Goal: Contribute content: Contribute content

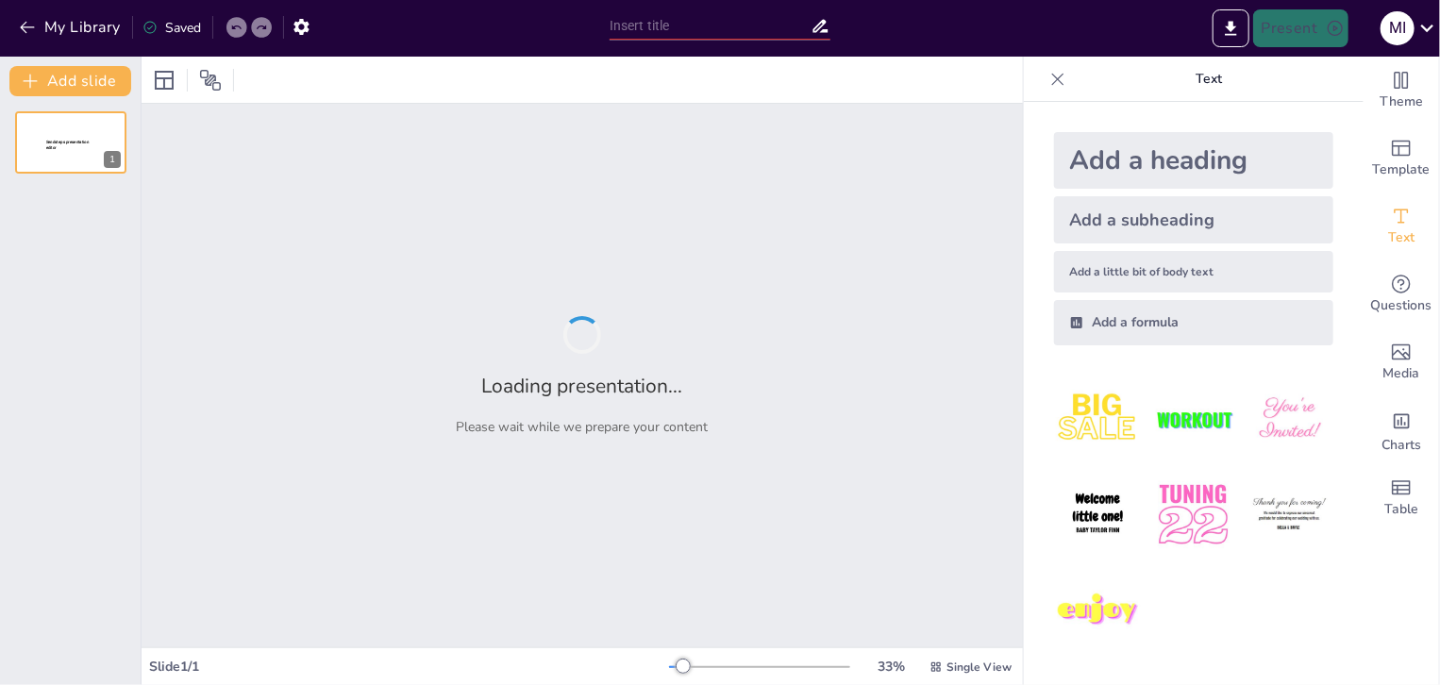
type input "Revolución Industrial: Cambios en la Estructura de Clases y Condiciones Laboral…"
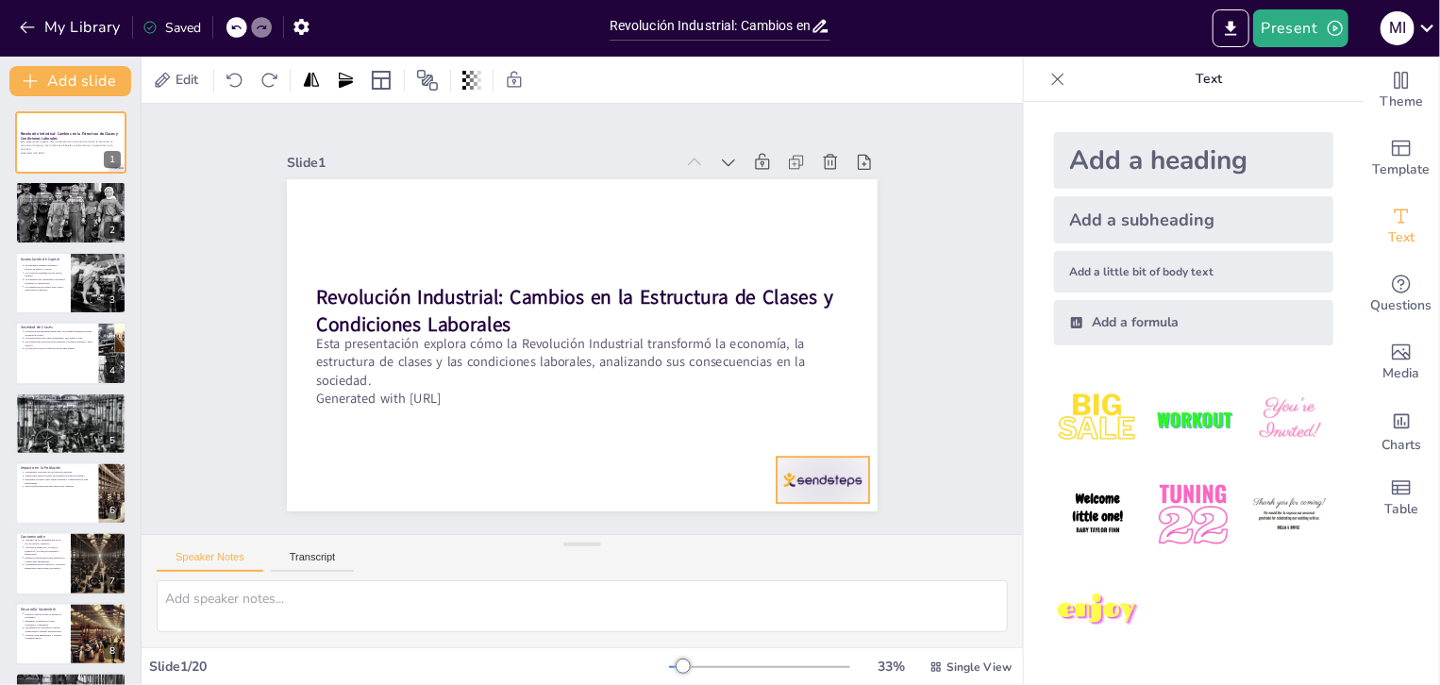
click at [356, 469] on div at bounding box center [310, 419] width 92 height 102
click at [809, 480] on icon at bounding box center [795, 494] width 28 height 28
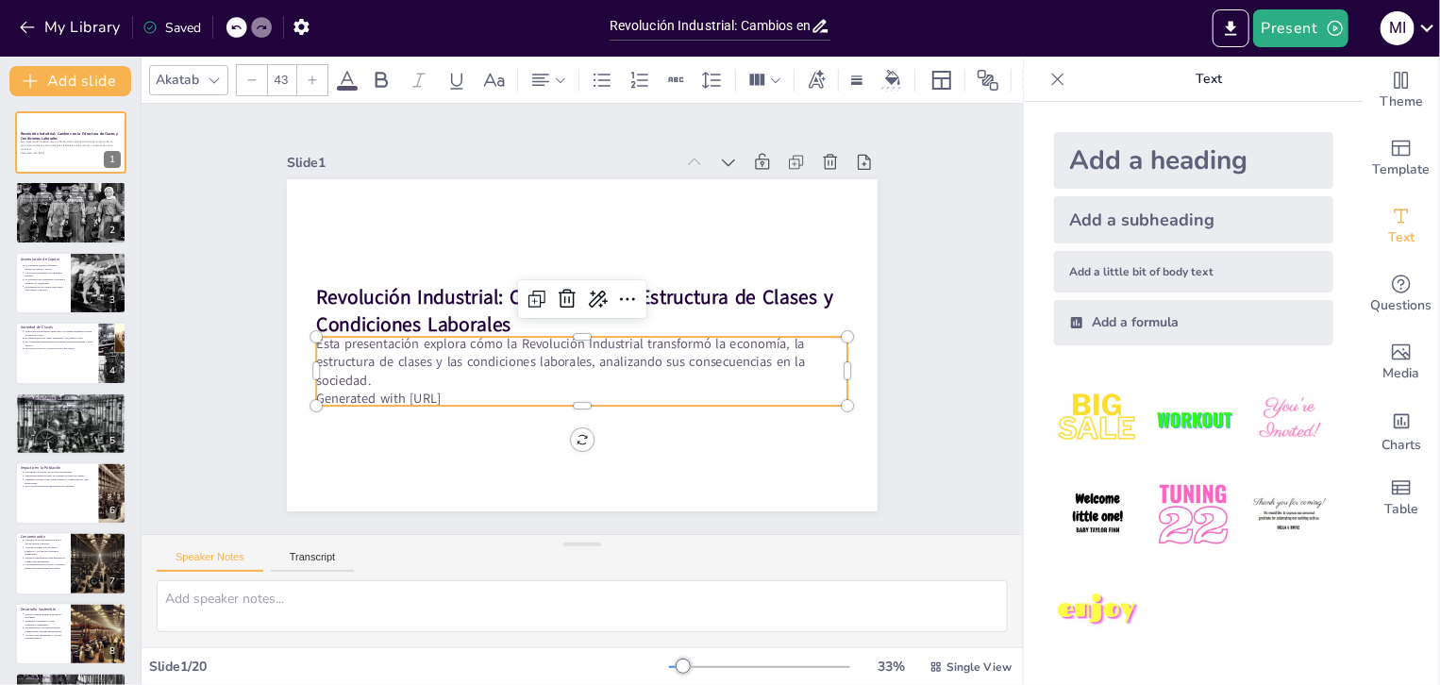
click at [471, 395] on p "Generated with [URL]" at bounding box center [529, 259] width 408 height 369
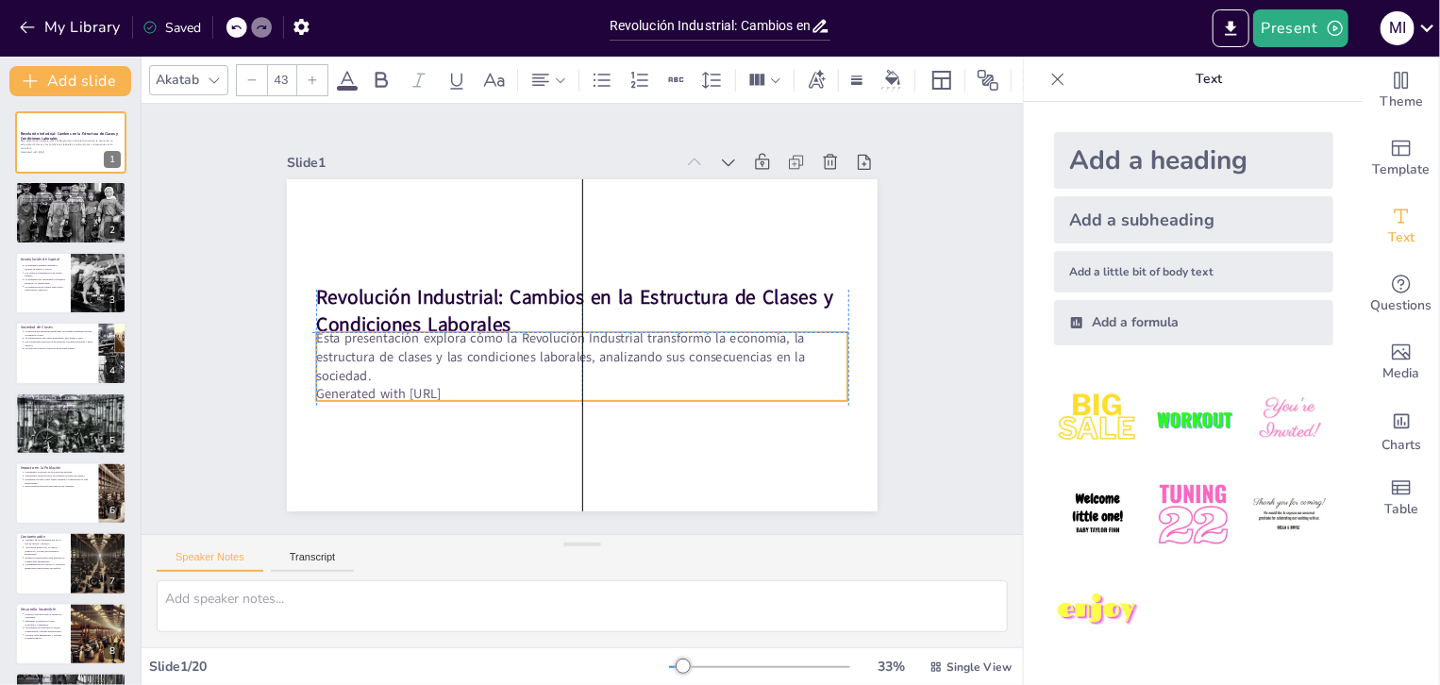
click at [477, 390] on p "Generated with [URL]" at bounding box center [538, 258] width 441 height 328
click at [467, 375] on p "Esta presentación explora cómo la Revolución Industrial transformó la economía,…" at bounding box center [554, 344] width 396 height 432
click at [467, 375] on p "Esta presentación explora cómo la Revolución Industrial transformó la economía,…" at bounding box center [557, 347] width 432 height 397
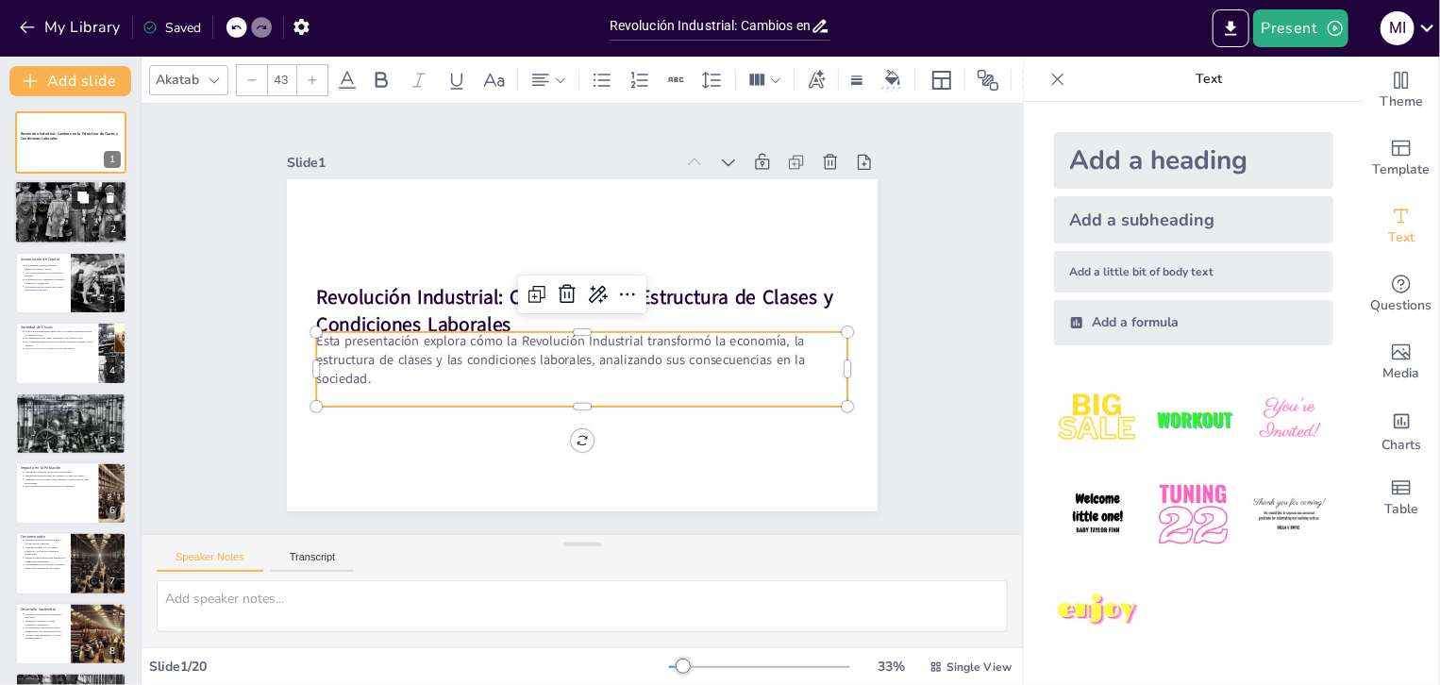
click at [76, 207] on button at bounding box center [83, 198] width 23 height 23
type textarea "La introducción de máquinas marcó un antes y un después en la producción indust…"
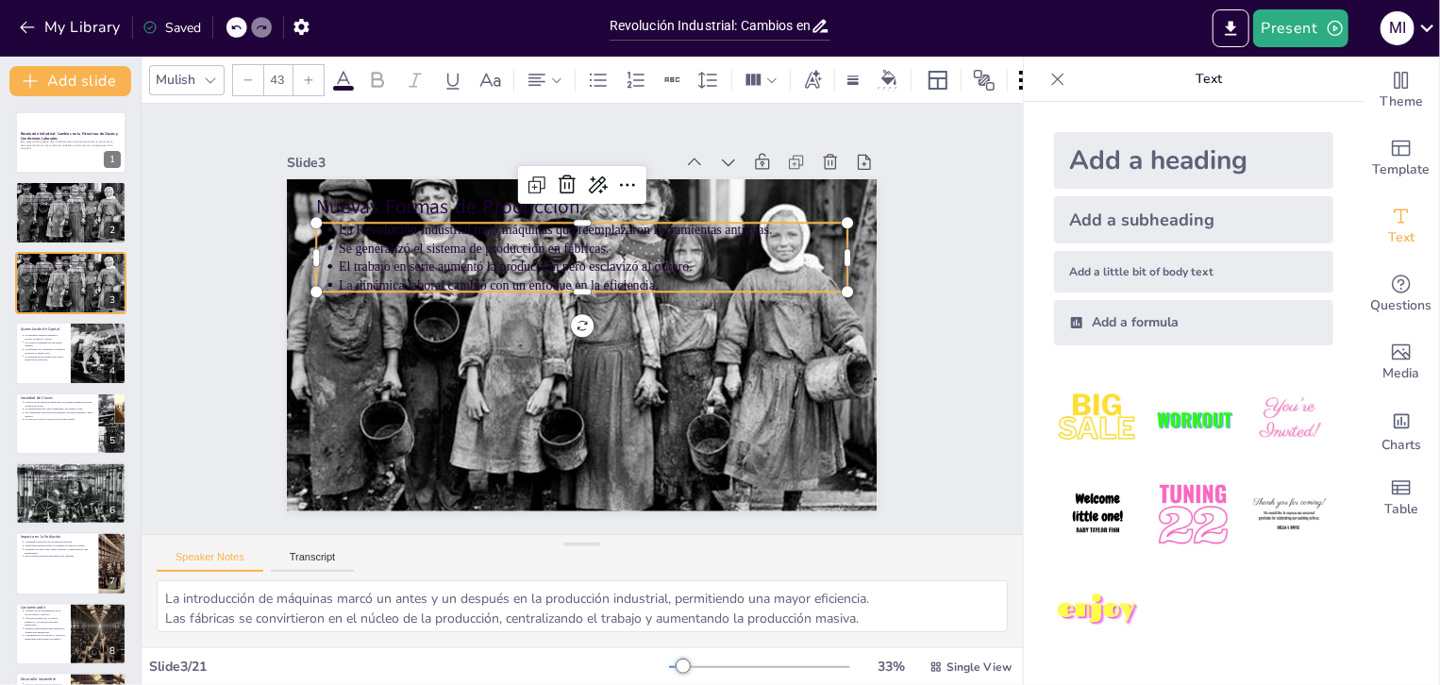
click at [538, 265] on p "El trabajo en serie aumentó la producción pero esclavizó al obrero." at bounding box center [566, 268] width 450 height 271
click at [344, 69] on icon at bounding box center [343, 80] width 23 height 23
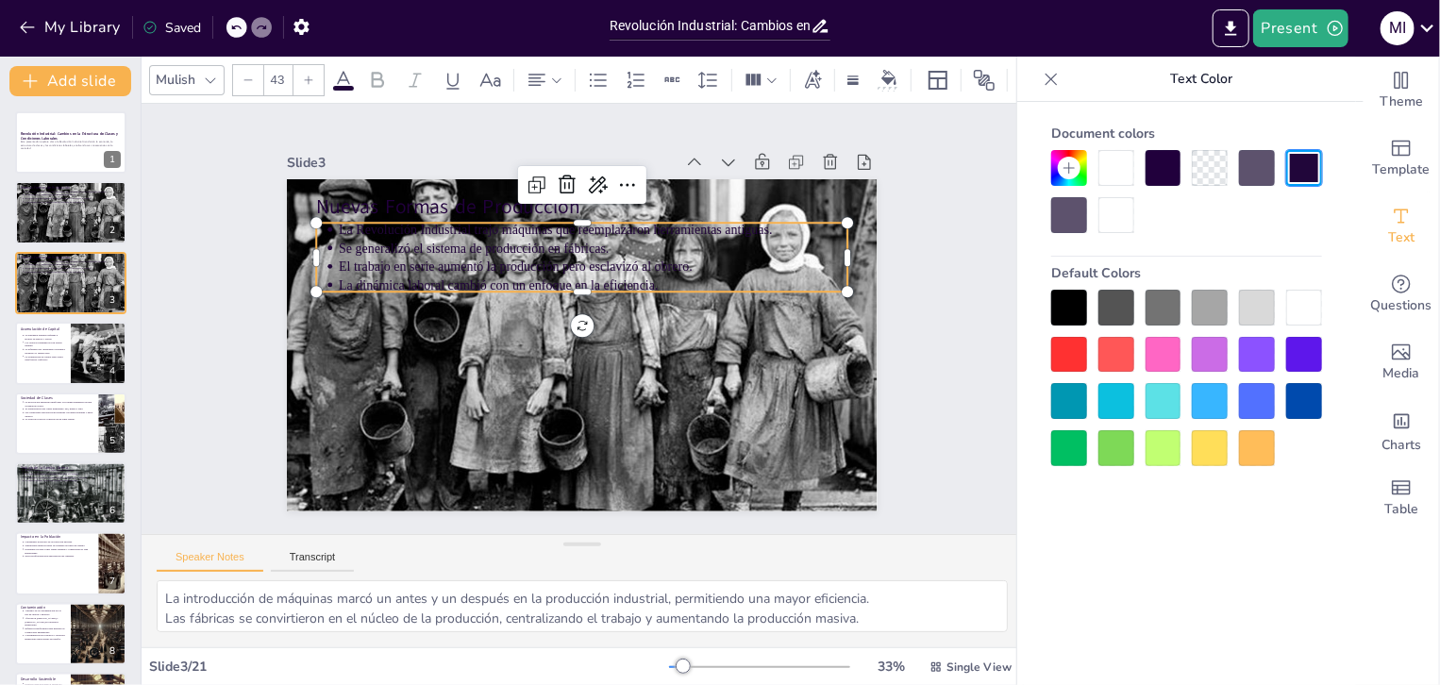
click at [1299, 311] on div at bounding box center [1305, 308] width 36 height 36
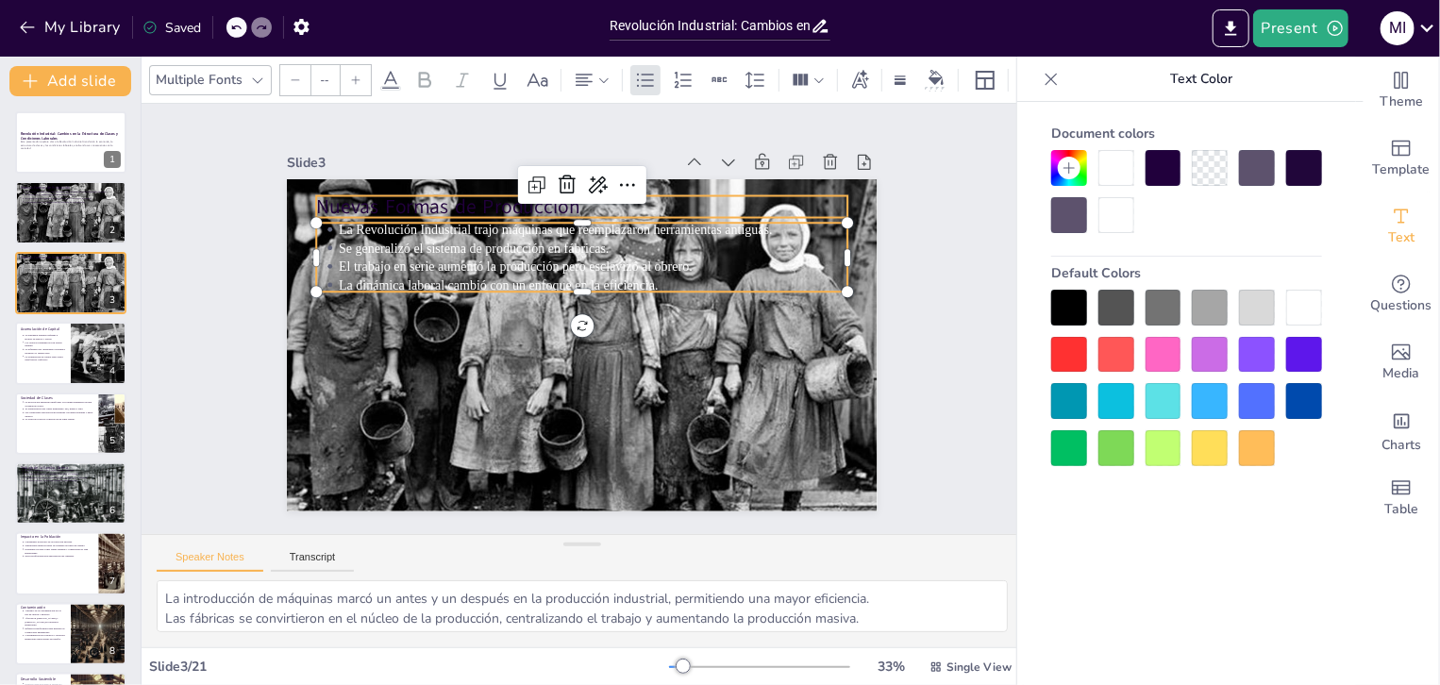
type input "64"
click at [444, 200] on p "Nuevas Formas de Producción" at bounding box center [470, 307] width 83 height 531
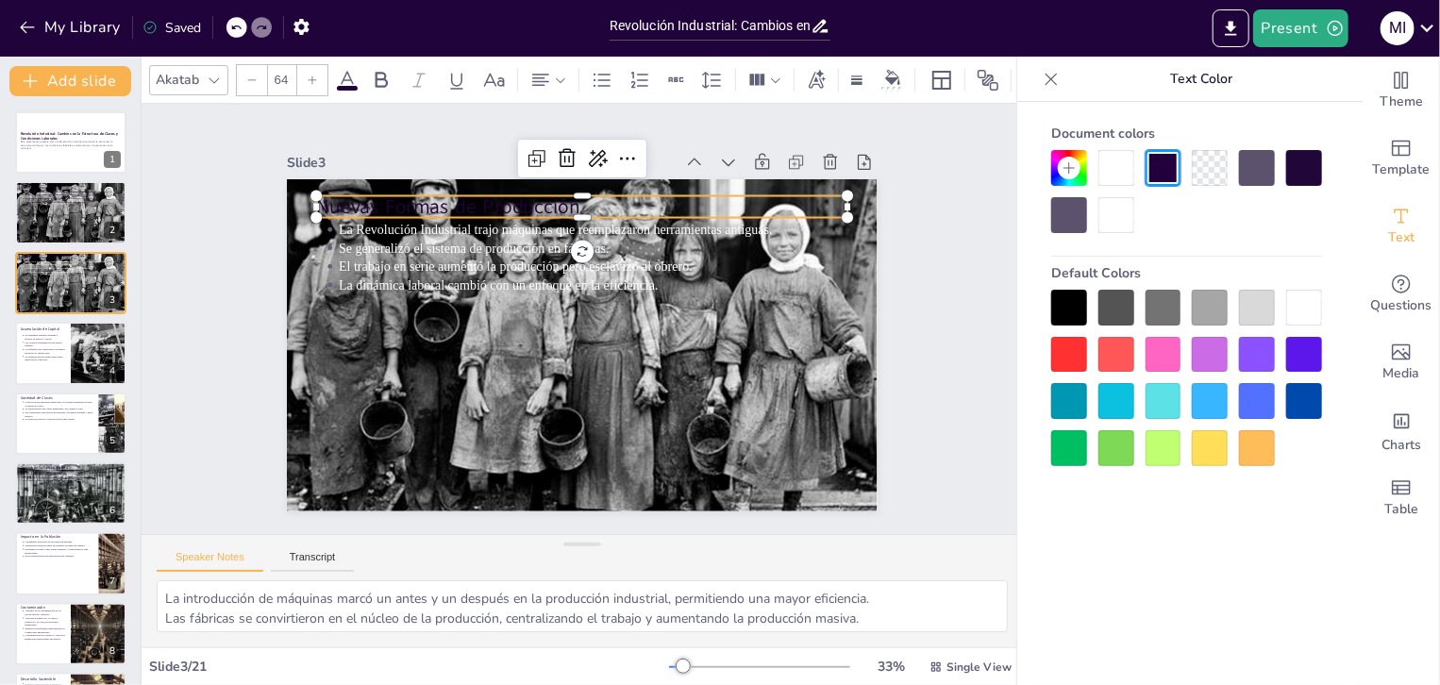
click at [347, 76] on icon at bounding box center [347, 80] width 23 height 23
click at [347, 73] on icon at bounding box center [347, 80] width 23 height 23
click at [1305, 307] on div at bounding box center [1305, 308] width 36 height 36
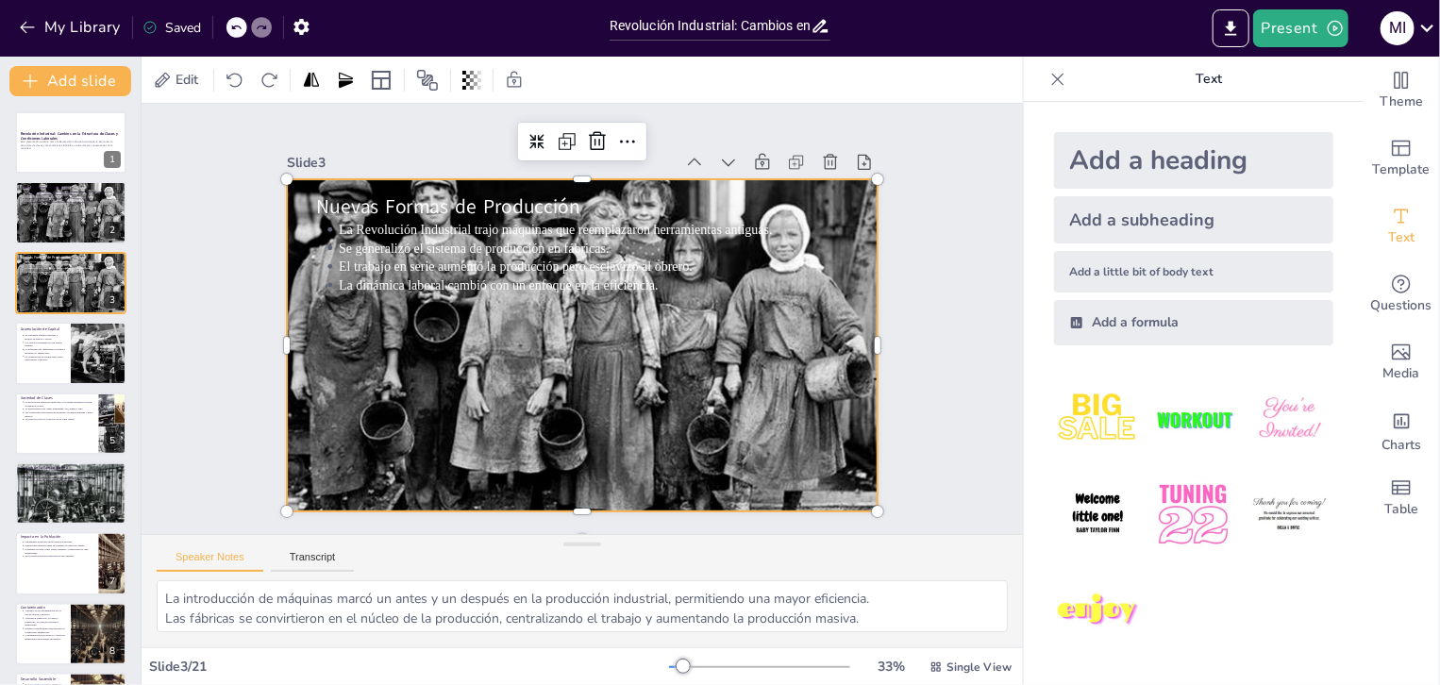
click at [842, 201] on div at bounding box center [569, 342] width 714 height 645
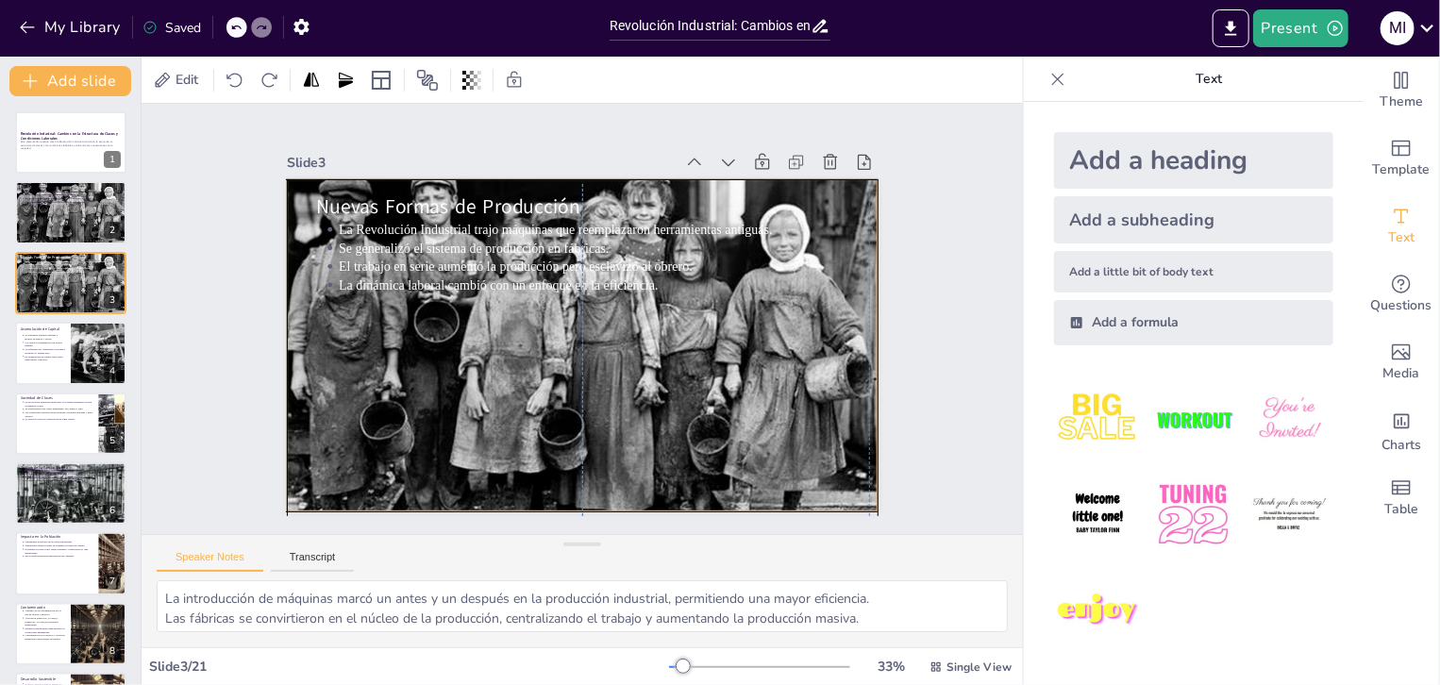
click at [503, 361] on div "Nuevas Formas de Producción La Revolución Industrial trajo máquinas que reempla…" at bounding box center [626, 452] width 562 height 182
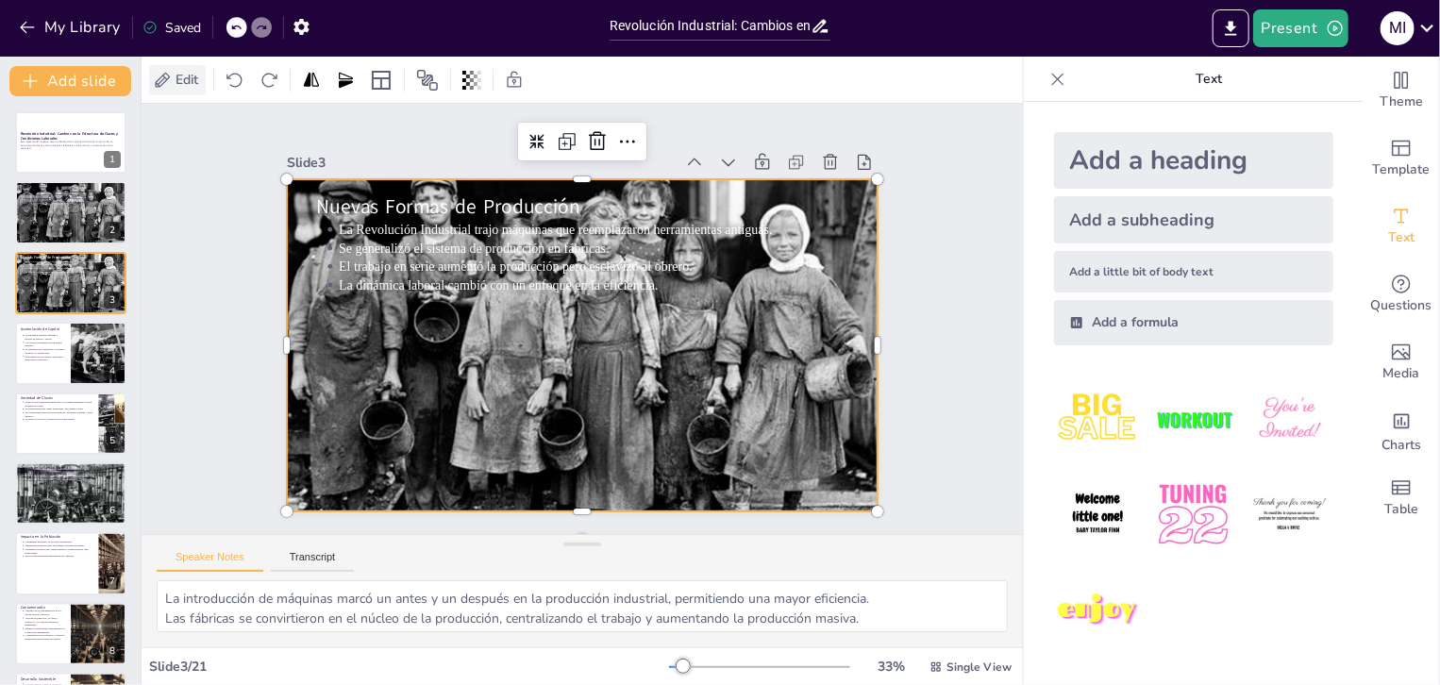
click at [194, 81] on span "Edit" at bounding box center [187, 80] width 30 height 18
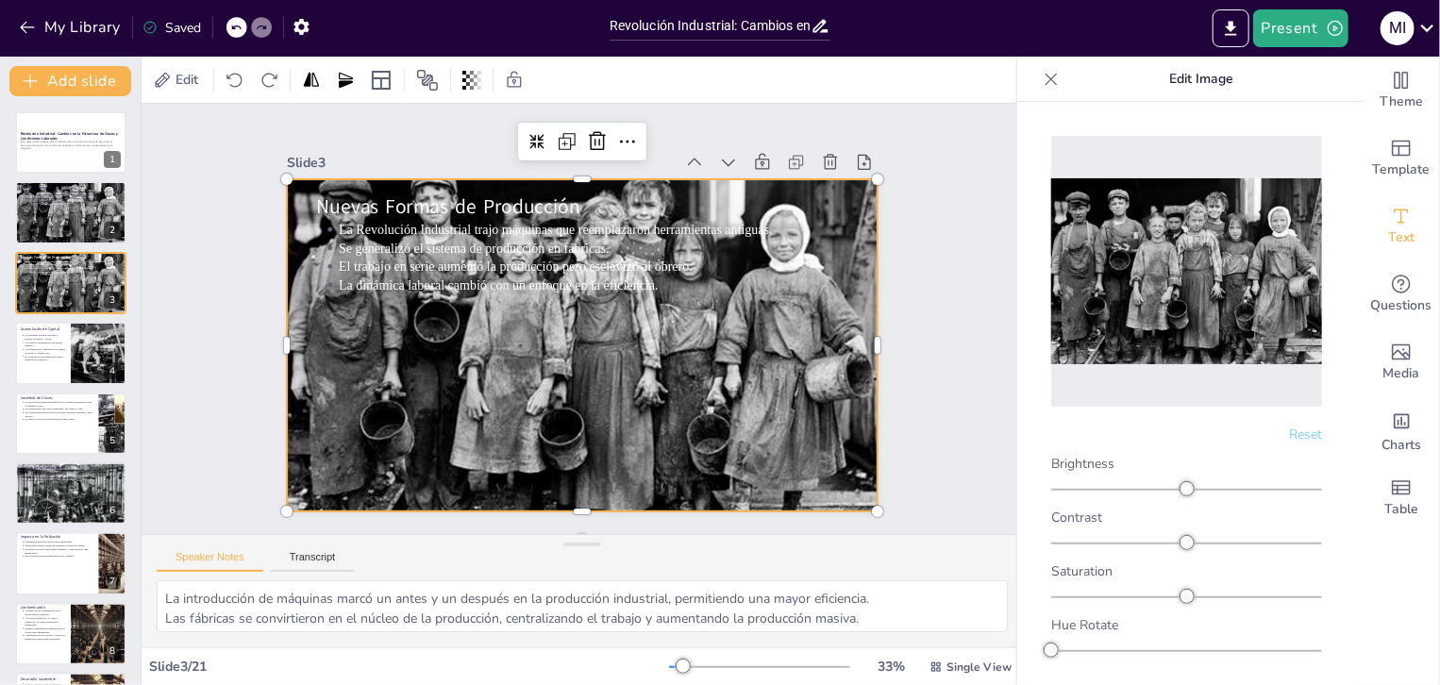
click at [1195, 318] on img at bounding box center [1187, 270] width 271 height 185
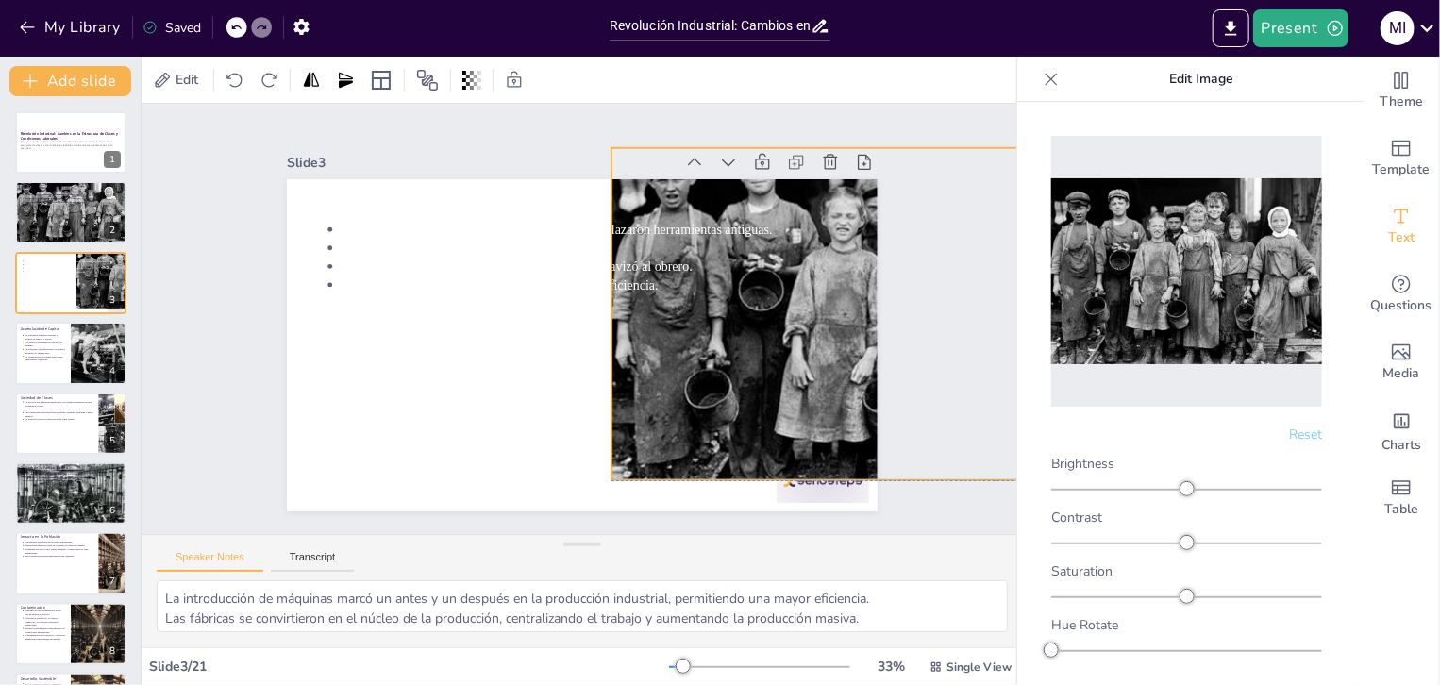
drag, startPoint x: 773, startPoint y: 360, endPoint x: 1094, endPoint y: 324, distance: 322.9
click at [1094, 324] on body "My Library Saved Revolución Industrial: Cambios en la Estructura de Clases y Co…" at bounding box center [720, 342] width 1440 height 685
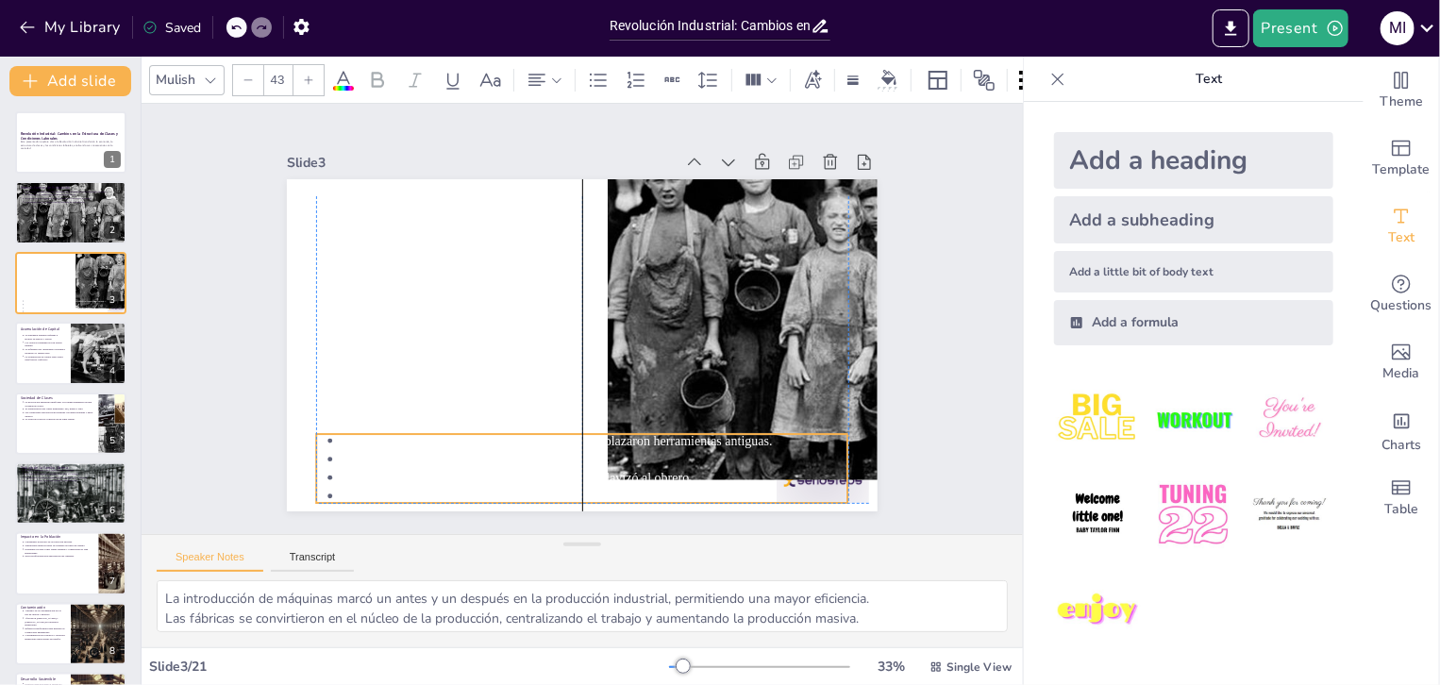
drag, startPoint x: 425, startPoint y: 213, endPoint x: 424, endPoint y: 426, distance: 212.4
click at [424, 235] on p "La Revolución Industrial trajo máquinas que reemplazaron herramientas antiguas." at bounding box center [558, 199] width 508 height 72
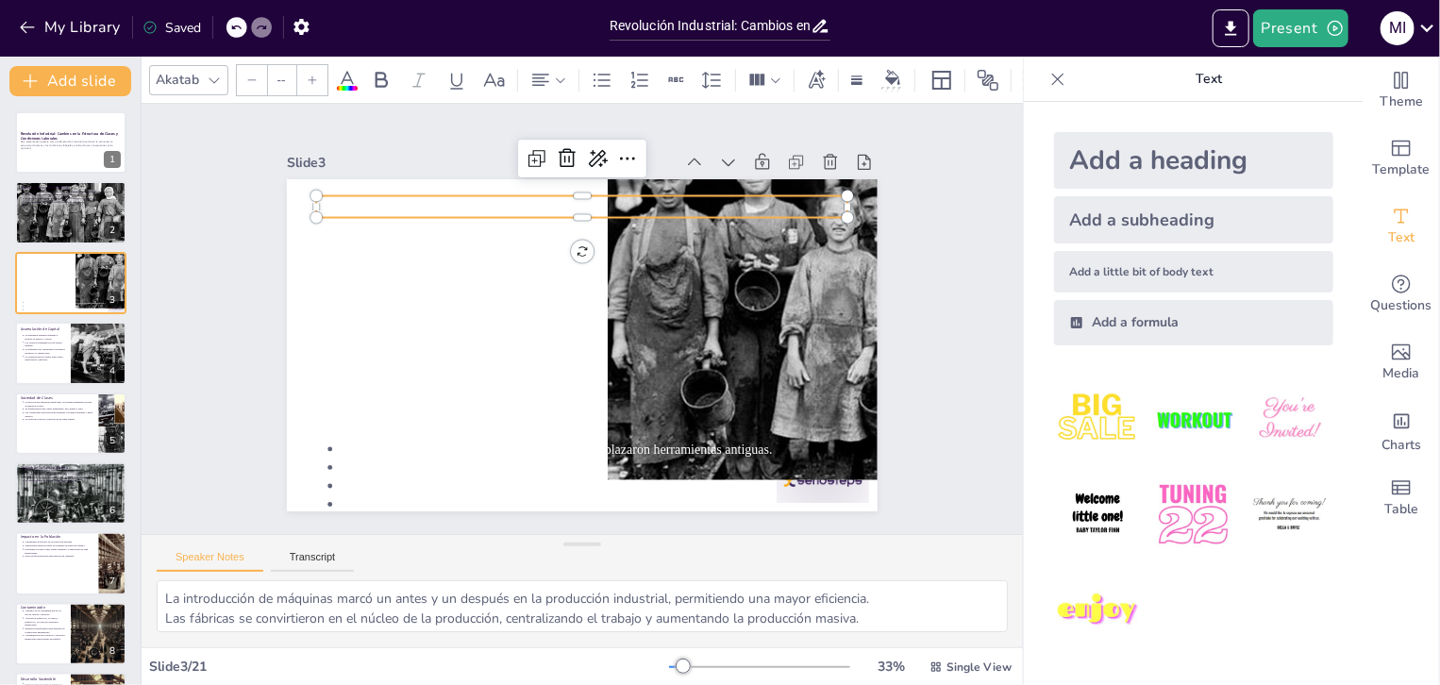
type input "64"
click at [534, 189] on p "Nuevas Formas de Producción" at bounding box center [679, 263] width 290 height 474
click at [346, 69] on icon at bounding box center [347, 80] width 23 height 23
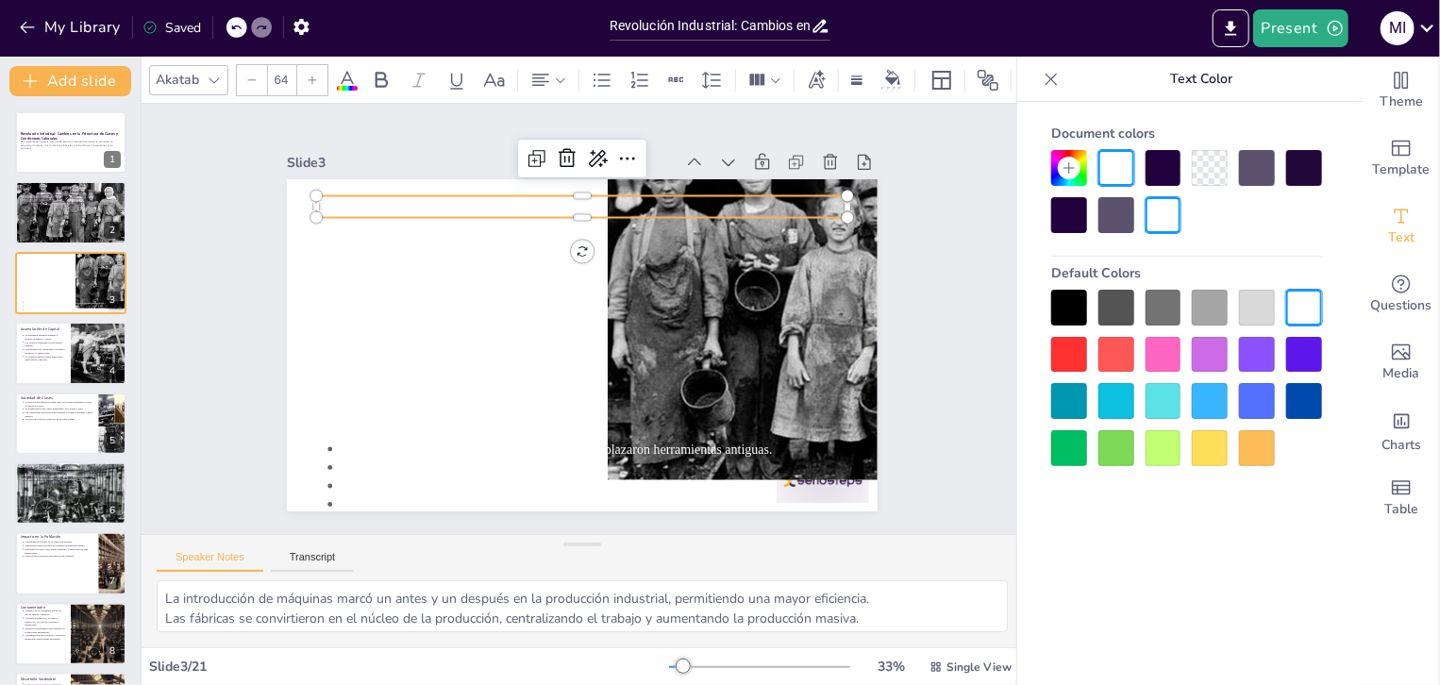
click at [1074, 354] on div at bounding box center [1070, 355] width 36 height 36
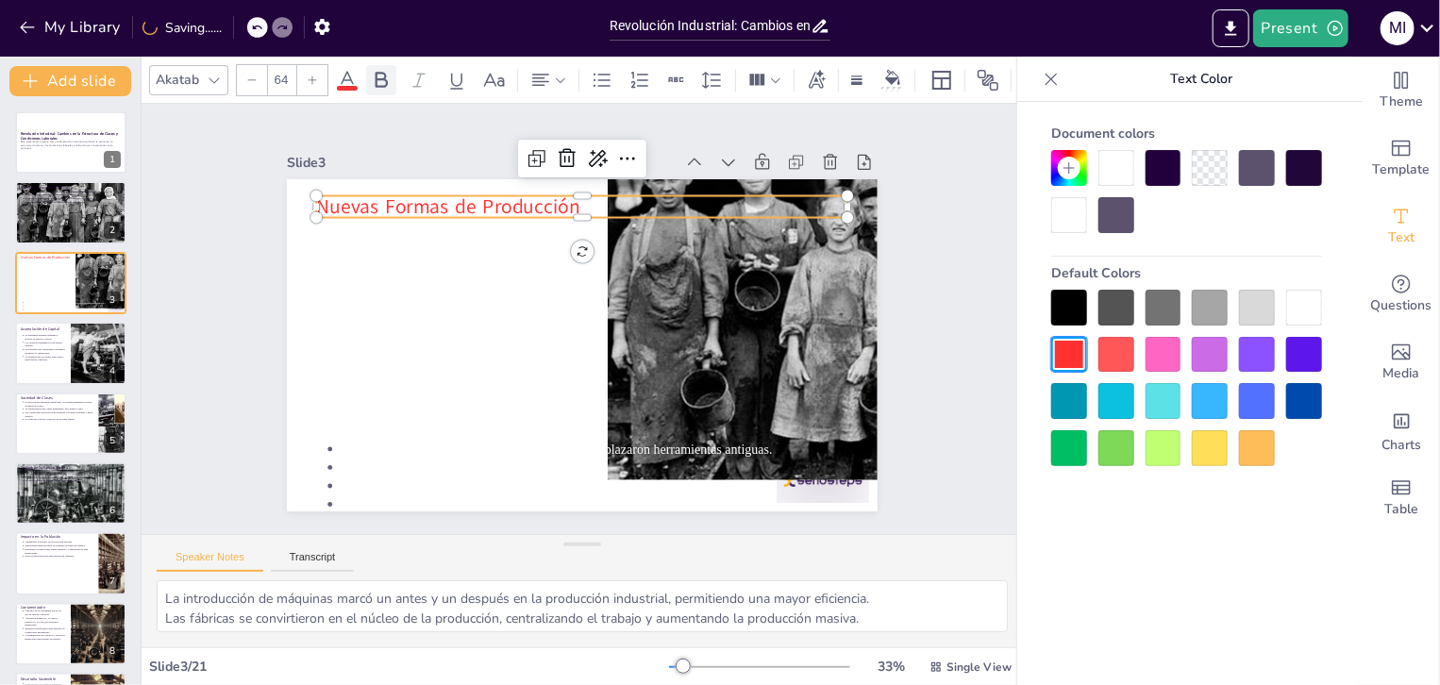
click at [384, 73] on icon at bounding box center [382, 80] width 12 height 16
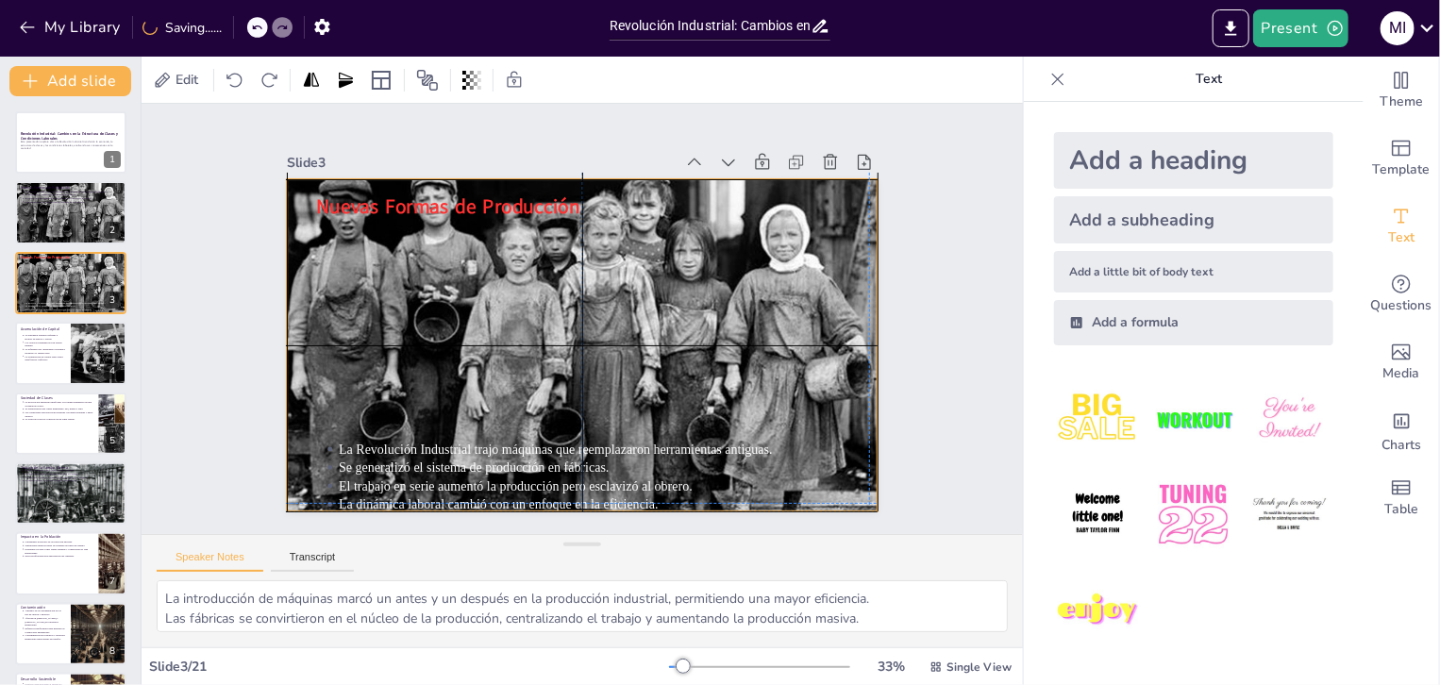
drag, startPoint x: 718, startPoint y: 378, endPoint x: 396, endPoint y: 402, distance: 322.8
click at [396, 402] on div at bounding box center [562, 334] width 674 height 715
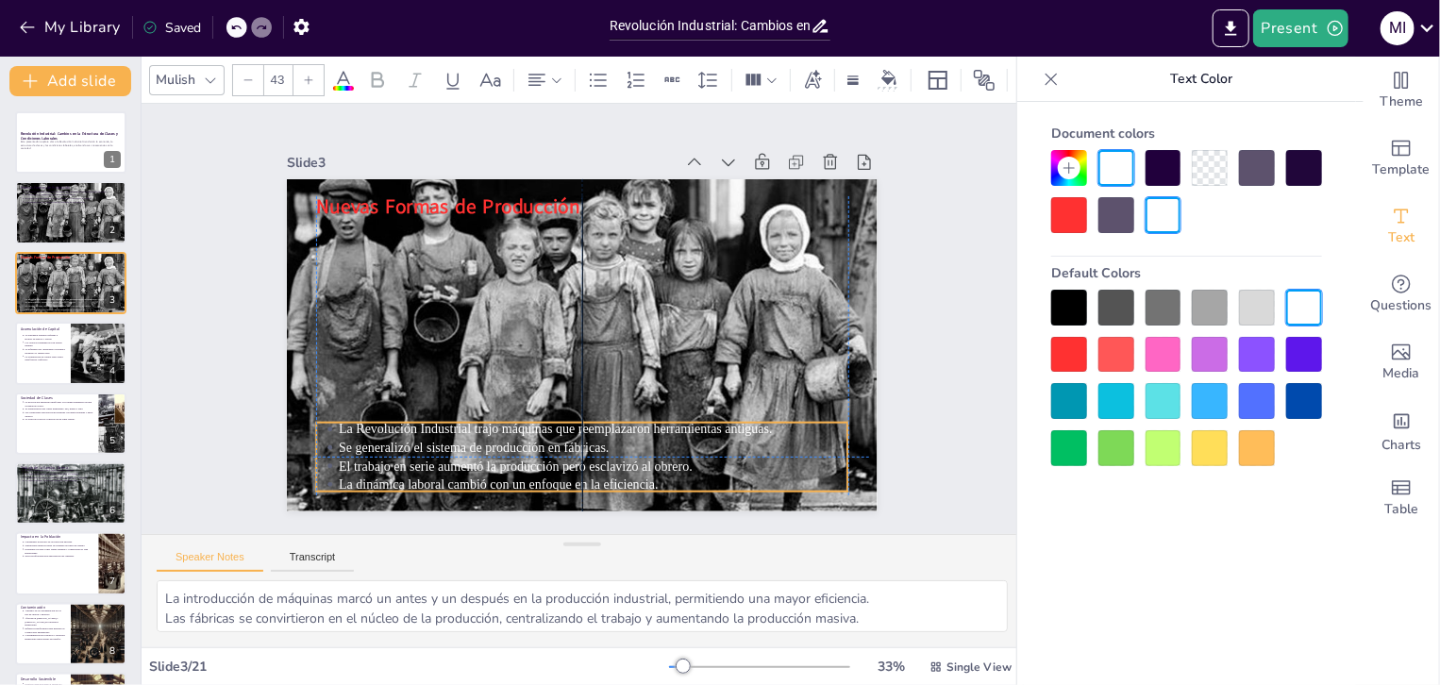
drag, startPoint x: 603, startPoint y: 435, endPoint x: 600, endPoint y: 420, distance: 15.4
click at [624, 420] on div "Nuevas Formas de Producción La Revolución Industrial trajo máquinas que reempla…" at bounding box center [715, 276] width 182 height 562
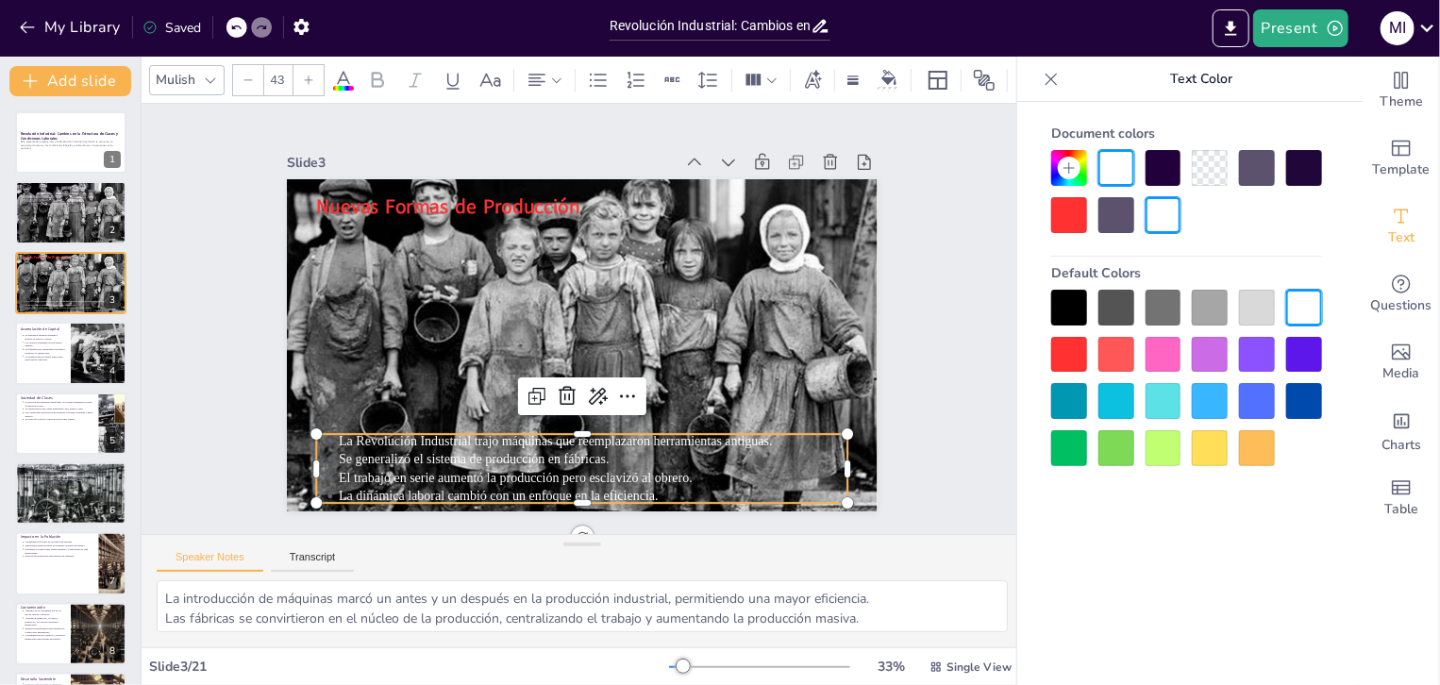
click at [1216, 173] on div at bounding box center [1210, 168] width 36 height 36
type input "--"
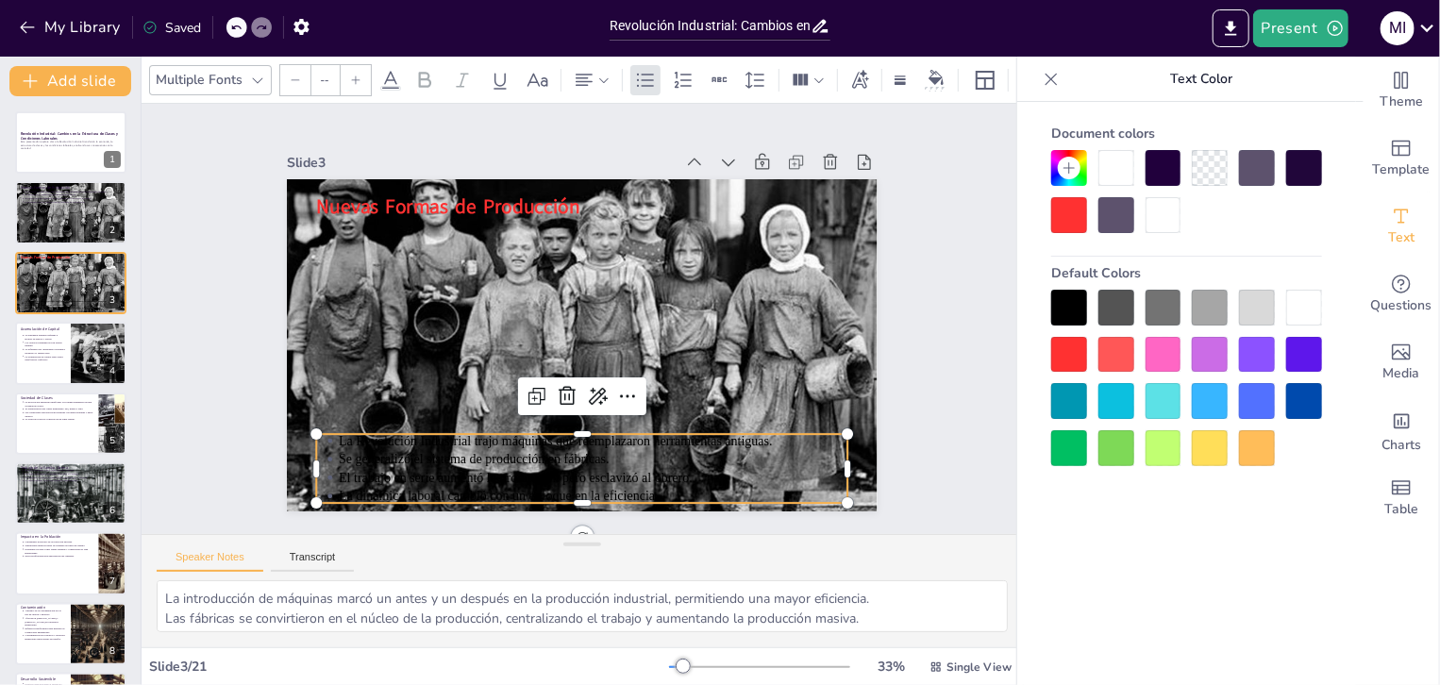
click at [1216, 173] on div at bounding box center [1210, 168] width 36 height 36
click at [1103, 174] on div at bounding box center [1117, 168] width 36 height 36
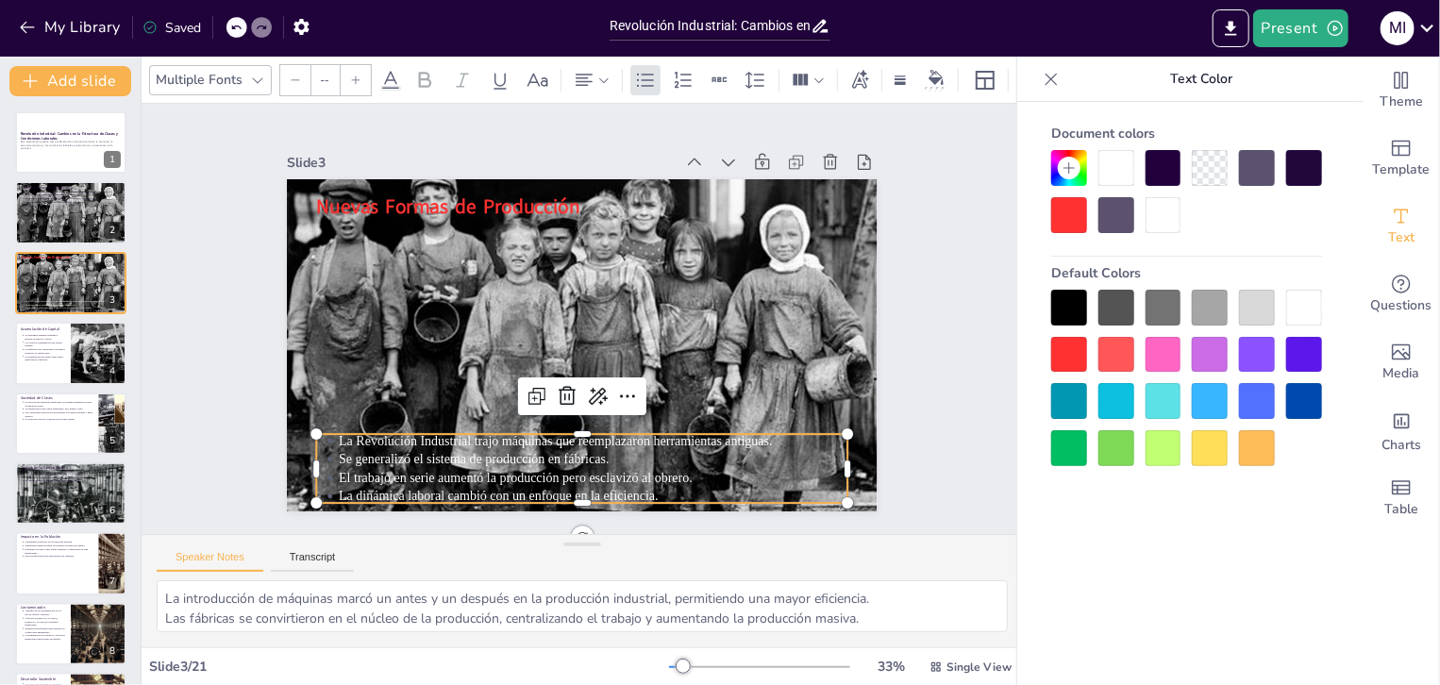
click at [1068, 360] on div at bounding box center [1070, 355] width 36 height 36
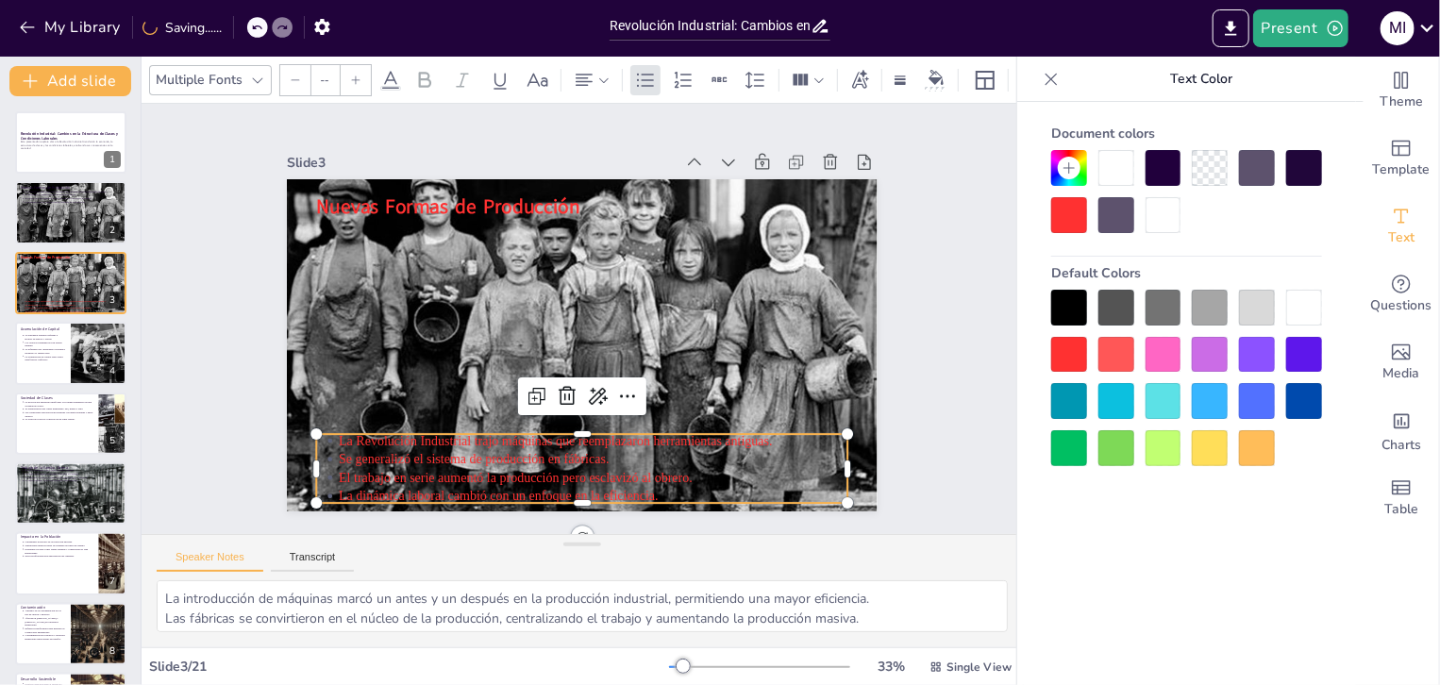
click at [1080, 458] on div at bounding box center [1070, 448] width 36 height 36
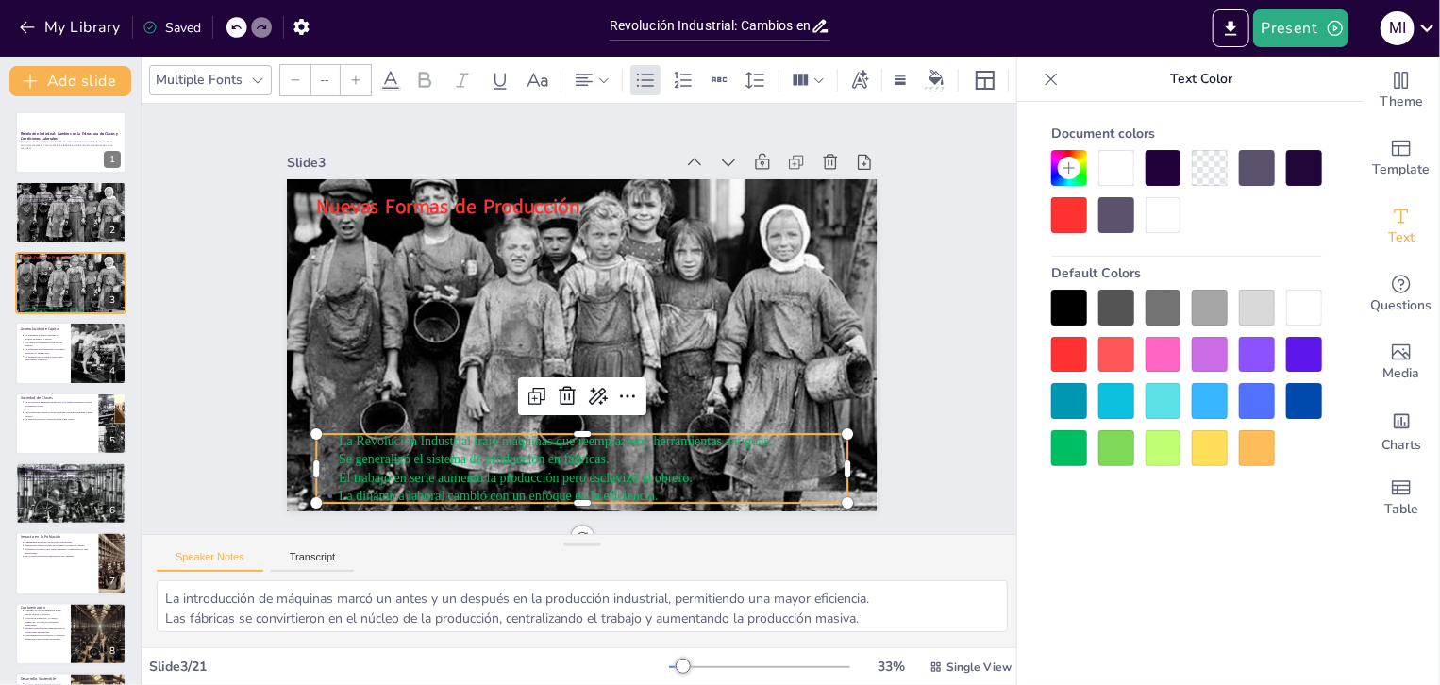
click at [1265, 306] on div at bounding box center [1257, 308] width 36 height 36
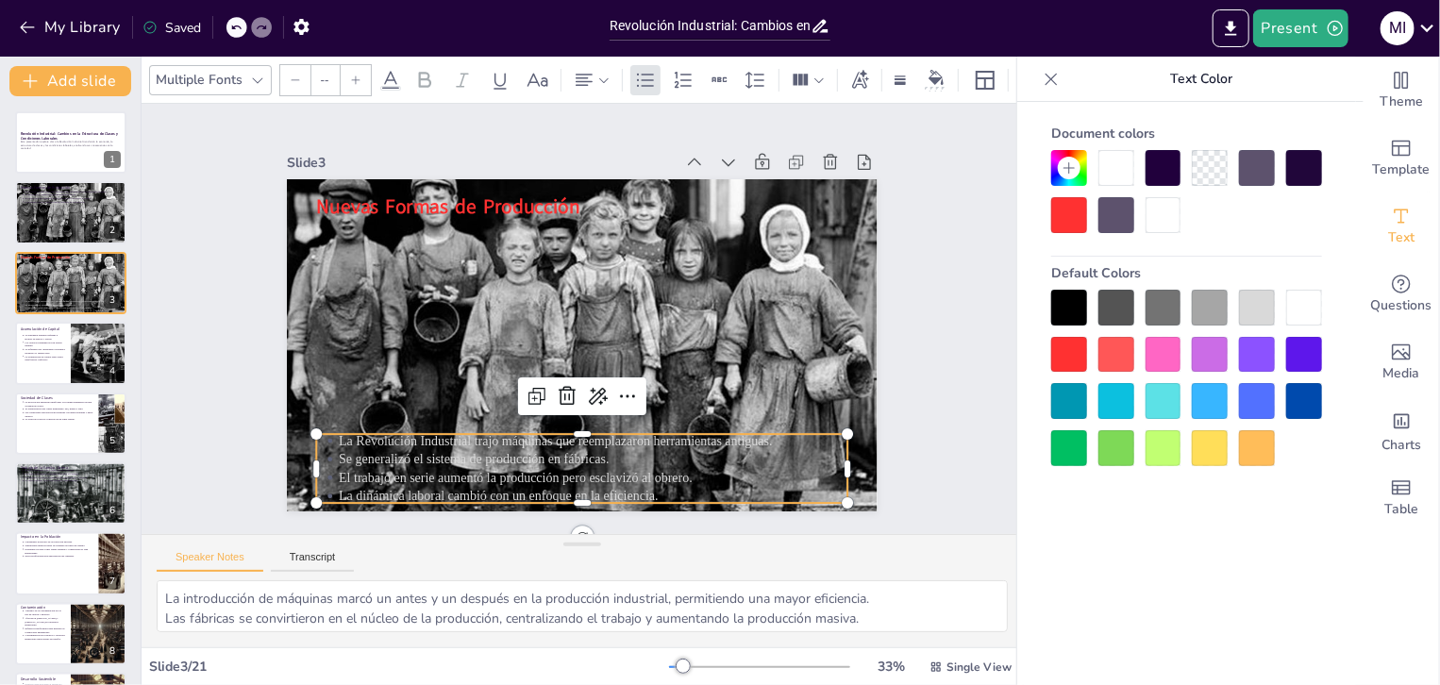
click at [1307, 311] on div at bounding box center [1305, 308] width 36 height 36
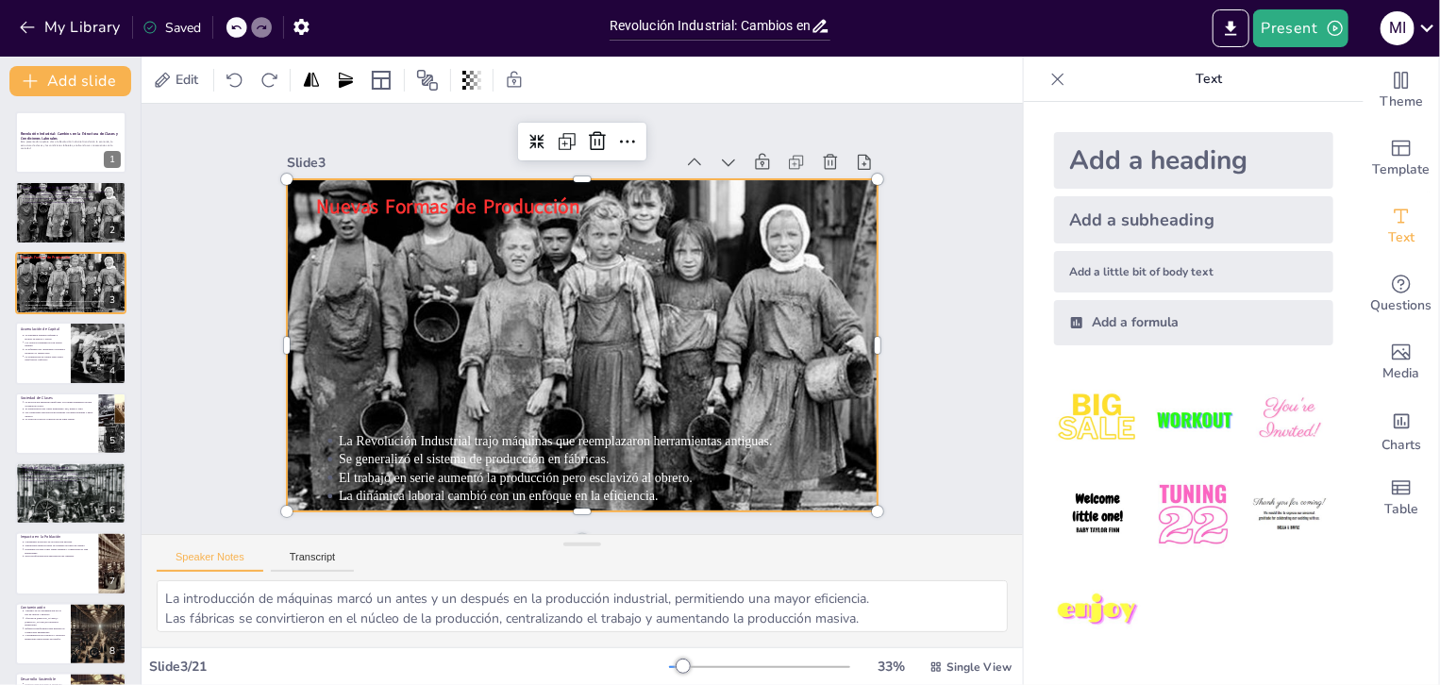
click at [725, 309] on div at bounding box center [599, 299] width 709 height 695
click at [551, 333] on div at bounding box center [572, 295] width 704 height 609
click at [478, 71] on icon at bounding box center [472, 80] width 19 height 19
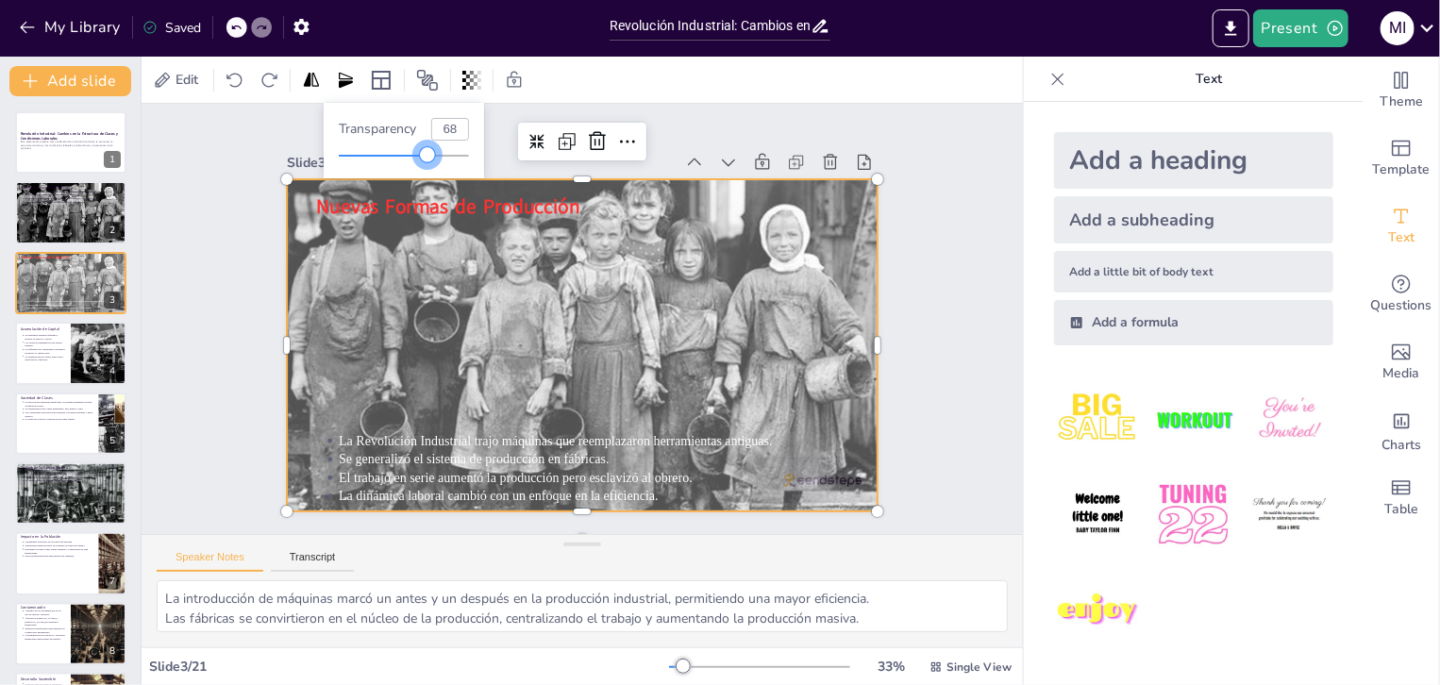
type input "66"
drag, startPoint x: 469, startPoint y: 157, endPoint x: 427, endPoint y: 153, distance: 42.6
click at [427, 153] on div at bounding box center [425, 154] width 15 height 15
click at [1024, 283] on div "Add a heading Add a subheading Add a little bit of body text Add a formula" at bounding box center [1194, 393] width 340 height 583
click at [920, 314] on div "Slide 1 Revolución Industrial: Cambios en la Estructura de Clases y Condiciones…" at bounding box center [583, 319] width 814 height 979
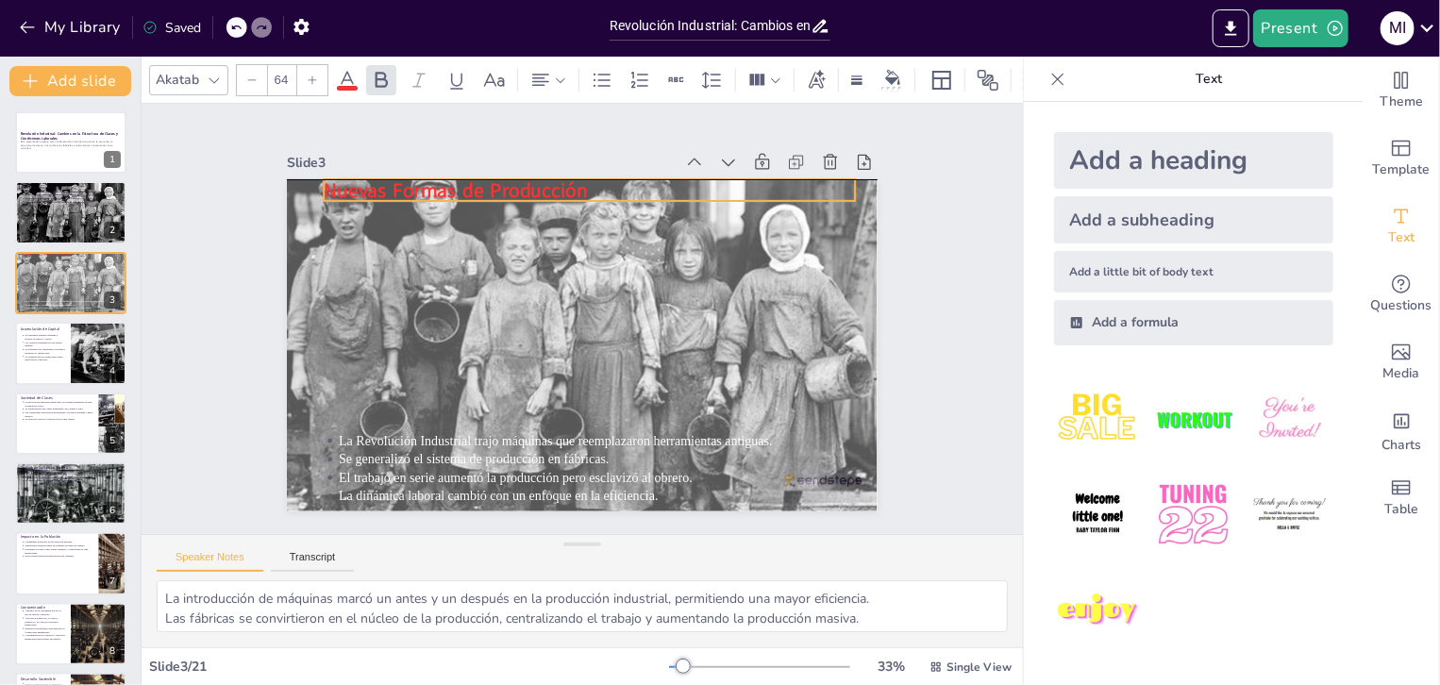
drag, startPoint x: 530, startPoint y: 189, endPoint x: 537, endPoint y: 181, distance: 10.7
click at [613, 181] on strong "Nuevas Formas de Producción" at bounding box center [666, 158] width 107 height 259
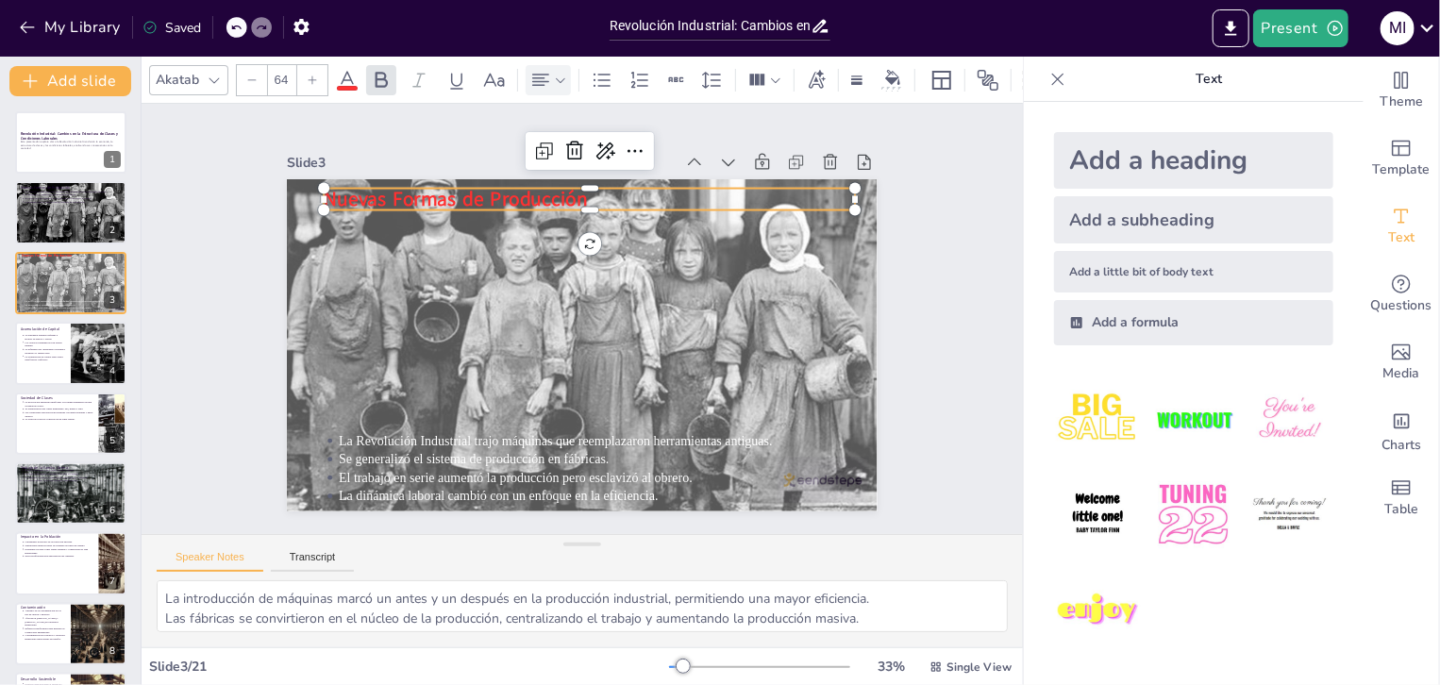
click at [560, 77] on icon at bounding box center [560, 79] width 9 height 5
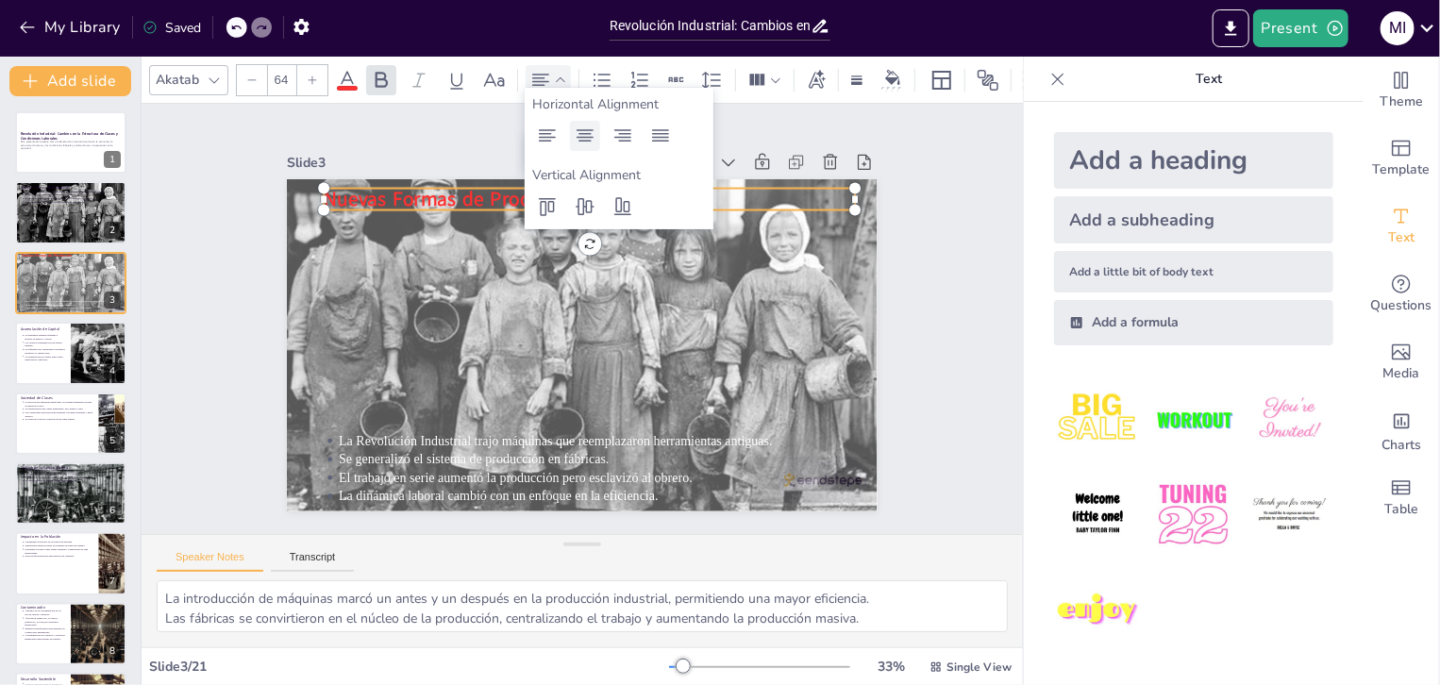
click at [583, 143] on icon at bounding box center [585, 136] width 23 height 23
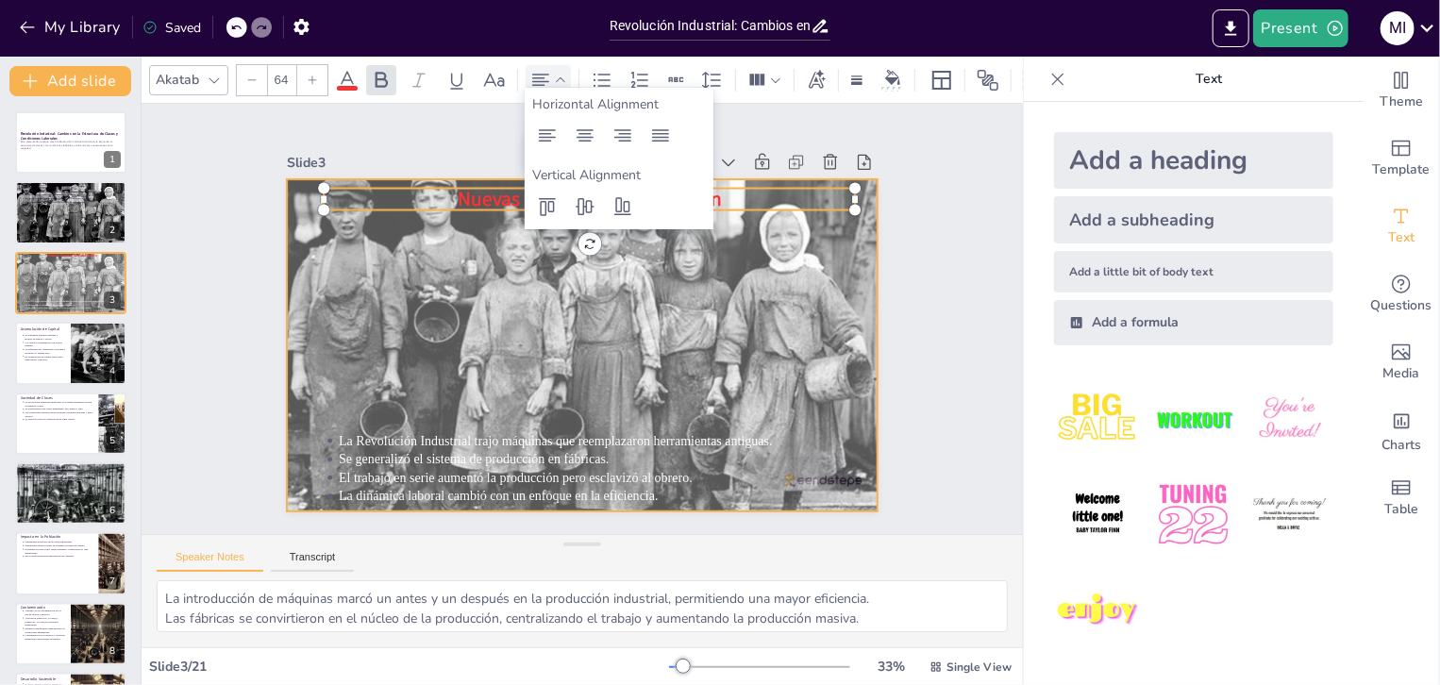
click at [559, 334] on div at bounding box center [572, 295] width 704 height 609
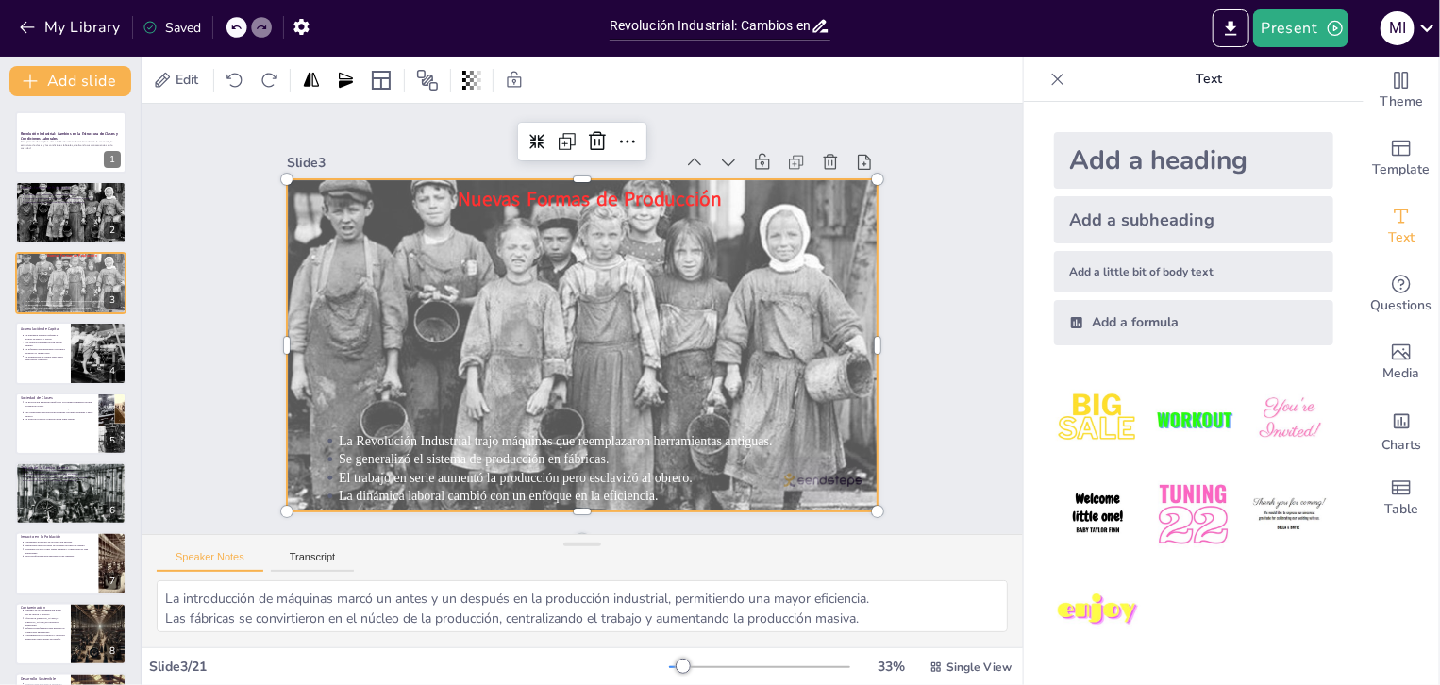
scroll to position [2, 0]
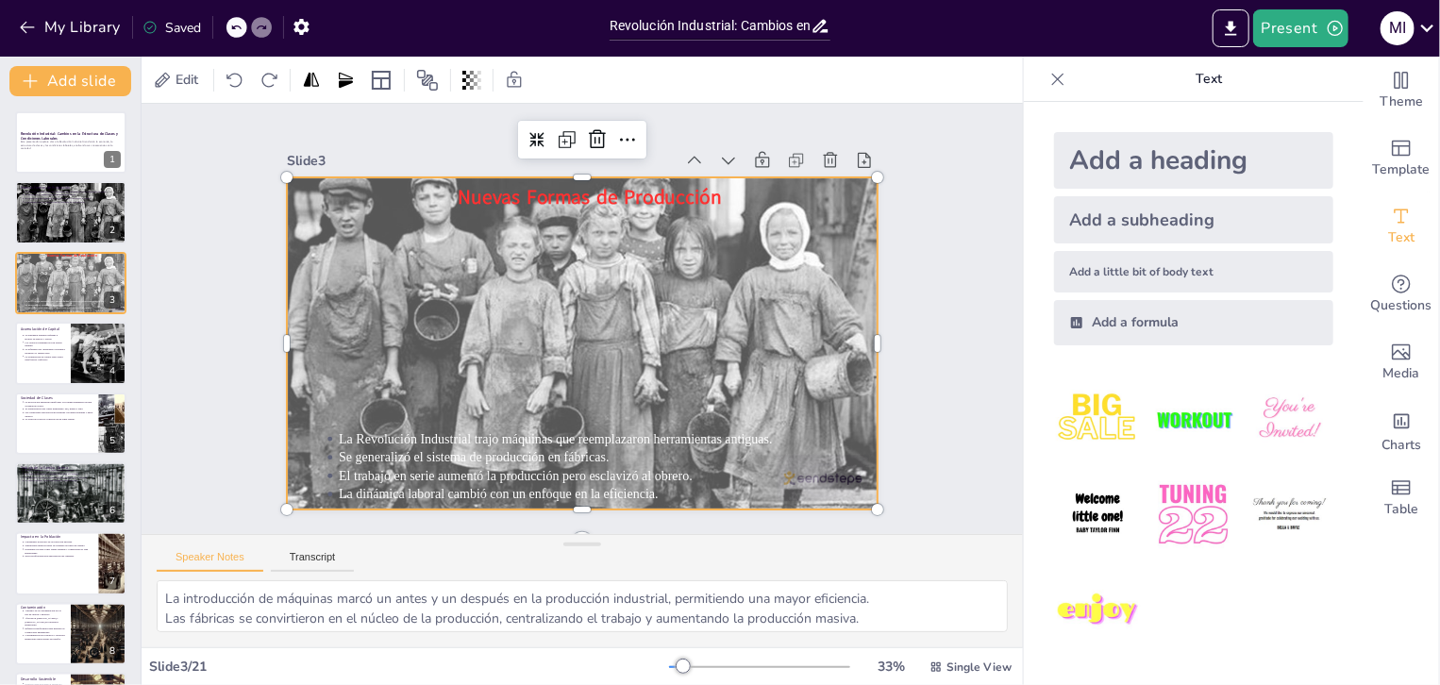
click at [641, 307] on div at bounding box center [597, 339] width 715 height 674
click at [430, 83] on icon at bounding box center [427, 80] width 21 height 21
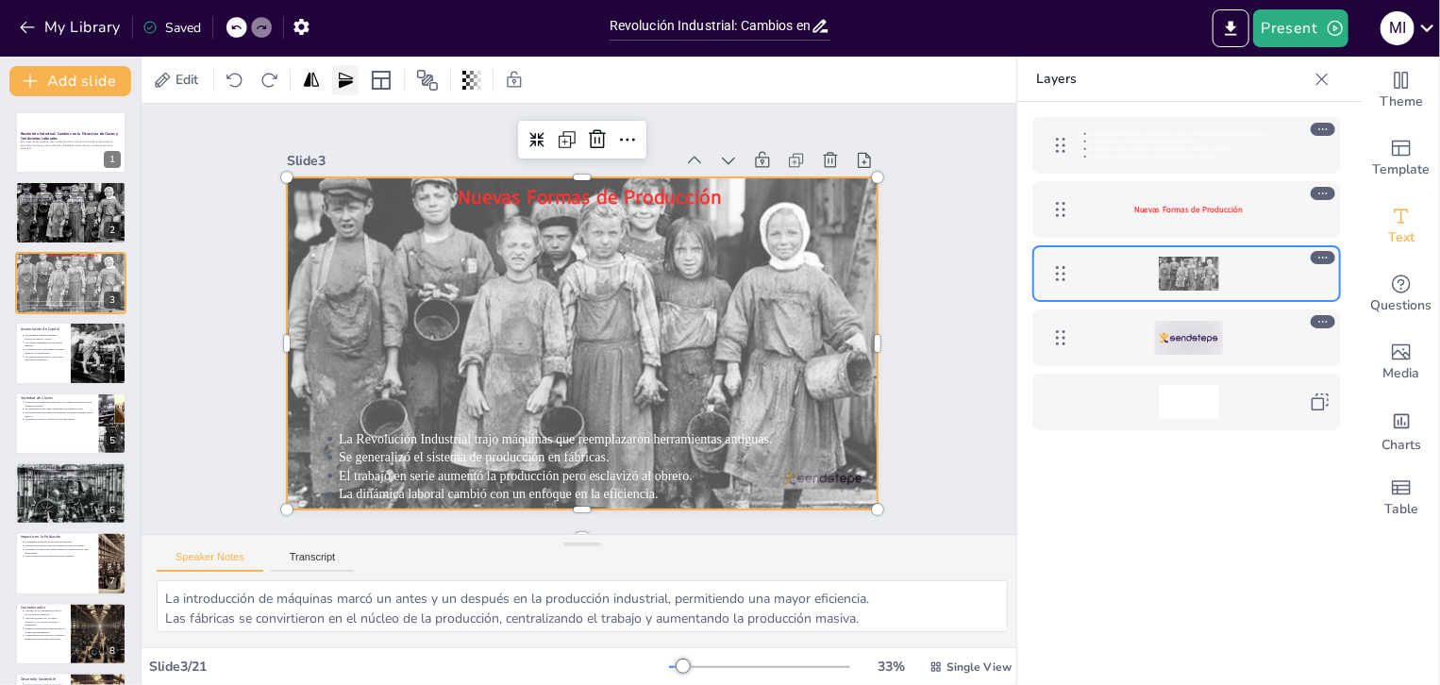
click at [347, 80] on icon at bounding box center [346, 79] width 14 height 15
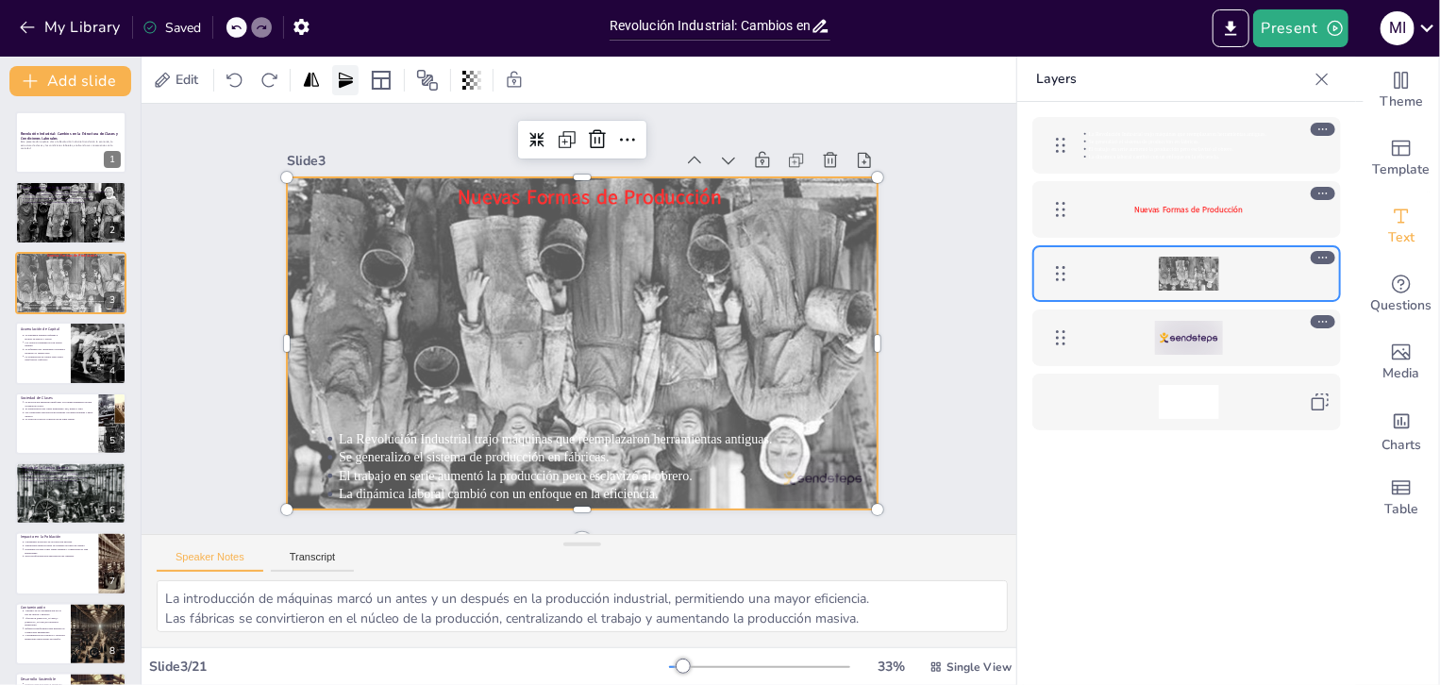
click at [347, 80] on icon at bounding box center [346, 79] width 14 height 15
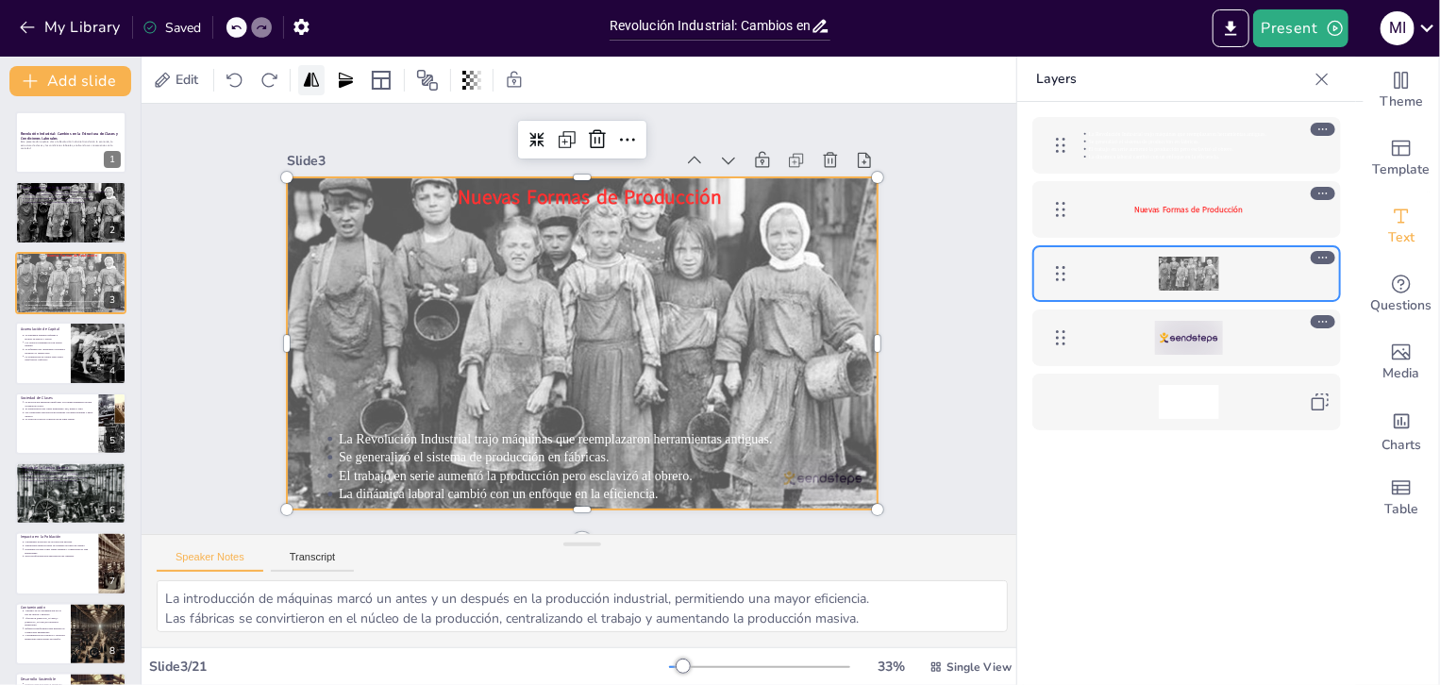
click at [302, 83] on div at bounding box center [311, 80] width 26 height 30
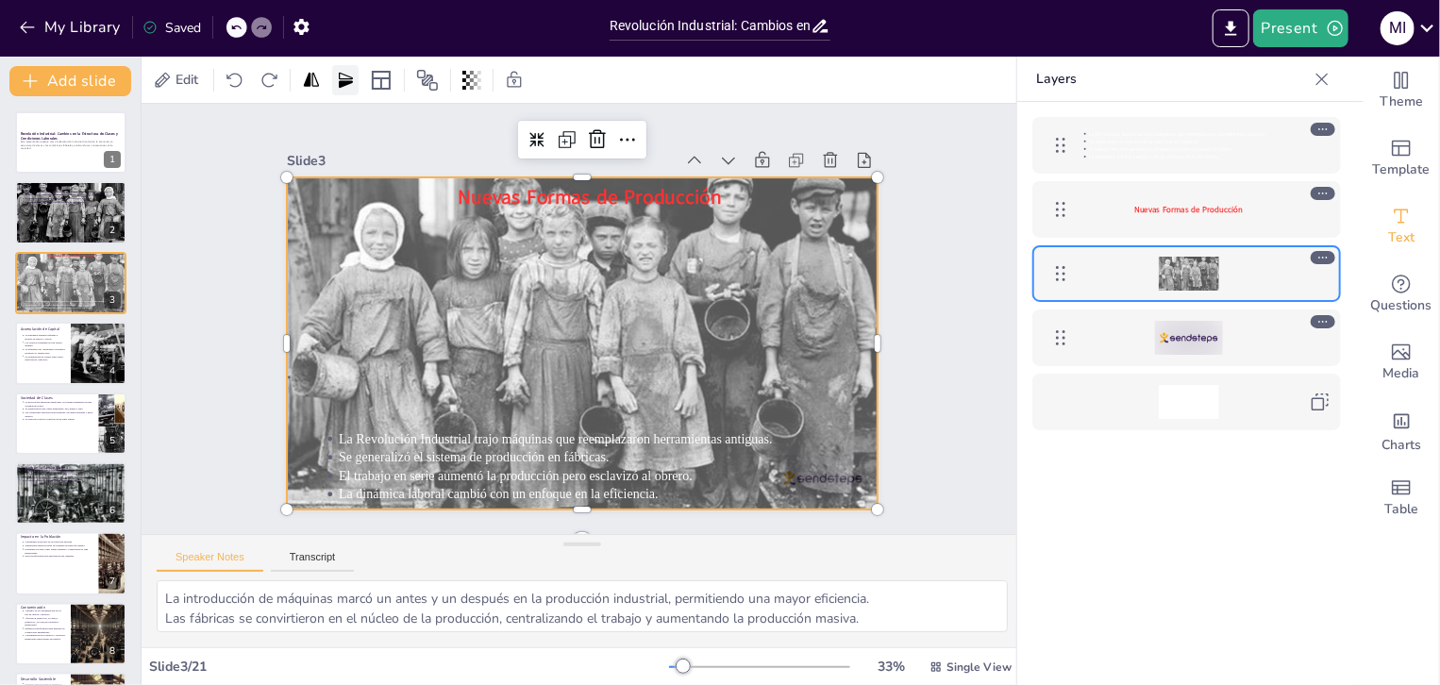
click at [347, 82] on icon at bounding box center [346, 79] width 14 height 15
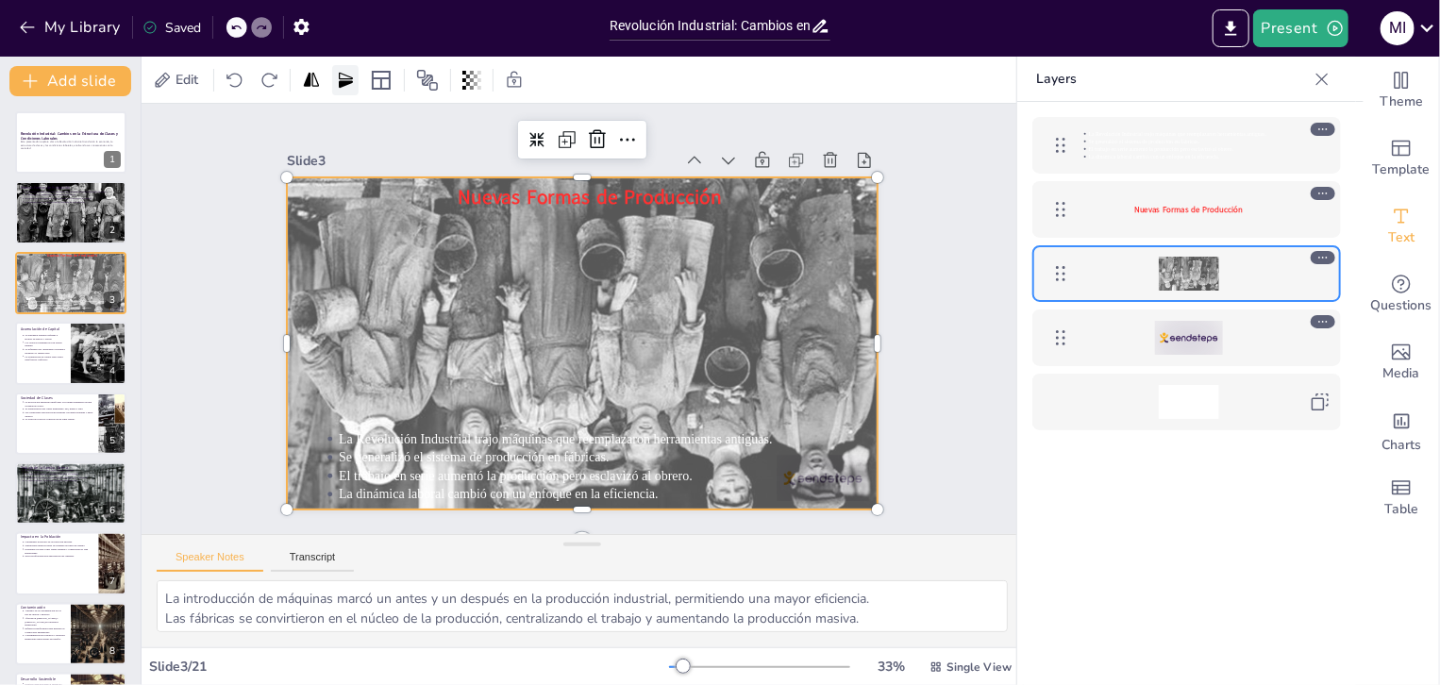
click at [347, 82] on icon at bounding box center [346, 79] width 14 height 15
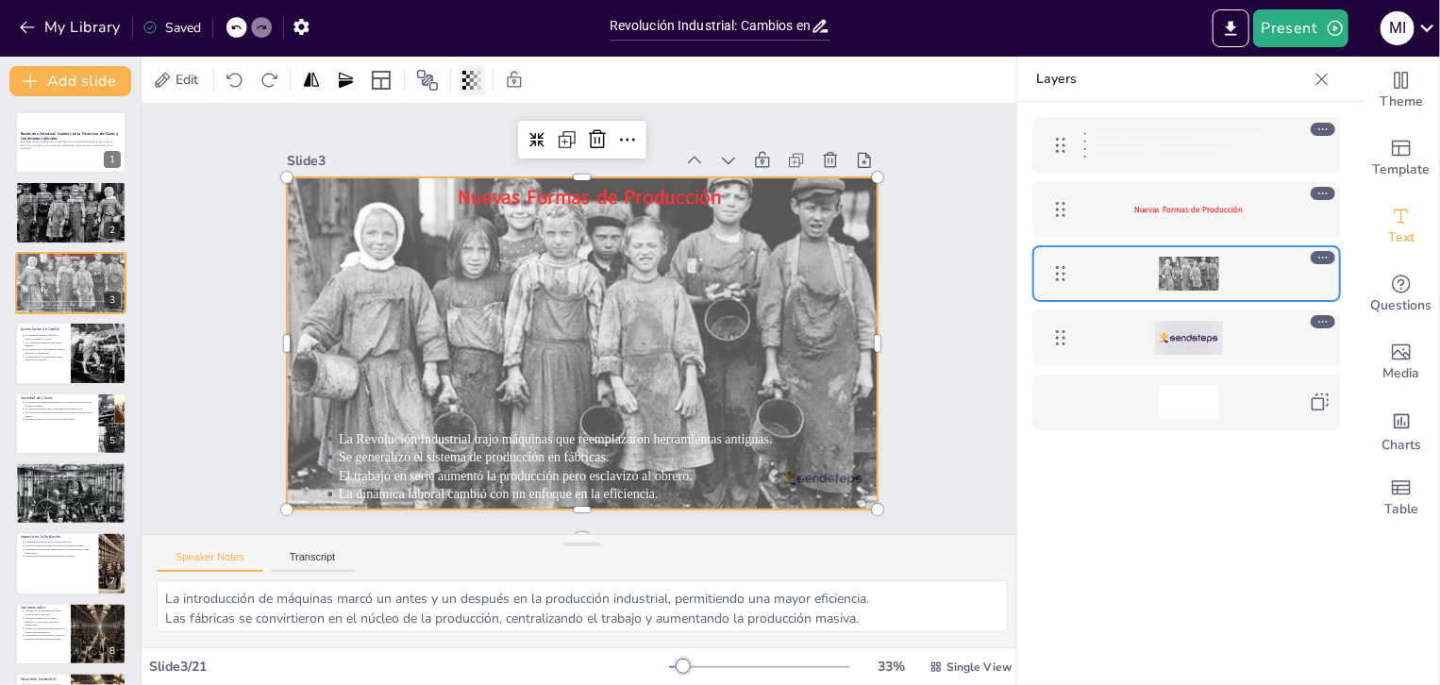
click at [469, 83] on icon at bounding box center [468, 80] width 4 height 11
click at [514, 78] on icon at bounding box center [515, 79] width 14 height 16
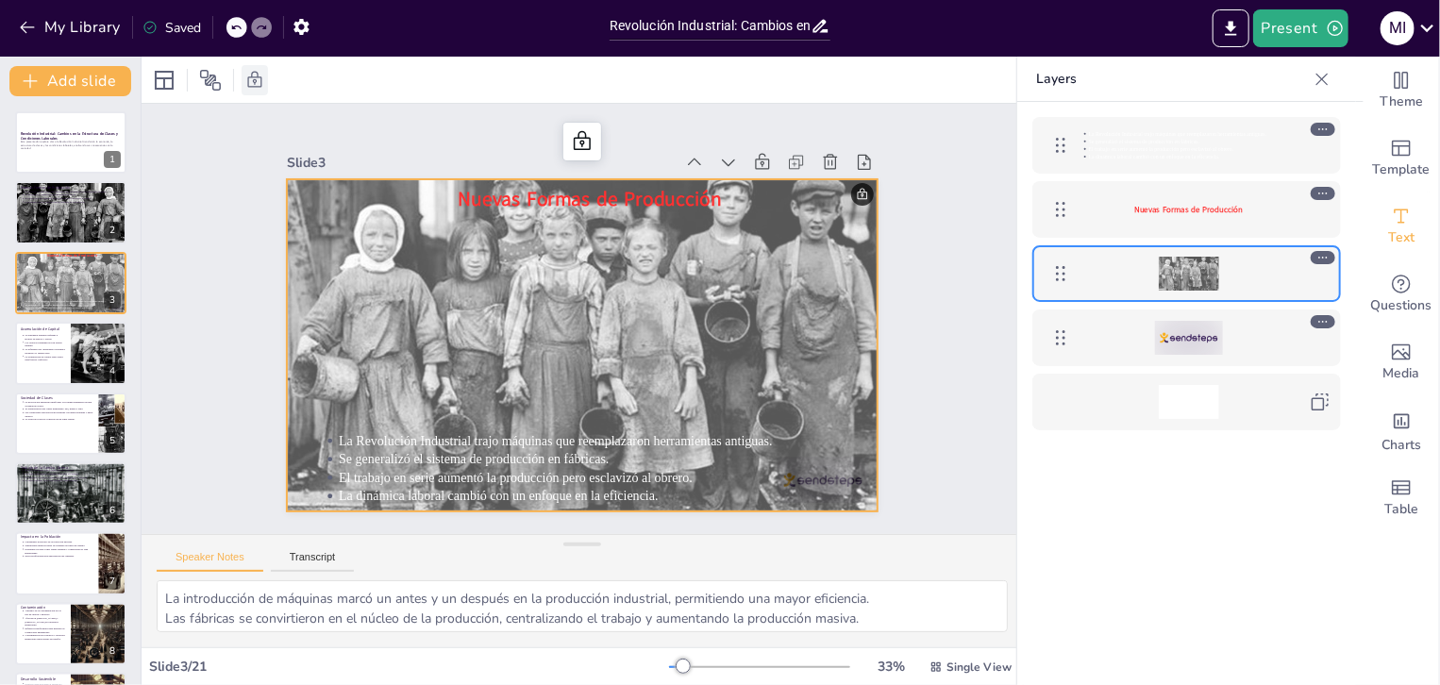
scroll to position [0, 0]
click at [685, 435] on icon at bounding box center [701, 451] width 32 height 32
click at [515, 80] on icon at bounding box center [514, 80] width 19 height 19
click at [742, 284] on div at bounding box center [758, 300] width 33 height 33
click at [472, 80] on icon at bounding box center [472, 80] width 4 height 19
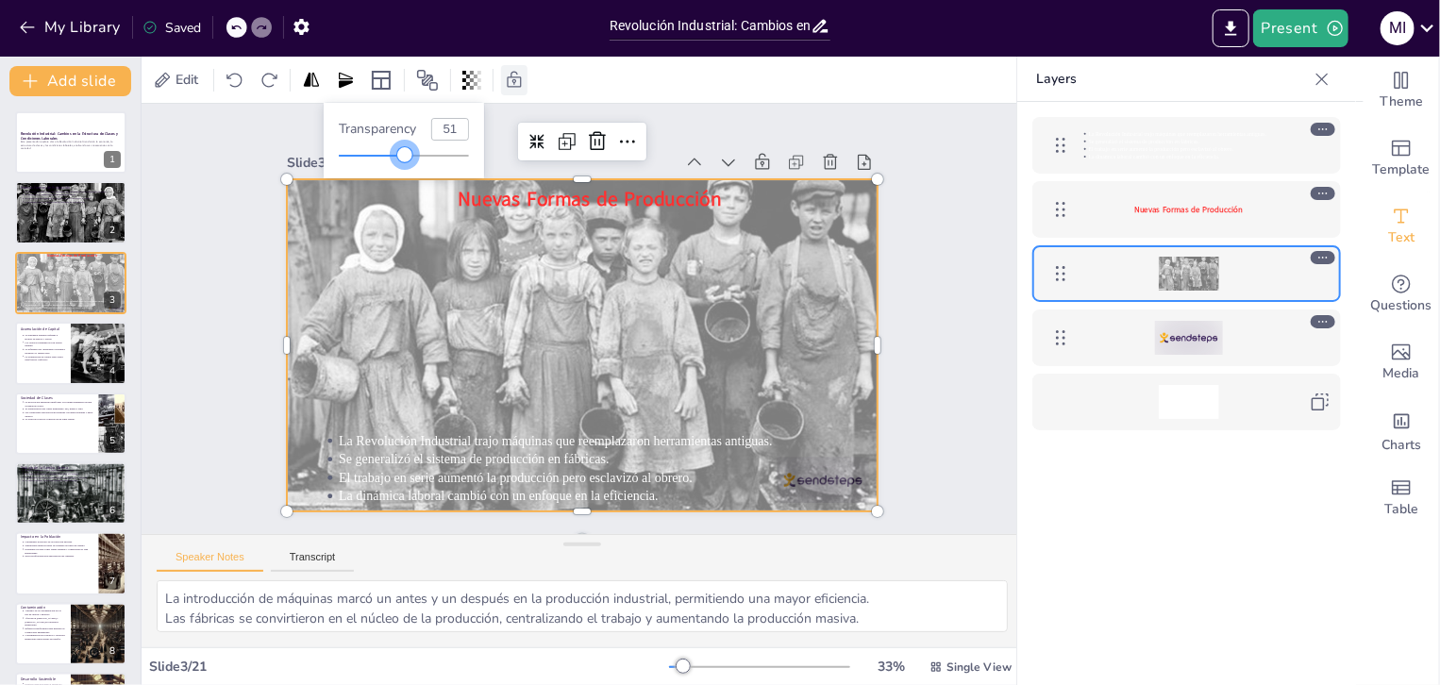
type input "49"
drag, startPoint x: 420, startPoint y: 157, endPoint x: 403, endPoint y: 156, distance: 17.0
click at [403, 156] on div at bounding box center [402, 154] width 15 height 15
click at [612, 334] on div at bounding box center [567, 341] width 715 height 674
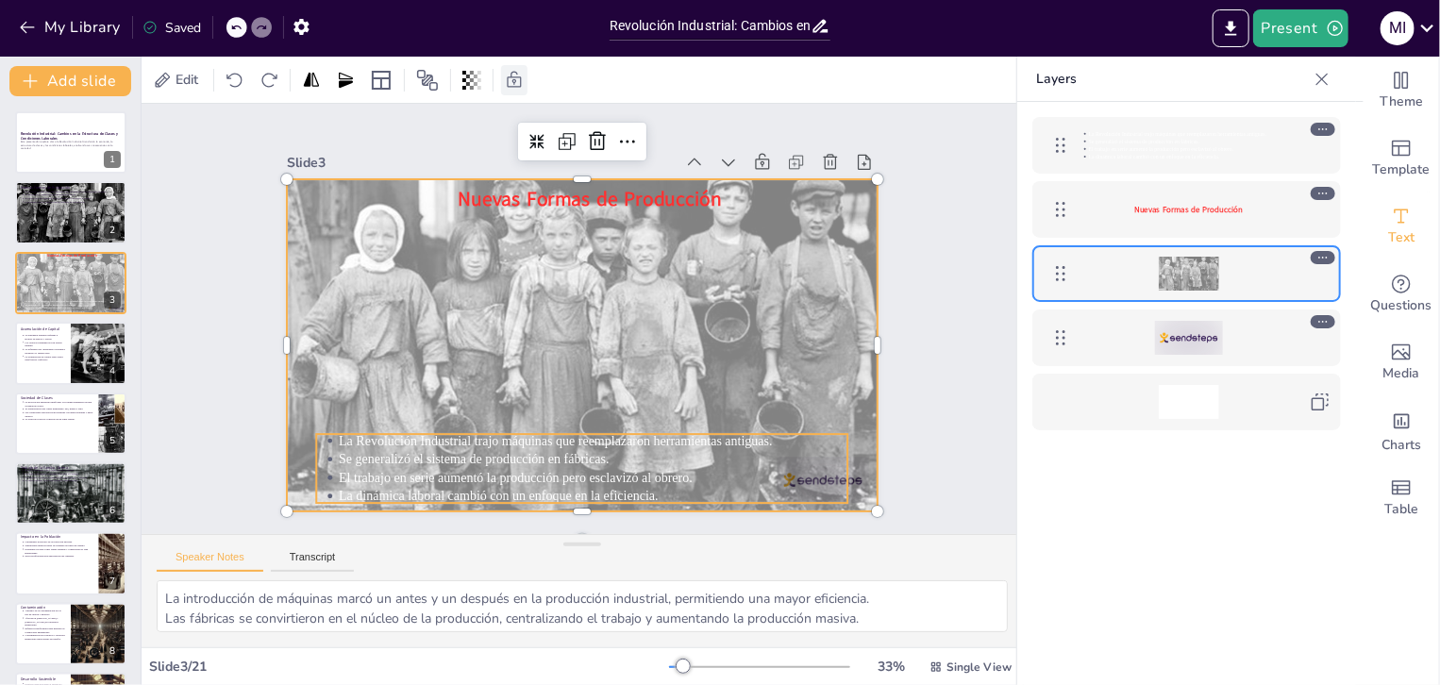
click at [513, 429] on p "La Revolución Industrial trajo máquinas que reemplazaron herramientas antiguas." at bounding box center [508, 417] width 391 height 355
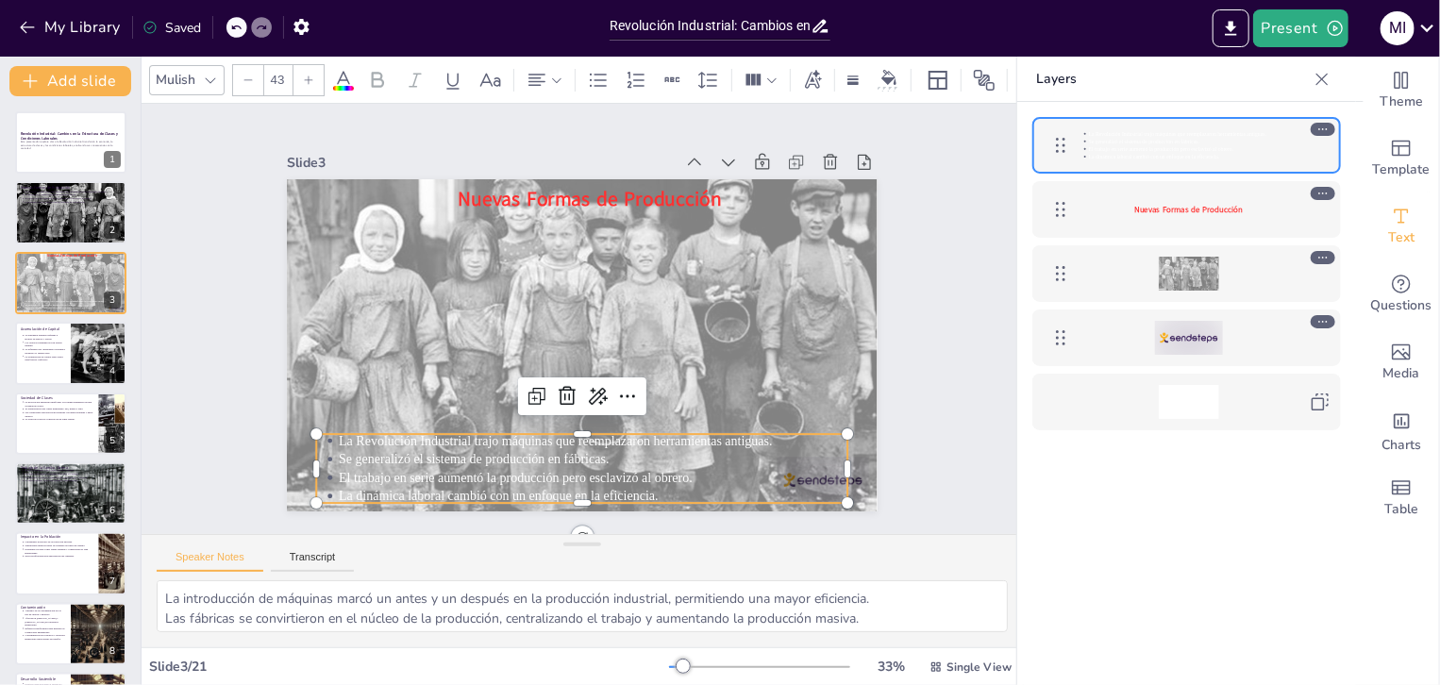
click at [344, 70] on icon at bounding box center [343, 80] width 23 height 23
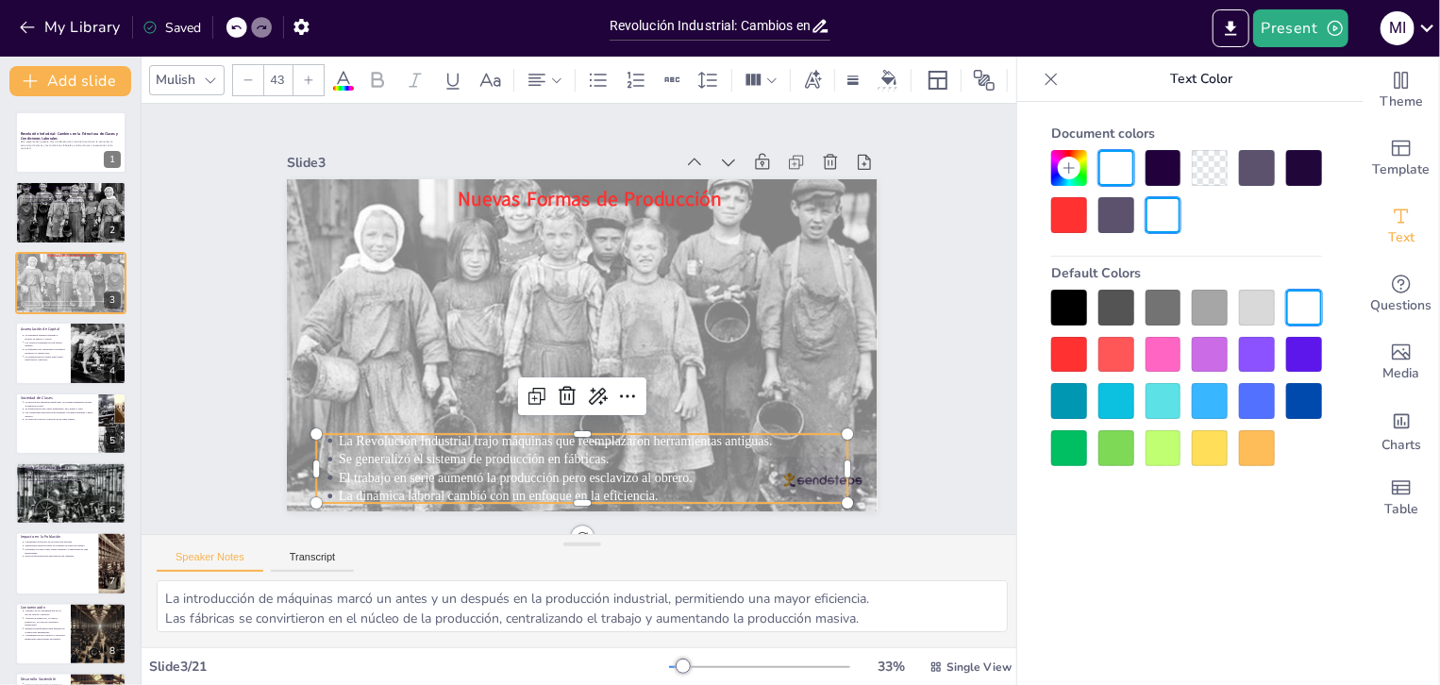
click at [1308, 171] on div at bounding box center [1305, 168] width 36 height 36
type input "--"
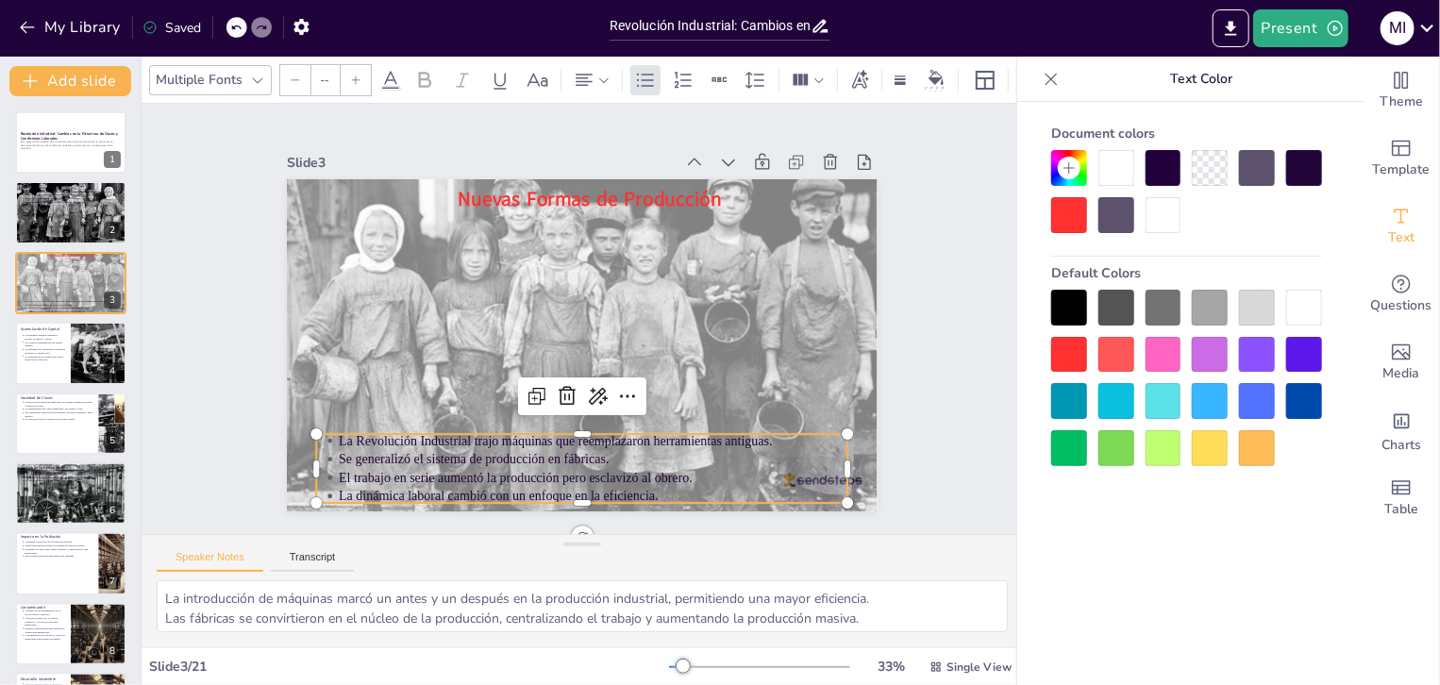
click at [1259, 175] on div at bounding box center [1257, 168] width 36 height 36
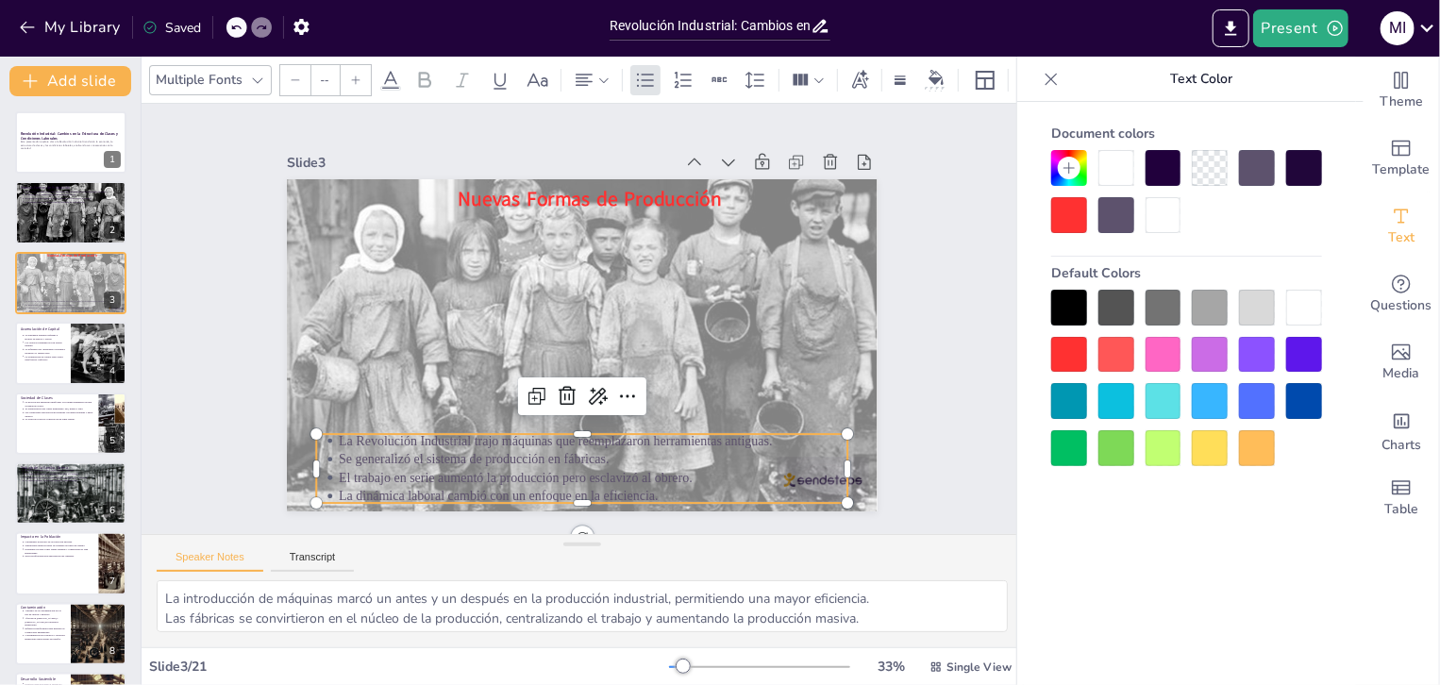
click at [1072, 176] on div at bounding box center [1069, 168] width 23 height 23
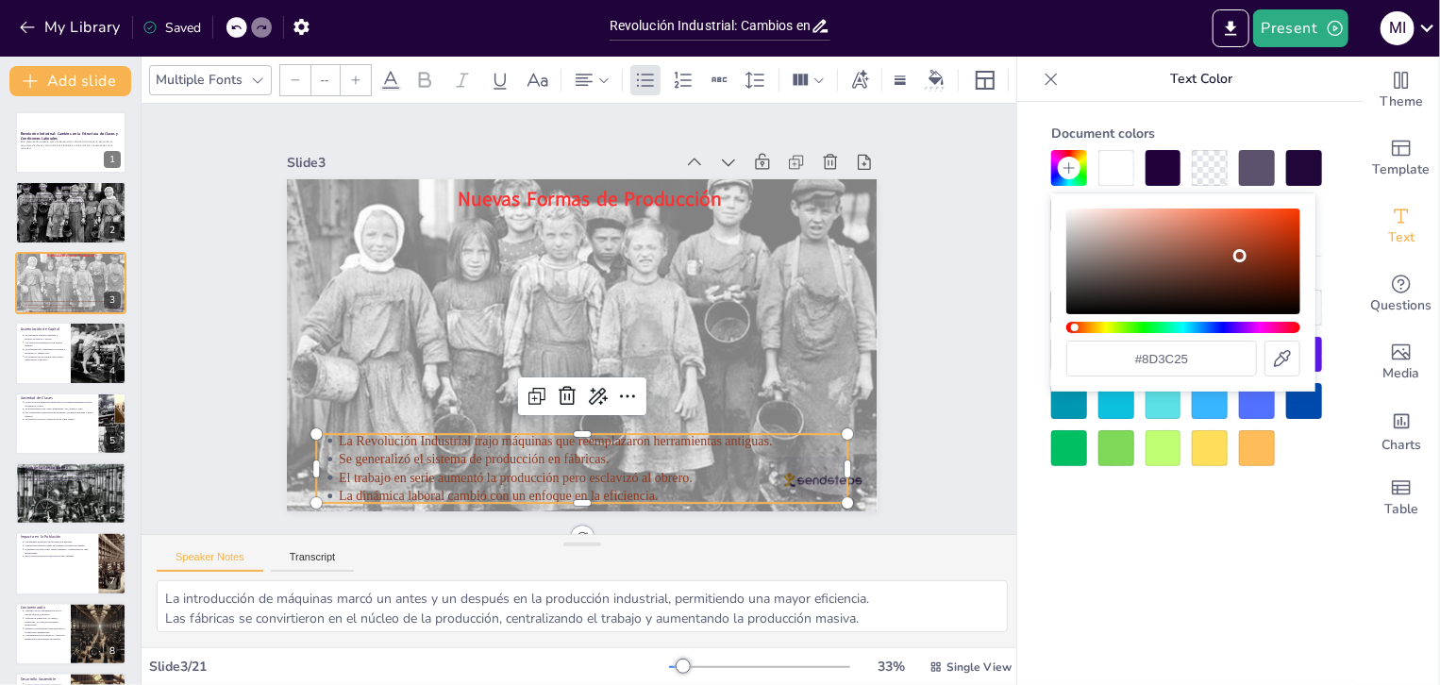
click at [1240, 256] on div "Color" at bounding box center [1184, 262] width 234 height 106
click at [1216, 281] on div "Color" at bounding box center [1184, 262] width 234 height 106
type input "#1e0e09"
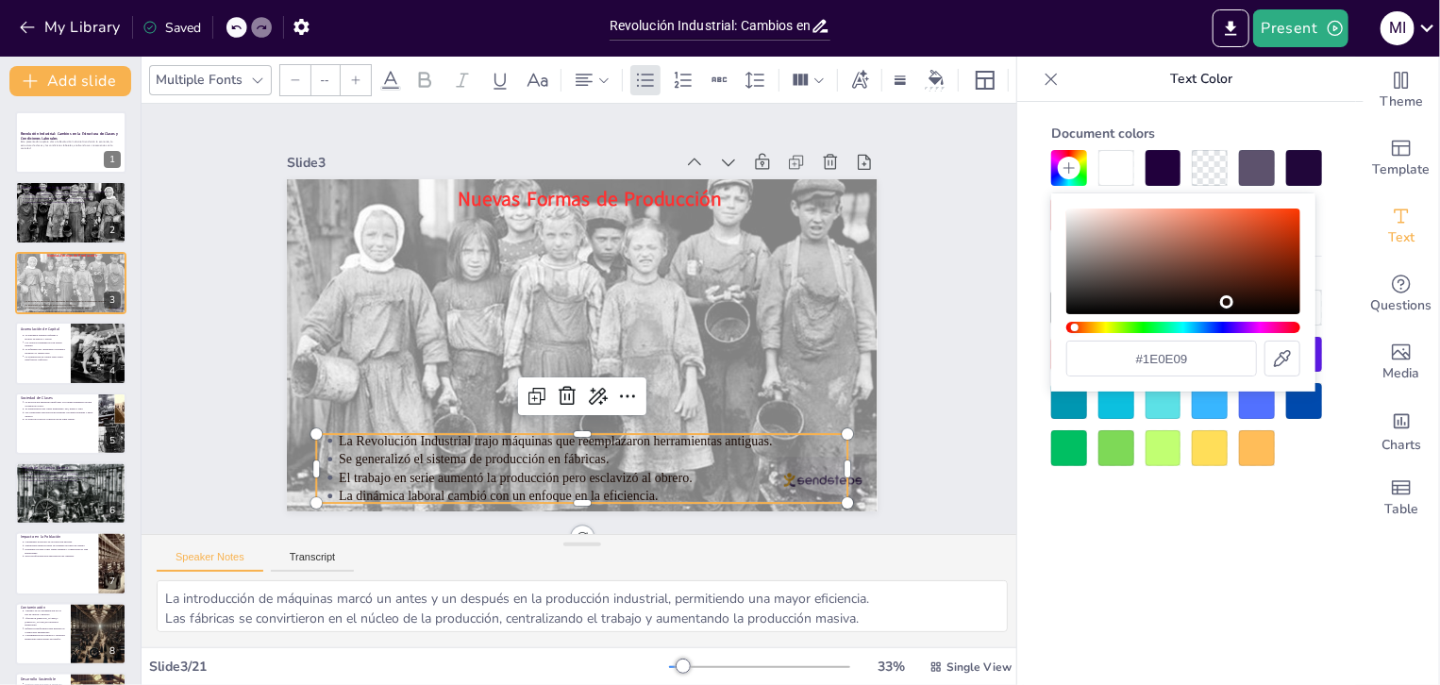
click at [1227, 302] on div "Color" at bounding box center [1184, 262] width 234 height 106
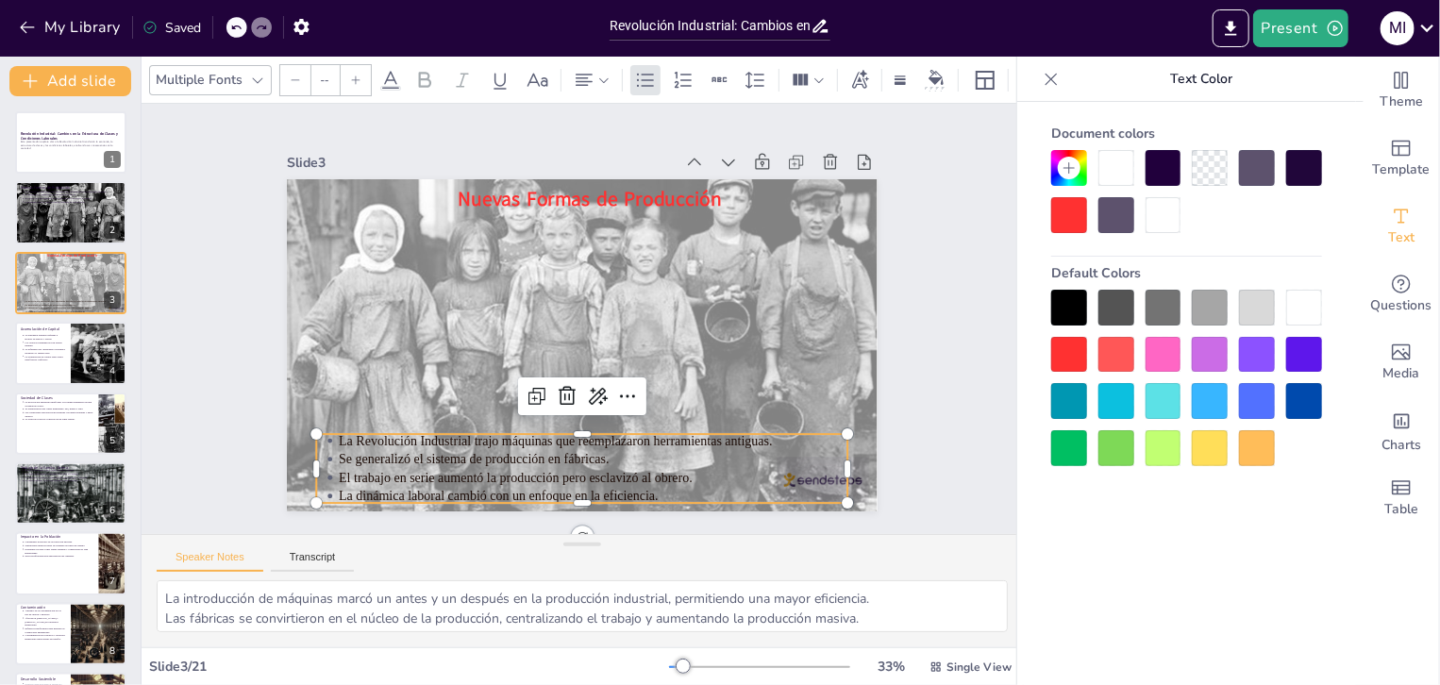
scroll to position [21, 0]
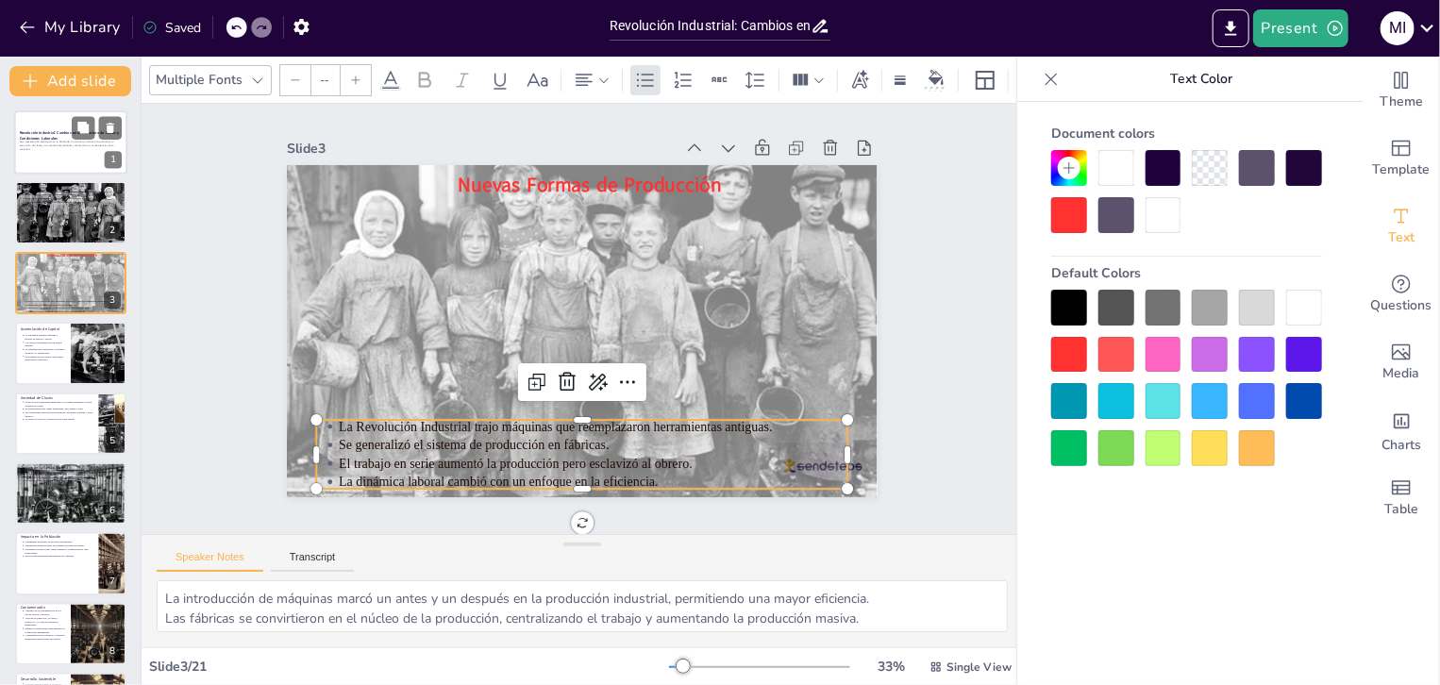
click at [62, 156] on div at bounding box center [70, 142] width 113 height 64
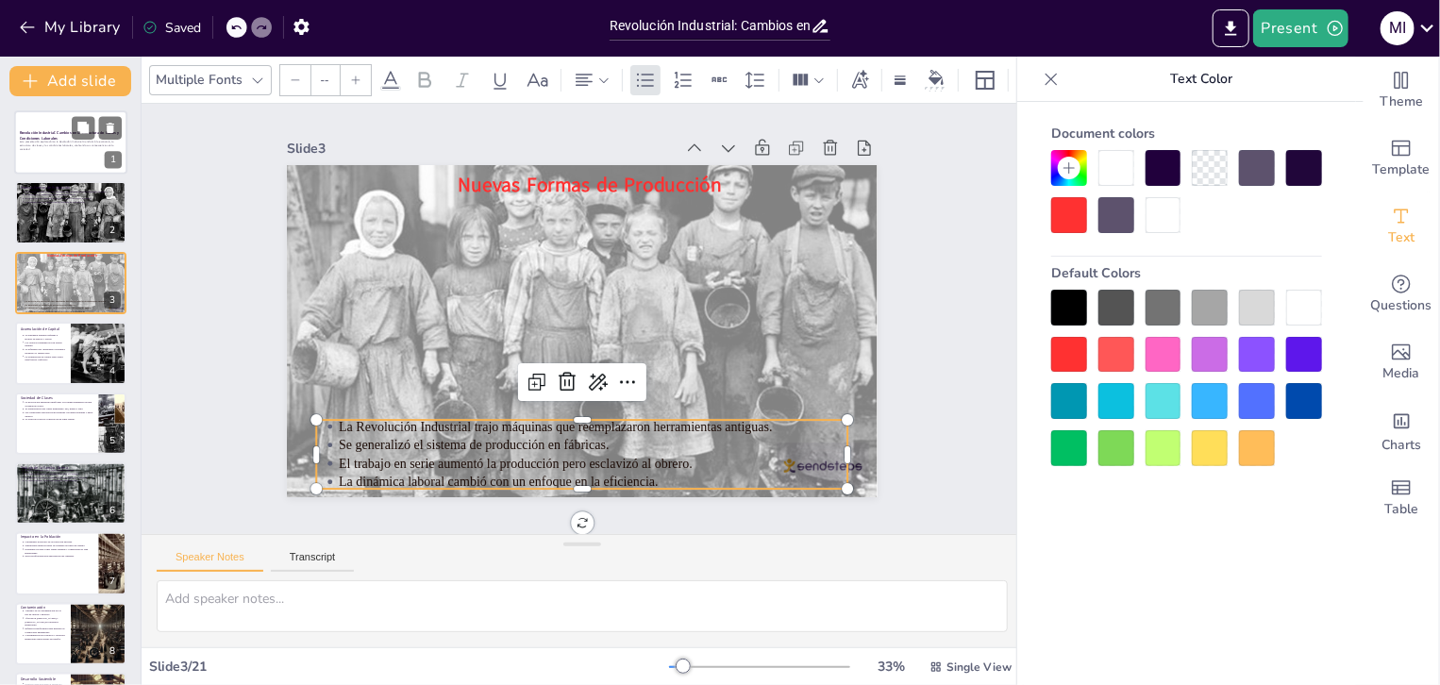
scroll to position [0, 0]
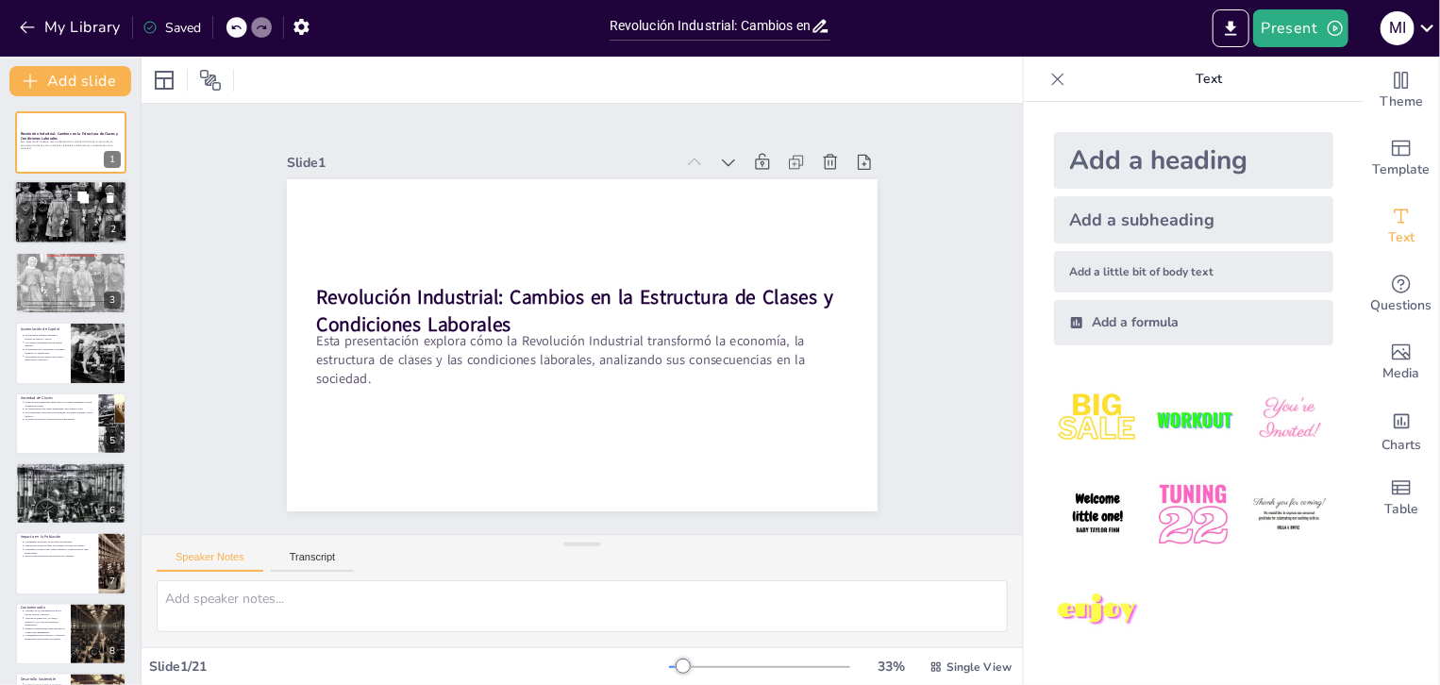
click at [75, 218] on div at bounding box center [70, 212] width 113 height 77
type textarea "La introducción de máquinas marcó un antes y un después en la producción indust…"
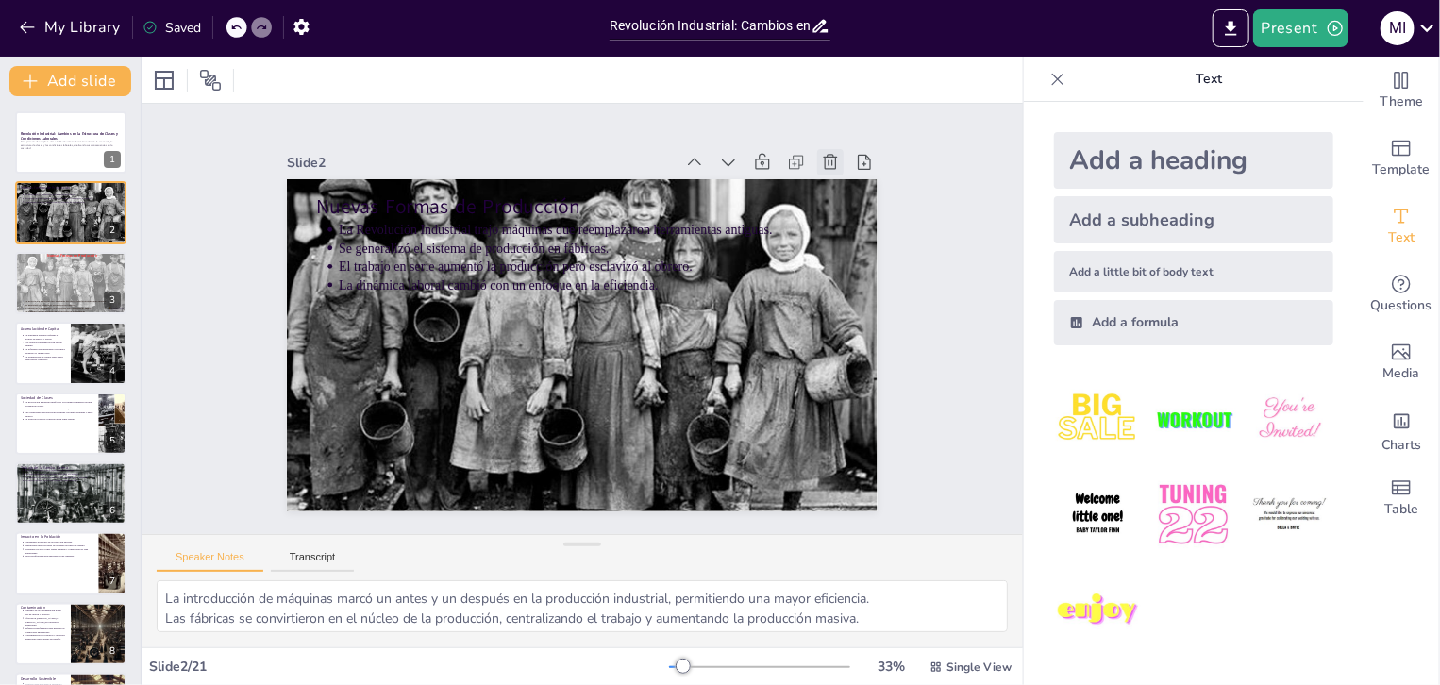
click at [862, 325] on icon at bounding box center [875, 338] width 26 height 26
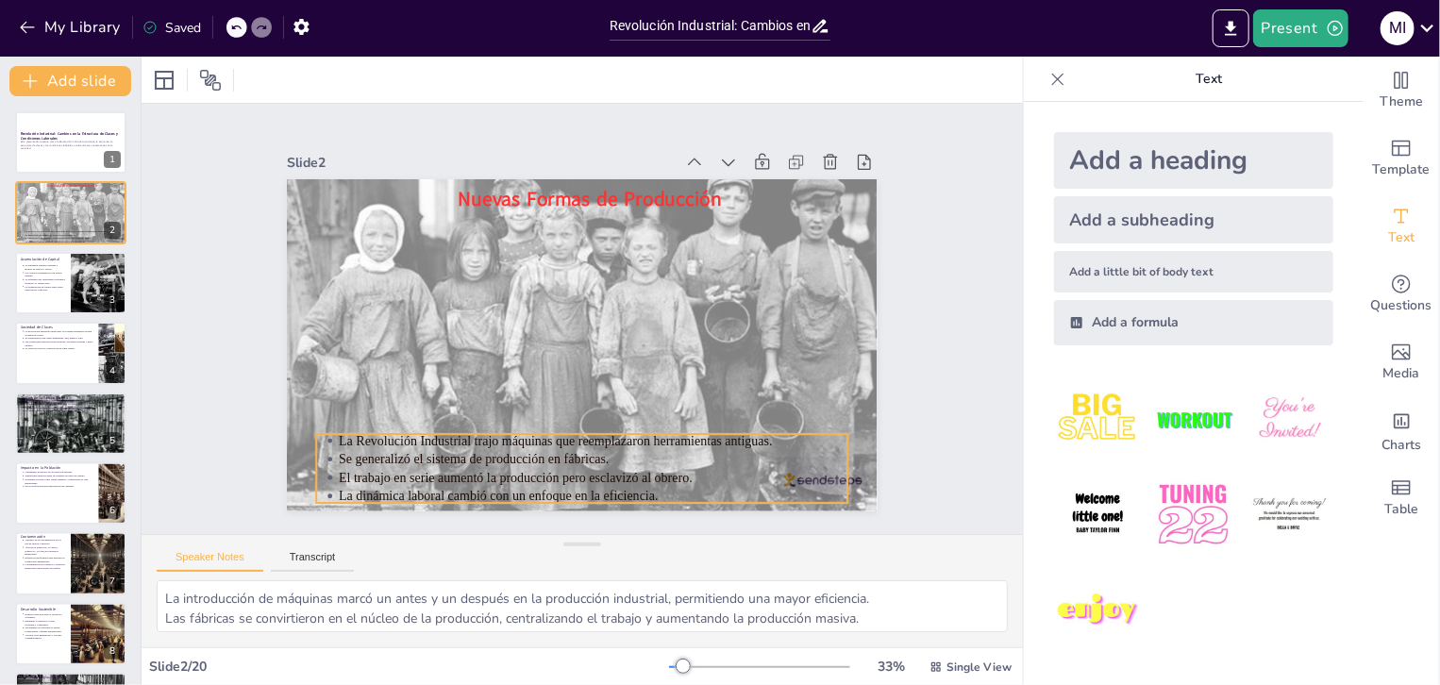
click at [522, 467] on p "El trabajo en serie aumentó la producción pero esclavizó al obrero." at bounding box center [434, 379] width 175 height 490
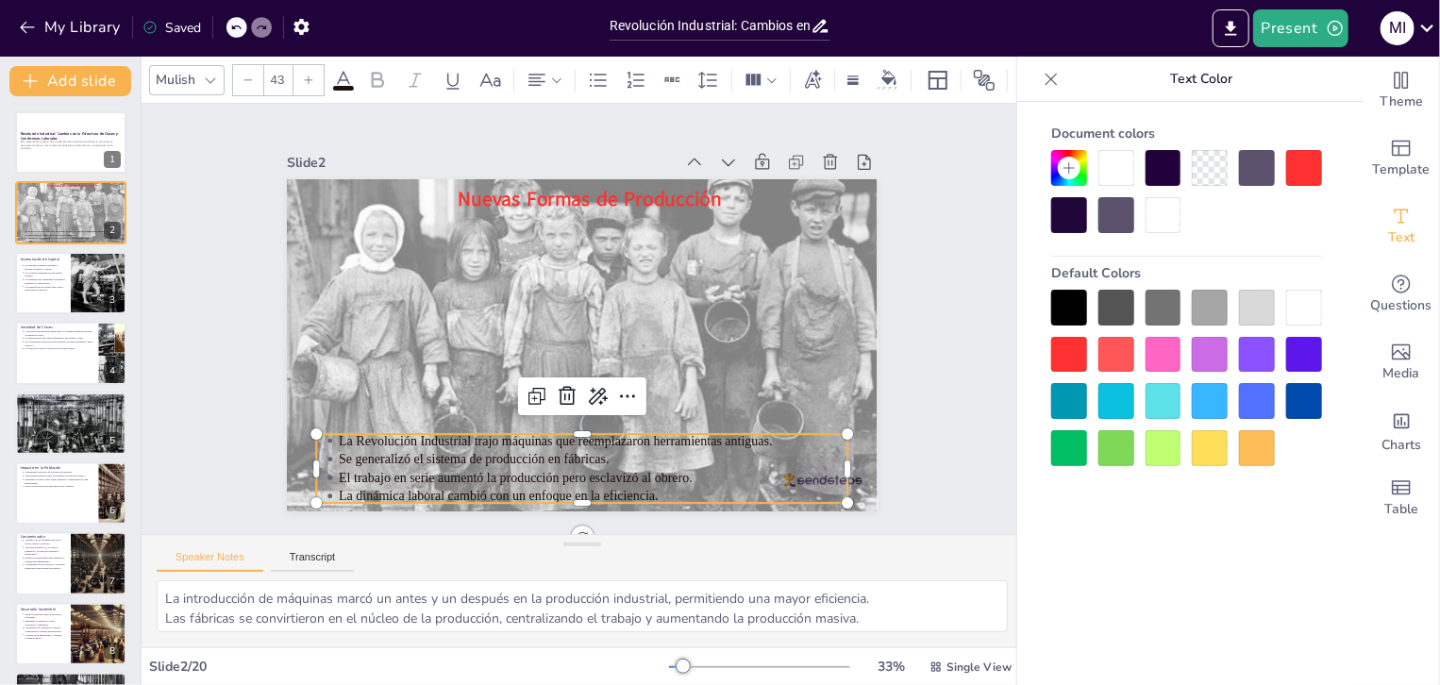
click at [1057, 358] on div at bounding box center [1070, 355] width 36 height 36
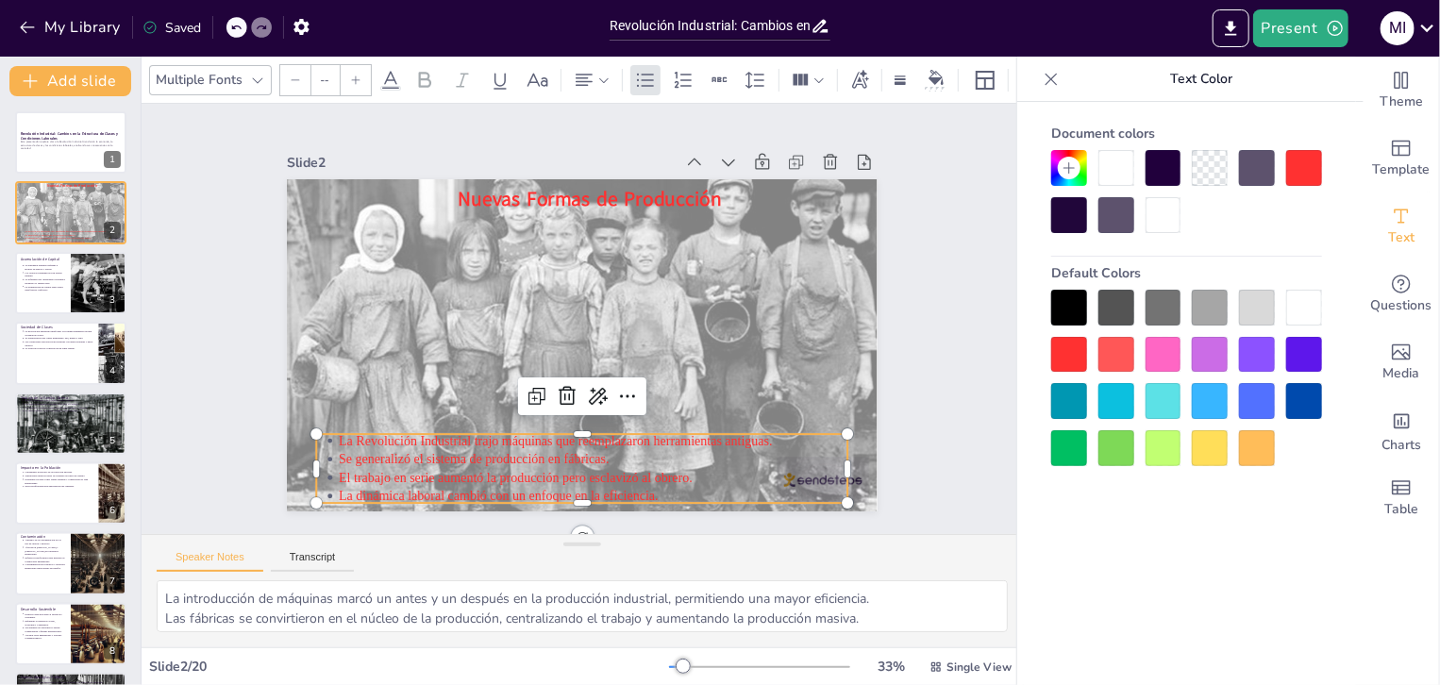
click at [1057, 358] on div at bounding box center [1070, 355] width 36 height 36
click at [1159, 168] on div at bounding box center [1164, 168] width 36 height 36
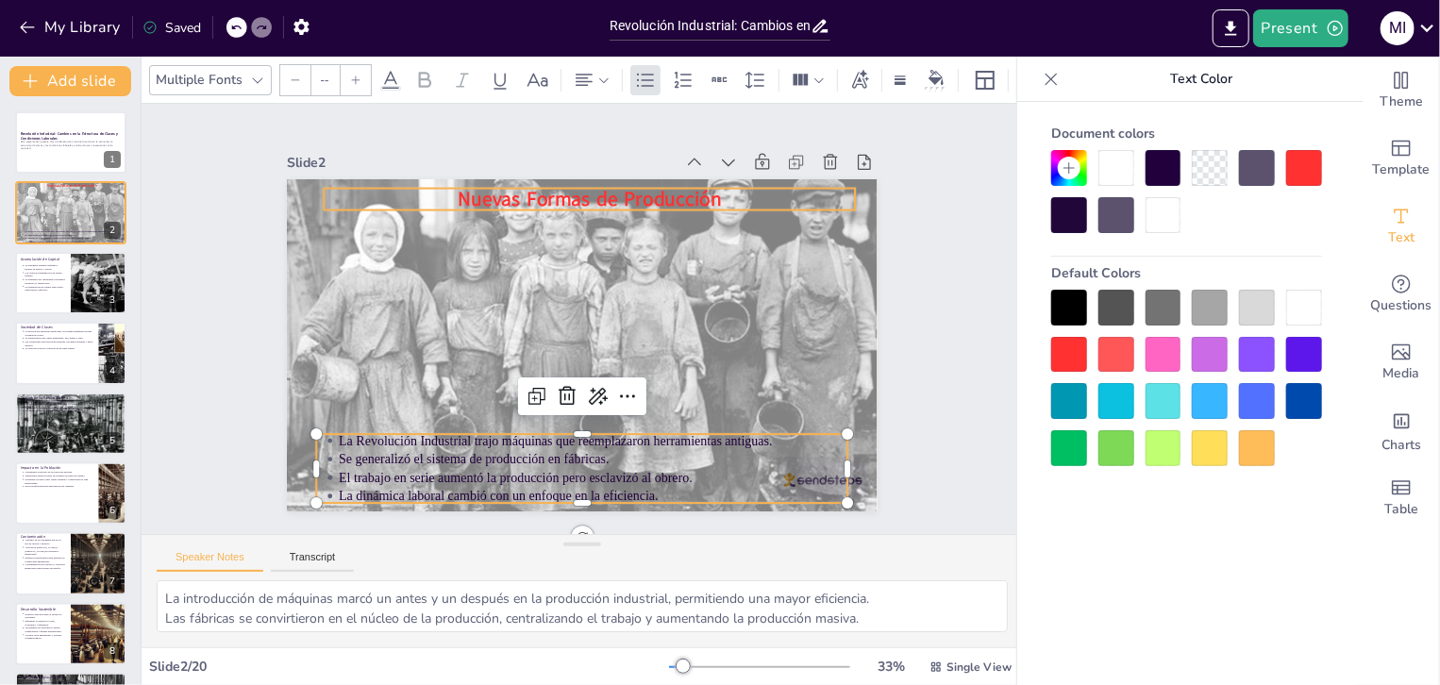
type input "64"
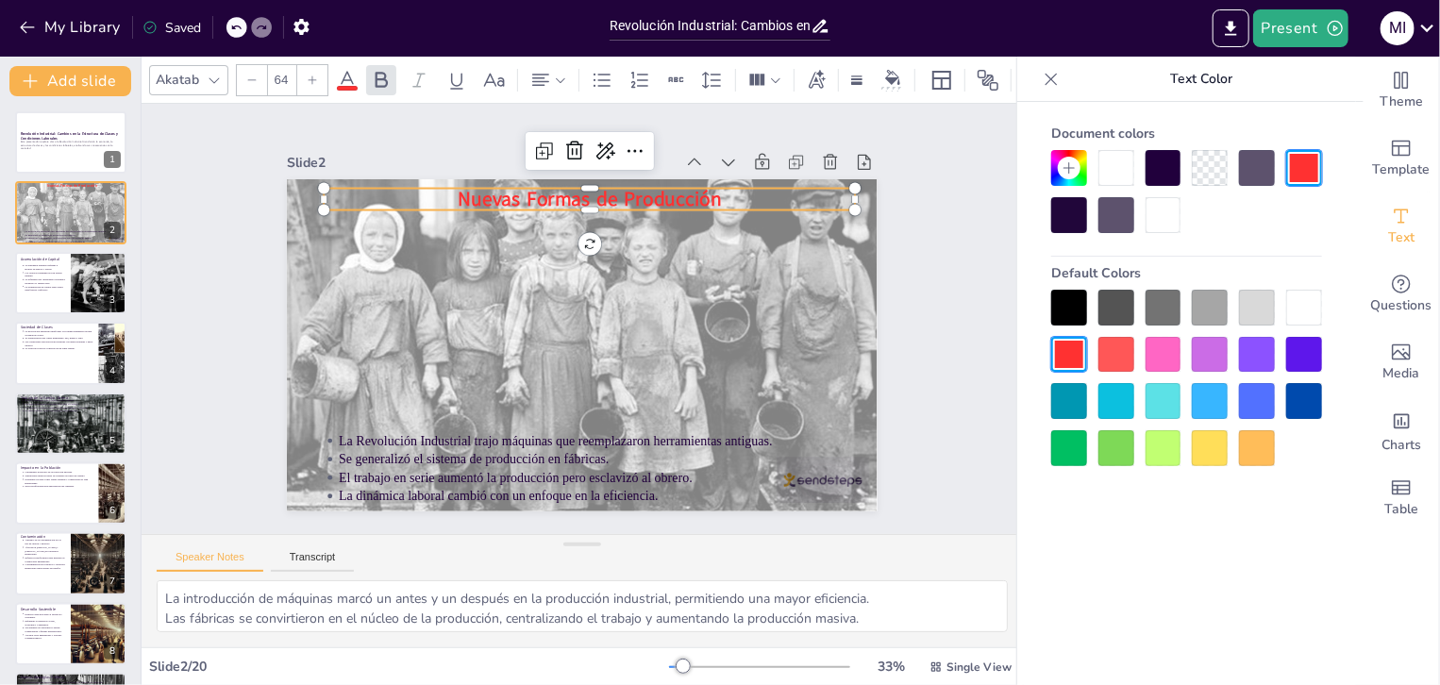
click at [605, 197] on strong "Nuevas Formas de Producción" at bounding box center [639, 213] width 252 height 132
click at [1069, 209] on div at bounding box center [1070, 215] width 36 height 36
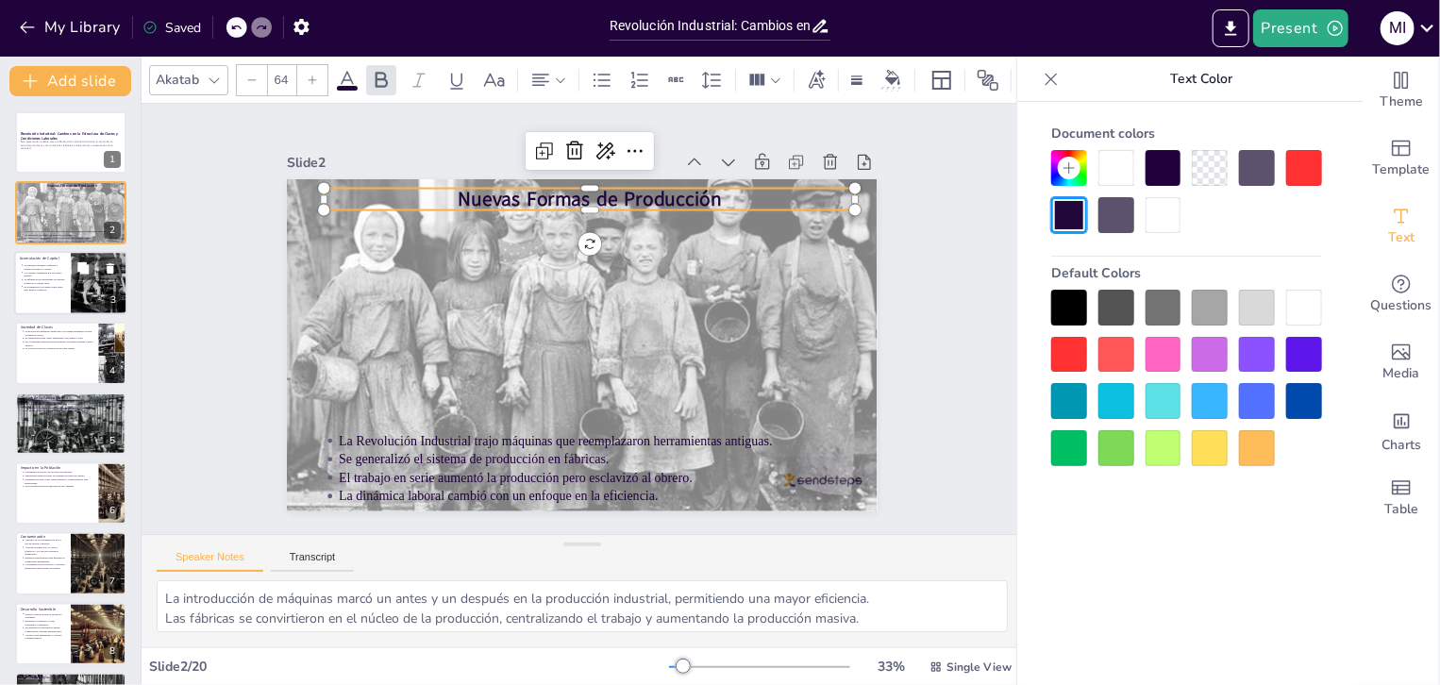
click at [34, 283] on p "La influencia del liberalismo económico promovió el capital libre." at bounding box center [45, 282] width 42 height 8
type textarea "La acumulación de capital por parte de la burguesía marcó un cambio significati…"
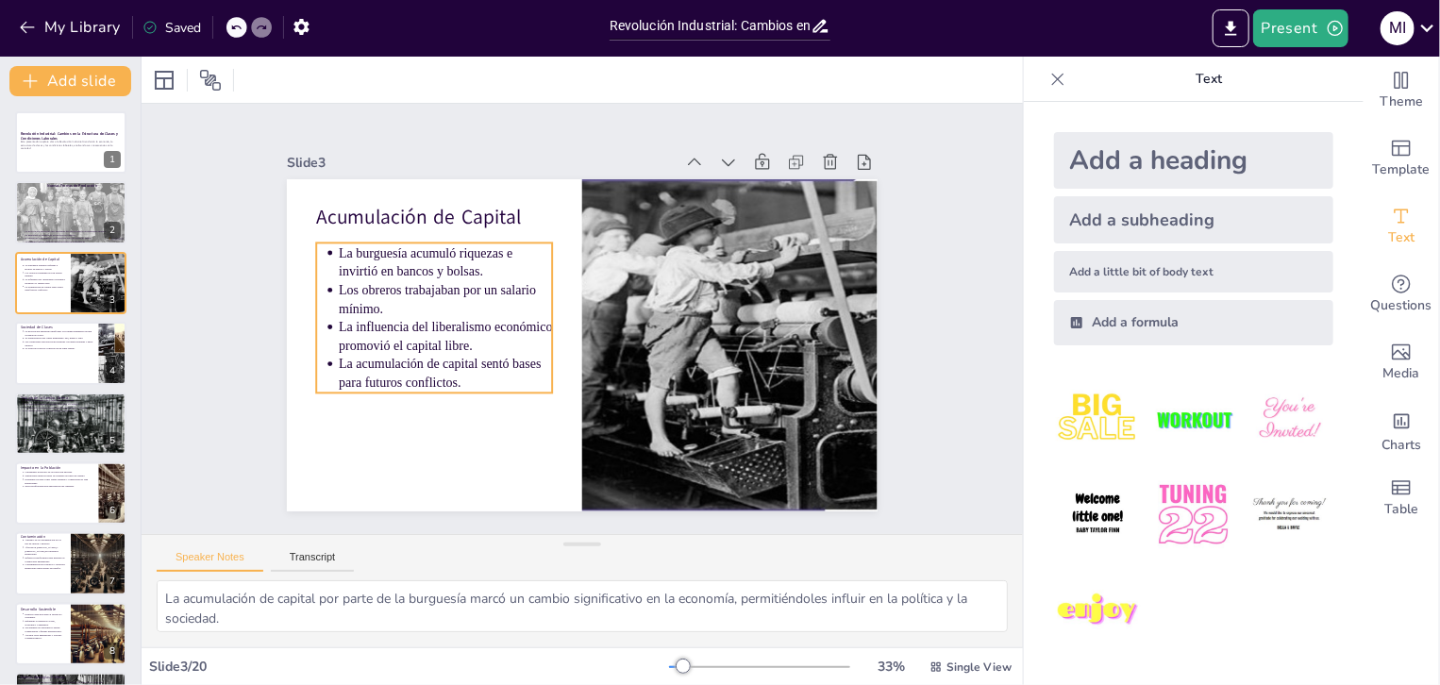
click at [431, 261] on p "La burguesía acumuló riquezas e invirtió en bancos y bolsas." at bounding box center [469, 223] width 215 height 101
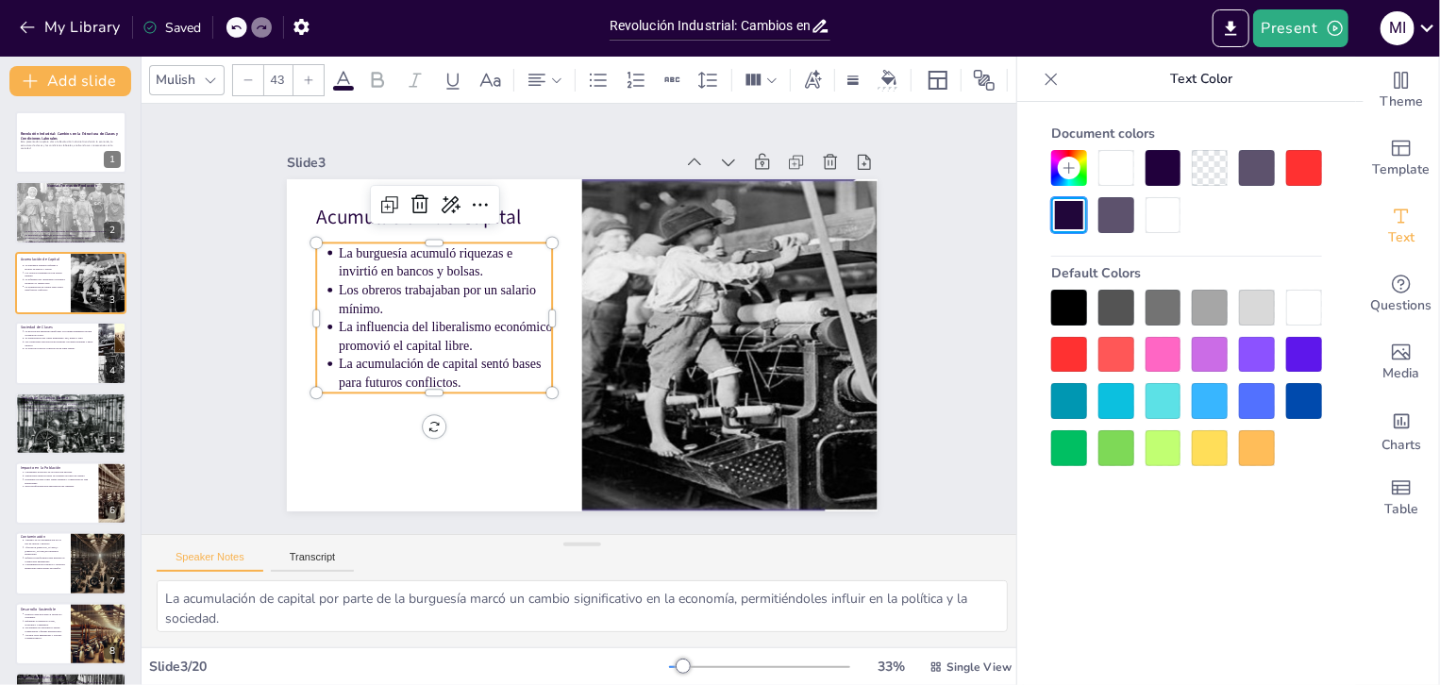
click at [305, 80] on div at bounding box center [309, 80] width 30 height 30
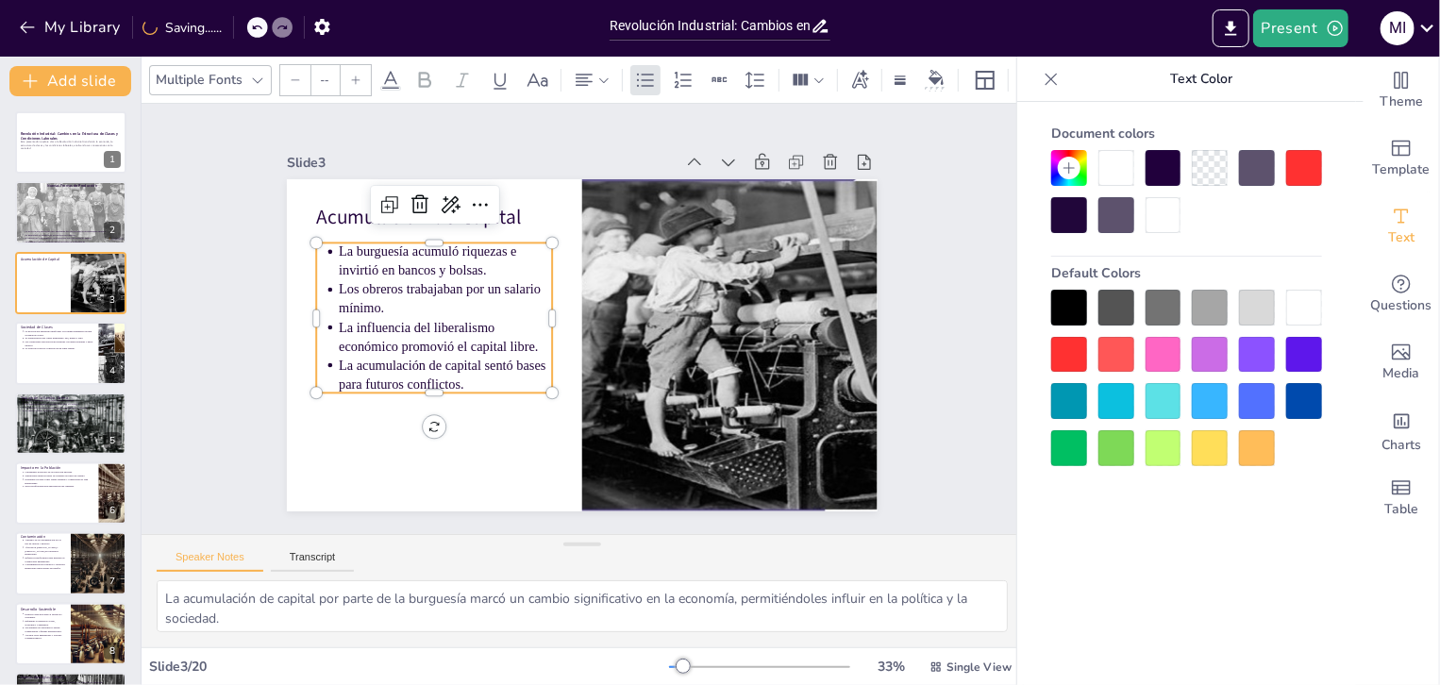
click at [305, 80] on div at bounding box center [295, 80] width 30 height 30
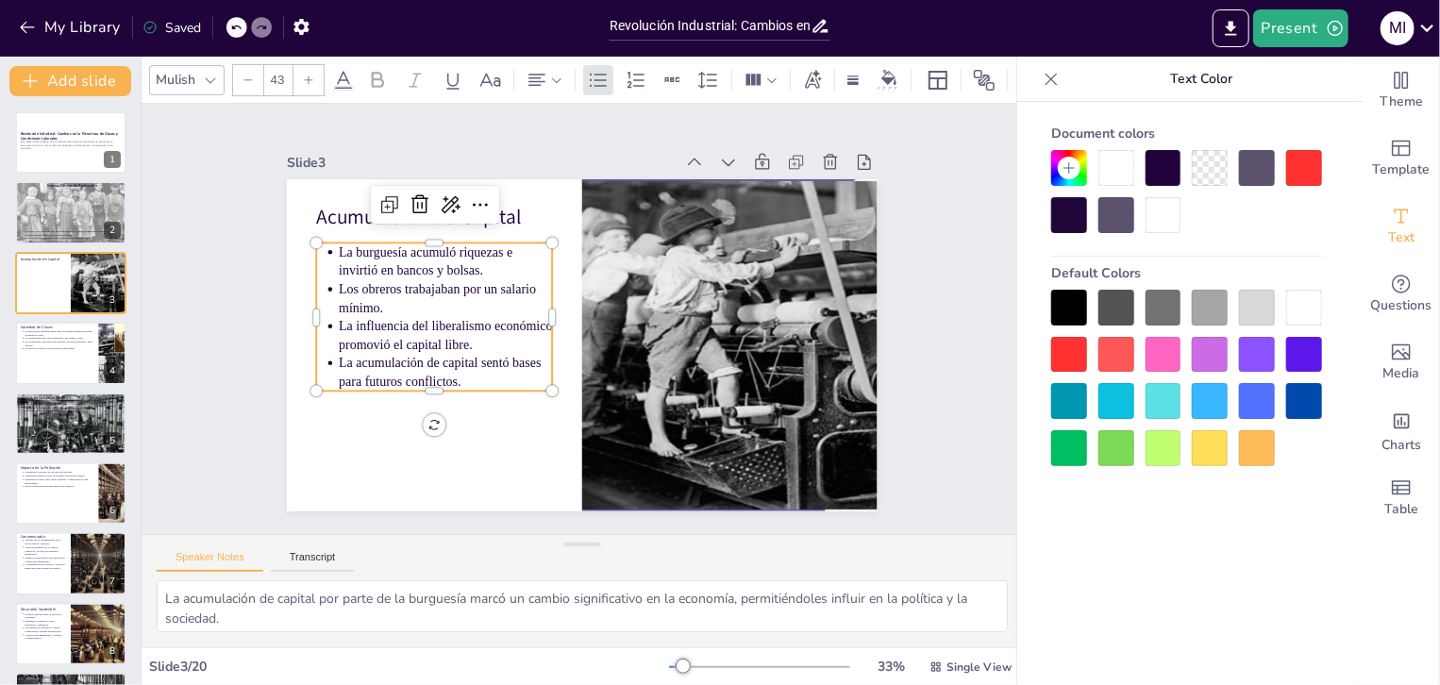
click at [365, 233] on div at bounding box center [455, 207] width 234 height 64
click at [295, 85] on div at bounding box center [309, 80] width 30 height 30
click at [313, 75] on icon at bounding box center [308, 80] width 11 height 11
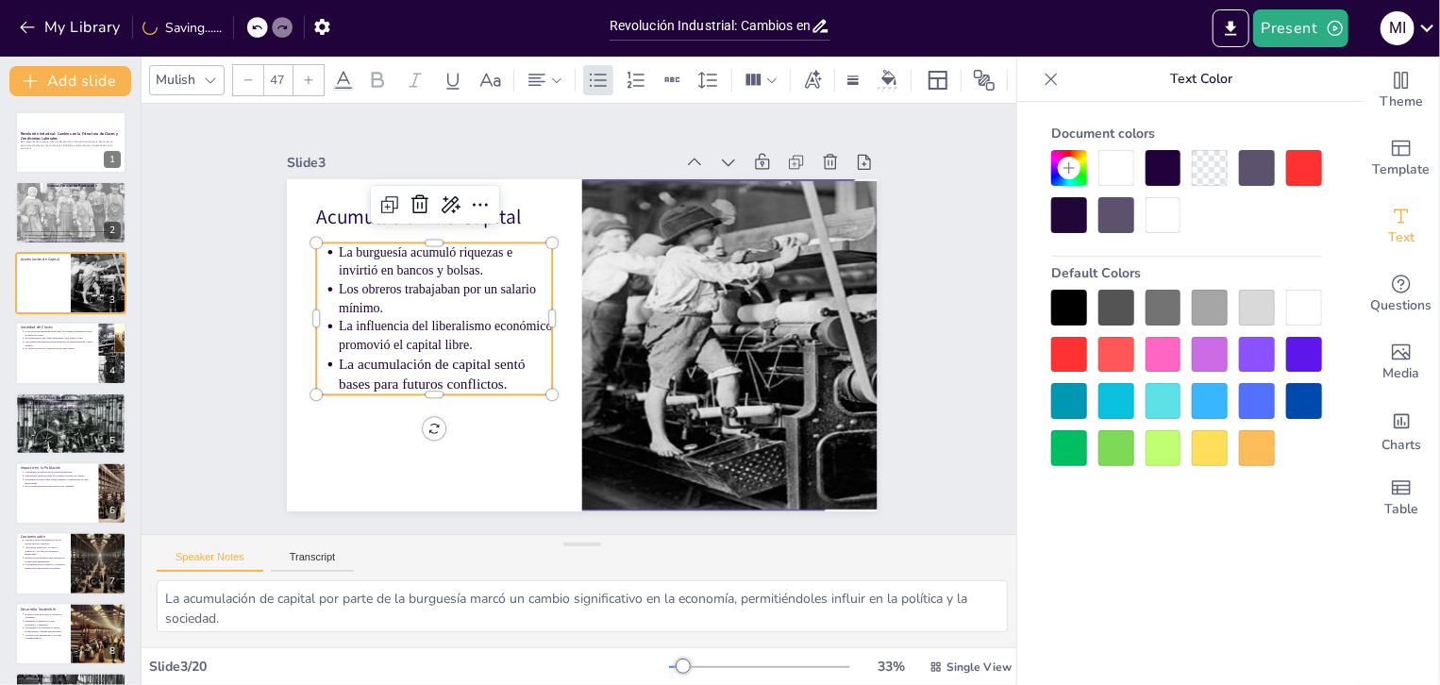
click at [313, 75] on icon at bounding box center [308, 80] width 11 height 11
click at [244, 75] on icon at bounding box center [248, 80] width 11 height 11
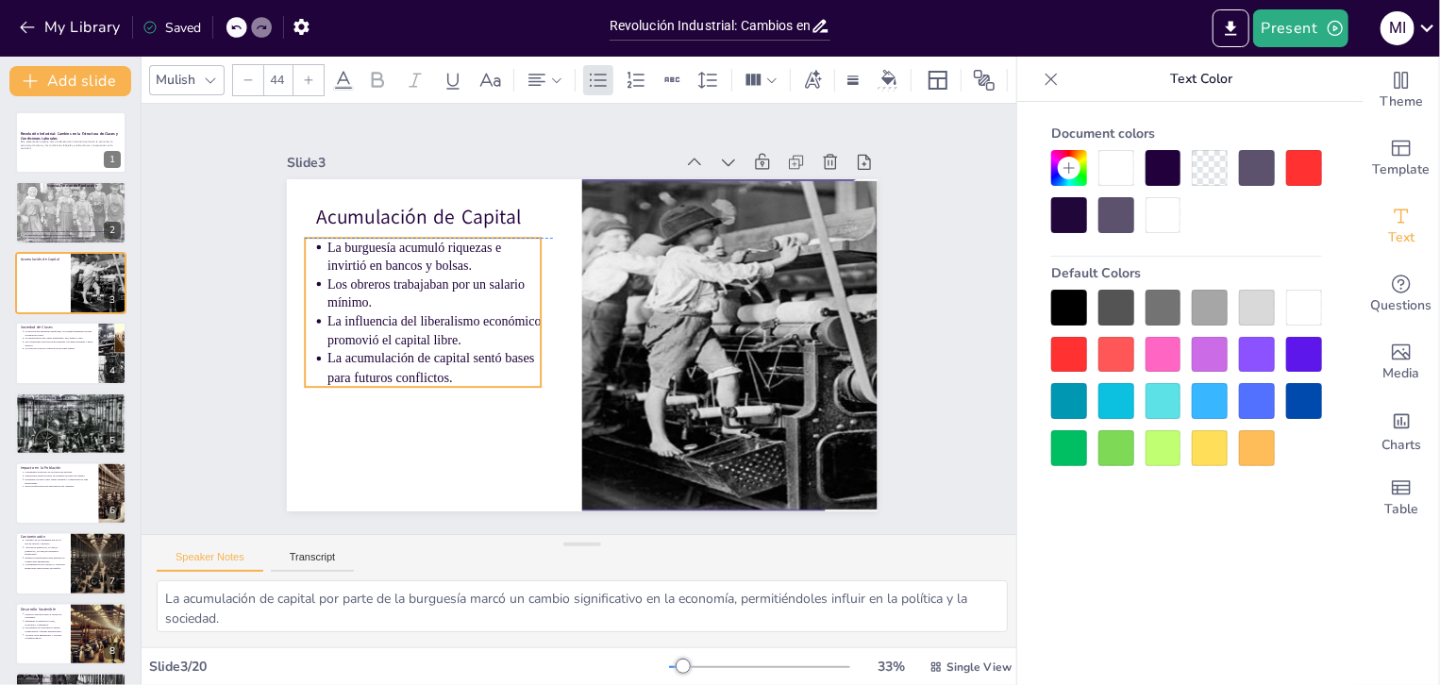
drag, startPoint x: 449, startPoint y: 372, endPoint x: 438, endPoint y: 365, distance: 13.1
click at [438, 350] on p "La acumulación de capital sentó bases para futuros conflictos." at bounding box center [433, 272] width 195 height 157
click at [470, 146] on div "Slide 3" at bounding box center [572, 132] width 344 height 209
click at [439, 194] on icon at bounding box center [451, 186] width 25 height 25
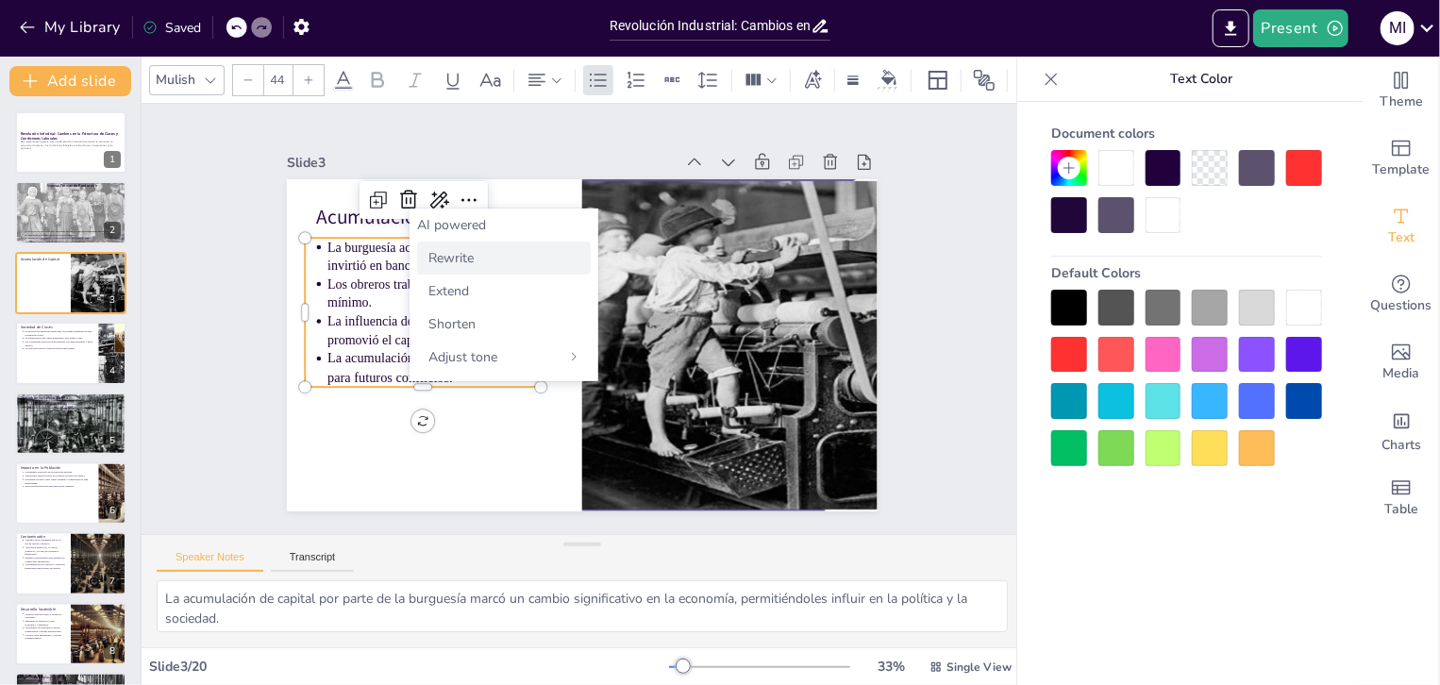
click at [470, 261] on span "Rewrite" at bounding box center [451, 258] width 45 height 18
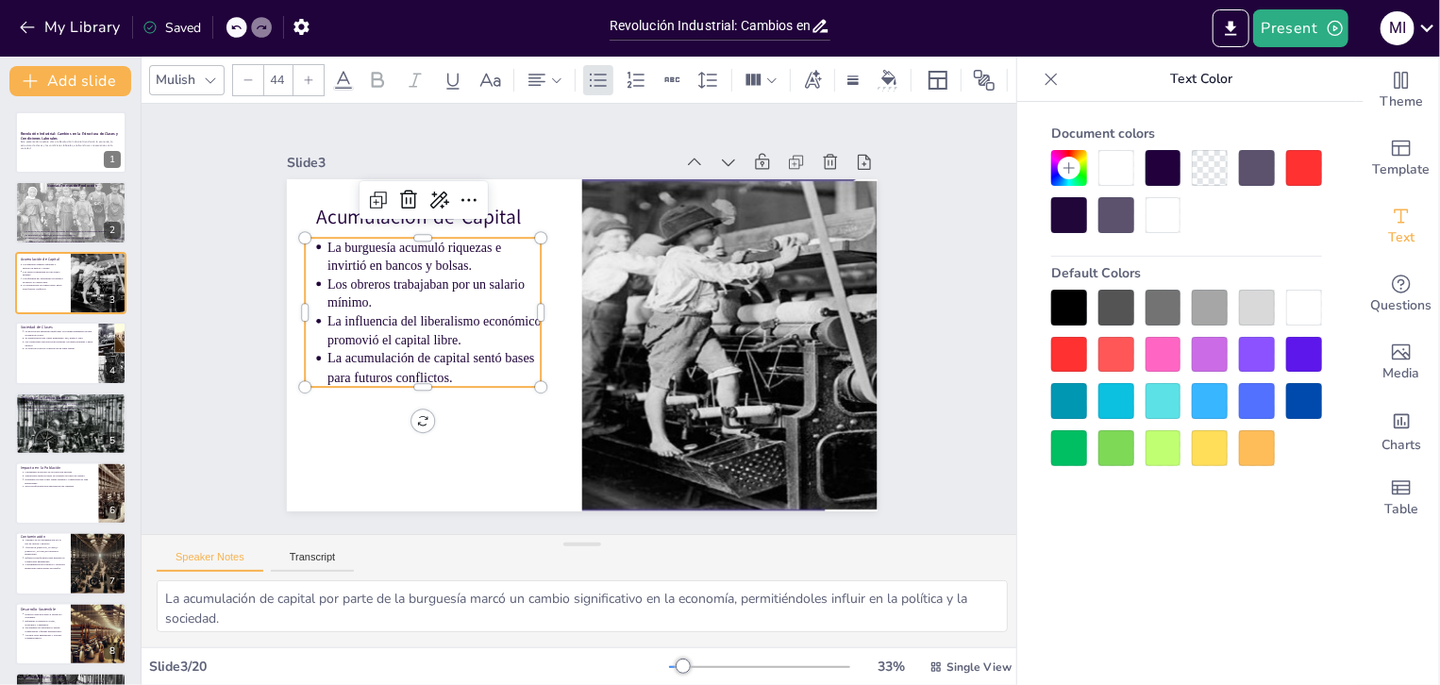
click at [517, 151] on div "Slide 3" at bounding box center [553, 134] width 361 height 174
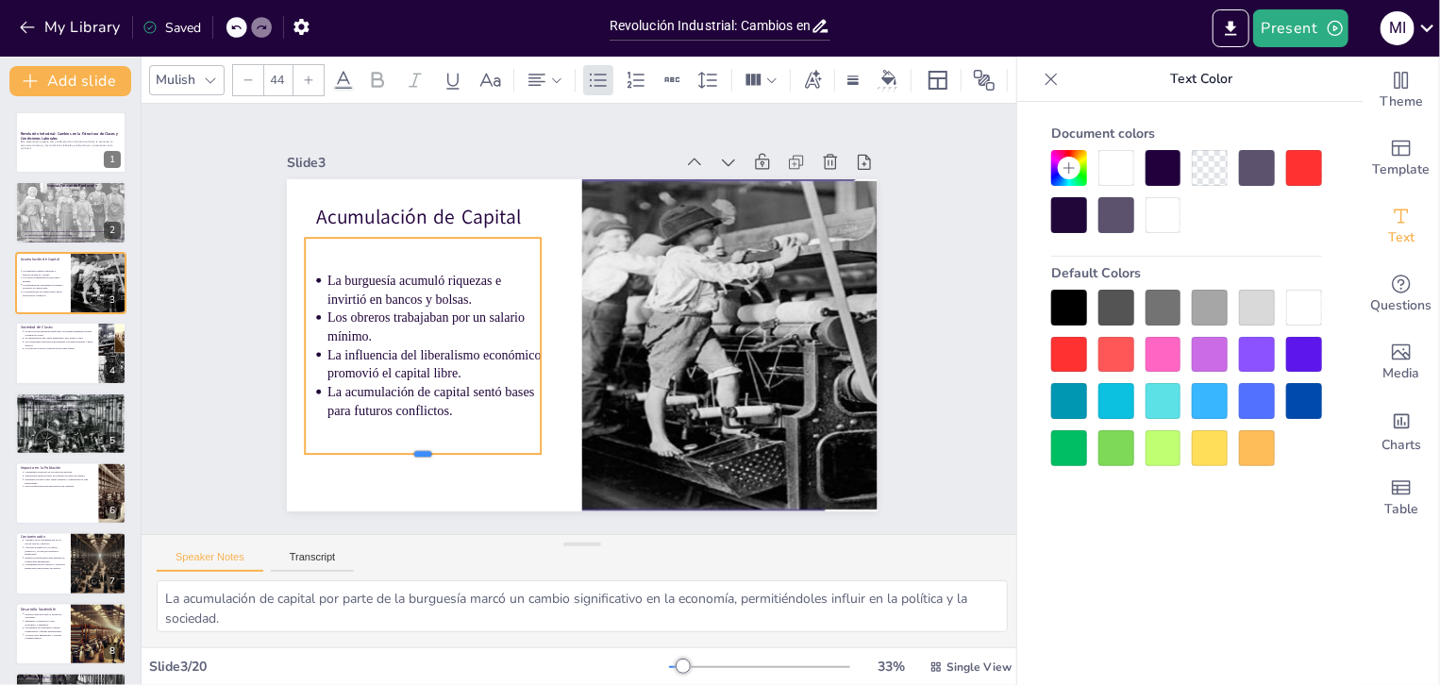
drag, startPoint x: 442, startPoint y: 382, endPoint x: 438, endPoint y: 449, distance: 67.1
click at [438, 416] on div at bounding box center [370, 340] width 200 height 151
click at [449, 405] on p "La acumulación de capital sentó bases para futuros conflictos." at bounding box center [415, 355] width 215 height 102
click at [449, 405] on p "La acumulación de capital sentó bases para futuros conflictos." at bounding box center [420, 371] width 217 height 81
click at [449, 398] on p "La acumulación de capital sentó bases para futuros conflictos." at bounding box center [412, 338] width 210 height 122
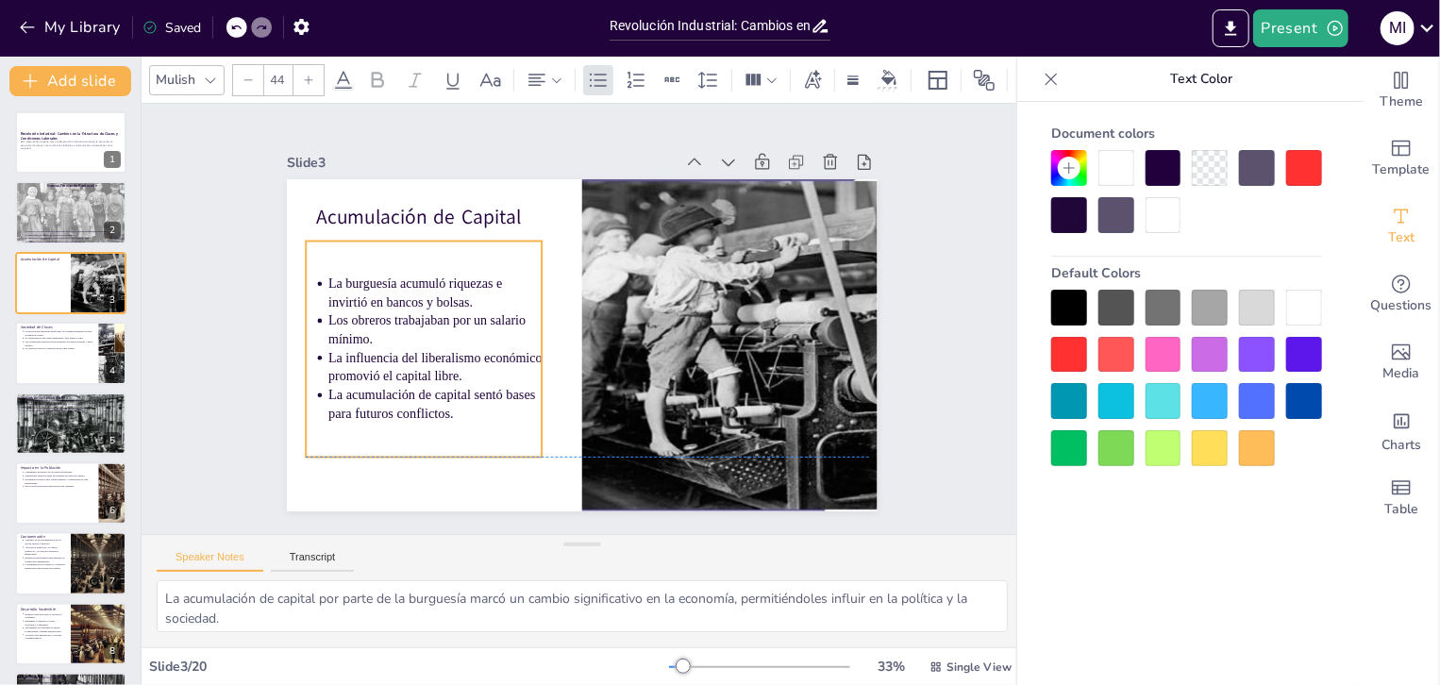
click at [449, 370] on p "La acumulación de capital sentó bases para futuros conflictos." at bounding box center [416, 284] width 184 height 171
click at [530, 295] on div at bounding box center [540, 332] width 102 height 203
click at [530, 295] on div at bounding box center [541, 337] width 81 height 210
type input "NaN"
click at [480, 284] on p "La burguesía acumuló riquezas e invirtió en bancos y bolsas." at bounding box center [502, 192] width 171 height 184
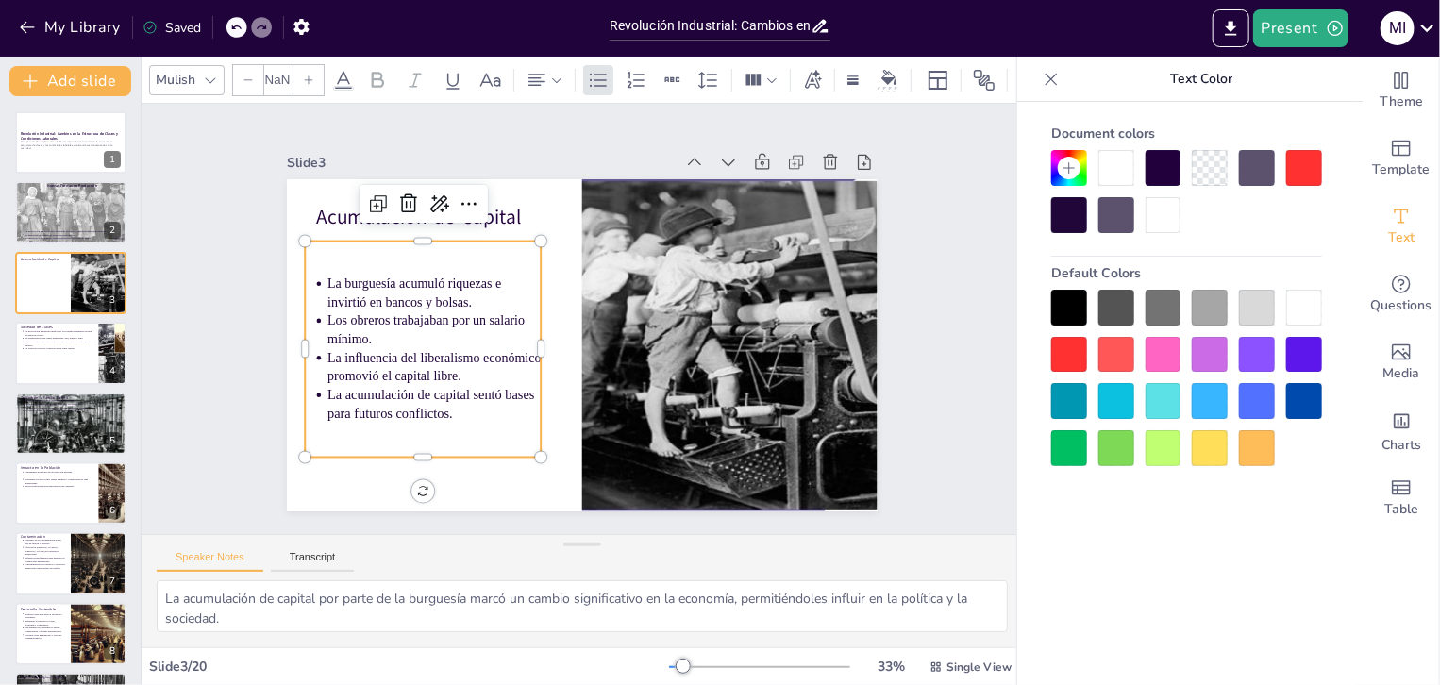
click at [480, 292] on p "La burguesía acumuló riquezas e invirtió en bancos y bolsas." at bounding box center [458, 235] width 210 height 121
click at [313, 75] on icon at bounding box center [308, 80] width 11 height 11
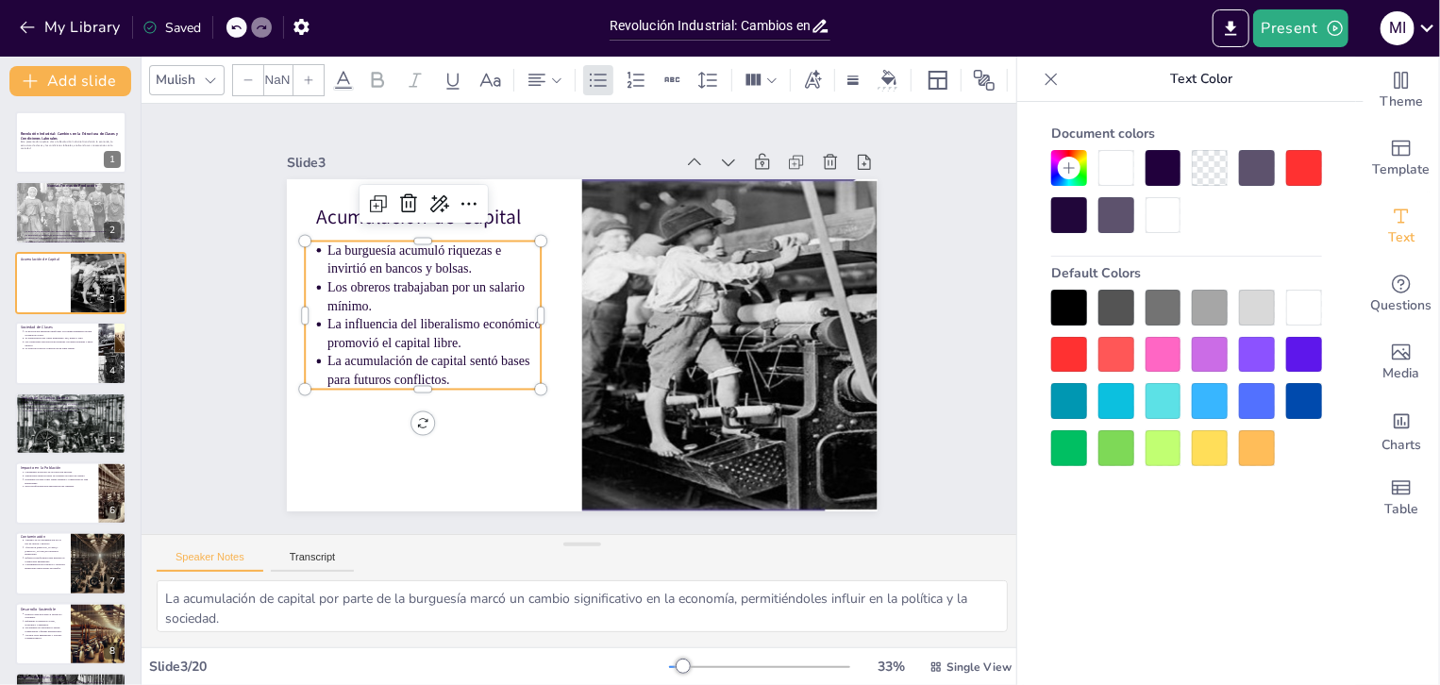
click at [313, 75] on icon at bounding box center [308, 80] width 11 height 11
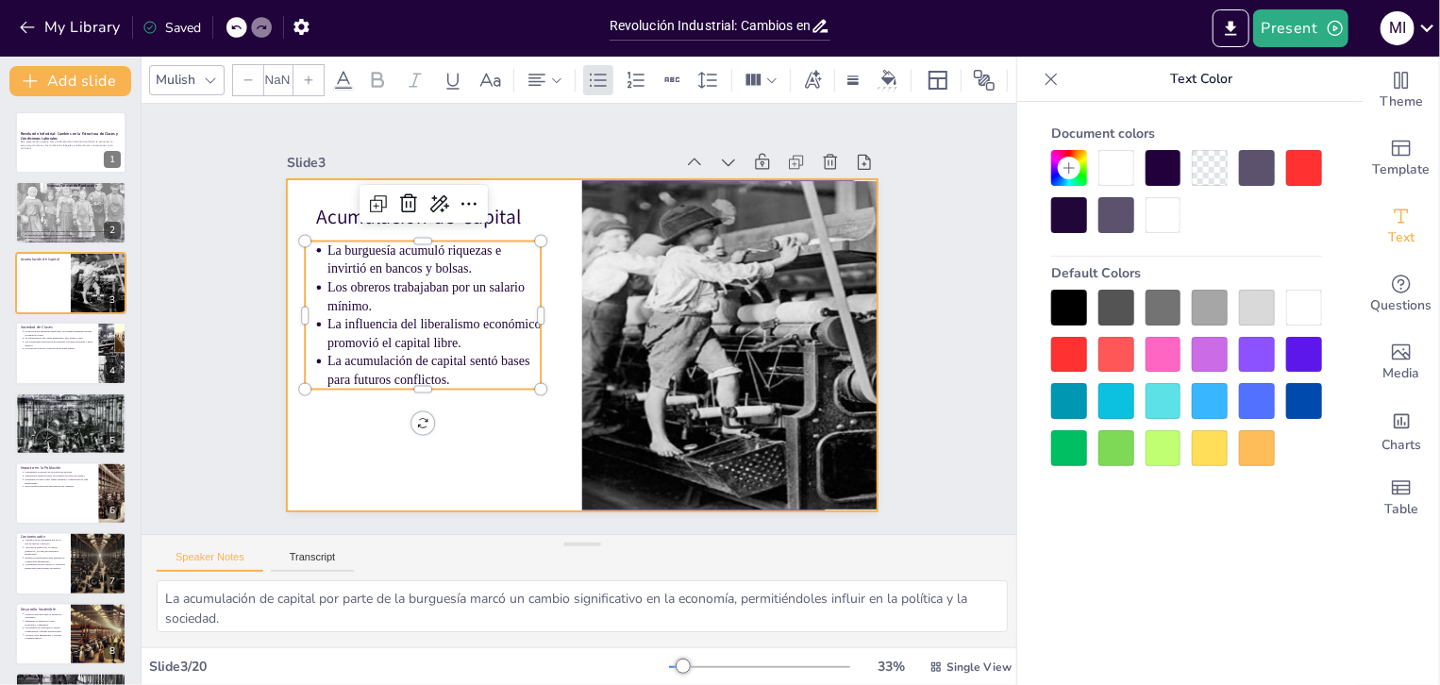
click at [519, 492] on div at bounding box center [576, 345] width 647 height 448
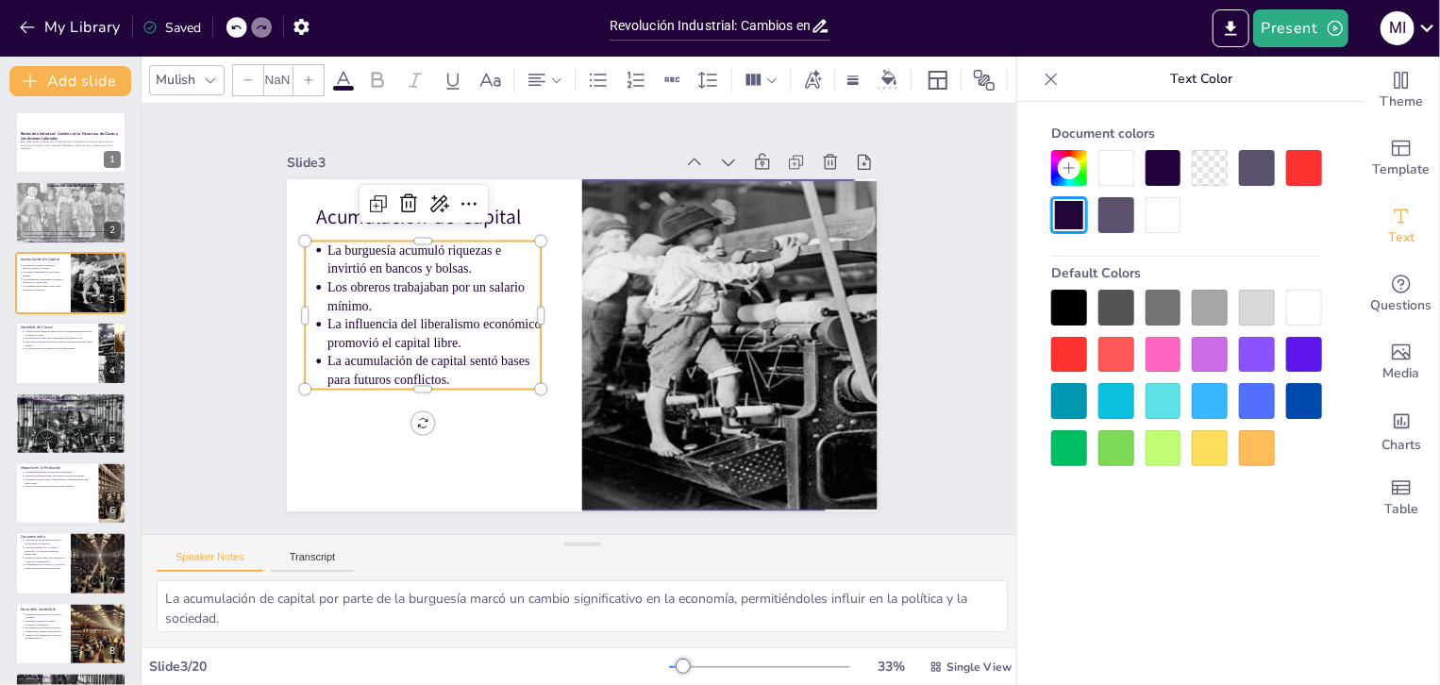
click at [432, 356] on p "La acumulación de capital sentó bases para futuros conflictos." at bounding box center [426, 306] width 210 height 121
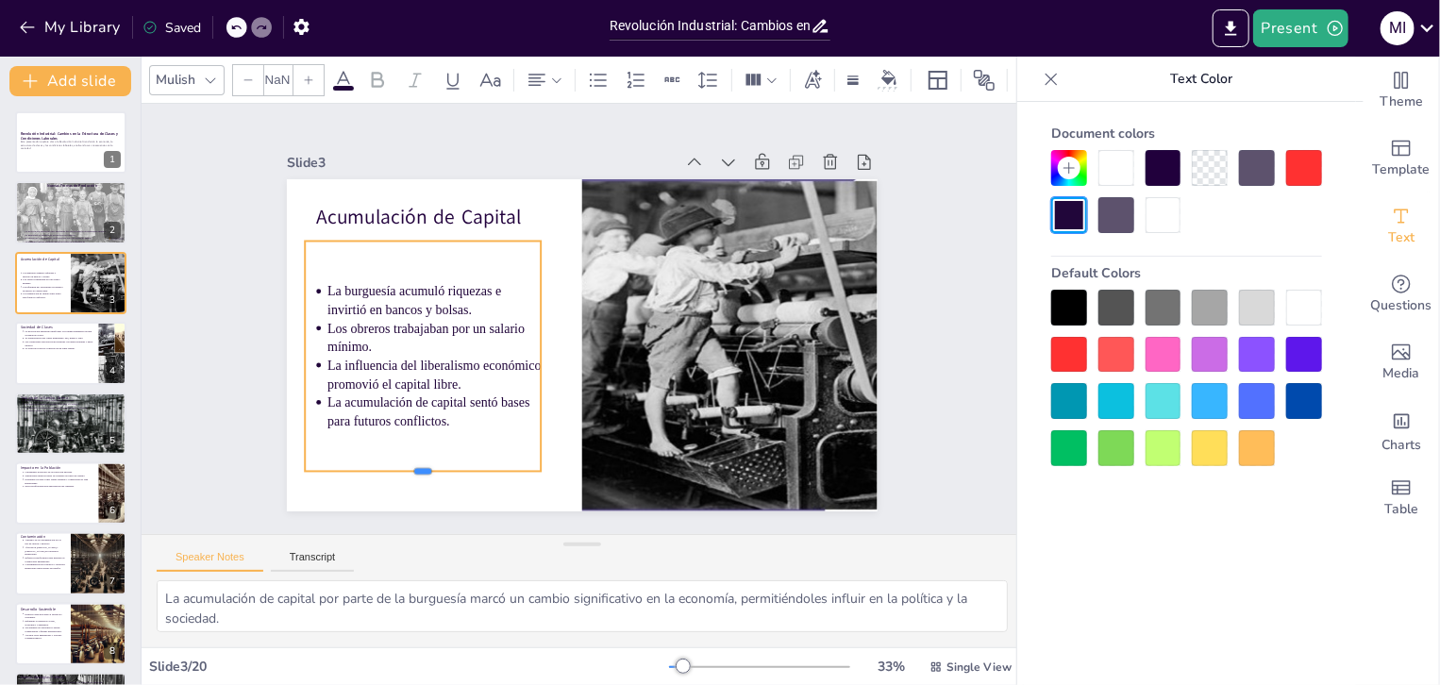
drag, startPoint x: 412, startPoint y: 383, endPoint x: 416, endPoint y: 465, distance: 82.3
click at [416, 465] on div at bounding box center [394, 443] width 234 height 64
click at [74, 356] on div at bounding box center [70, 353] width 113 height 64
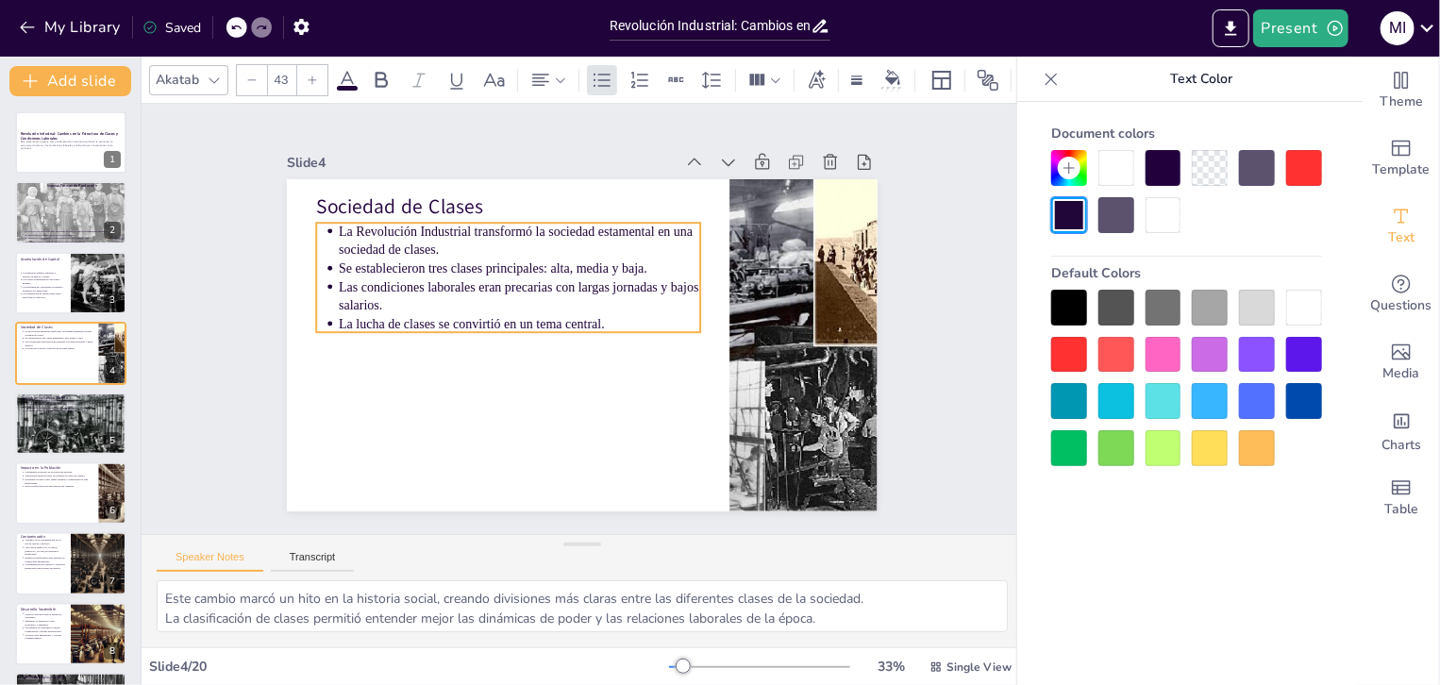
click at [637, 308] on p "La lucha de clases se convirtió en un tema central." at bounding box center [521, 310] width 358 height 93
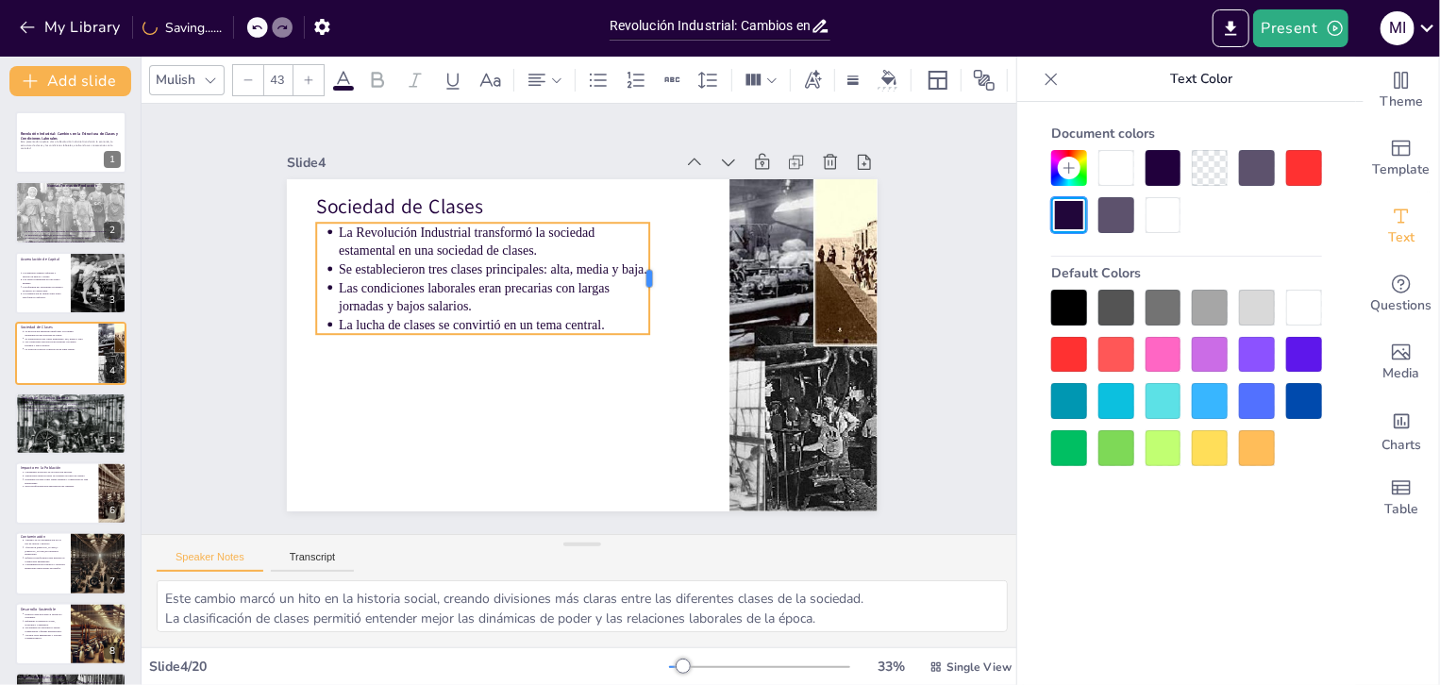
drag, startPoint x: 690, startPoint y: 273, endPoint x: 639, endPoint y: 278, distance: 51.2
click at [645, 278] on div at bounding box center [664, 294] width 38 height 111
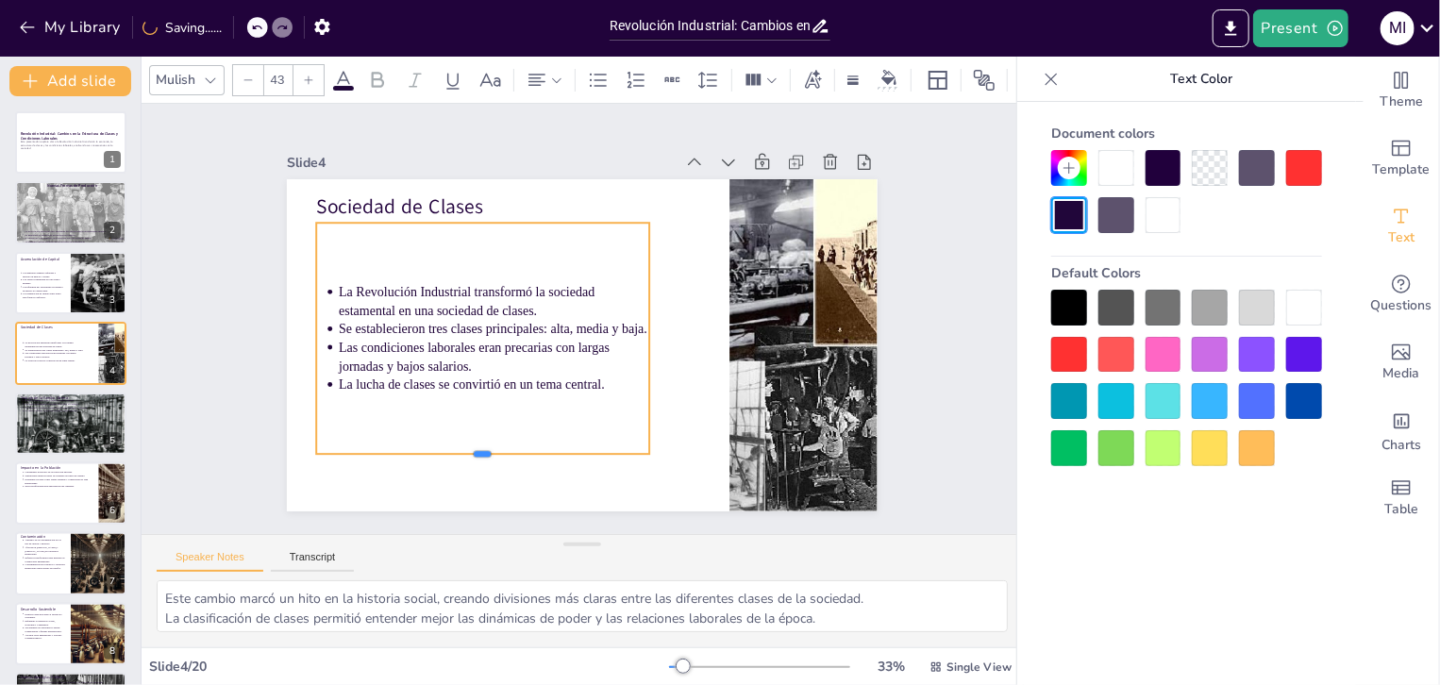
drag, startPoint x: 467, startPoint y: 326, endPoint x: 460, endPoint y: 446, distance: 120.1
click at [460, 446] on div "Sociedad de Clases La Revolución Industrial transformó la sociedad estamental e…" at bounding box center [561, 303] width 616 height 673
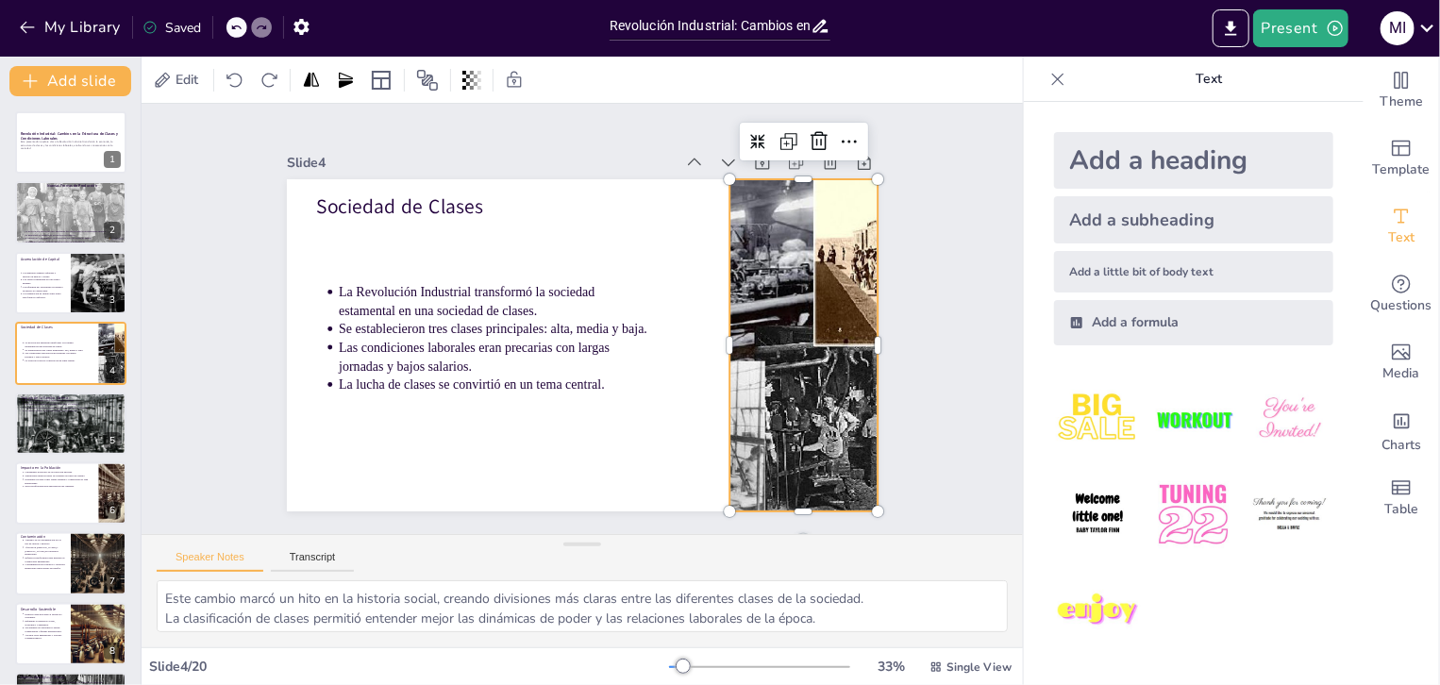
click at [749, 363] on div at bounding box center [800, 369] width 548 height 384
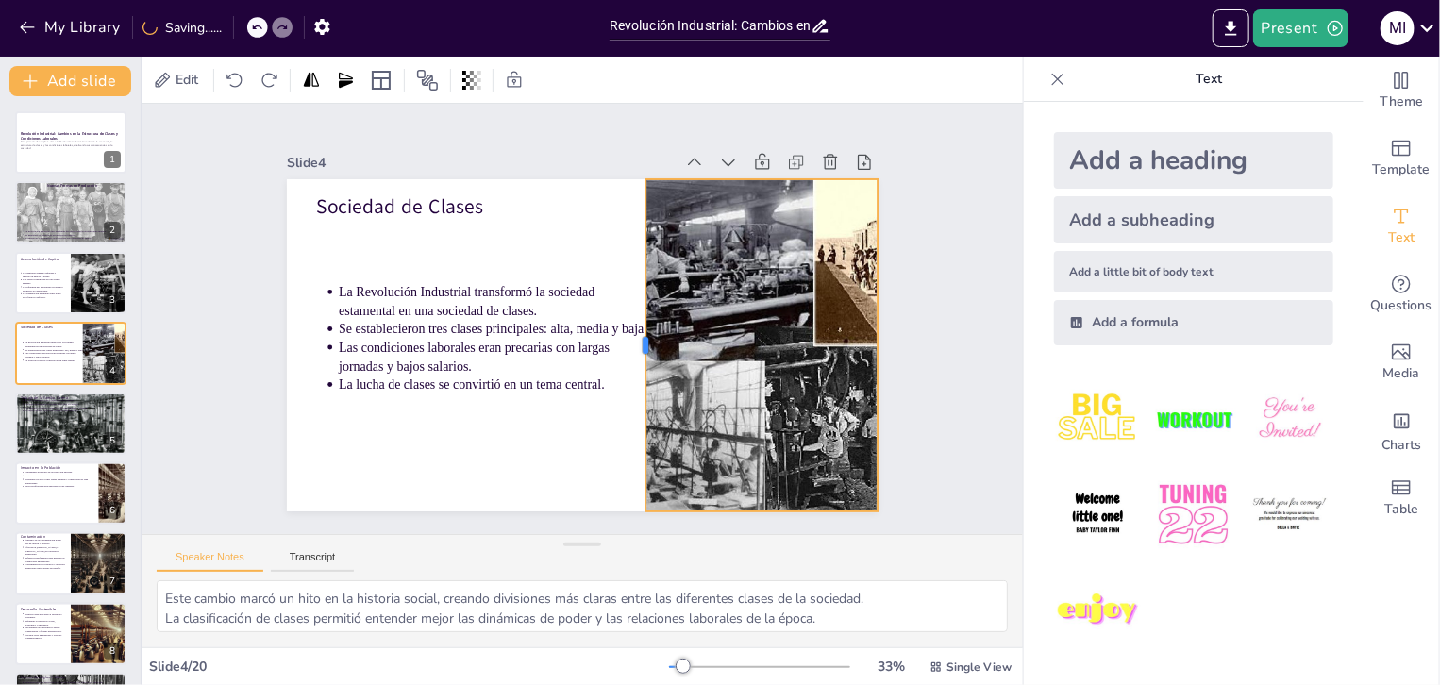
drag, startPoint x: 716, startPoint y: 342, endPoint x: 631, endPoint y: 346, distance: 84.1
click at [631, 346] on div at bounding box center [632, 357] width 84 height 328
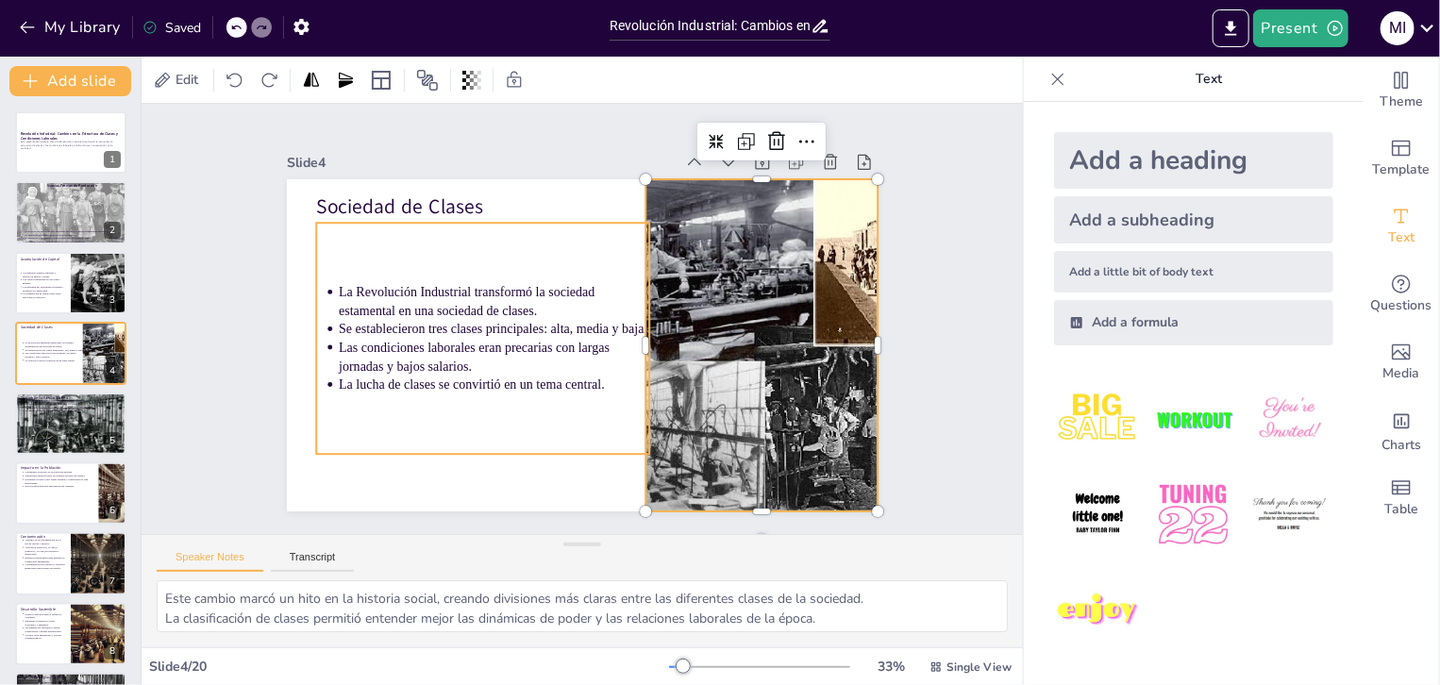
click at [452, 243] on div "La Revolución Industrial transformó la sociedad estamental en una sociedad de c…" at bounding box center [484, 296] width 398 height 346
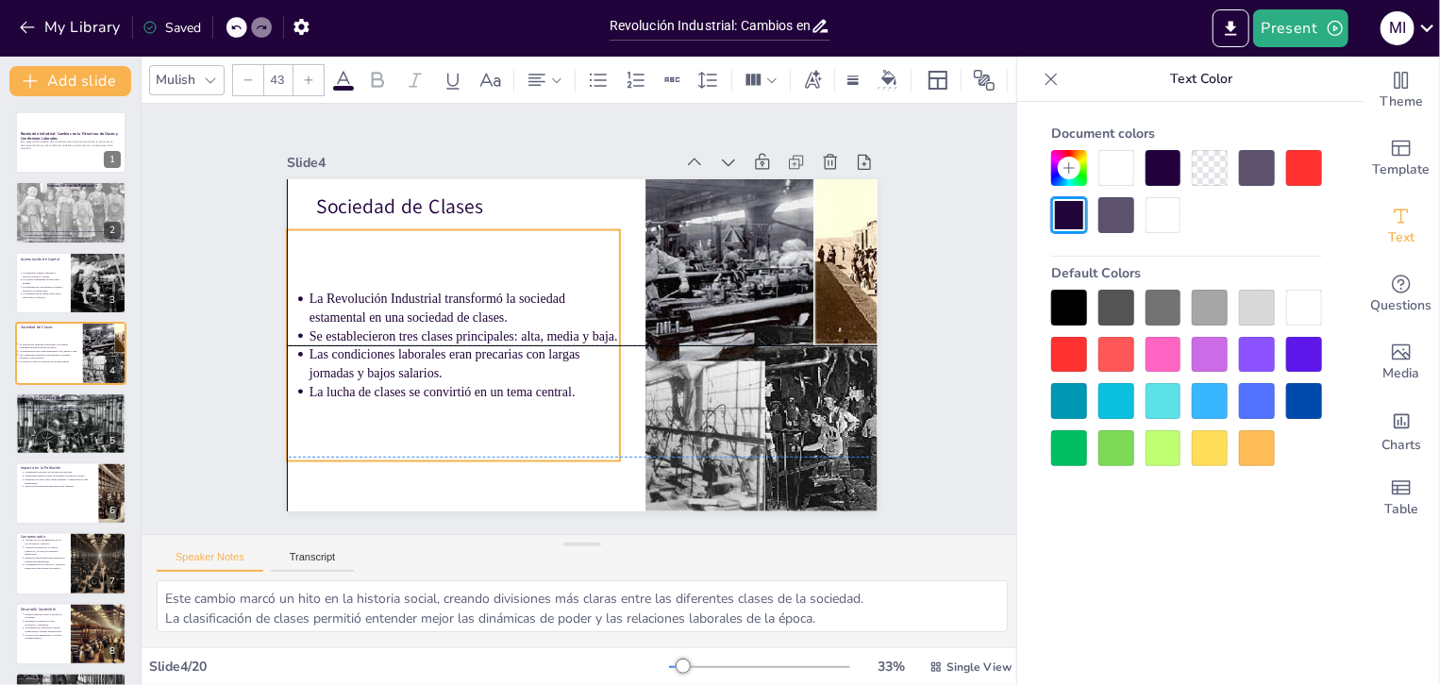
drag, startPoint x: 434, startPoint y: 216, endPoint x: 407, endPoint y: 221, distance: 27.8
click at [407, 221] on div "Sociedad de Clases La Revolución Industrial transformó la sociedad estamental e…" at bounding box center [612, 182] width 578 height 123
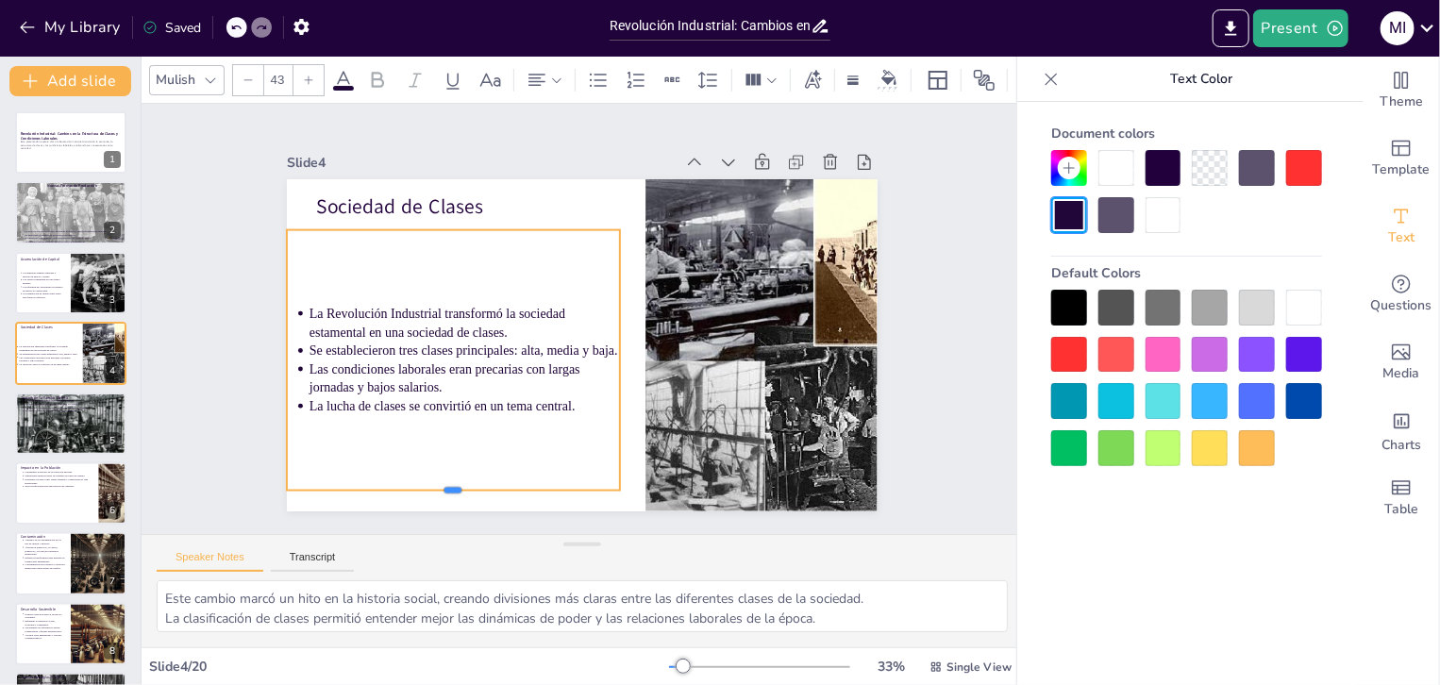
drag, startPoint x: 432, startPoint y: 455, endPoint x: 437, endPoint y: 484, distance: 29.6
click at [437, 284] on div at bounding box center [471, 129] width 149 height 311
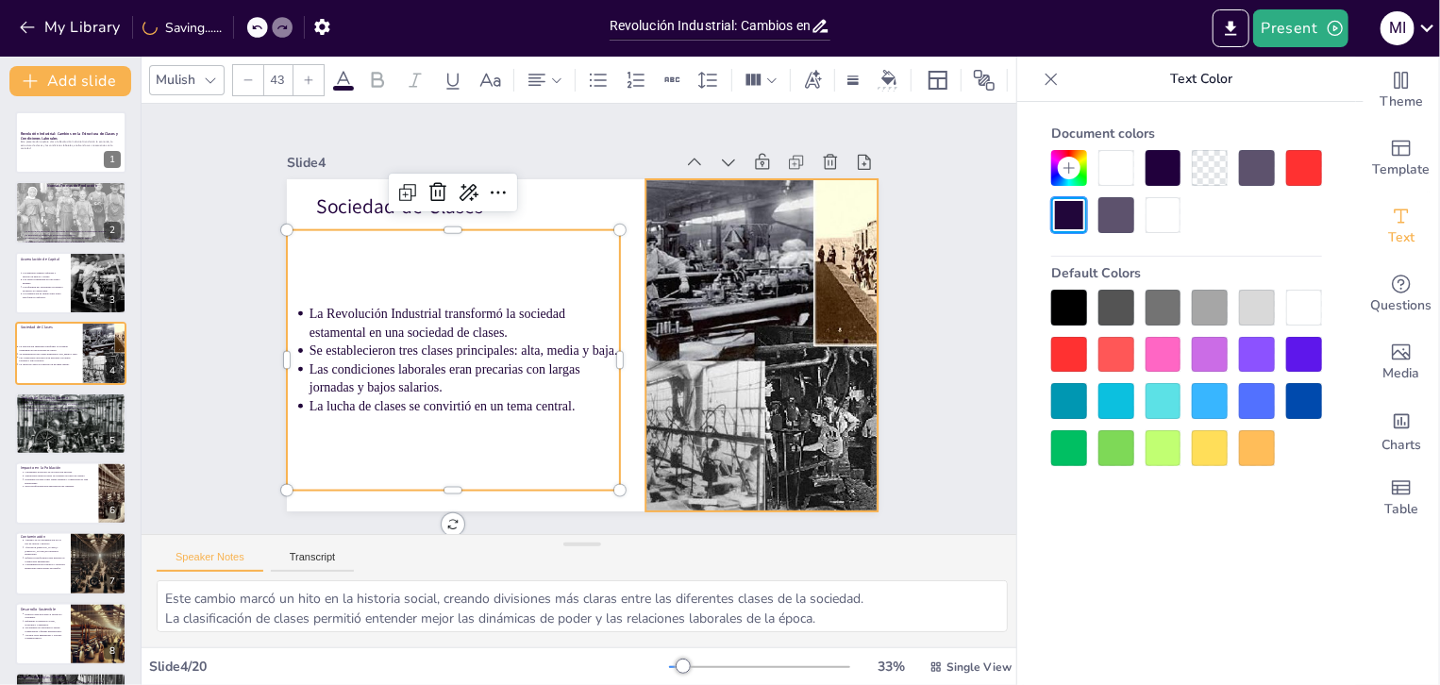
click at [705, 326] on div at bounding box center [785, 413] width 594 height 476
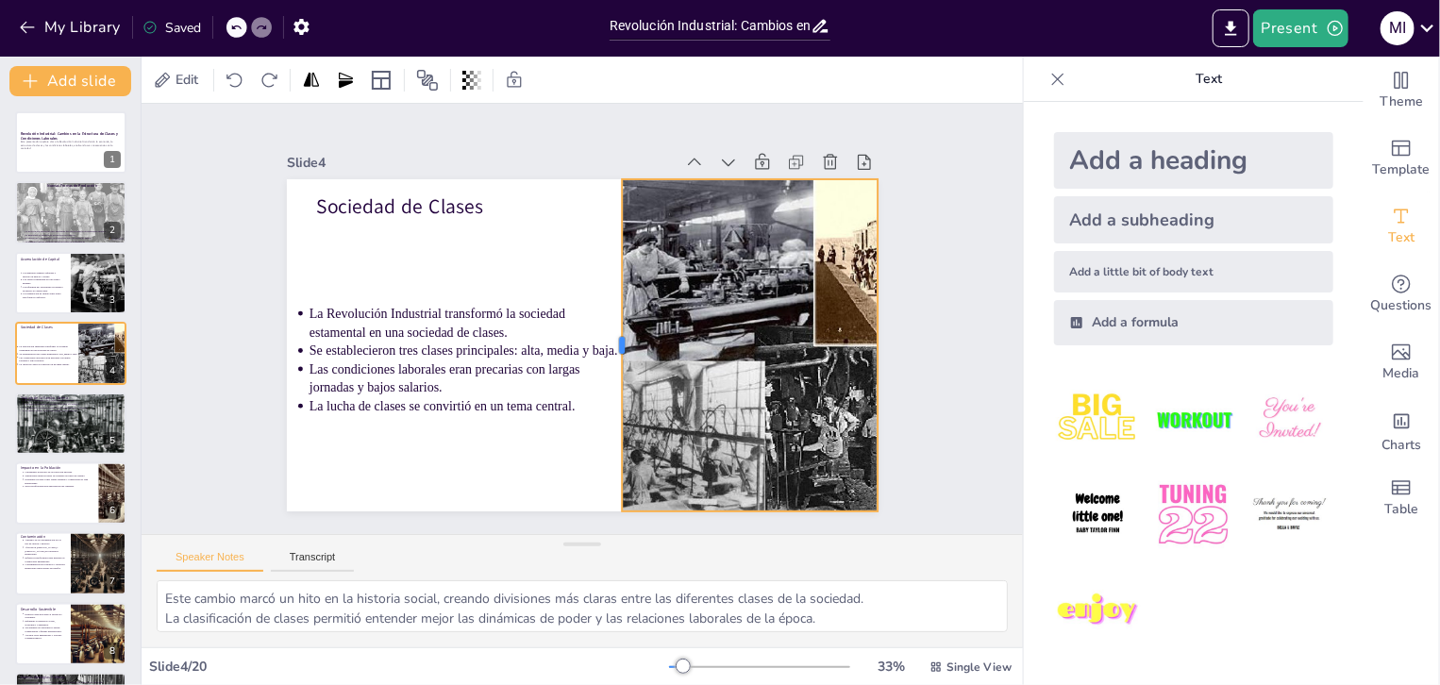
drag, startPoint x: 628, startPoint y: 337, endPoint x: 600, endPoint y: 335, distance: 27.4
click at [600, 335] on div at bounding box center [605, 354] width 117 height 321
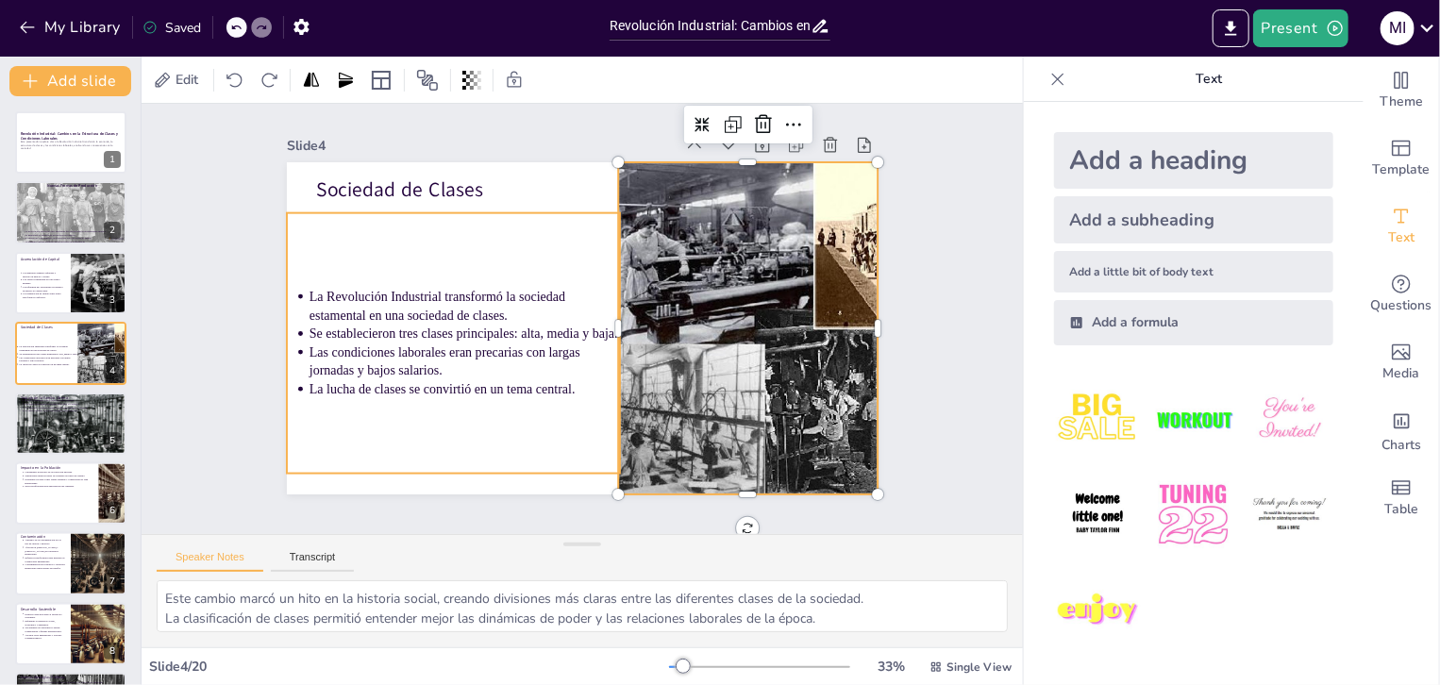
scroll to position [29, 0]
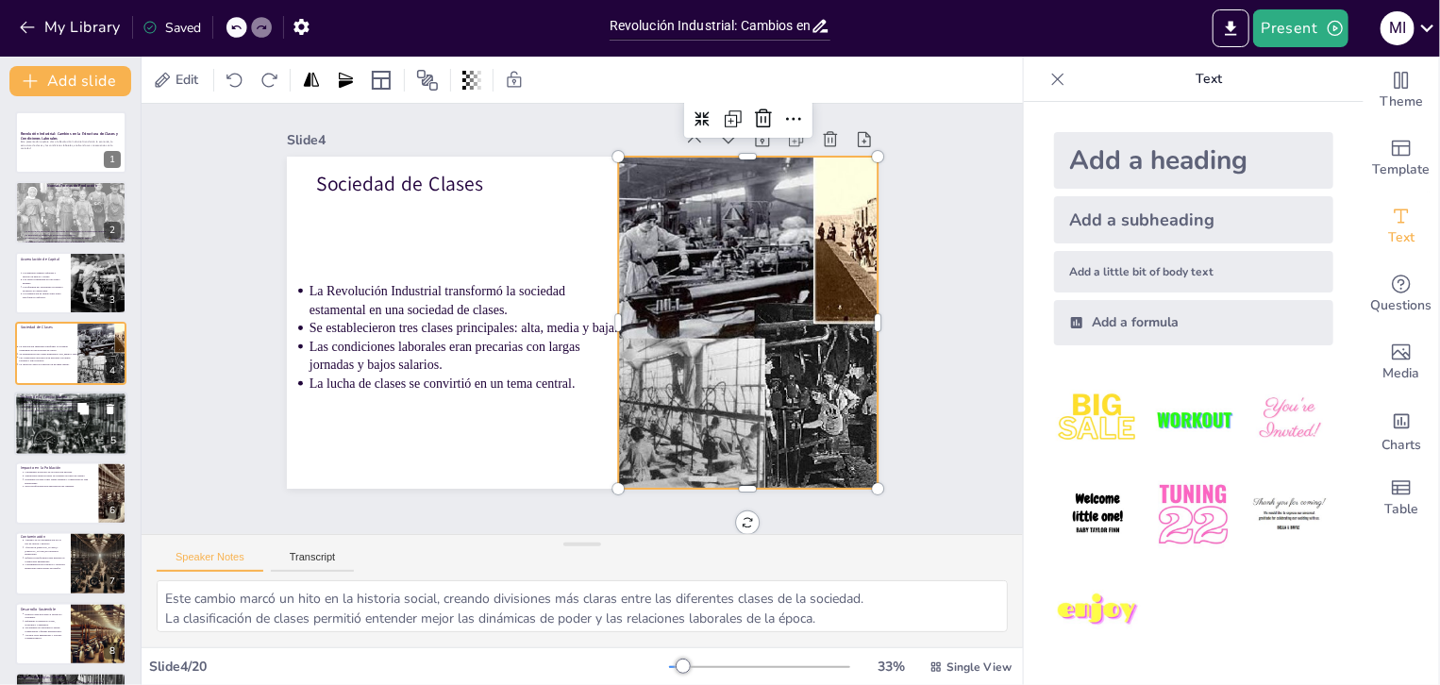
click at [80, 420] on div at bounding box center [70, 424] width 113 height 74
type textarea "La necesidad de que todos trabajaran refleja la grave situación económica de la…"
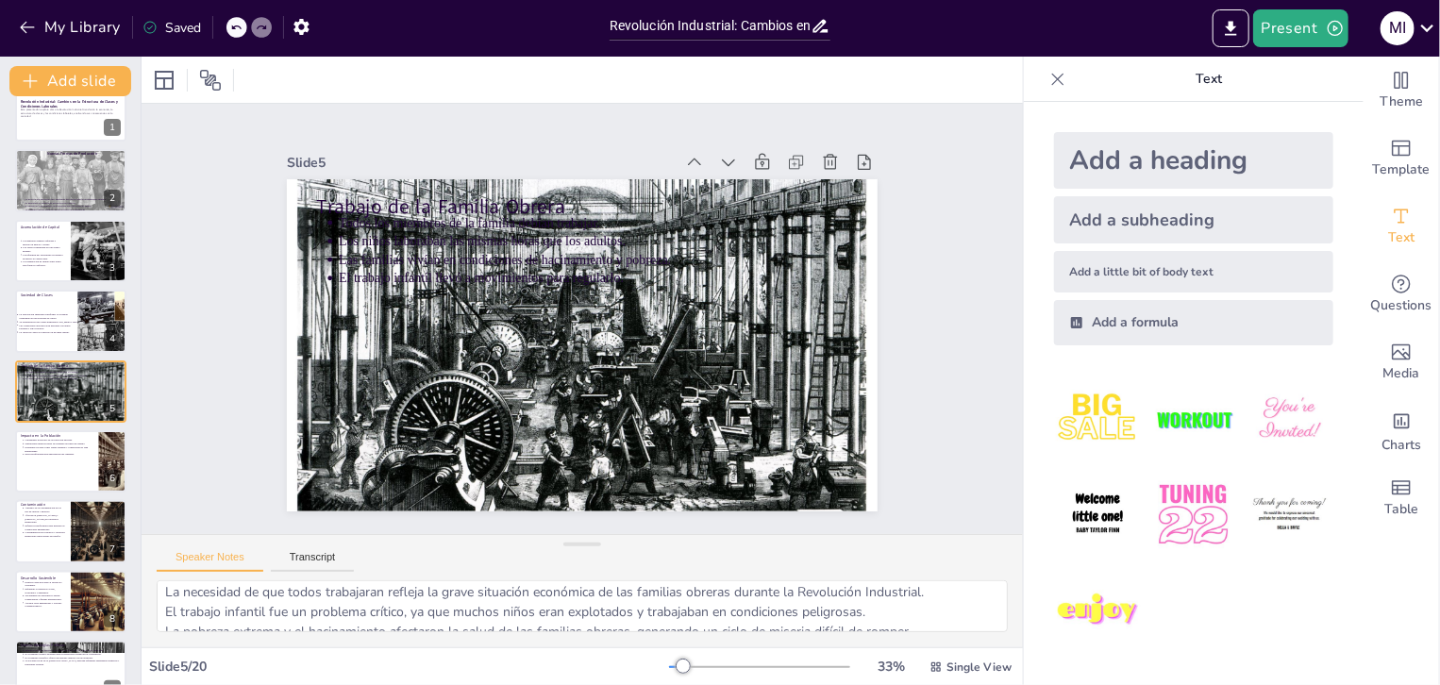
scroll to position [0, 0]
click at [334, 556] on button "Transcript" at bounding box center [313, 561] width 84 height 21
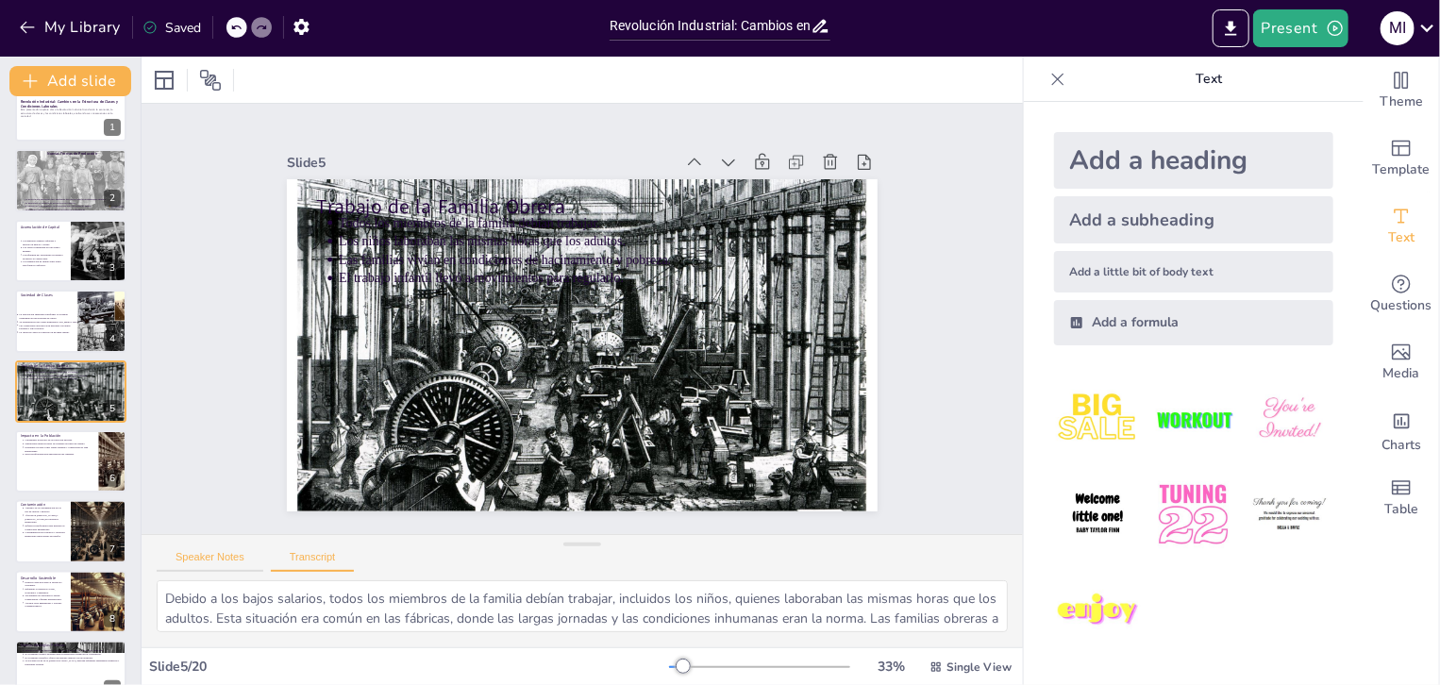
click at [230, 564] on button "Speaker Notes" at bounding box center [210, 561] width 107 height 21
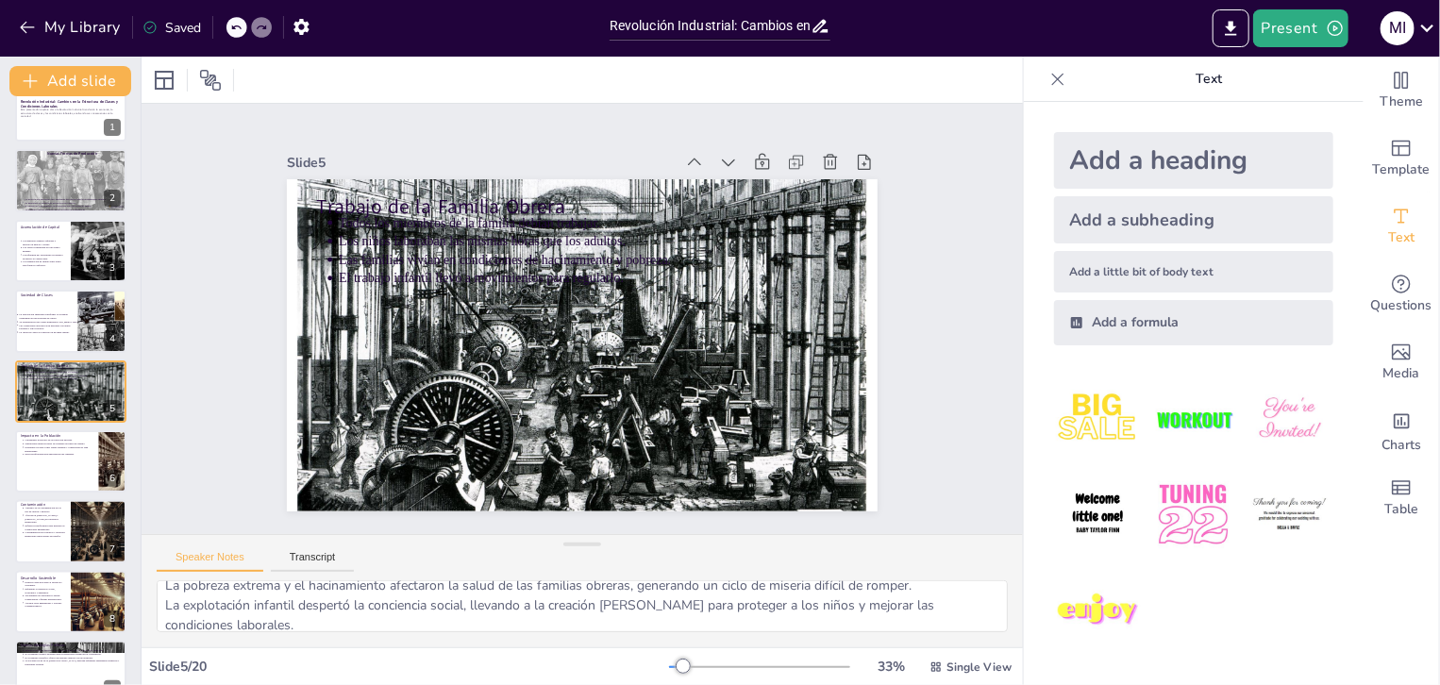
scroll to position [63, 0]
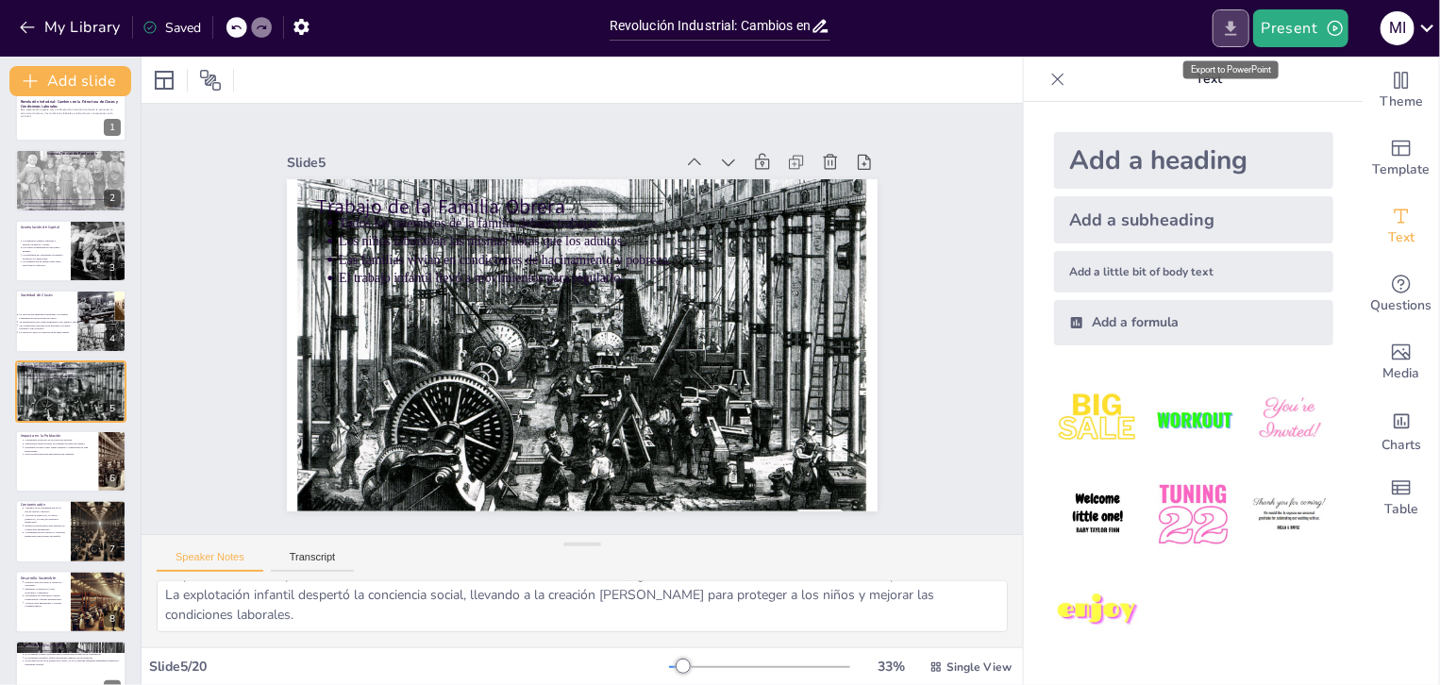
click at [1238, 32] on icon "Export to PowerPoint" at bounding box center [1231, 29] width 20 height 20
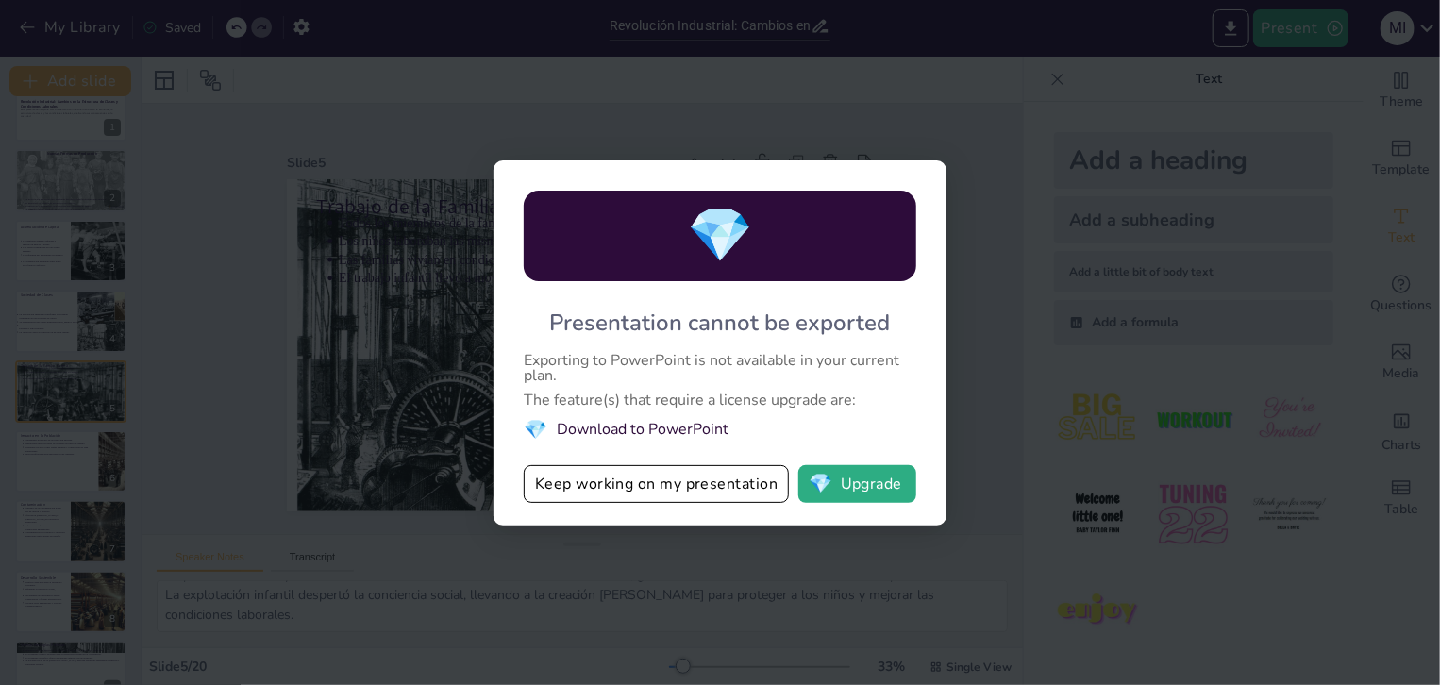
click at [968, 216] on div "💎 Presentation cannot be exported Exporting to PowerPoint is not available in y…" at bounding box center [720, 342] width 1440 height 685
click at [852, 556] on div "💎 Presentation cannot be exported Exporting to PowerPoint is not available in y…" at bounding box center [720, 342] width 1440 height 685
click at [632, 488] on button "Keep working on my presentation" at bounding box center [656, 484] width 265 height 38
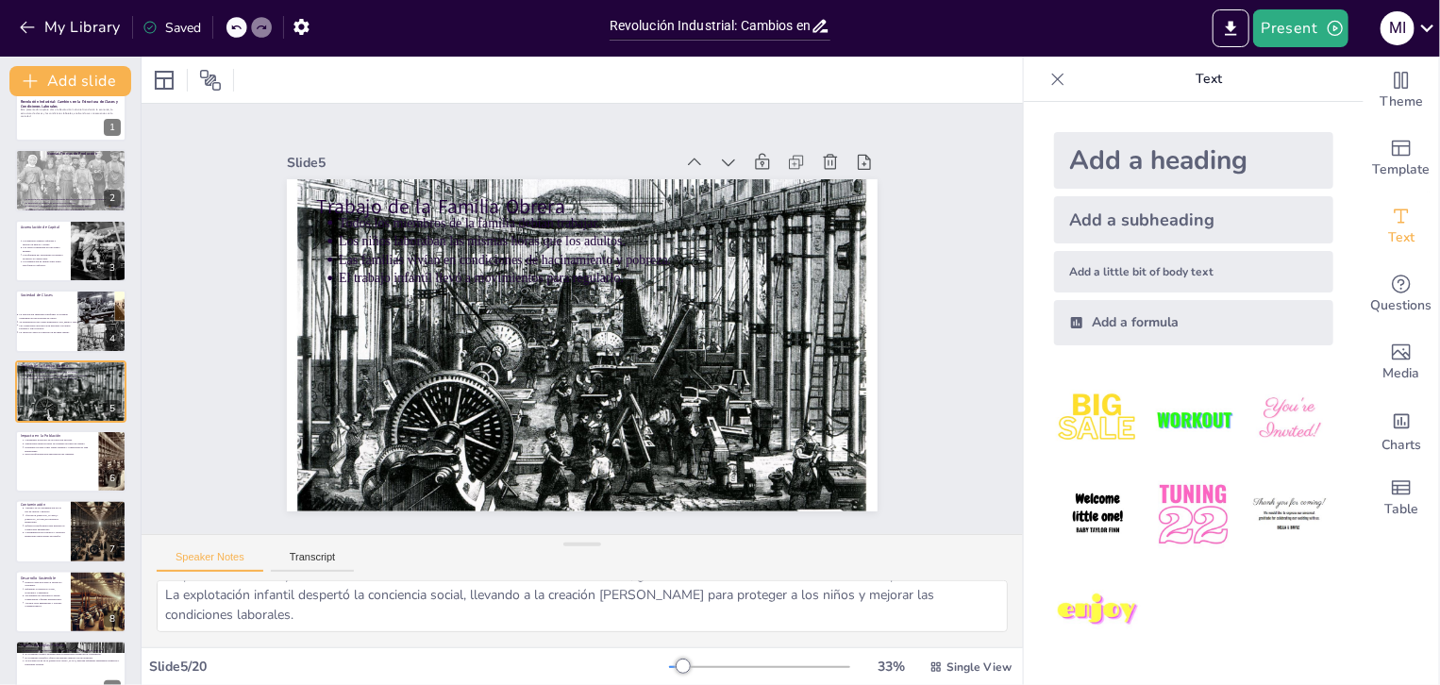
click at [774, 541] on div "Speaker Notes Transcript" at bounding box center [583, 557] width 882 height 45
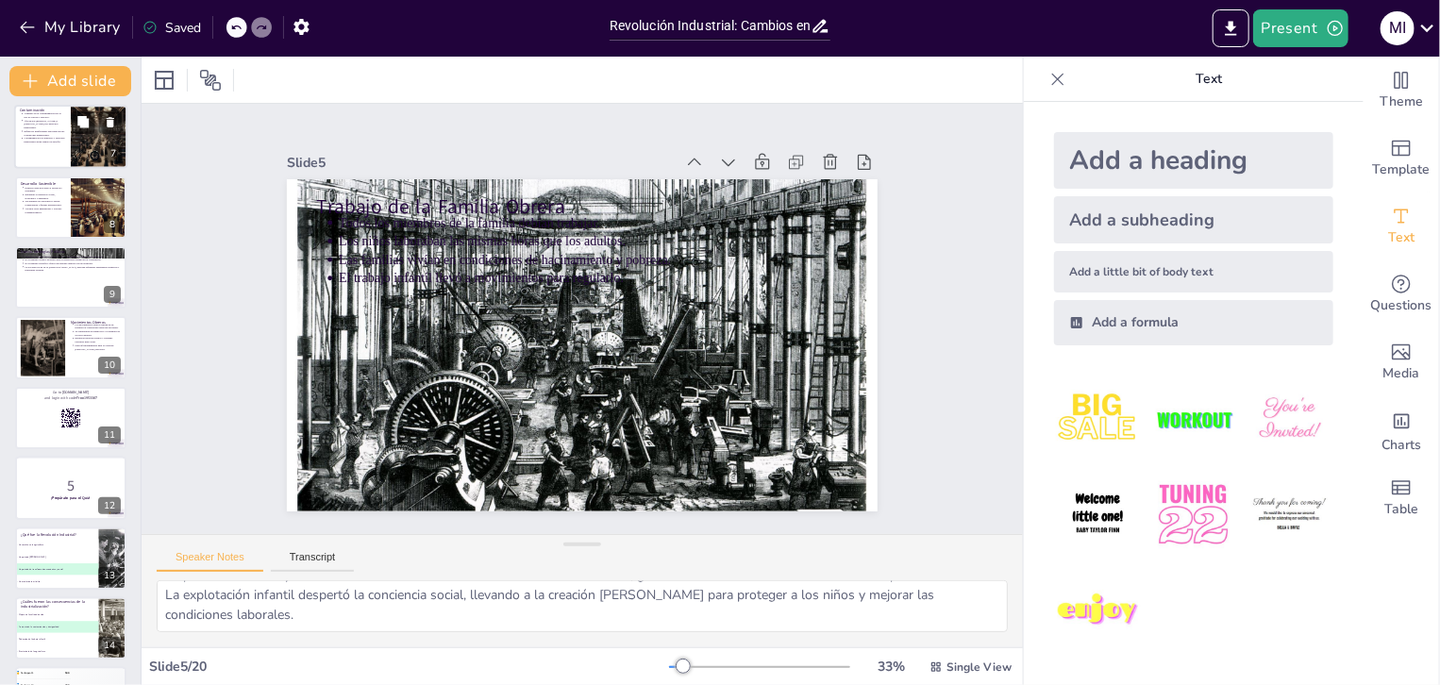
scroll to position [837, 0]
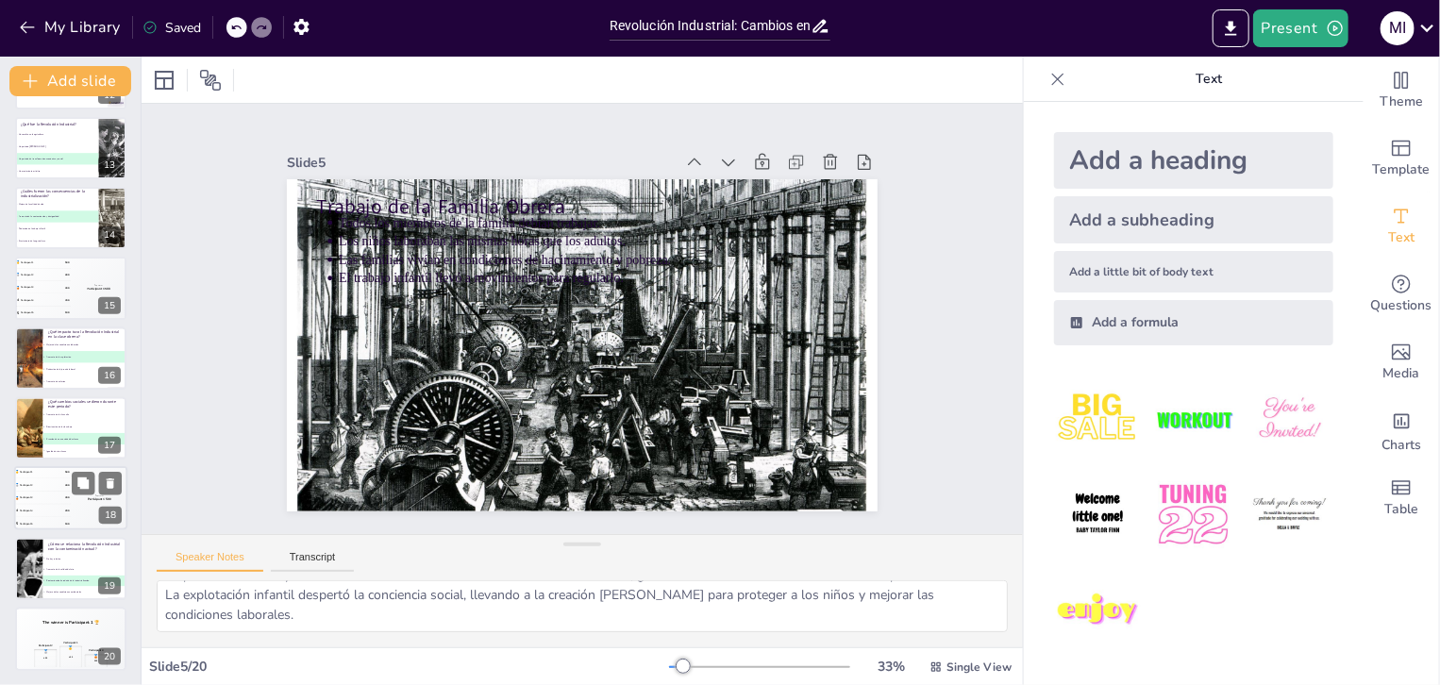
click at [50, 480] on div "🥈 Participant 2 400" at bounding box center [42, 486] width 57 height 12
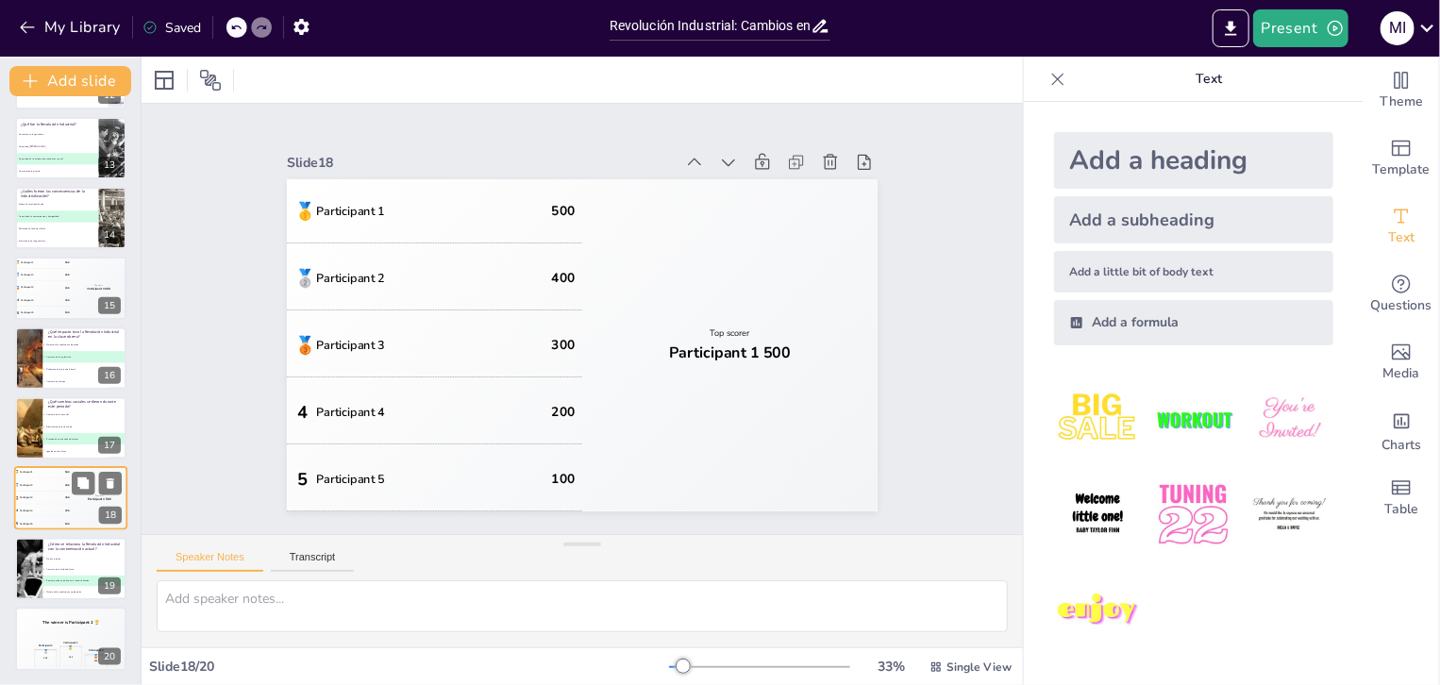
scroll to position [0, 0]
click at [850, 208] on icon at bounding box center [858, 217] width 17 height 18
type textarea "La respuesta correcta es "Contaminación heredada de la industrialización", como…"
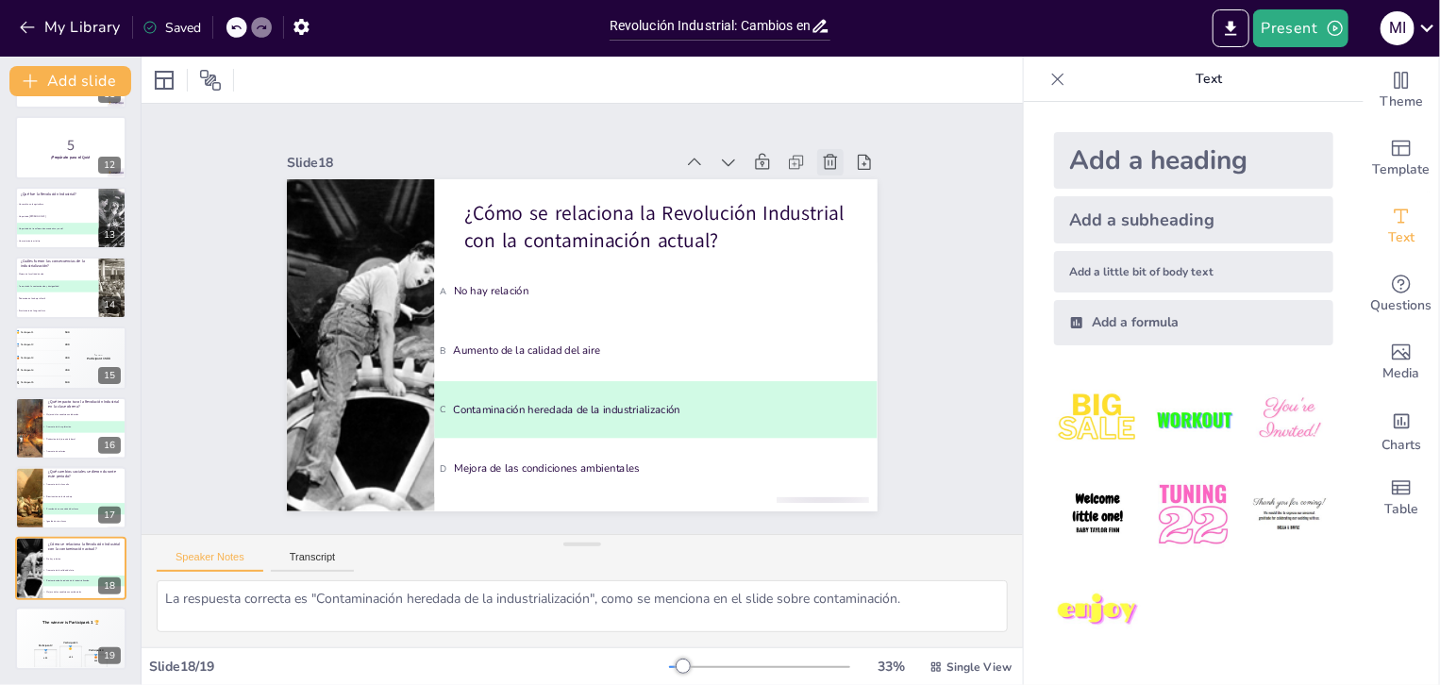
scroll to position [766, 0]
click at [847, 206] on icon at bounding box center [858, 217] width 23 height 23
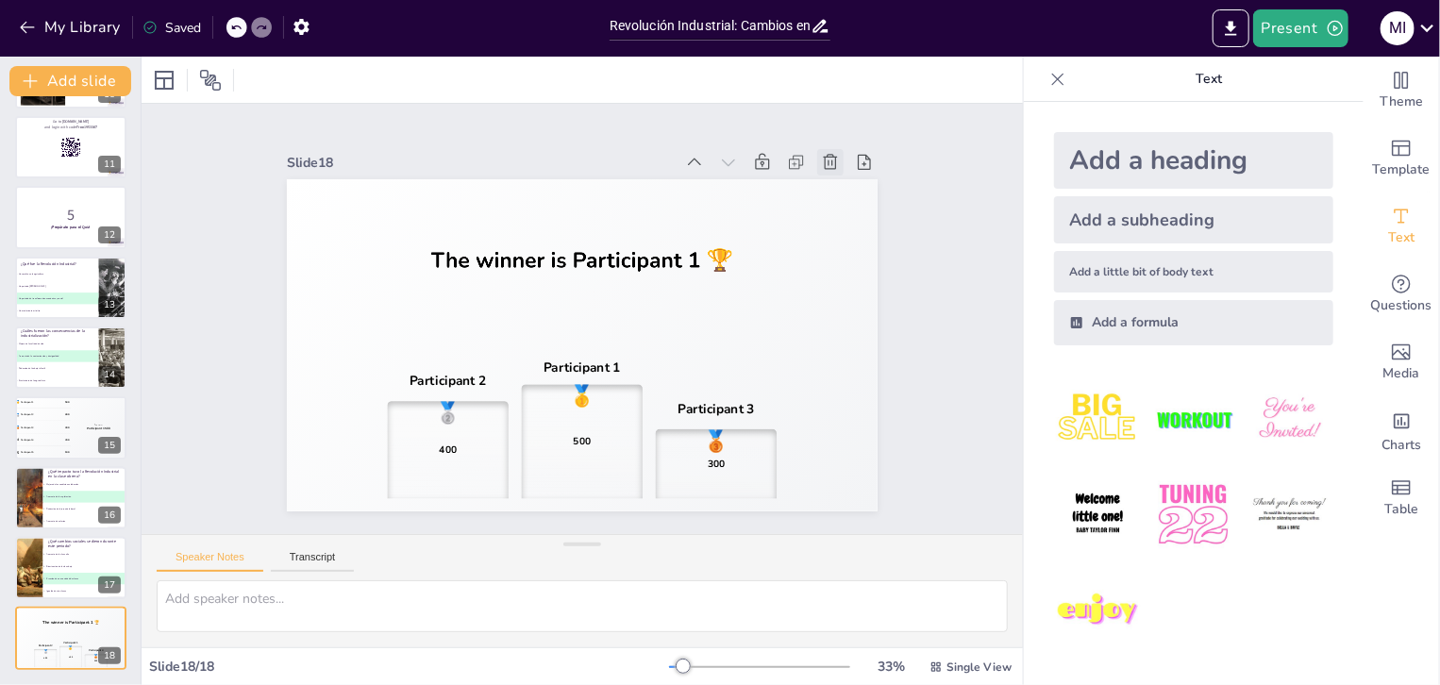
scroll to position [697, 0]
click at [847, 206] on icon at bounding box center [858, 217] width 23 height 23
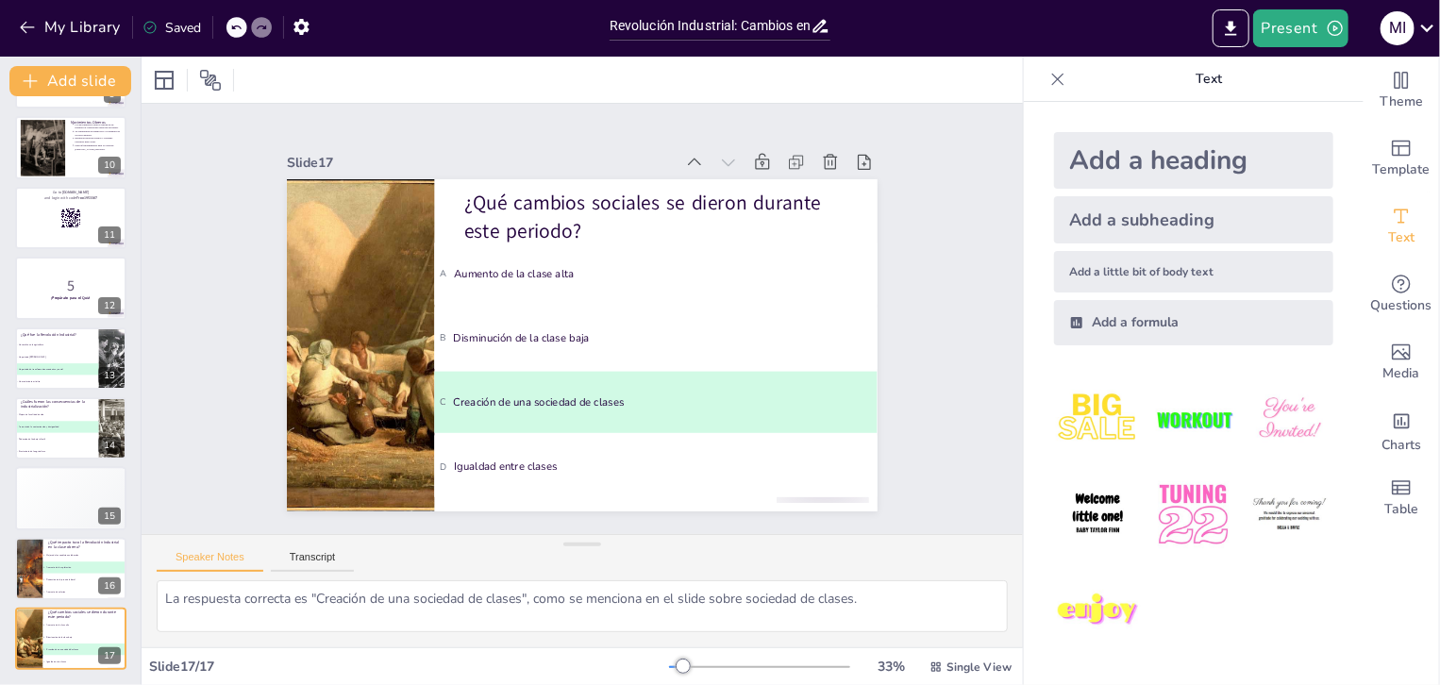
scroll to position [627, 0]
click at [847, 206] on icon at bounding box center [858, 217] width 23 height 23
type textarea "La respuesta correcta es "Aumento de la explotación", como se menciona en el sl…"
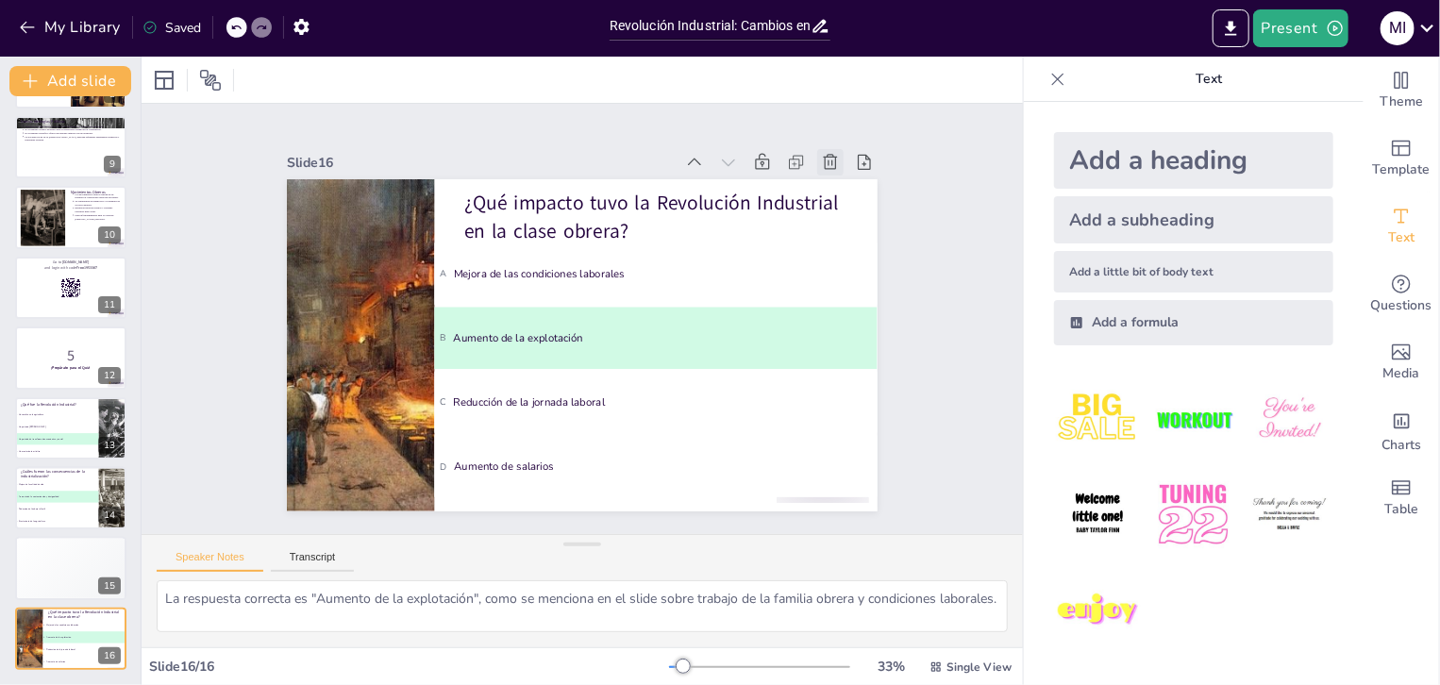
click at [847, 206] on icon at bounding box center [858, 217] width 23 height 23
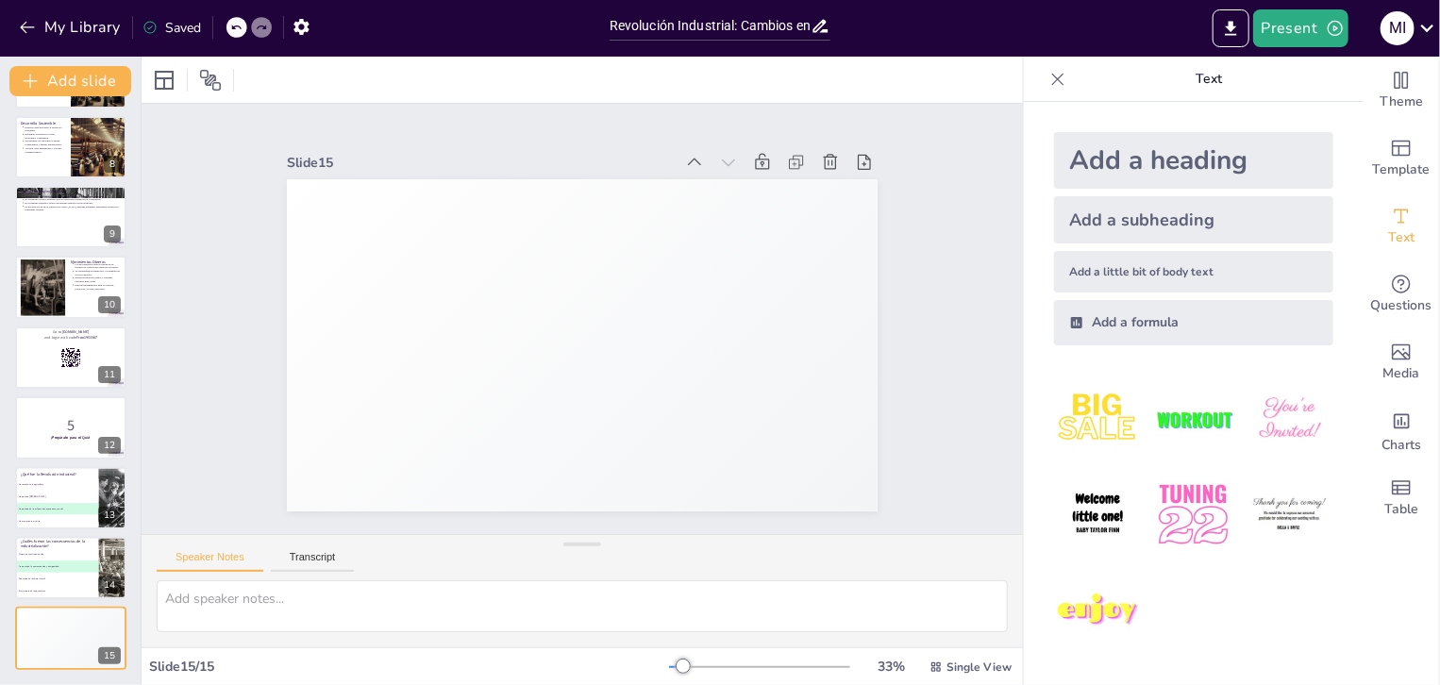
scroll to position [487, 0]
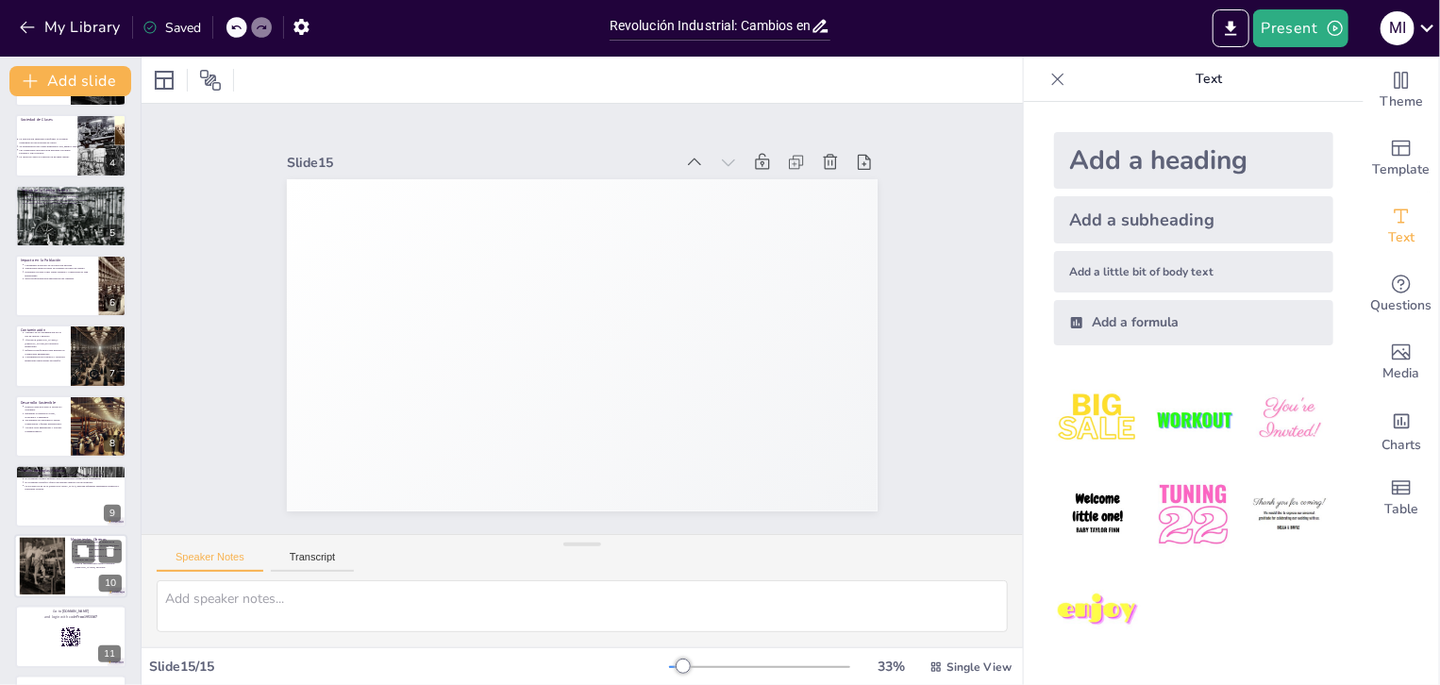
click at [64, 273] on p "Problemas sociales como largas jornadas y condiciones de vida inadecuadas." at bounding box center [59, 273] width 68 height 7
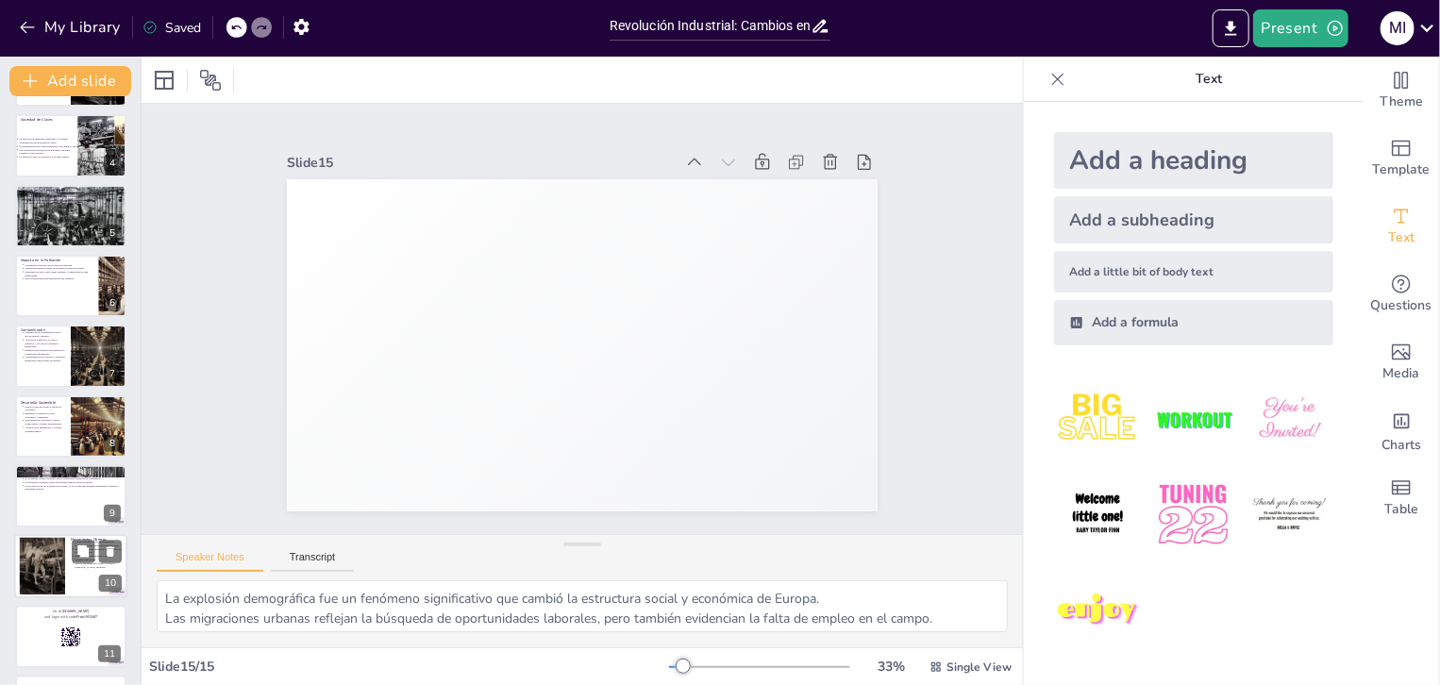
scroll to position [102, 0]
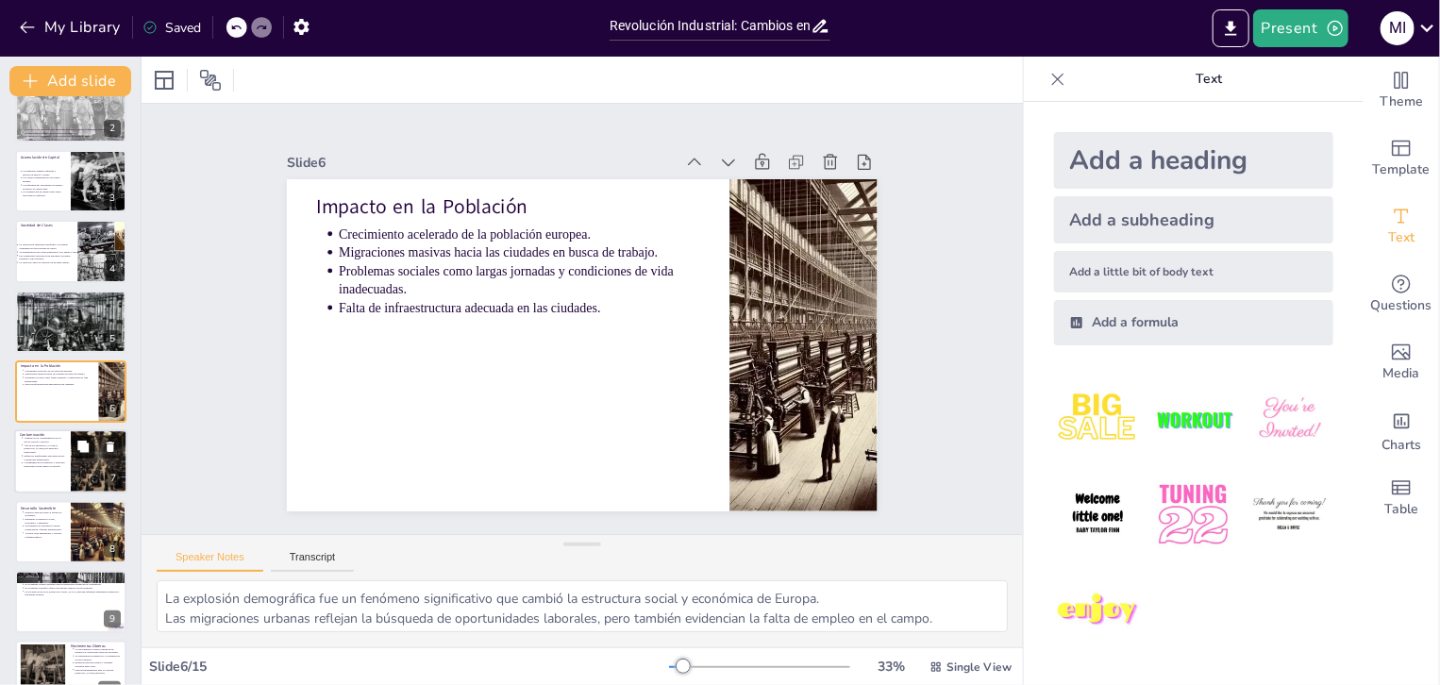
click at [93, 439] on button at bounding box center [83, 447] width 23 height 23
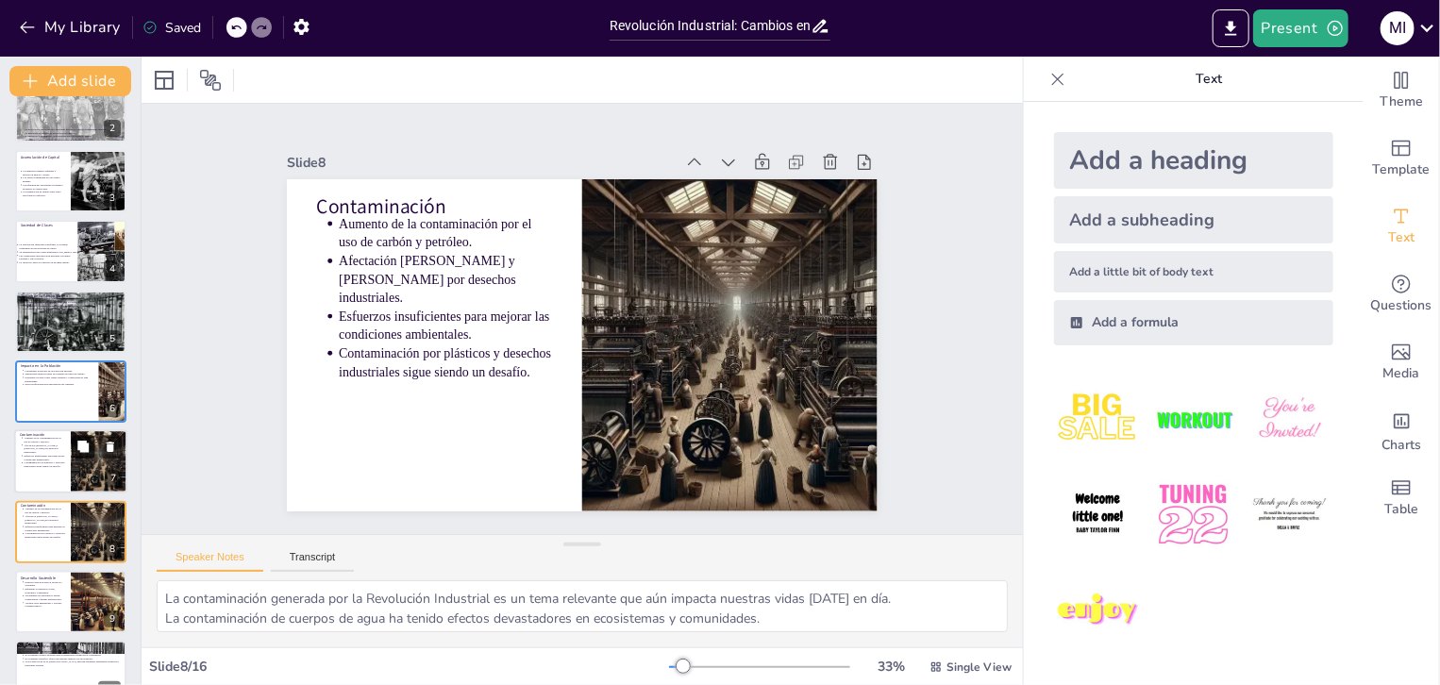
scroll to position [243, 0]
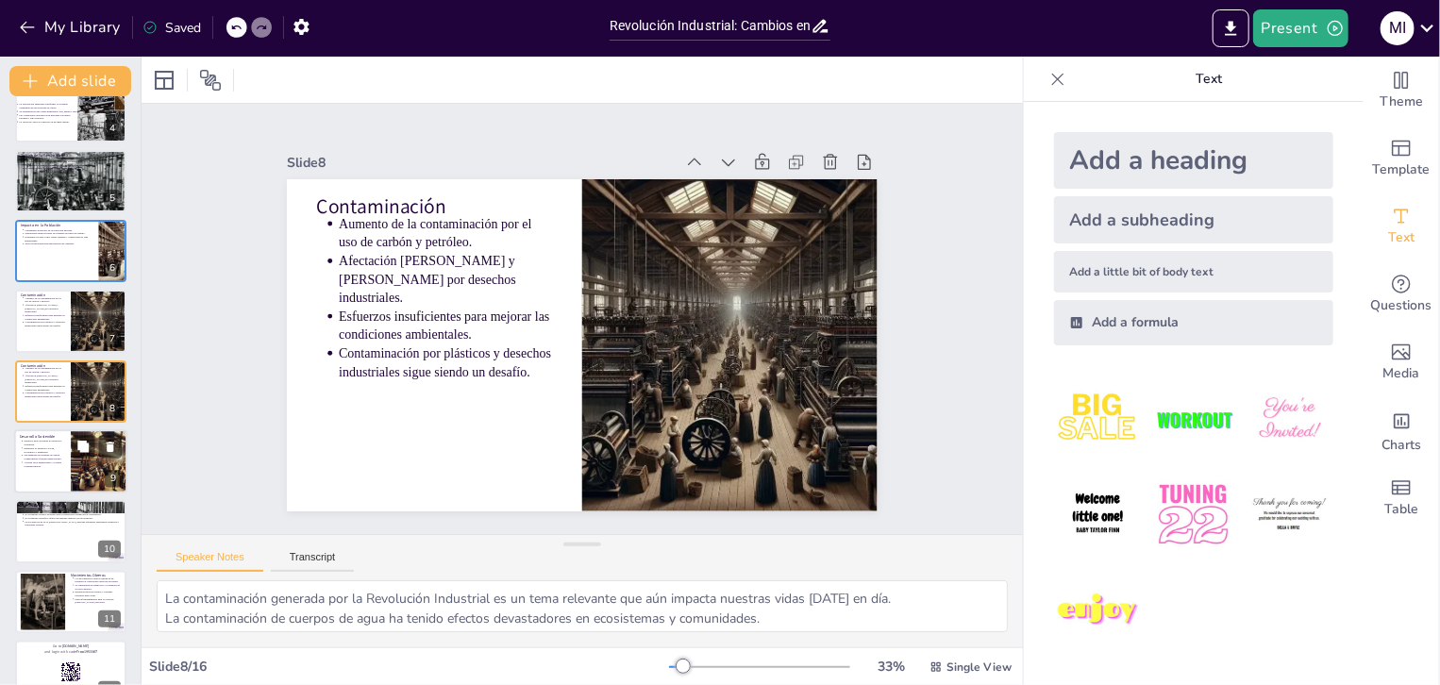
click at [79, 469] on div at bounding box center [99, 461] width 112 height 64
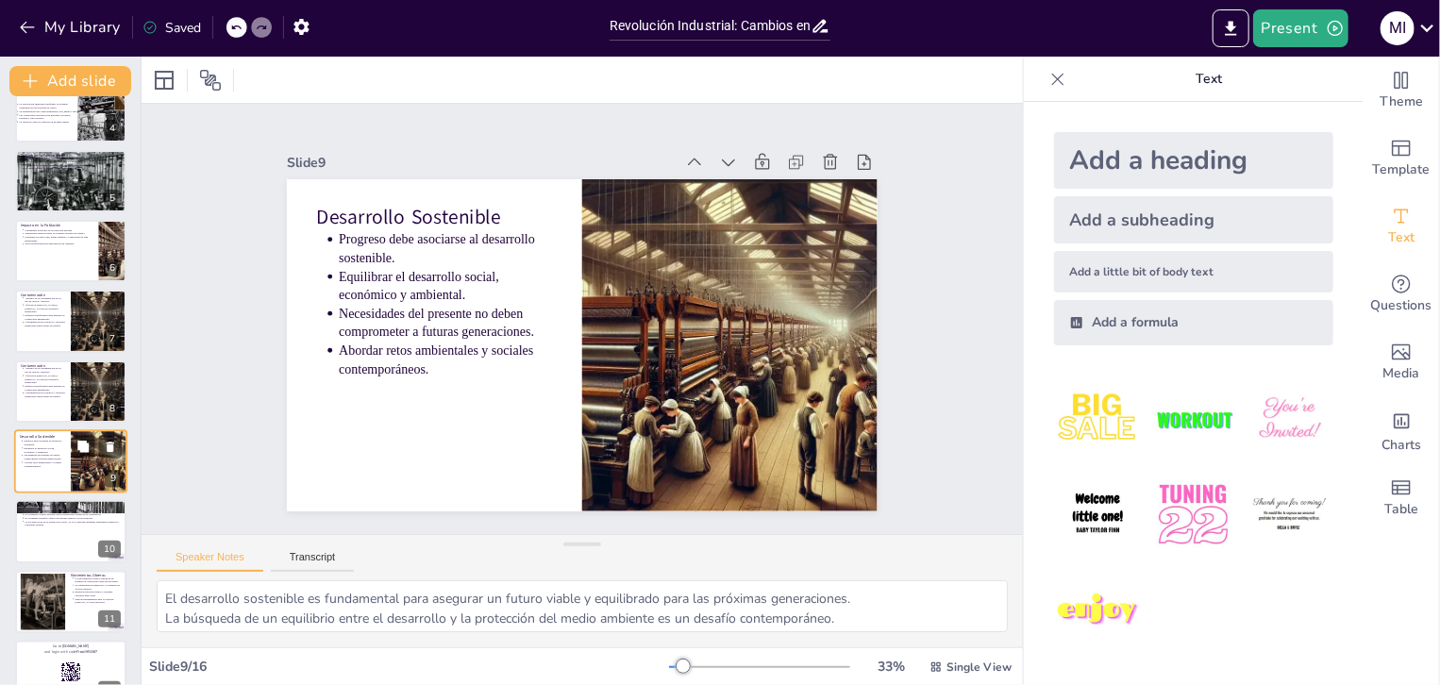
scroll to position [313, 0]
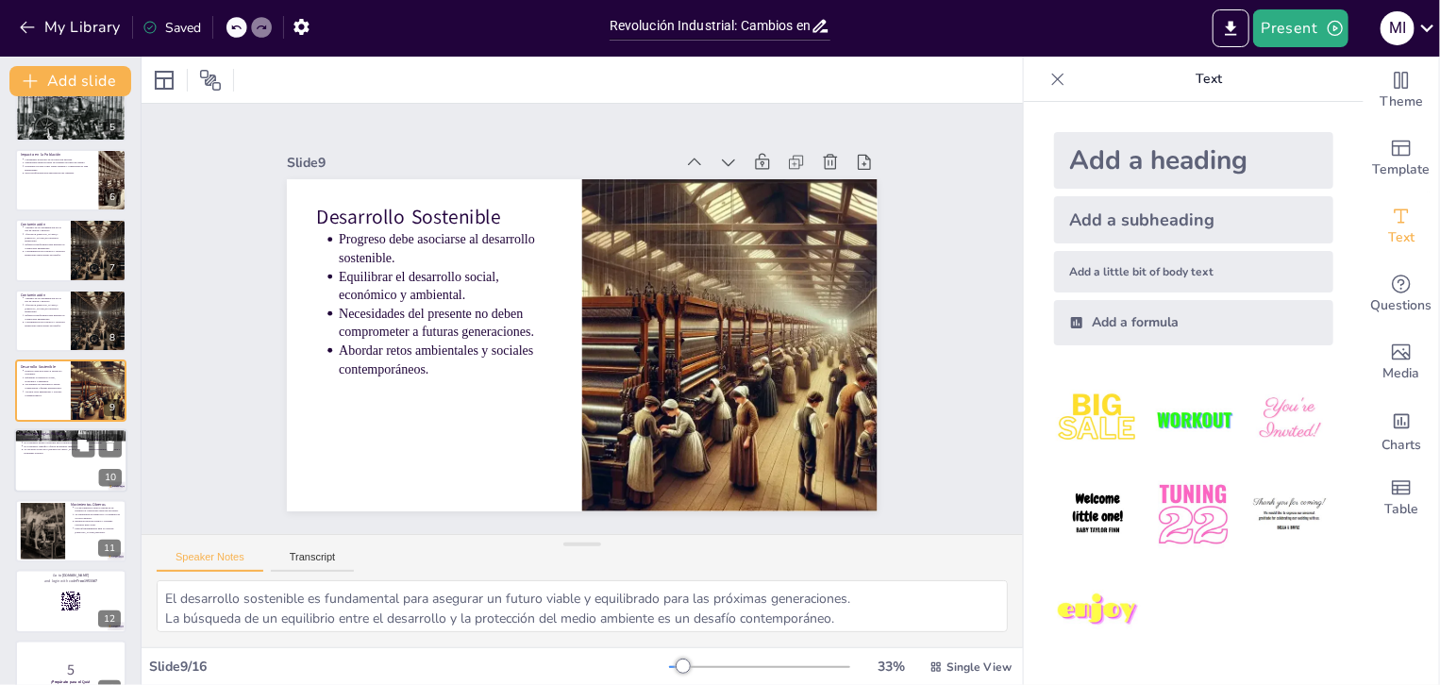
click at [54, 466] on div at bounding box center [70, 461] width 113 height 64
type textarea "Las ideologías políticas surgidas en este periodo representan intentos de abord…"
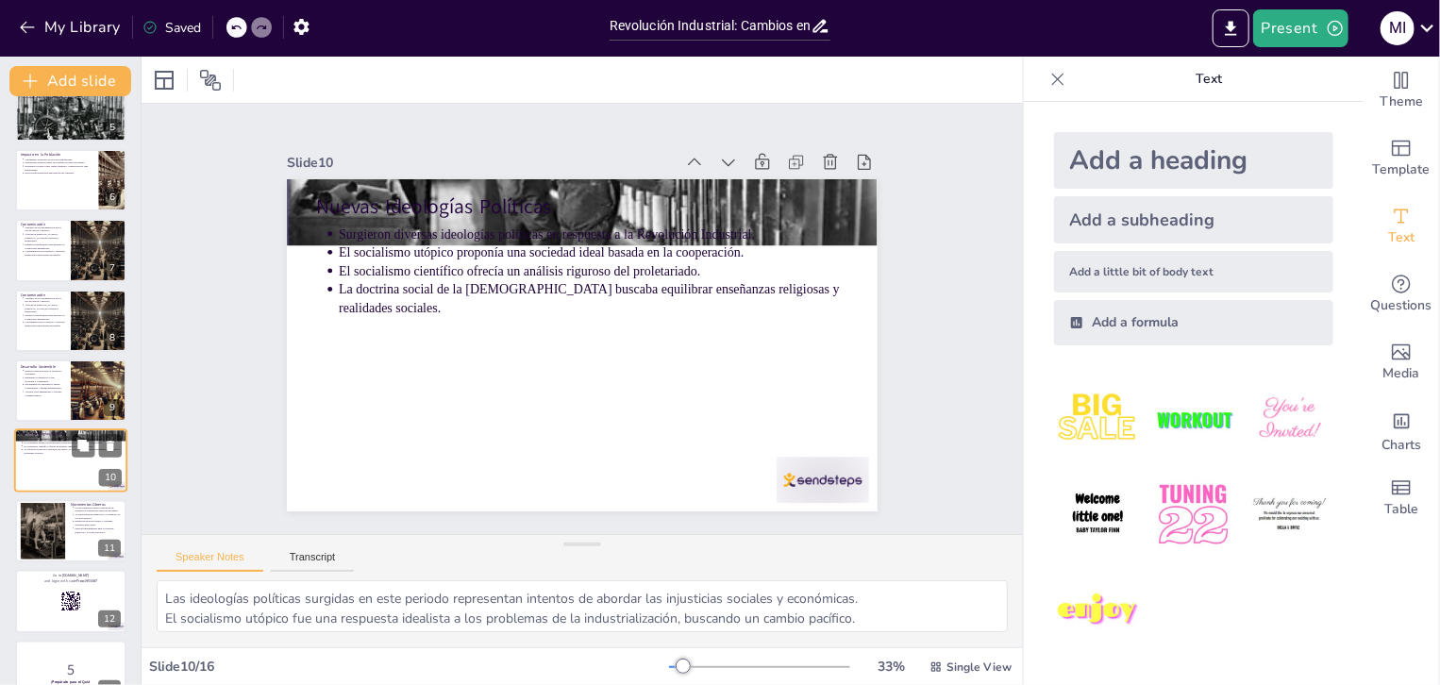
scroll to position [383, 0]
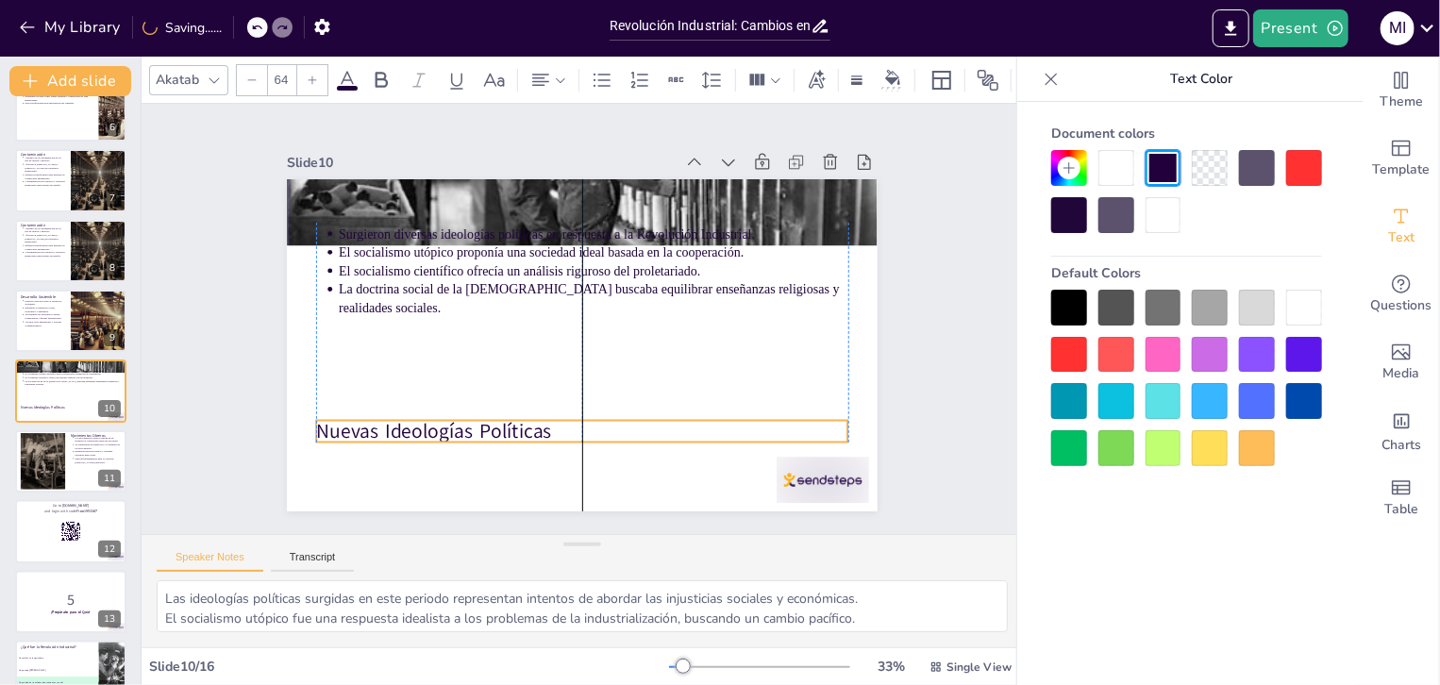
drag, startPoint x: 480, startPoint y: 203, endPoint x: 472, endPoint y: 424, distance: 221.0
click at [472, 424] on p "Nuevas Ideologías Políticas" at bounding box center [559, 430] width 526 height 138
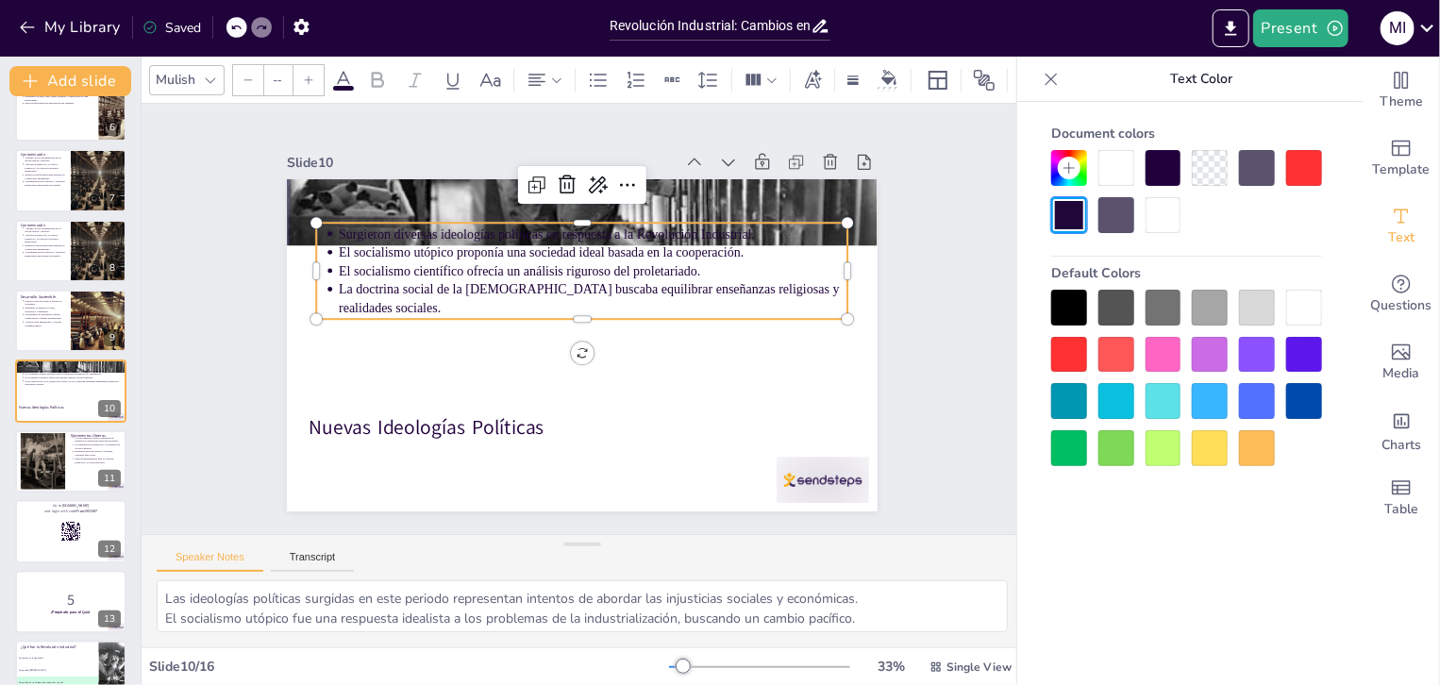
type input "43"
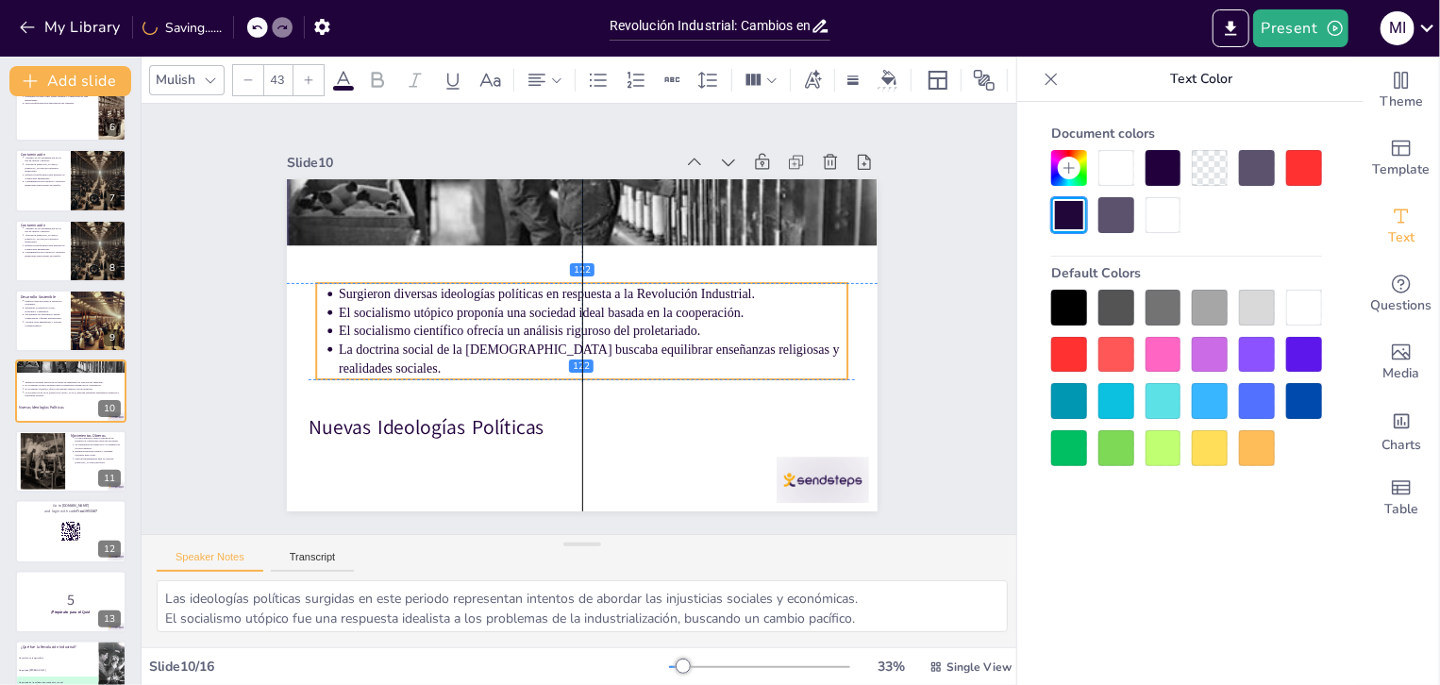
drag, startPoint x: 433, startPoint y: 215, endPoint x: 435, endPoint y: 276, distance: 60.4
click at [435, 276] on div "Surgieron diversas ideologías políticas en respuesta a la Revolución Industrial…" at bounding box center [581, 331] width 539 height 151
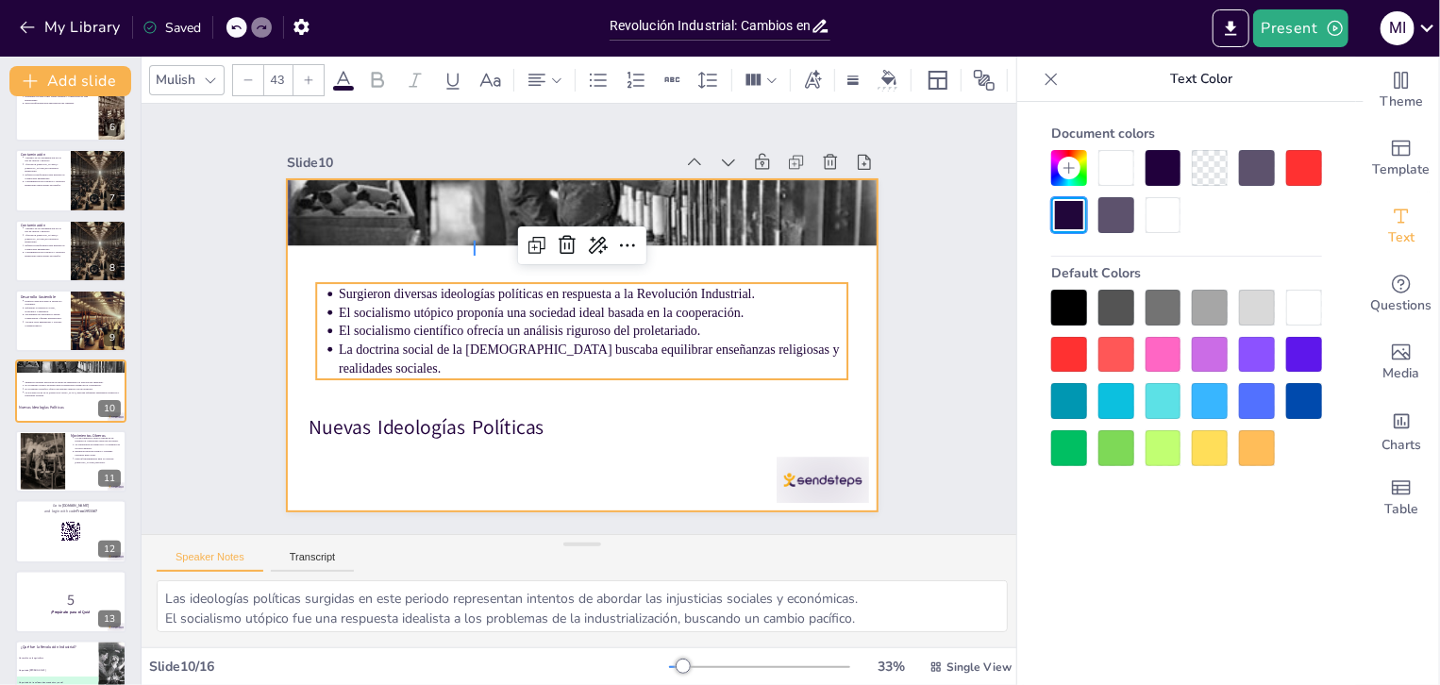
click at [470, 248] on div at bounding box center [582, 345] width 591 height 332
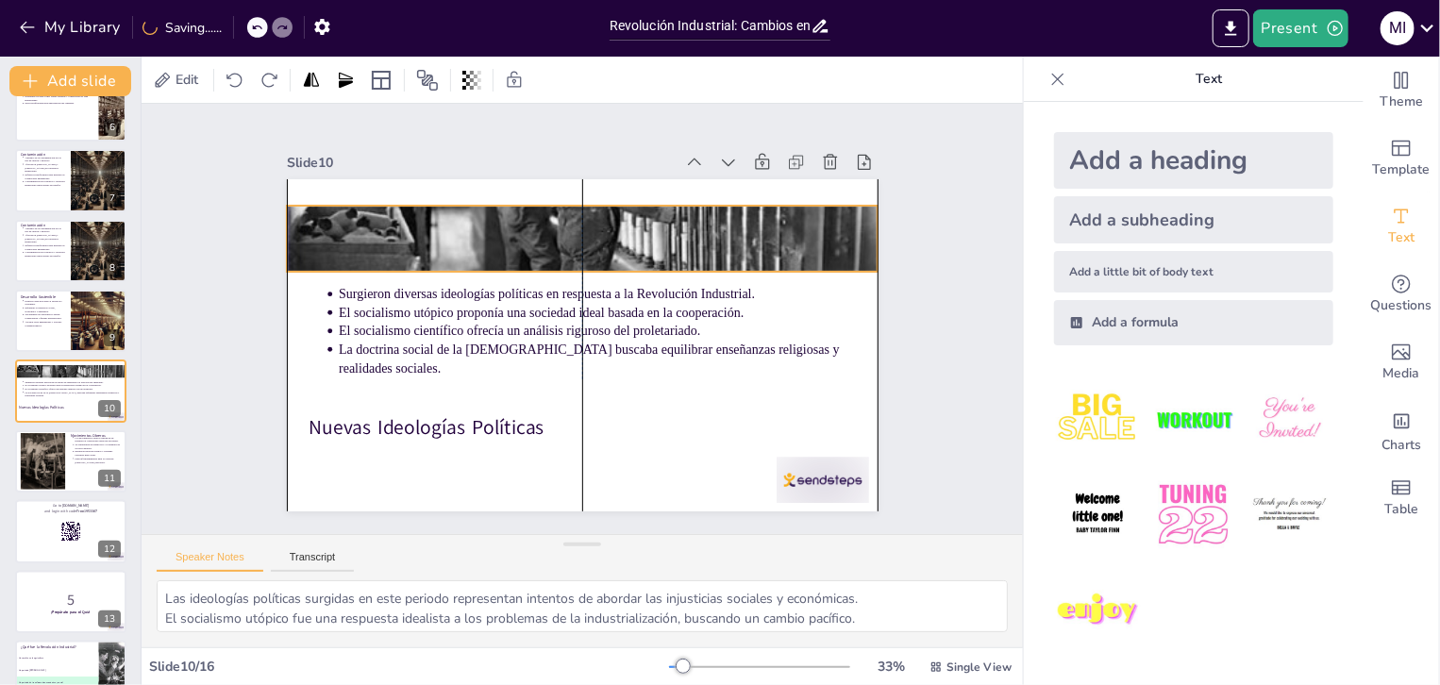
drag, startPoint x: 690, startPoint y: 235, endPoint x: 691, endPoint y: 261, distance: 26.4
click at [691, 261] on div at bounding box center [591, 239] width 629 height 451
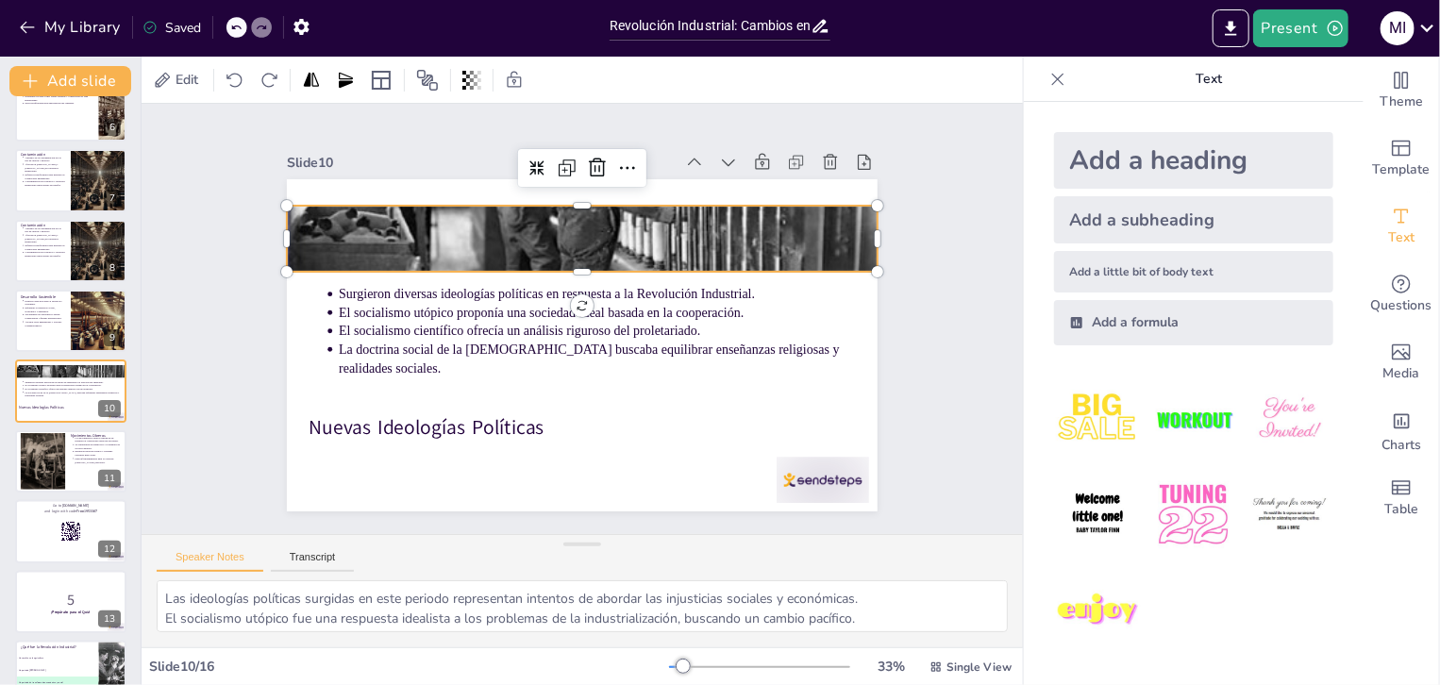
click at [936, 329] on div "Slide 1 Revolución Industrial: Cambios en la Estructura de Clases y Condiciones…" at bounding box center [582, 319] width 951 height 604
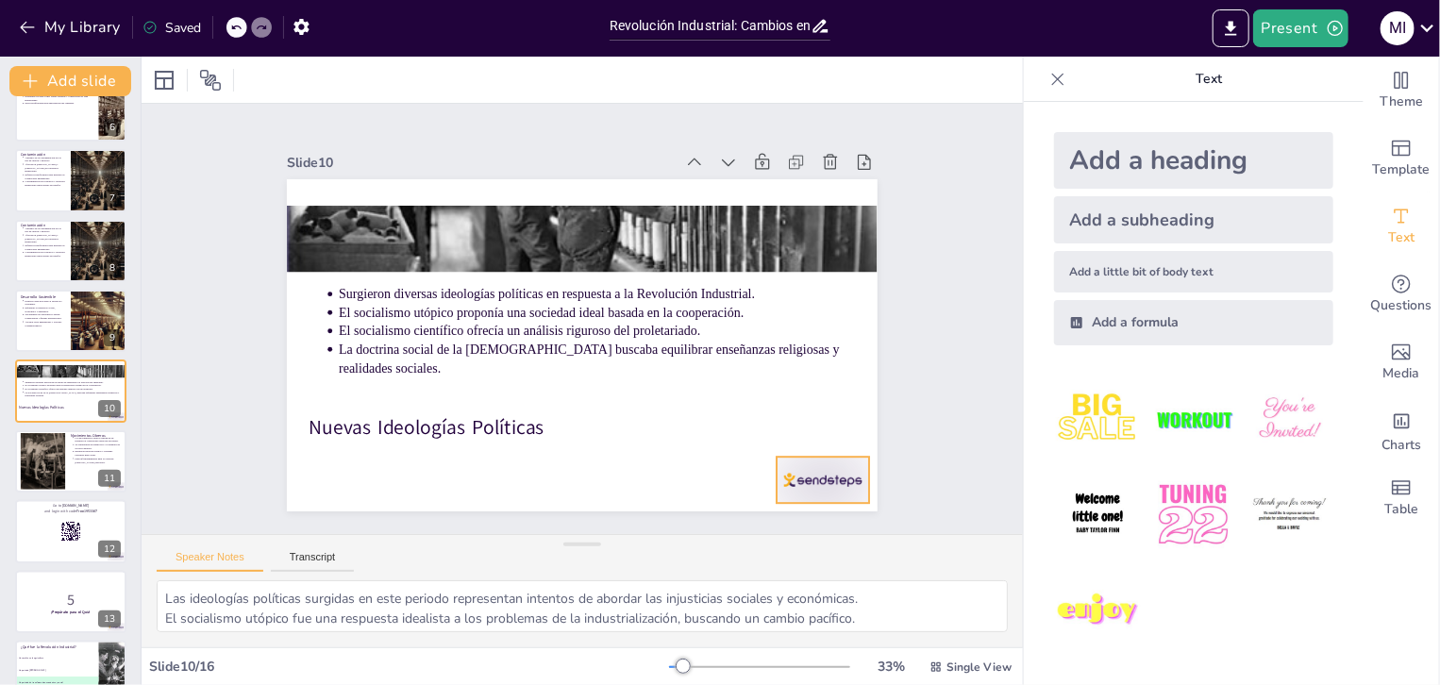
click at [830, 473] on div at bounding box center [823, 480] width 93 height 46
click at [823, 433] on icon at bounding box center [826, 445] width 25 height 25
click at [66, 341] on div at bounding box center [70, 321] width 113 height 64
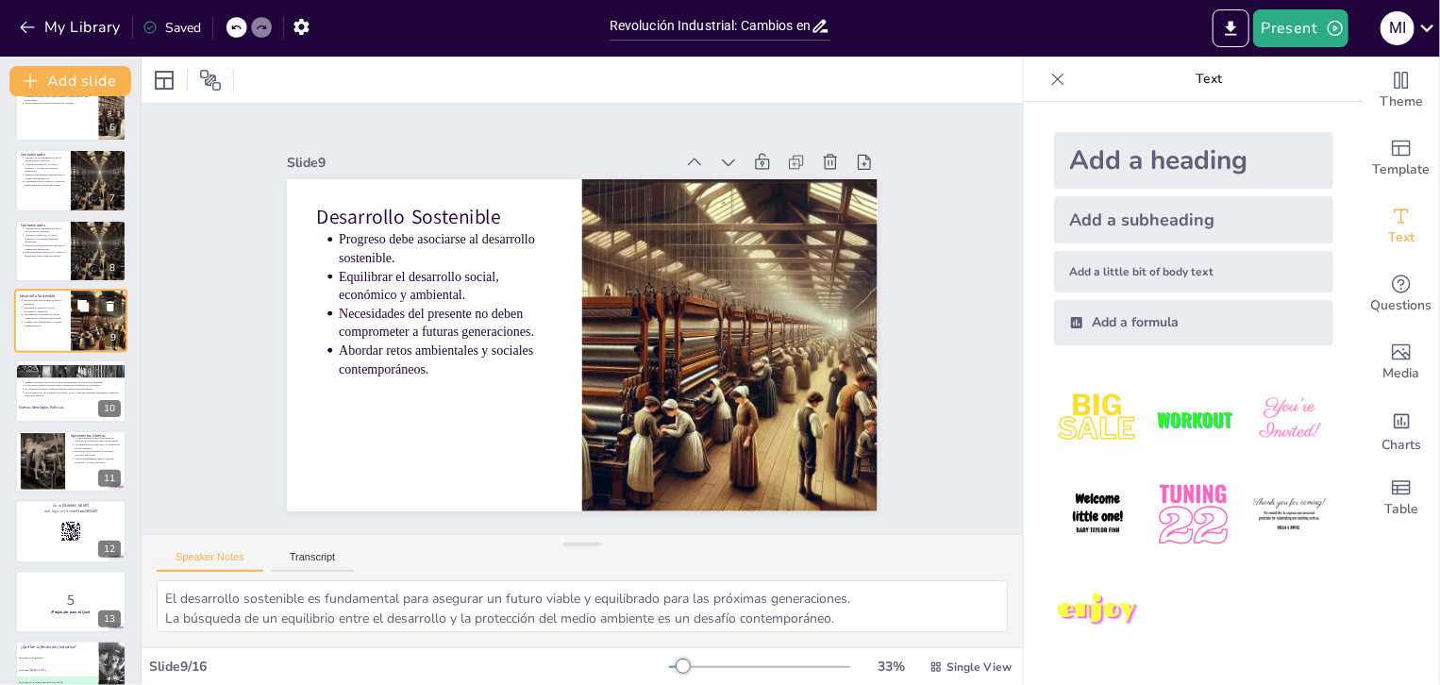
scroll to position [313, 0]
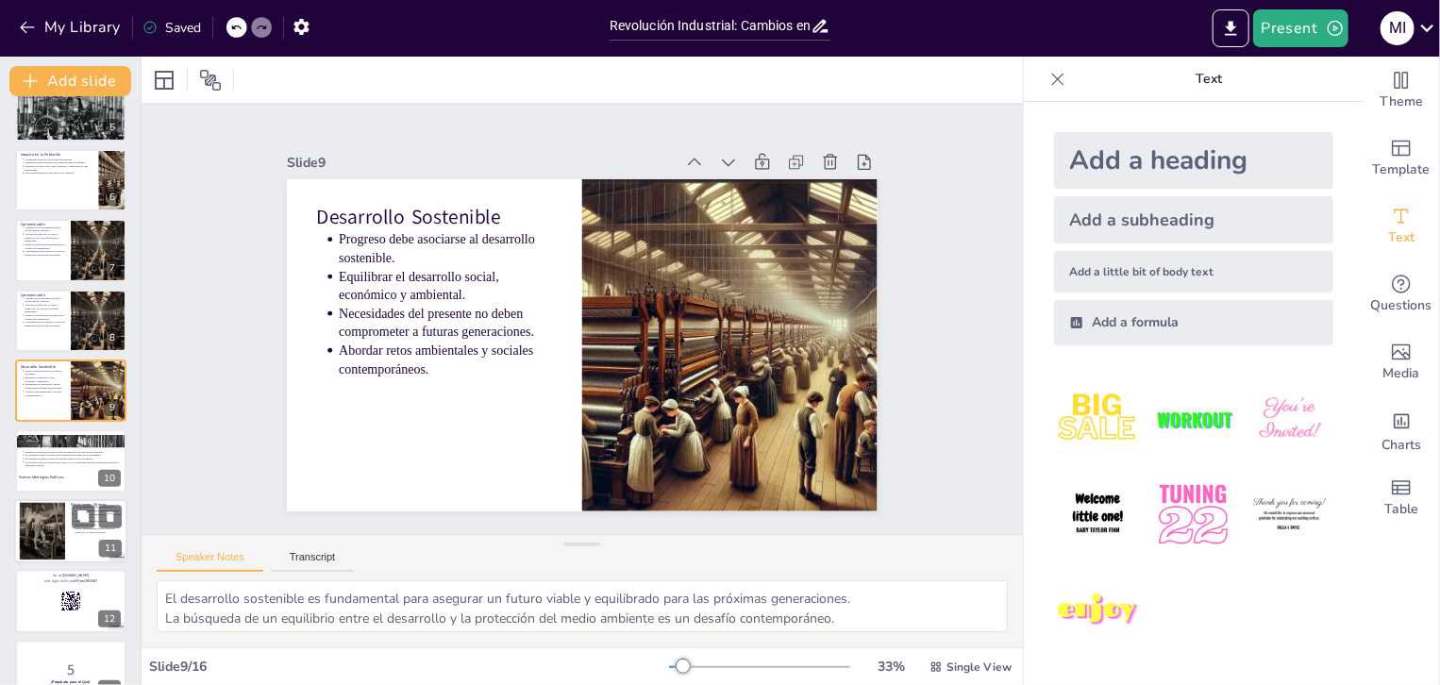
click at [49, 533] on div at bounding box center [43, 531] width 76 height 58
type textarea "Los movimientos obreros son un ejemplo de cómo la organización colectiva puede …"
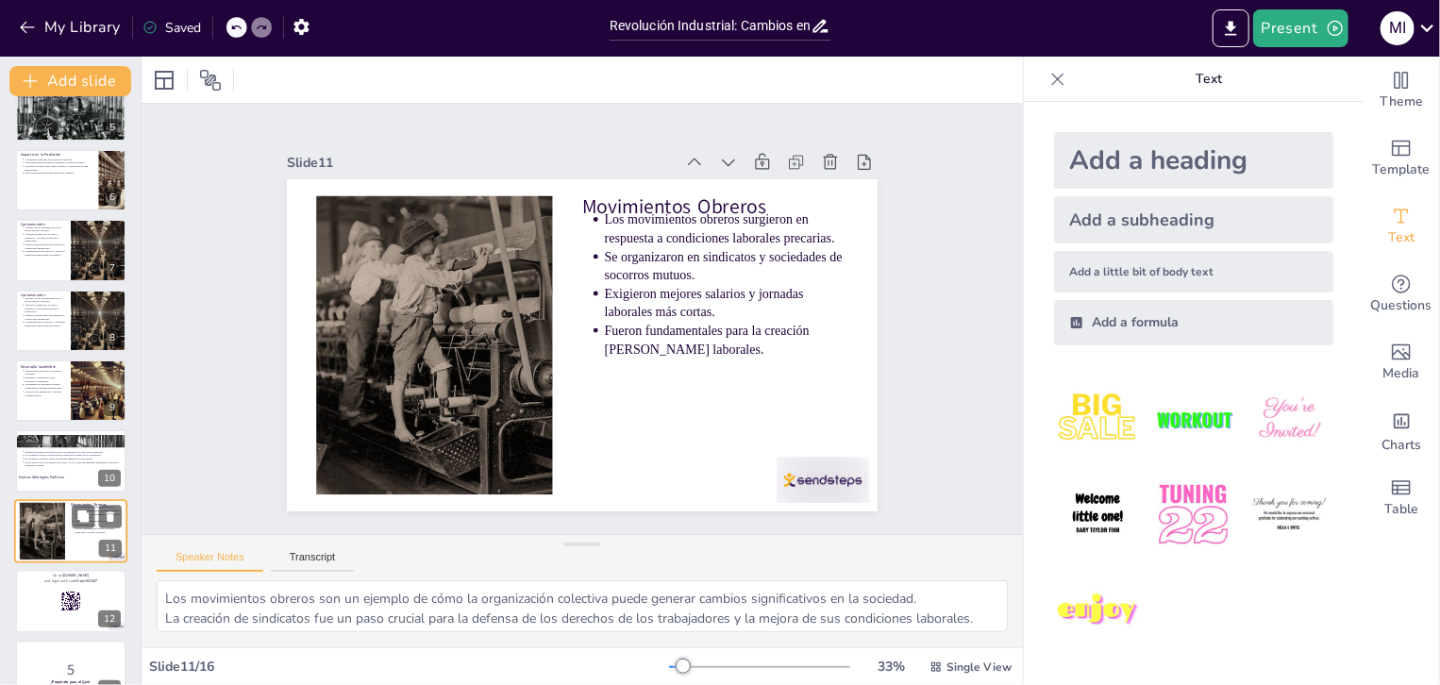
scroll to position [453, 0]
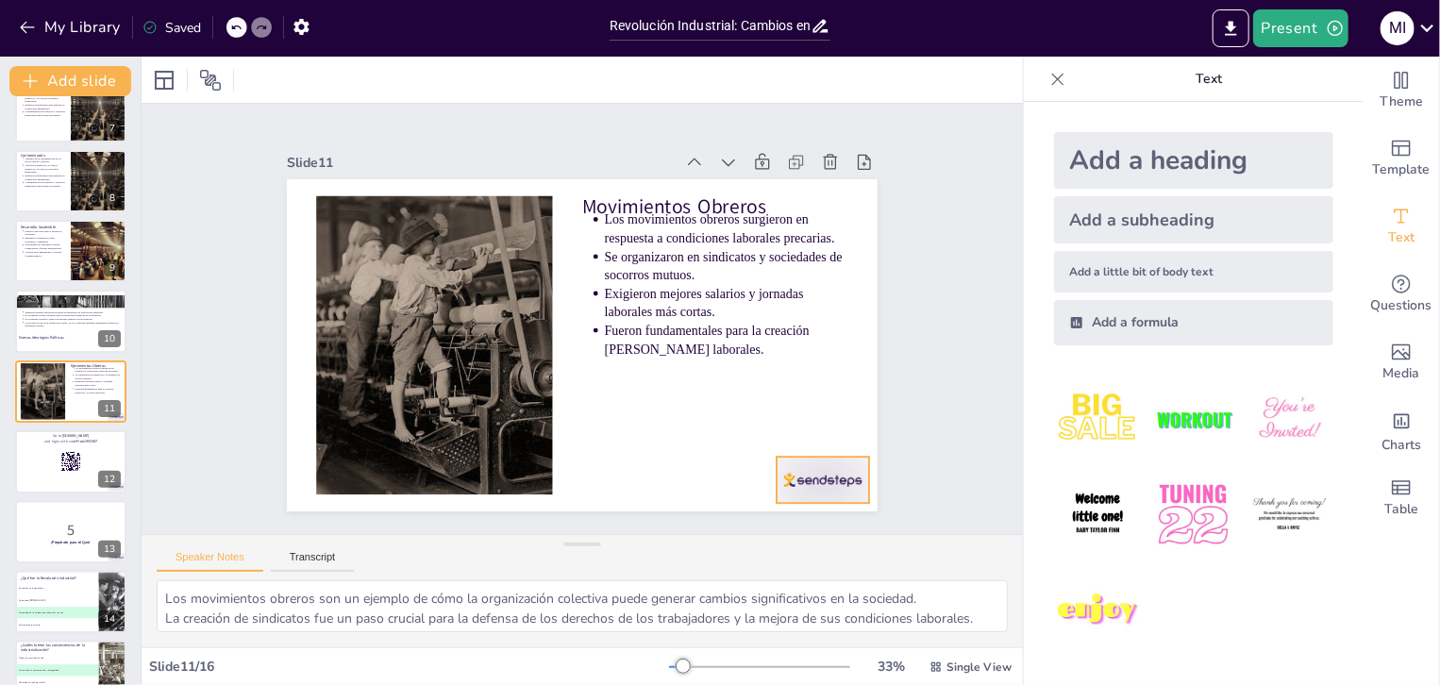
click at [823, 477] on div at bounding box center [805, 505] width 96 height 56
click at [825, 457] on icon at bounding box center [812, 470] width 26 height 26
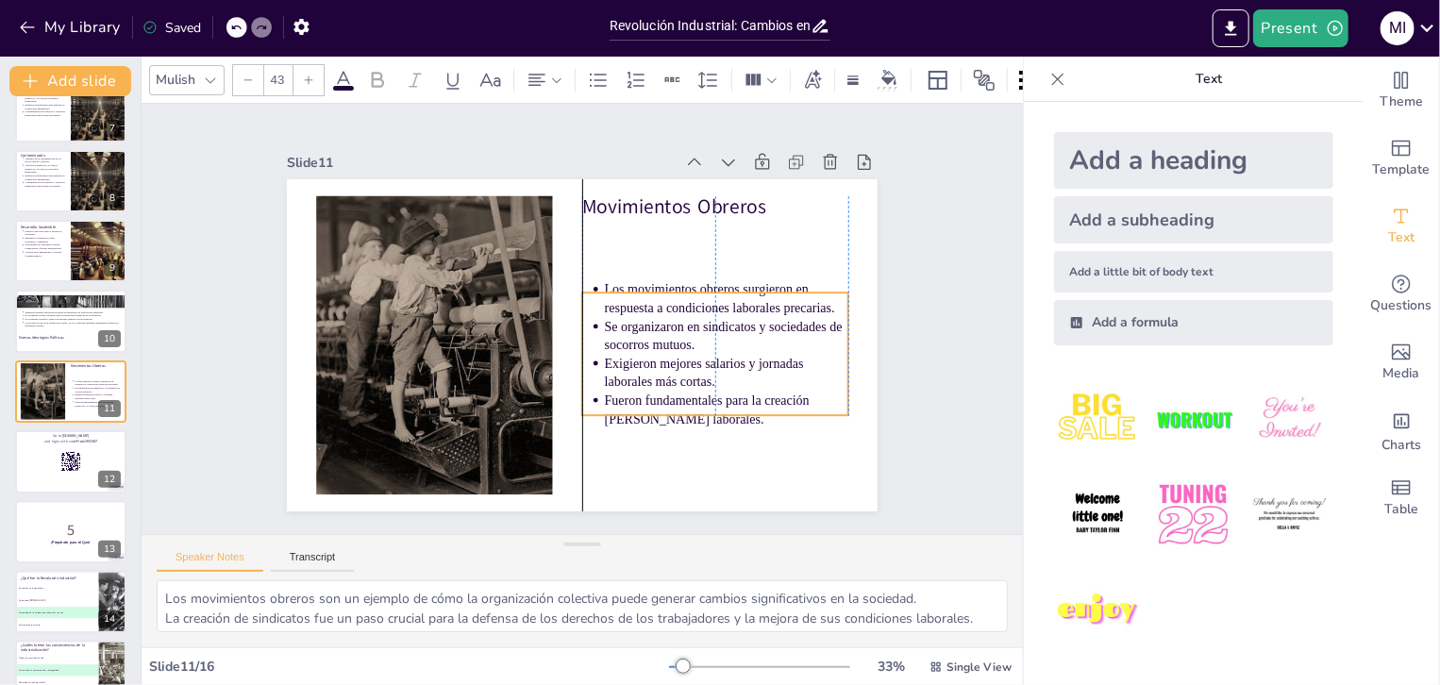
drag, startPoint x: 612, startPoint y: 259, endPoint x: 608, endPoint y: 328, distance: 70.0
click at [608, 328] on p "Se organizaron en sindicatos y sociedades de socorros mutuos." at bounding box center [720, 365] width 245 height 87
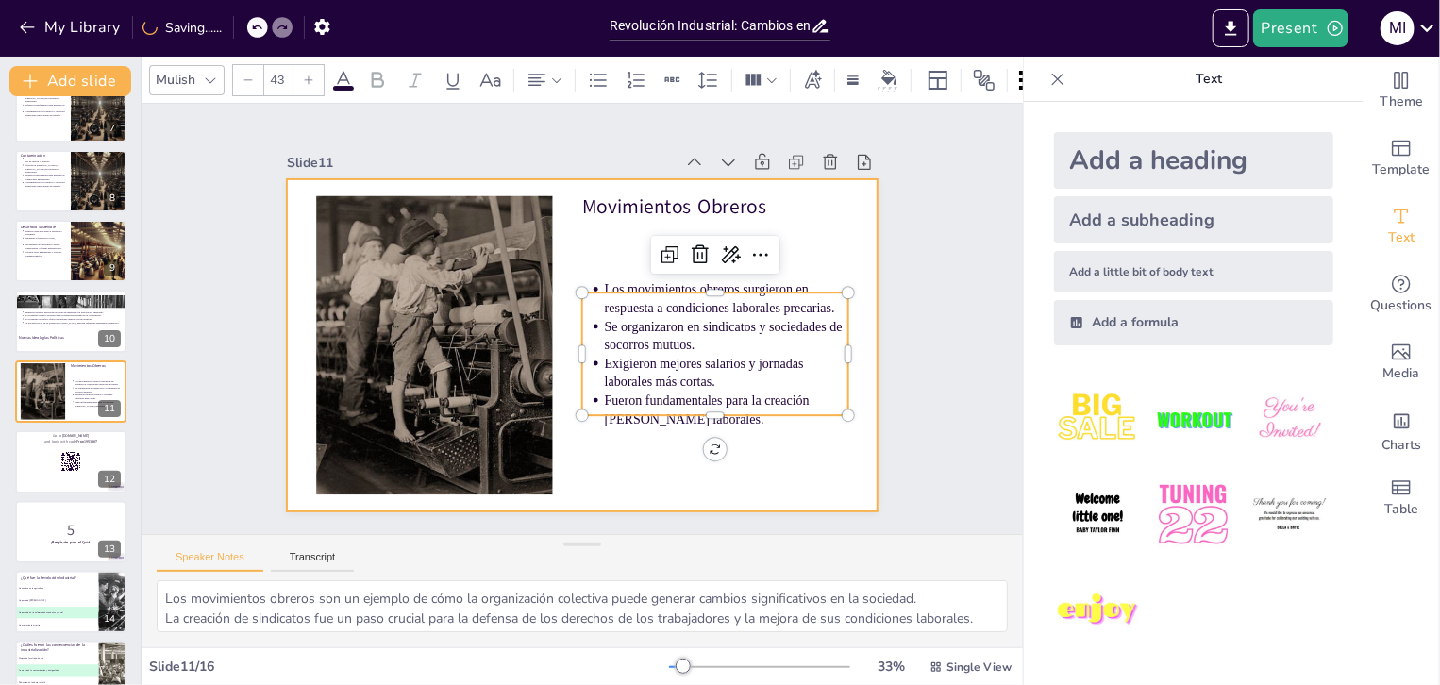
click at [779, 246] on div at bounding box center [582, 345] width 591 height 332
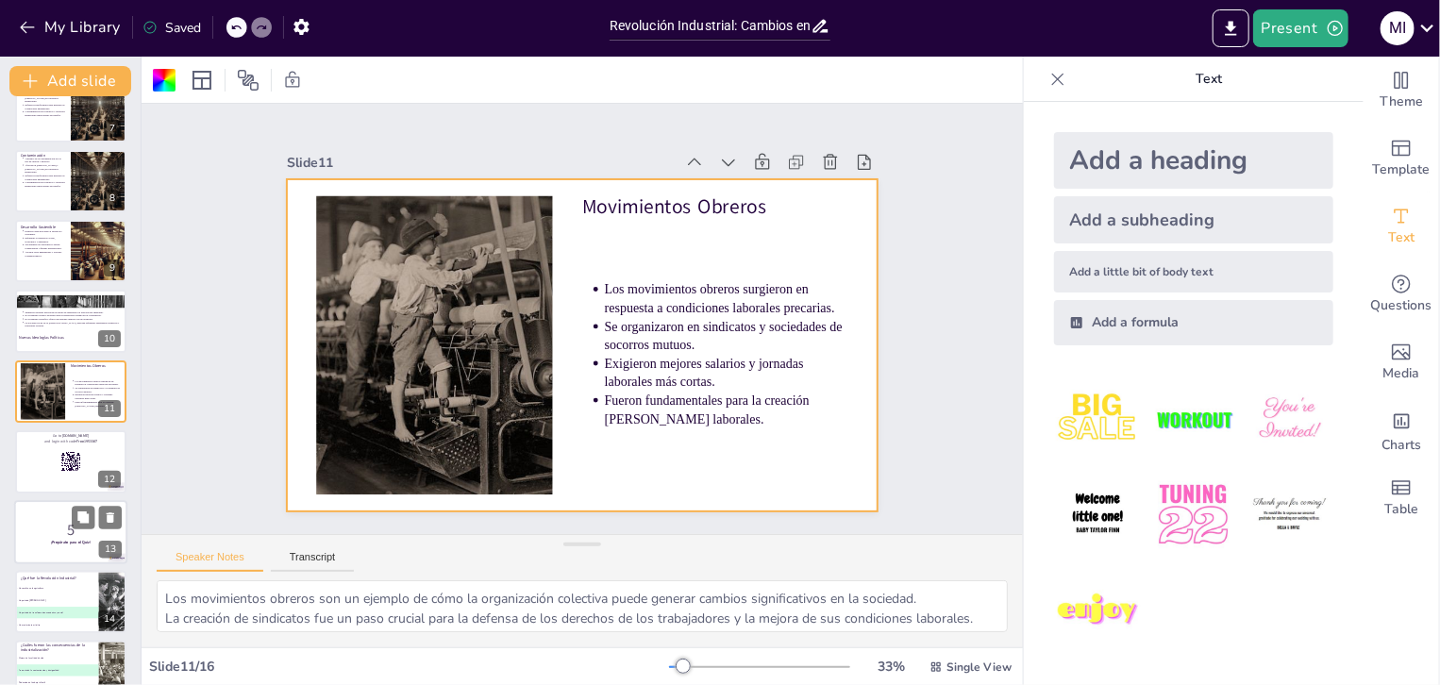
click at [53, 507] on div at bounding box center [70, 532] width 113 height 64
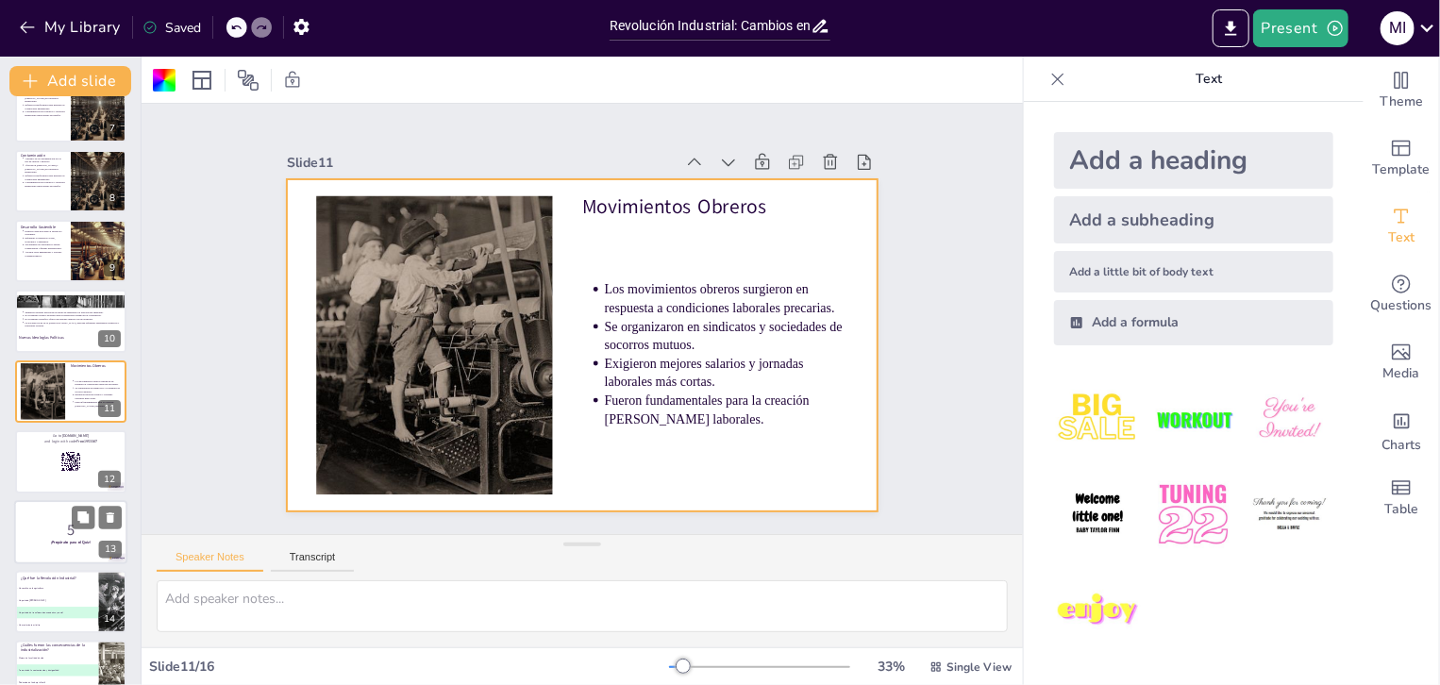
scroll to position [557, 0]
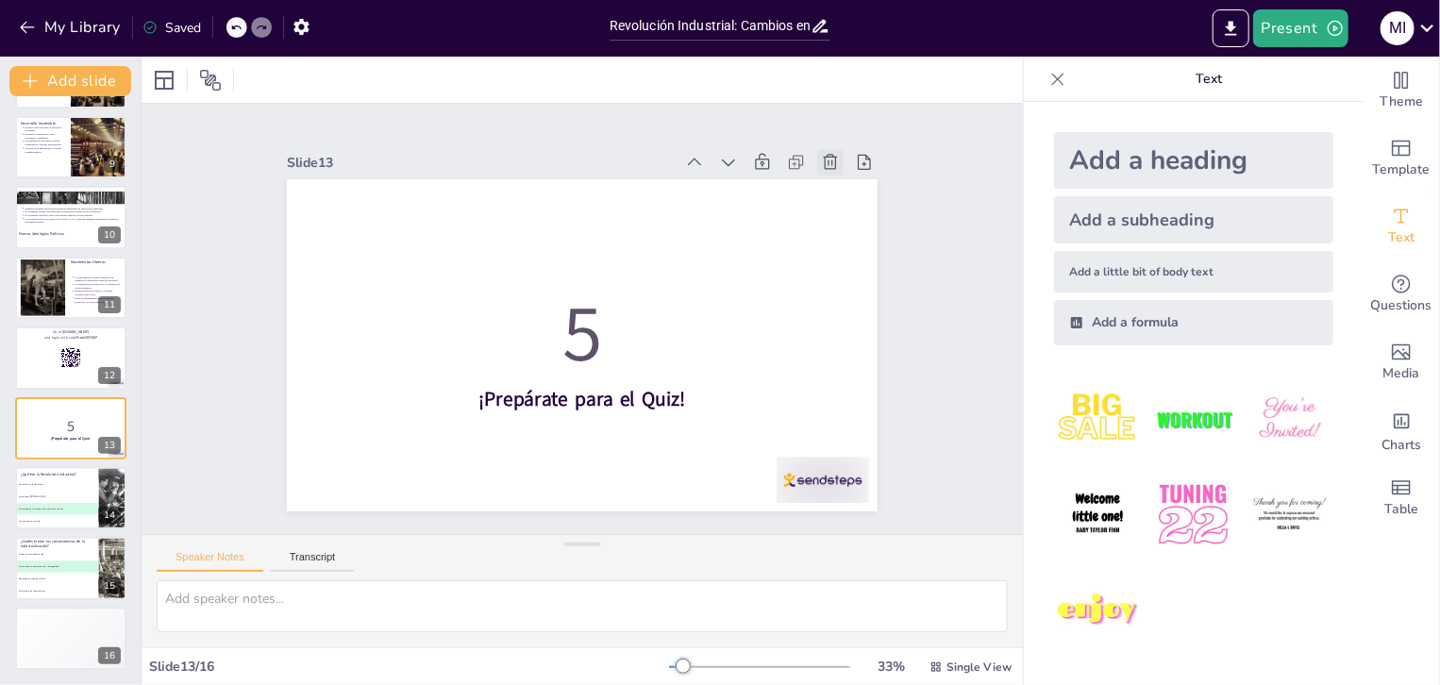
click at [850, 208] on icon at bounding box center [858, 217] width 17 height 18
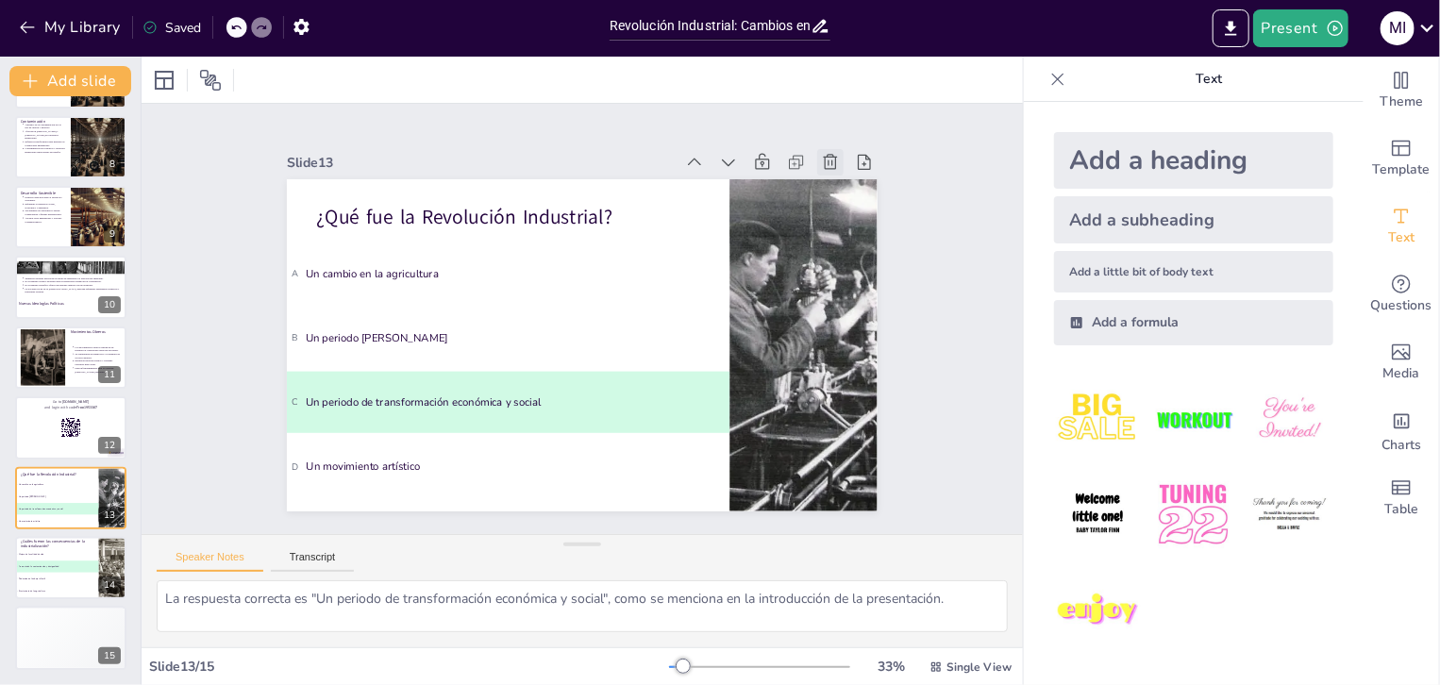
scroll to position [487, 0]
click at [835, 178] on icon at bounding box center [845, 188] width 21 height 21
type textarea "La respuesta correcta es "Aumento de la contaminación y desigualdad", como se m…"
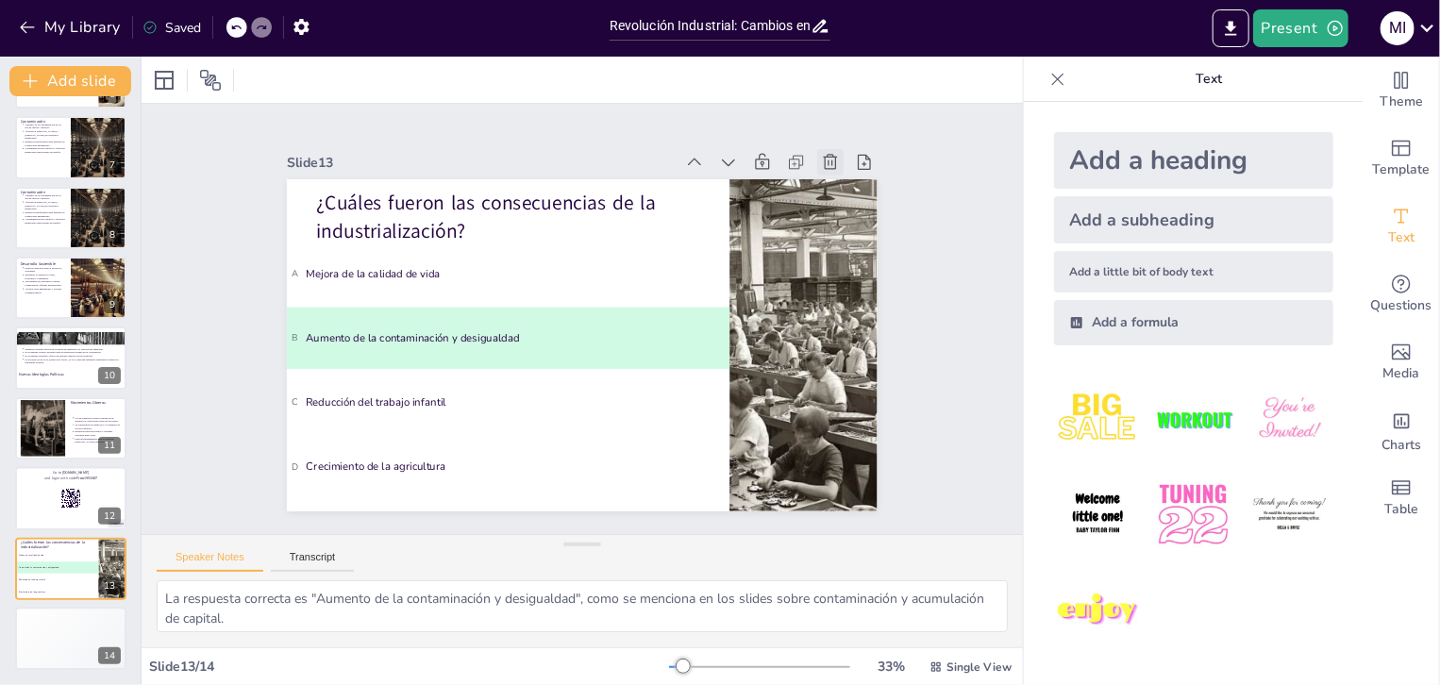
scroll to position [416, 0]
click at [835, 179] on icon at bounding box center [845, 189] width 21 height 21
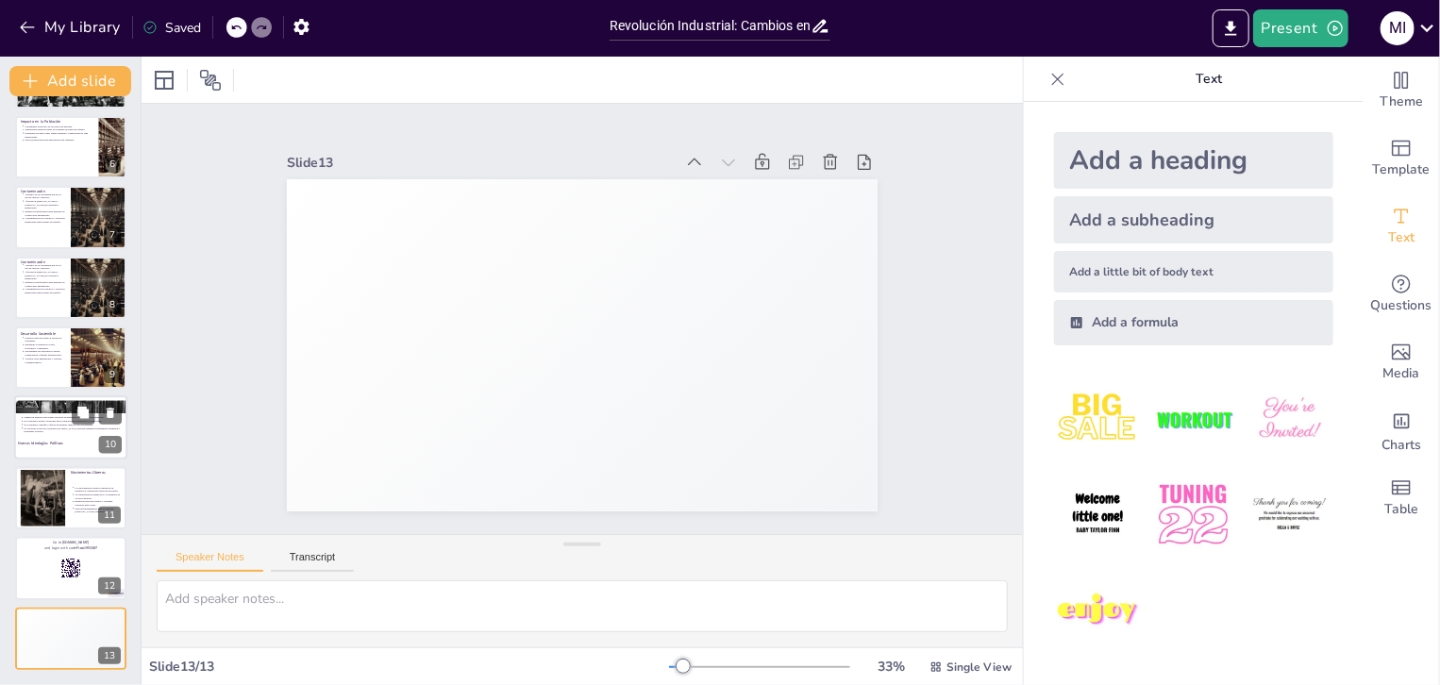
click at [55, 436] on div at bounding box center [70, 428] width 113 height 64
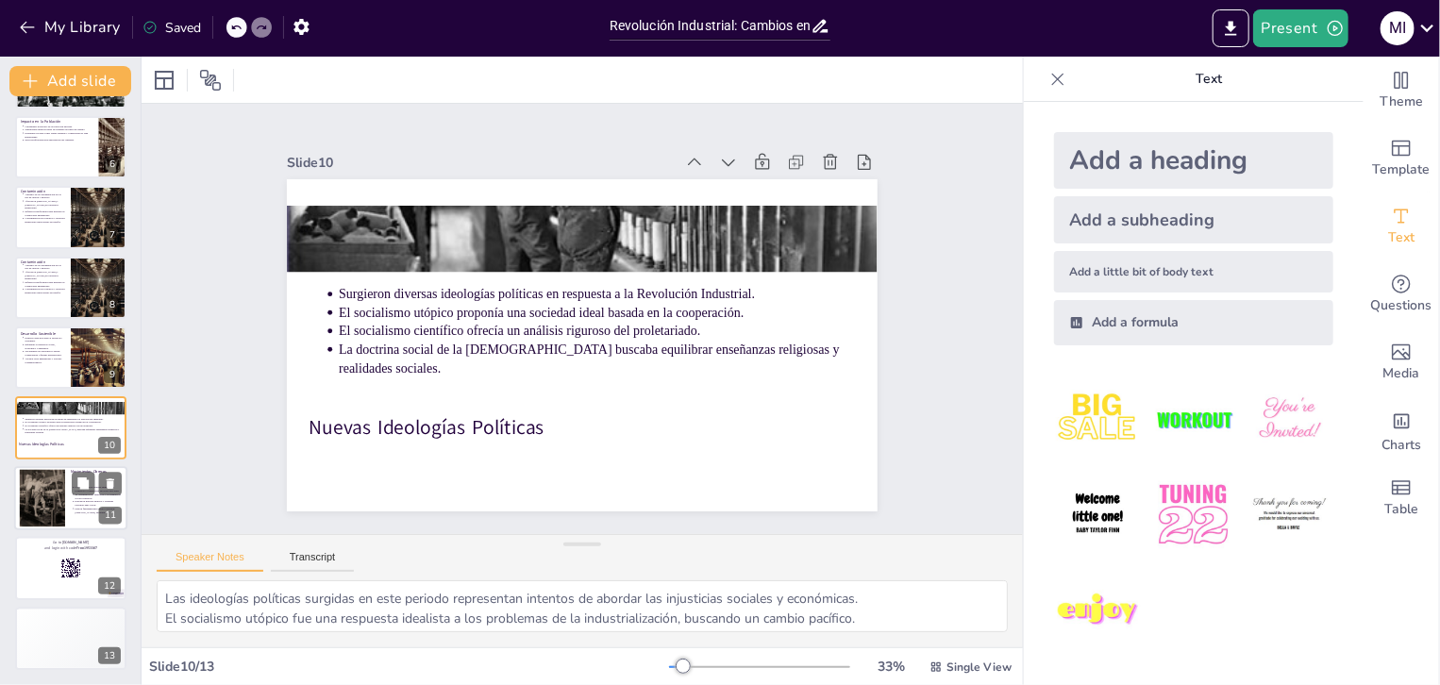
click at [63, 492] on div at bounding box center [43, 498] width 76 height 58
type textarea "Los movimientos obreros son un ejemplo de cómo la organización colectiva puede …"
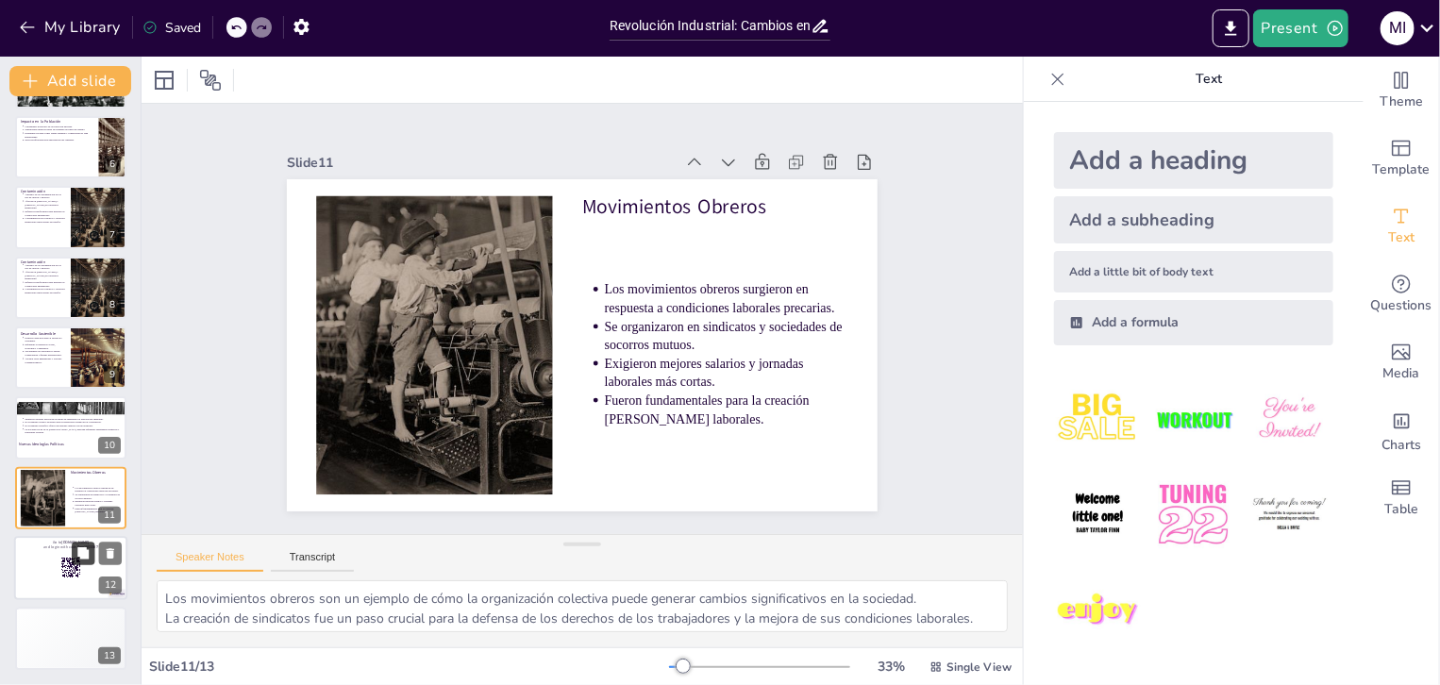
click at [91, 564] on button at bounding box center [83, 554] width 23 height 23
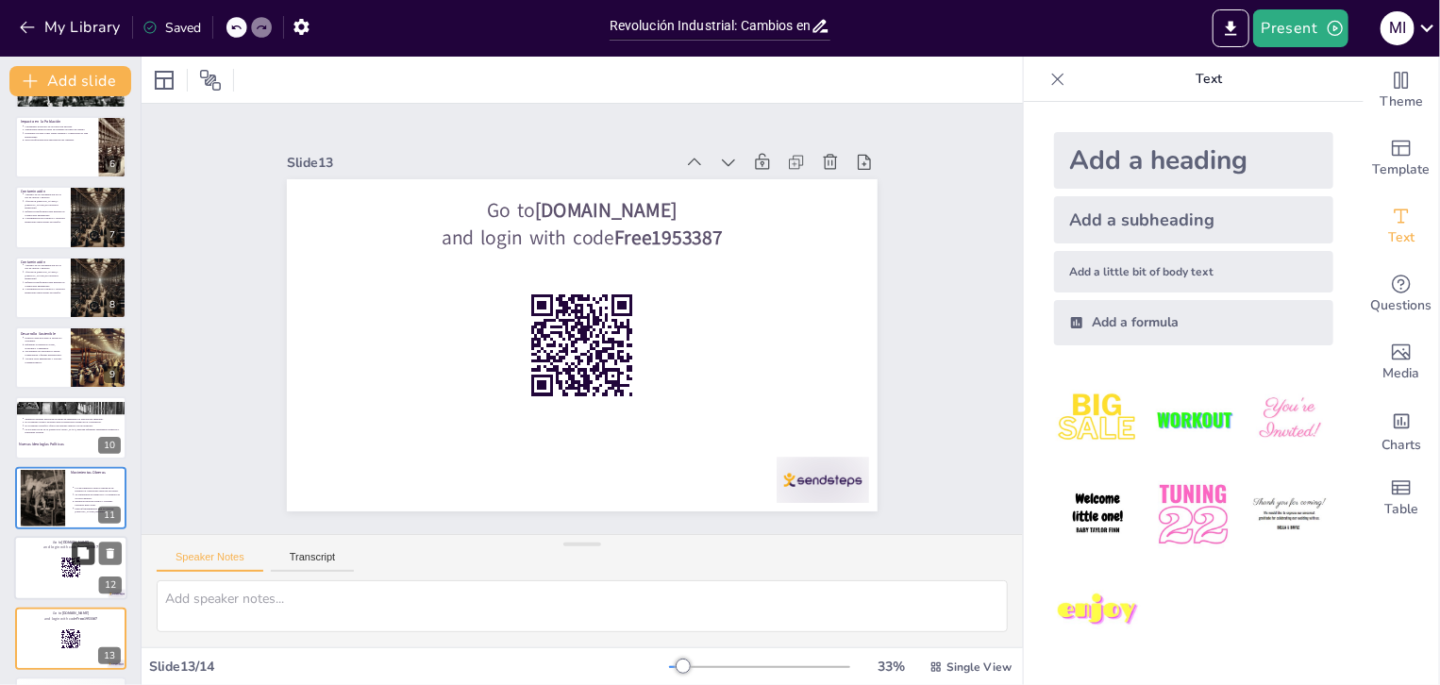
scroll to position [415, 0]
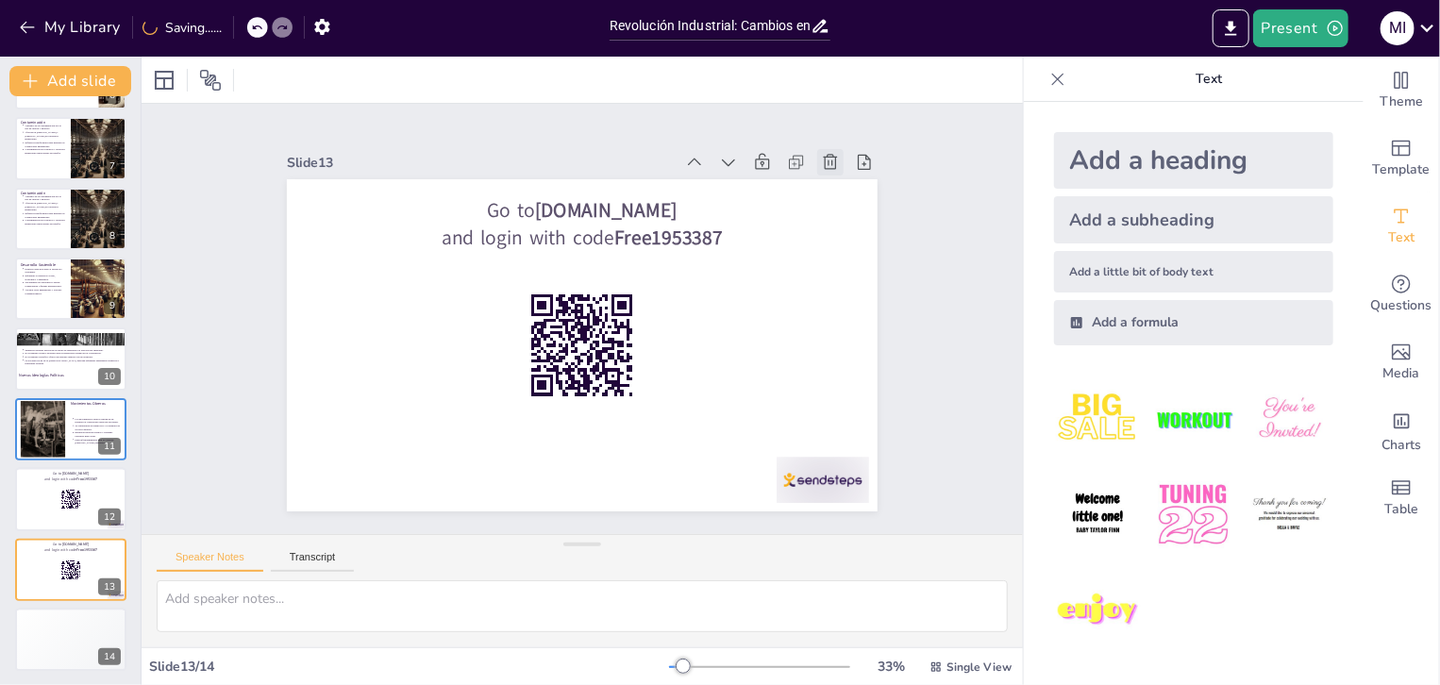
click at [835, 178] on icon at bounding box center [845, 188] width 21 height 21
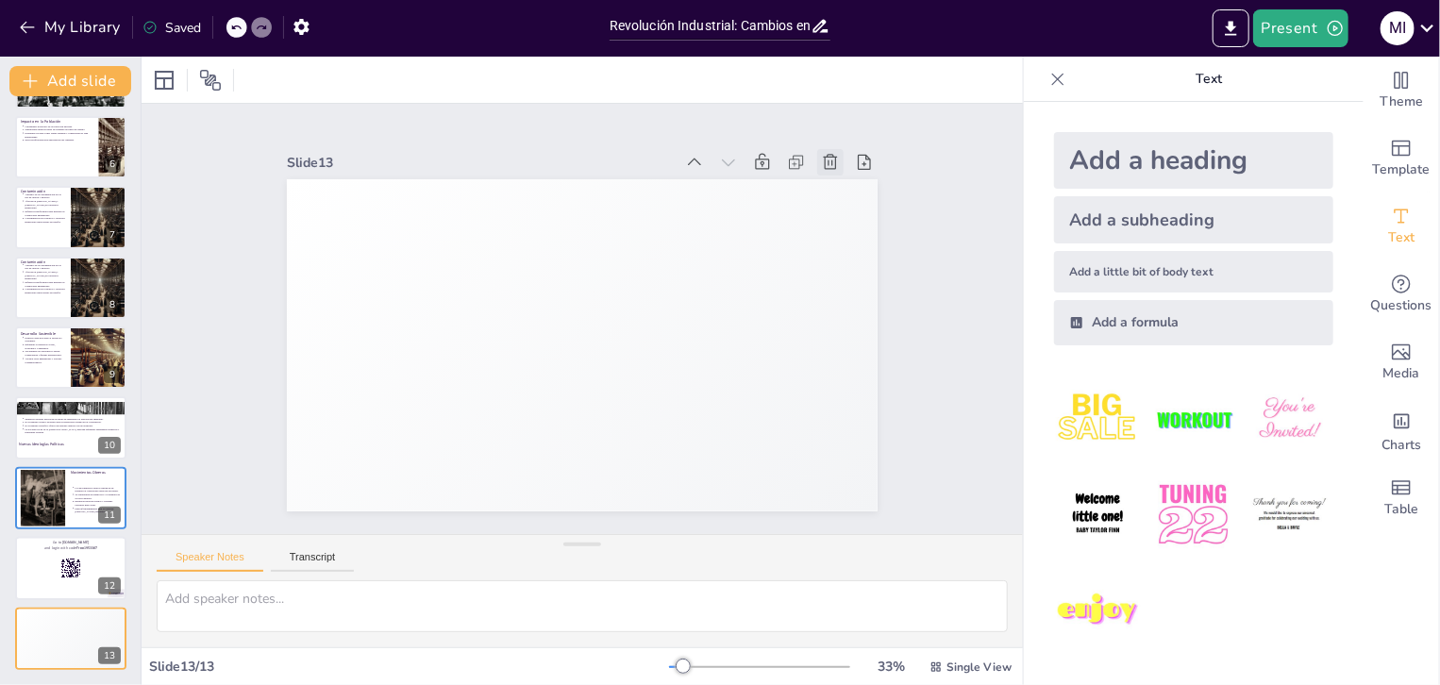
scroll to position [346, 0]
click at [110, 549] on icon at bounding box center [110, 553] width 13 height 13
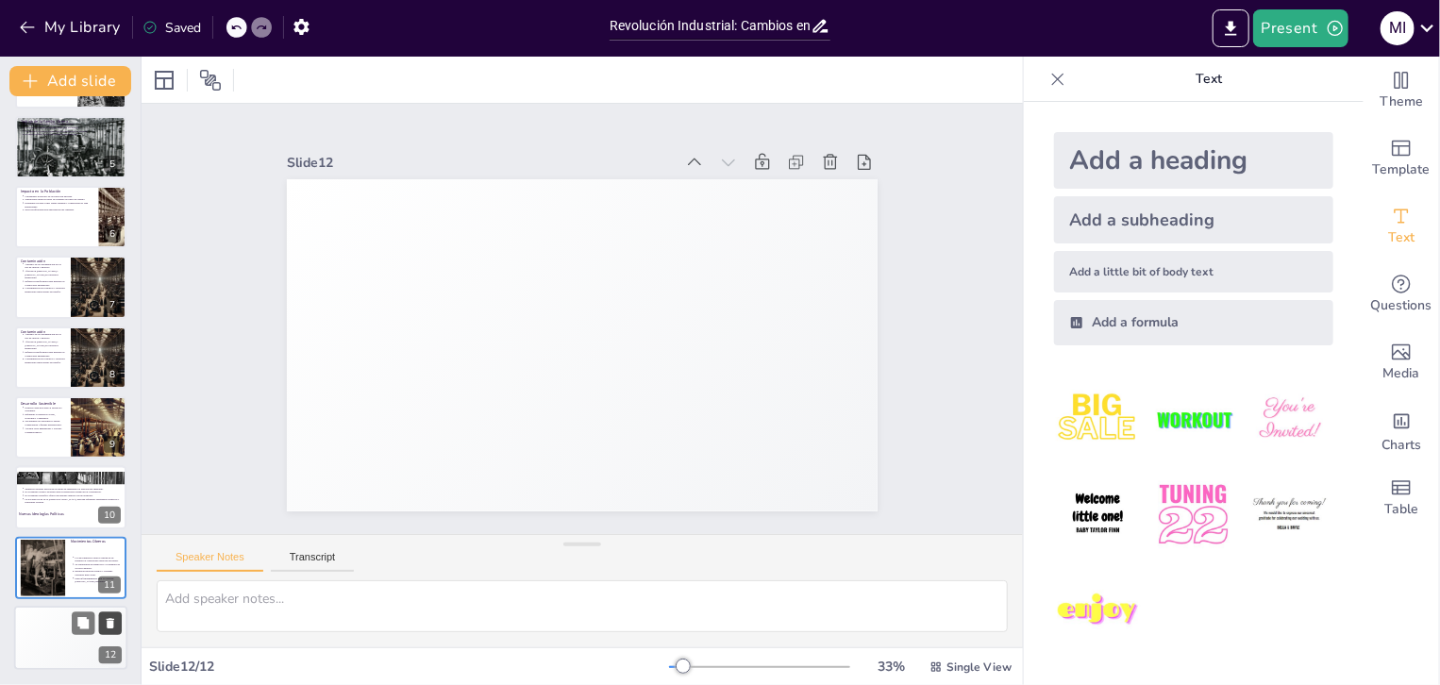
scroll to position [276, 0]
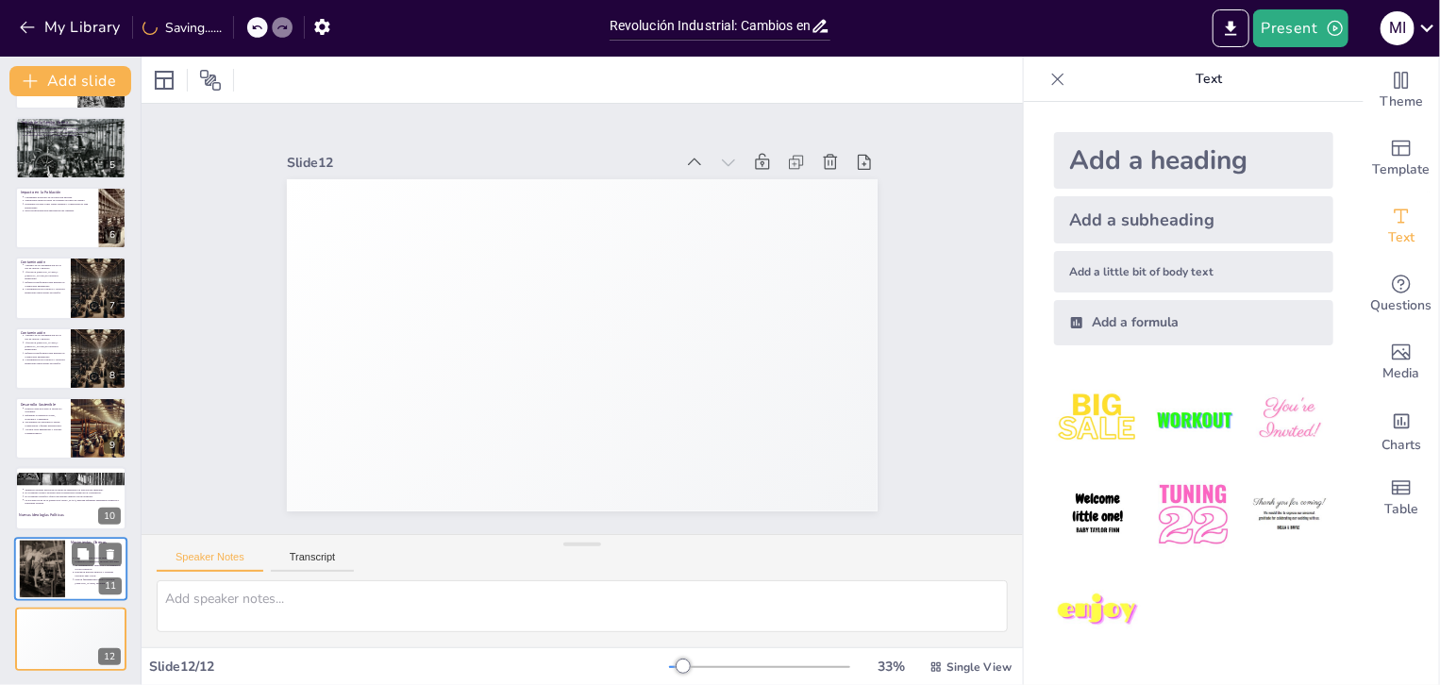
click at [34, 571] on div at bounding box center [43, 569] width 76 height 58
type textarea "Los movimientos obreros son un ejemplo de cómo la organización colectiva puede …"
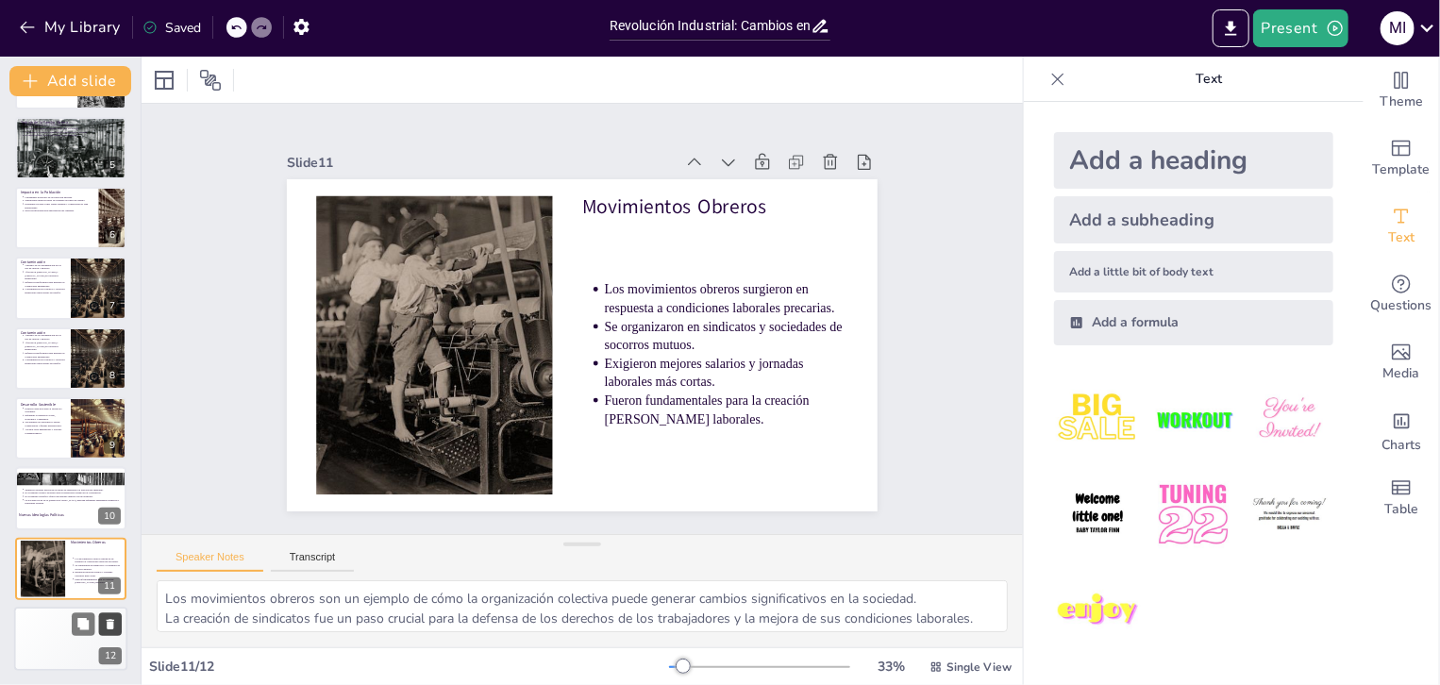
click at [110, 626] on icon at bounding box center [111, 624] width 8 height 10
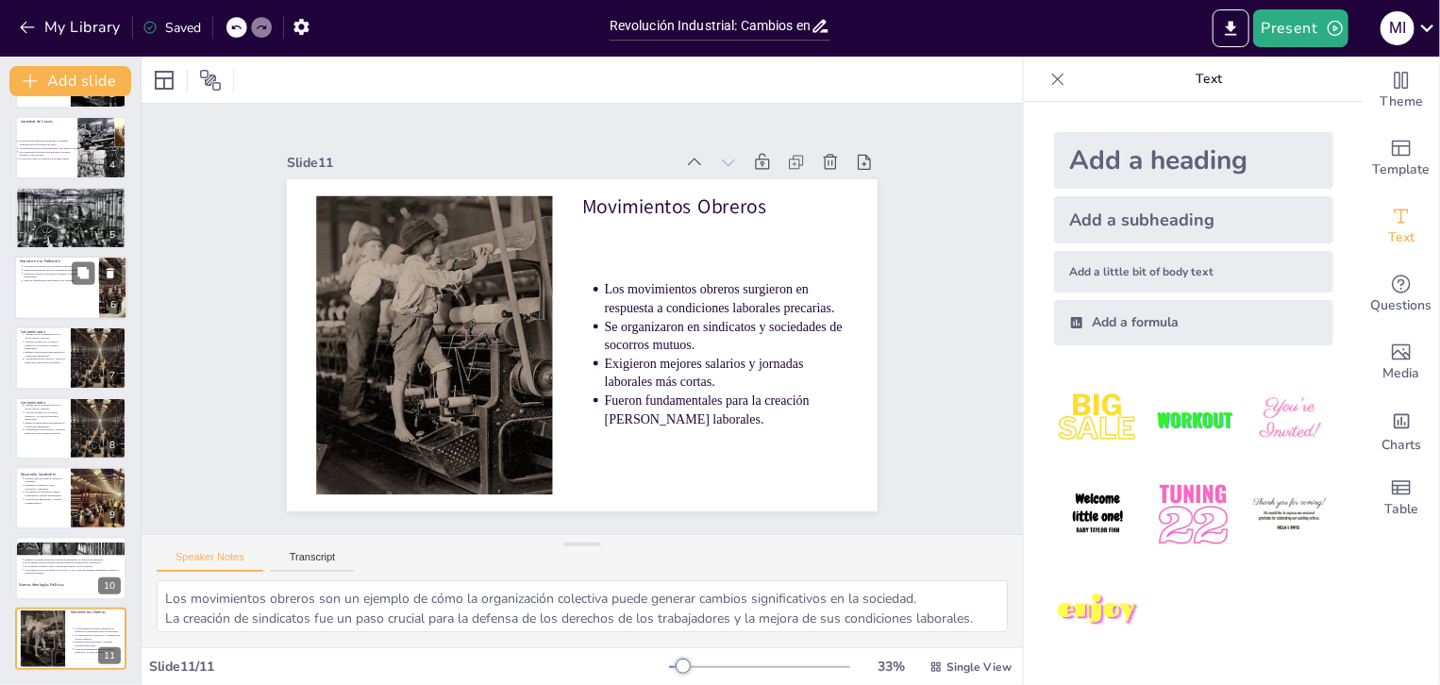
scroll to position [0, 0]
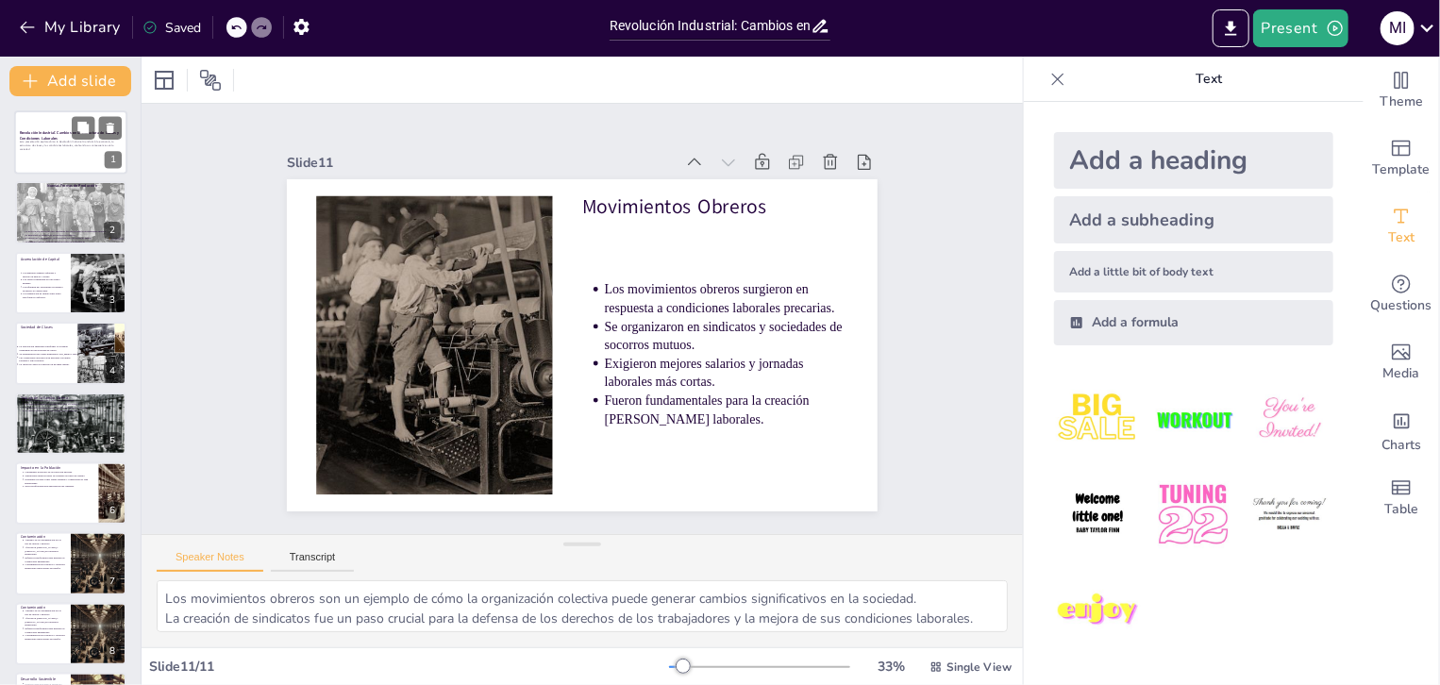
click at [59, 157] on div at bounding box center [70, 142] width 113 height 64
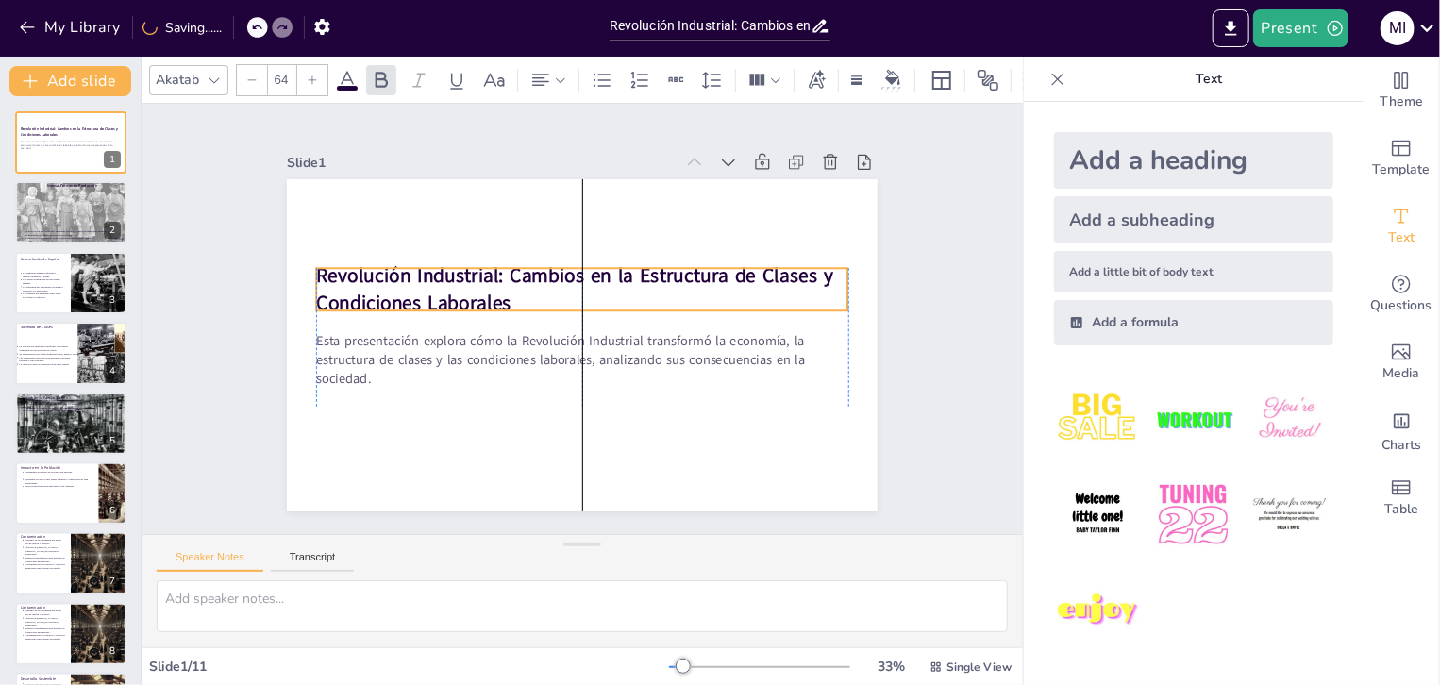
drag, startPoint x: 510, startPoint y: 318, endPoint x: 507, endPoint y: 296, distance: 21.9
click at [507, 296] on p "Revolución Industrial: Cambios en la Estructura de Clases y Condiciones Laboral…" at bounding box center [588, 290] width 531 height 164
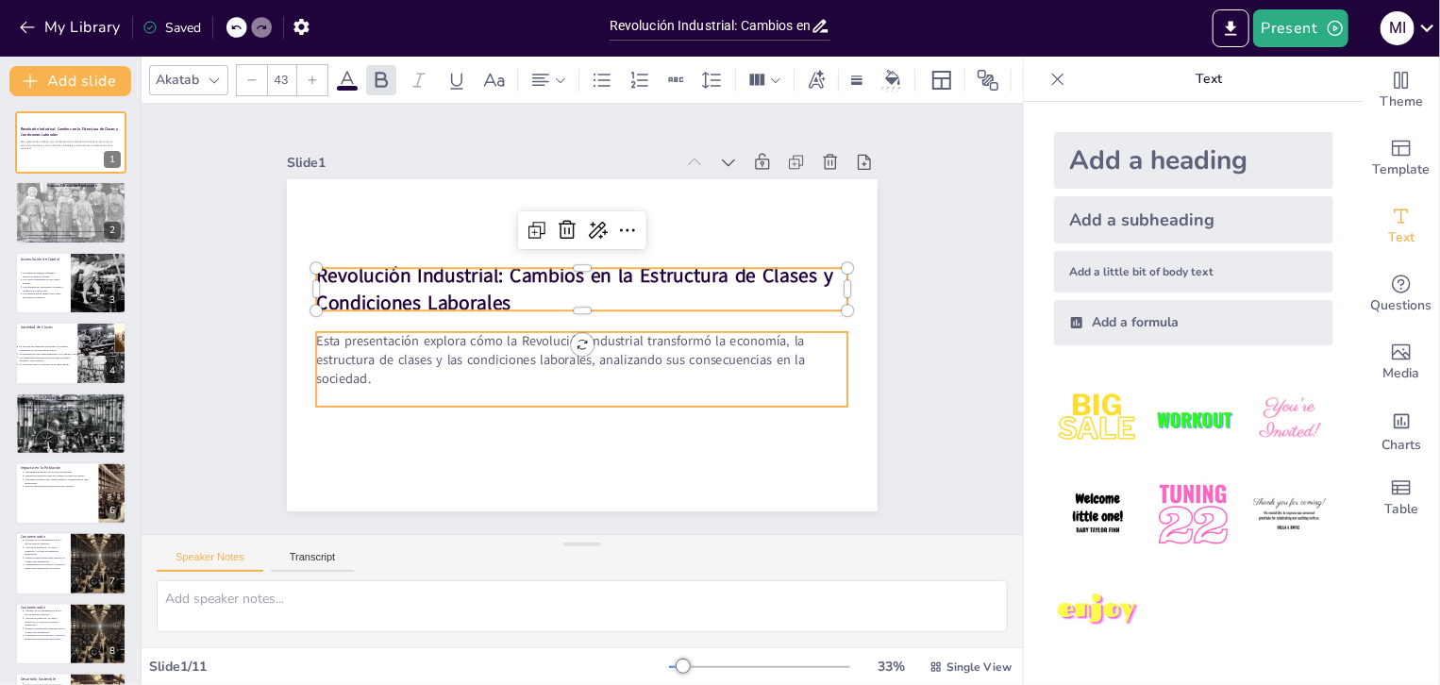
click at [385, 356] on p "Esta presentación explora cómo la Revolución Industrial transformó la economía,…" at bounding box center [573, 359] width 531 height 165
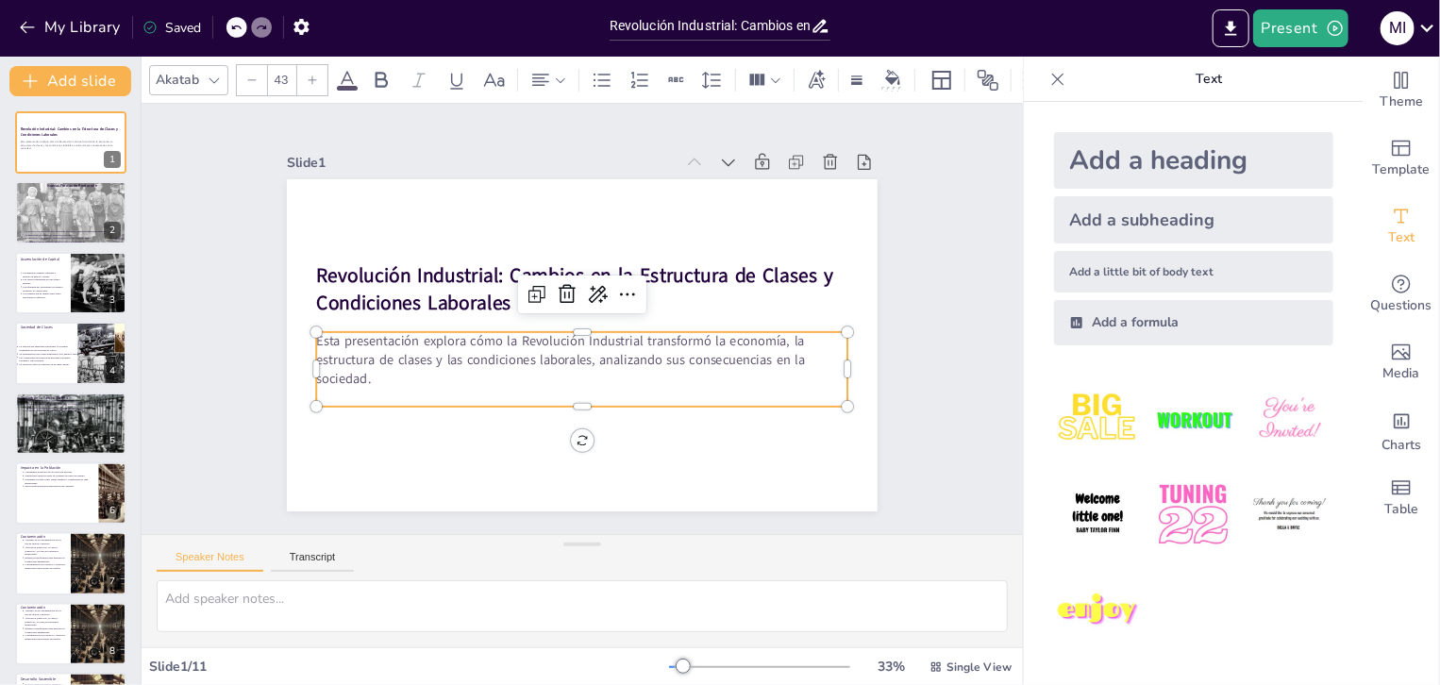
click at [385, 356] on p "Esta presentación explora cómo la Revolución Industrial transformó la economía,…" at bounding box center [578, 359] width 534 height 111
drag, startPoint x: 366, startPoint y: 370, endPoint x: 378, endPoint y: 371, distance: 11.4
click at [378, 371] on p "Esta presentación explora cómo la Revolución Industrial transformó la economía,…" at bounding box center [589, 362] width 534 height 110
click at [537, 295] on icon at bounding box center [548, 295] width 23 height 23
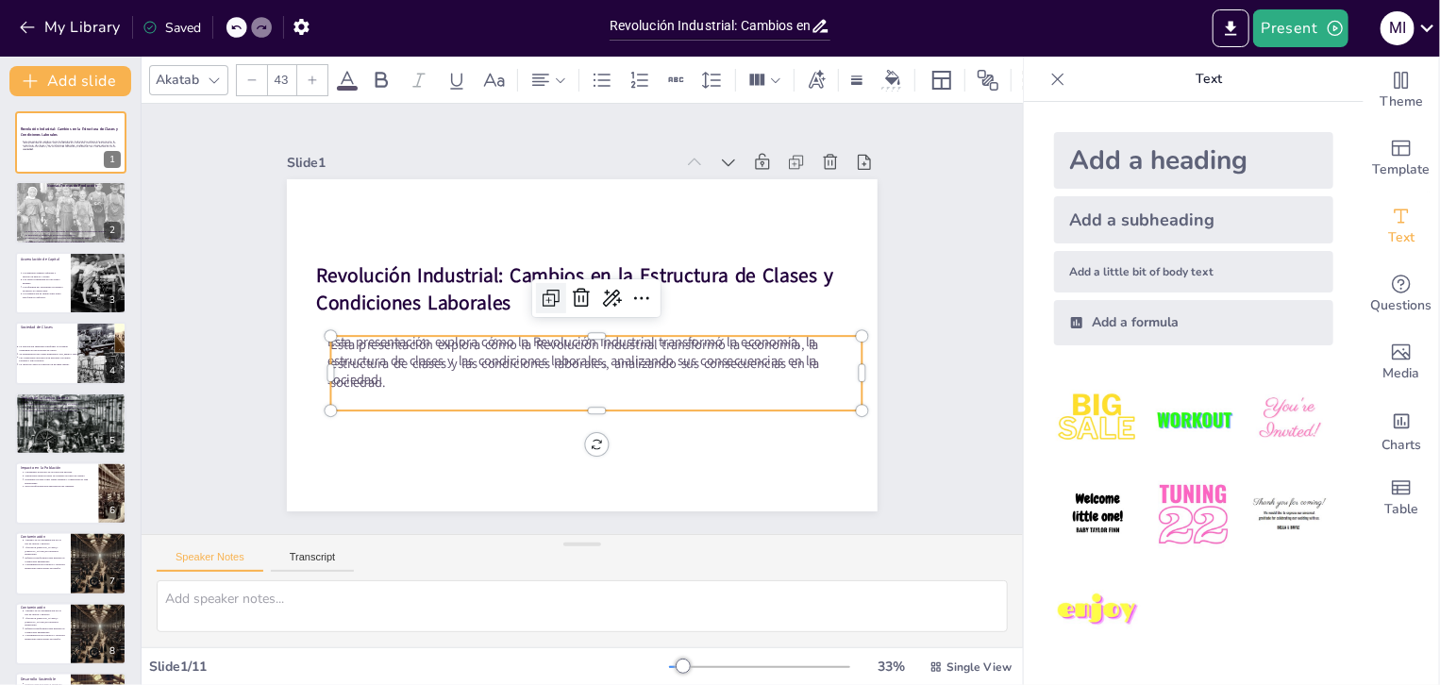
click at [545, 295] on icon at bounding box center [559, 290] width 28 height 28
type input "43"
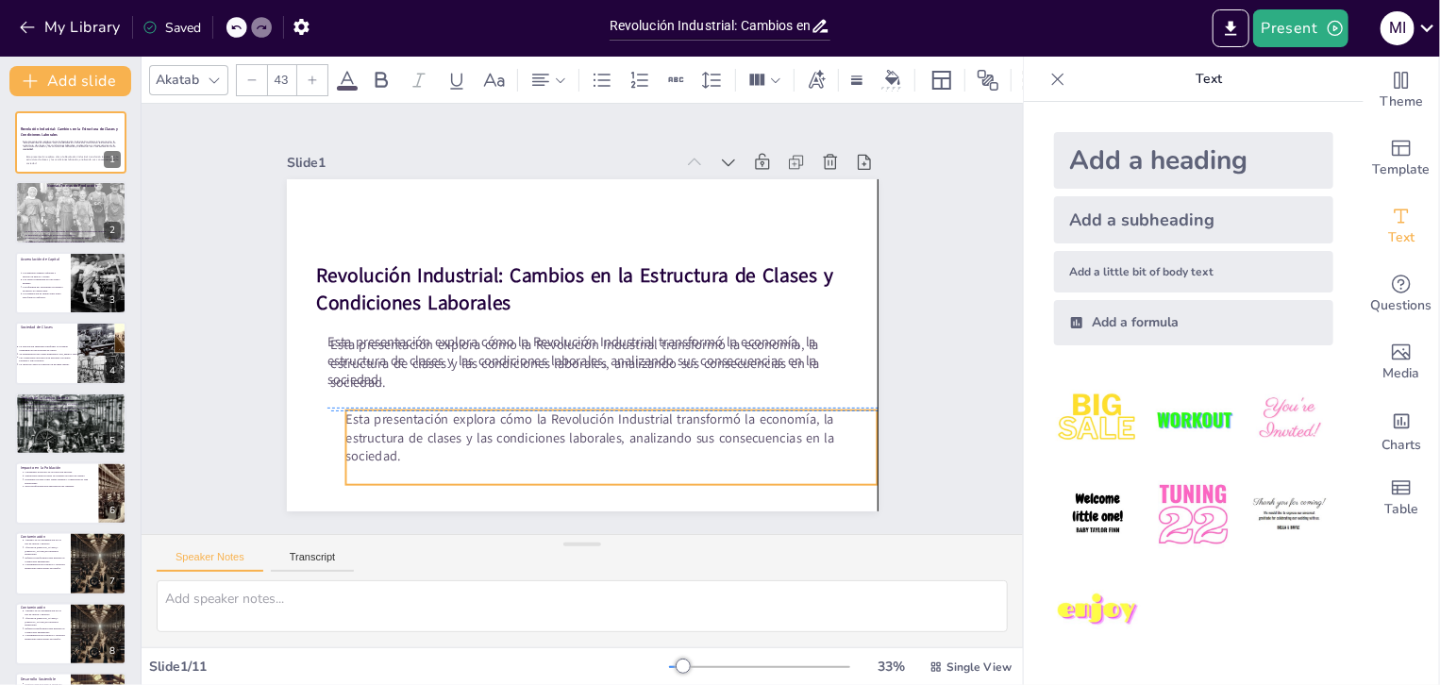
drag, startPoint x: 511, startPoint y: 359, endPoint x: 524, endPoint y: 428, distance: 70.2
click at [524, 428] on p "Esta presentación explora cómo la Revolución Industrial transformó la economía,…" at bounding box center [599, 440] width 534 height 110
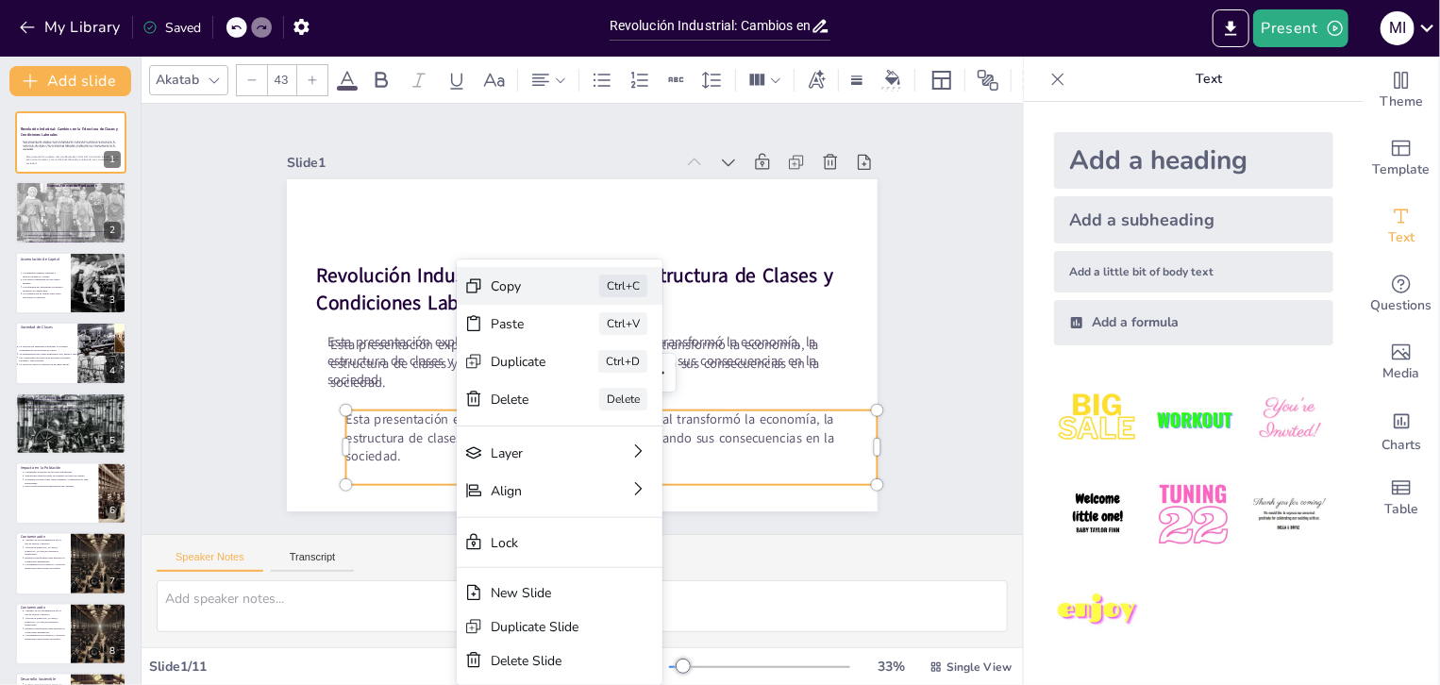
click at [624, 386] on div "Copy" at bounding box center [653, 398] width 58 height 24
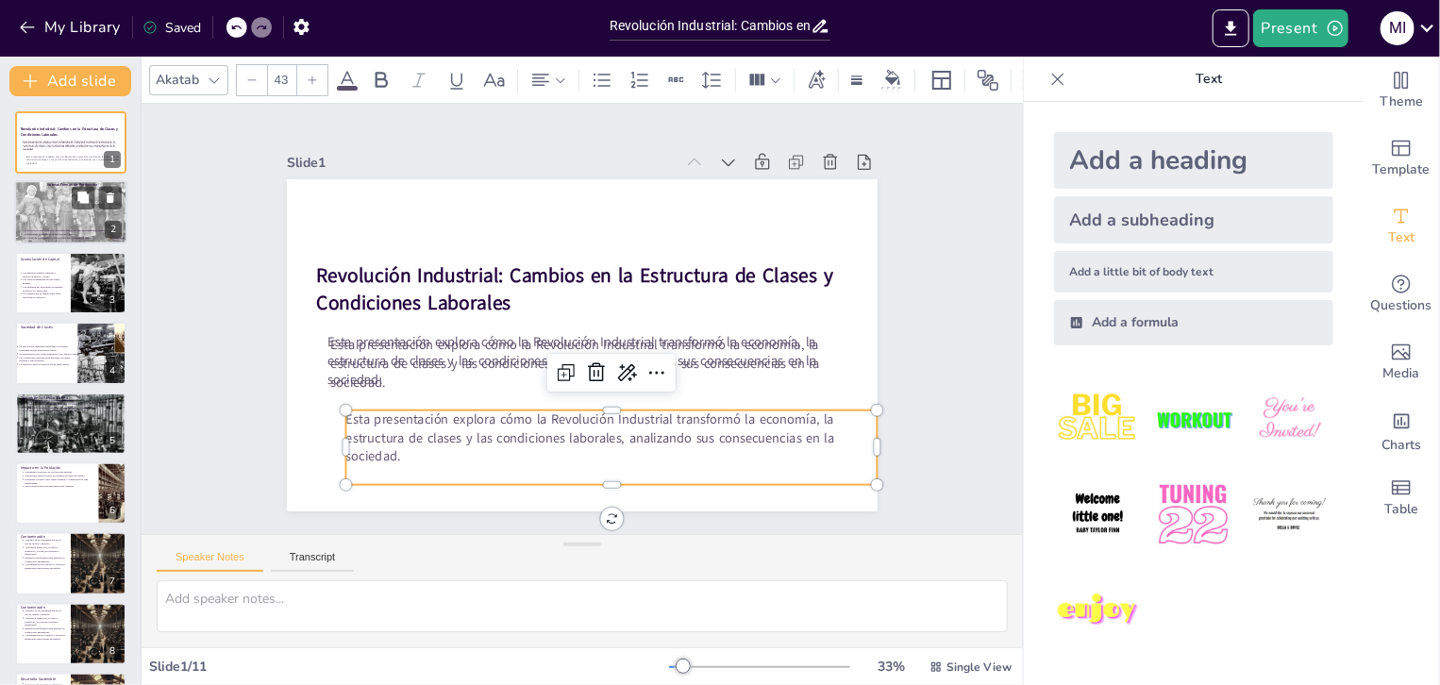
click at [79, 213] on div at bounding box center [70, 212] width 113 height 77
type textarea "La introducción de máquinas marcó un antes y un después en la producción indust…"
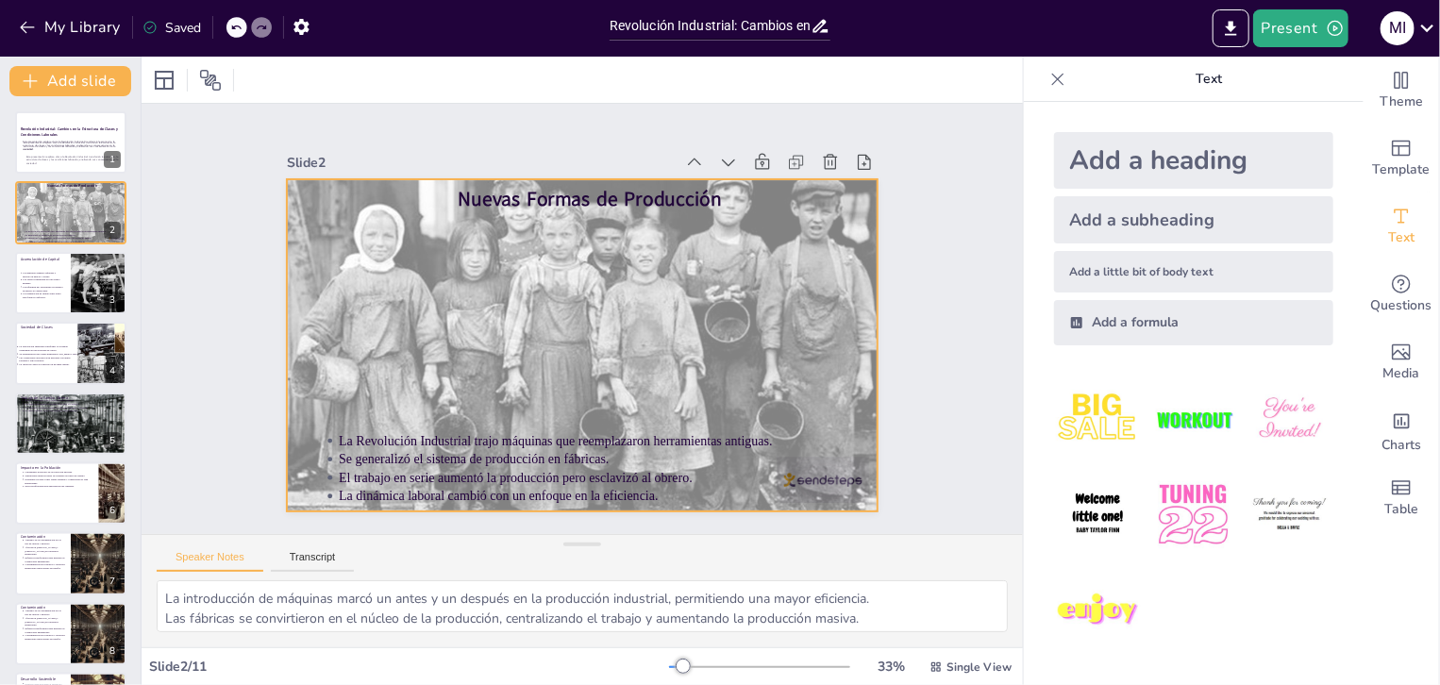
click at [588, 301] on div at bounding box center [577, 344] width 662 height 517
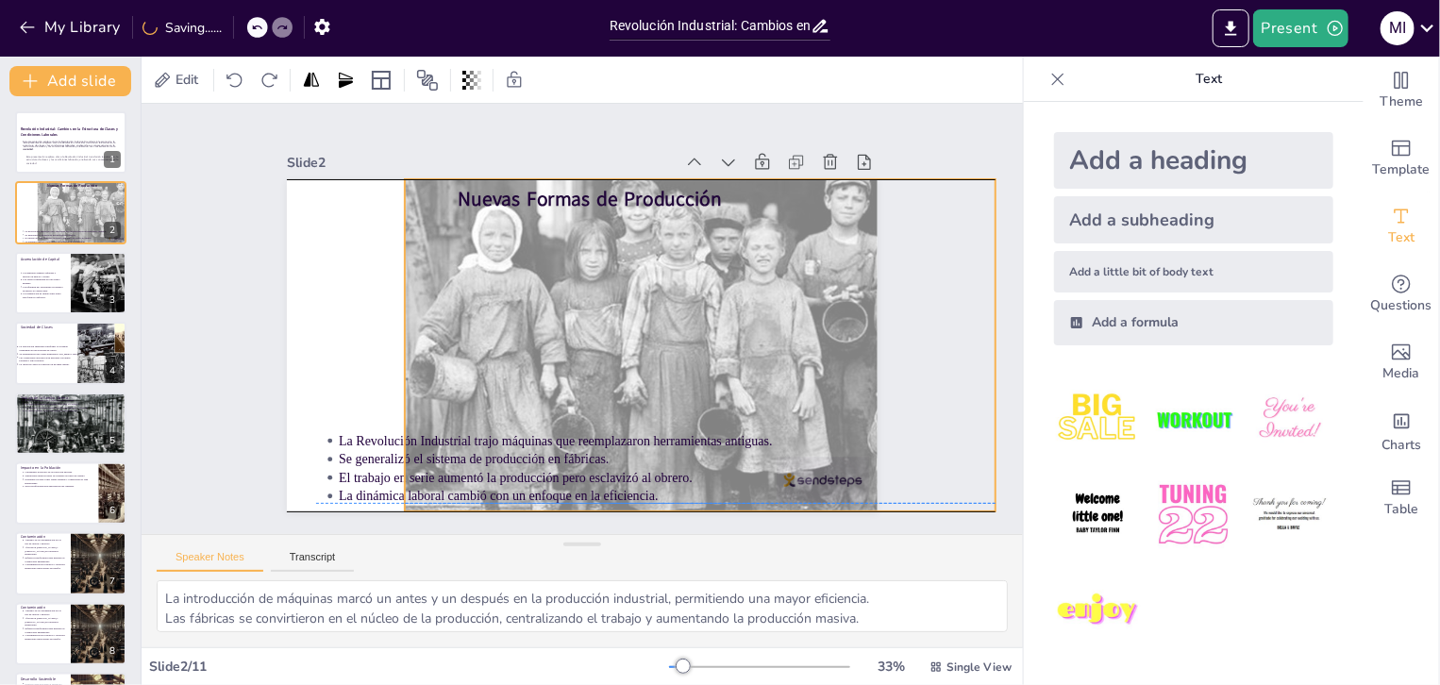
drag, startPoint x: 588, startPoint y: 301, endPoint x: 706, endPoint y: 295, distance: 118.1
click at [706, 295] on div at bounding box center [697, 357] width 630 height 463
